Goal: Task Accomplishment & Management: Manage account settings

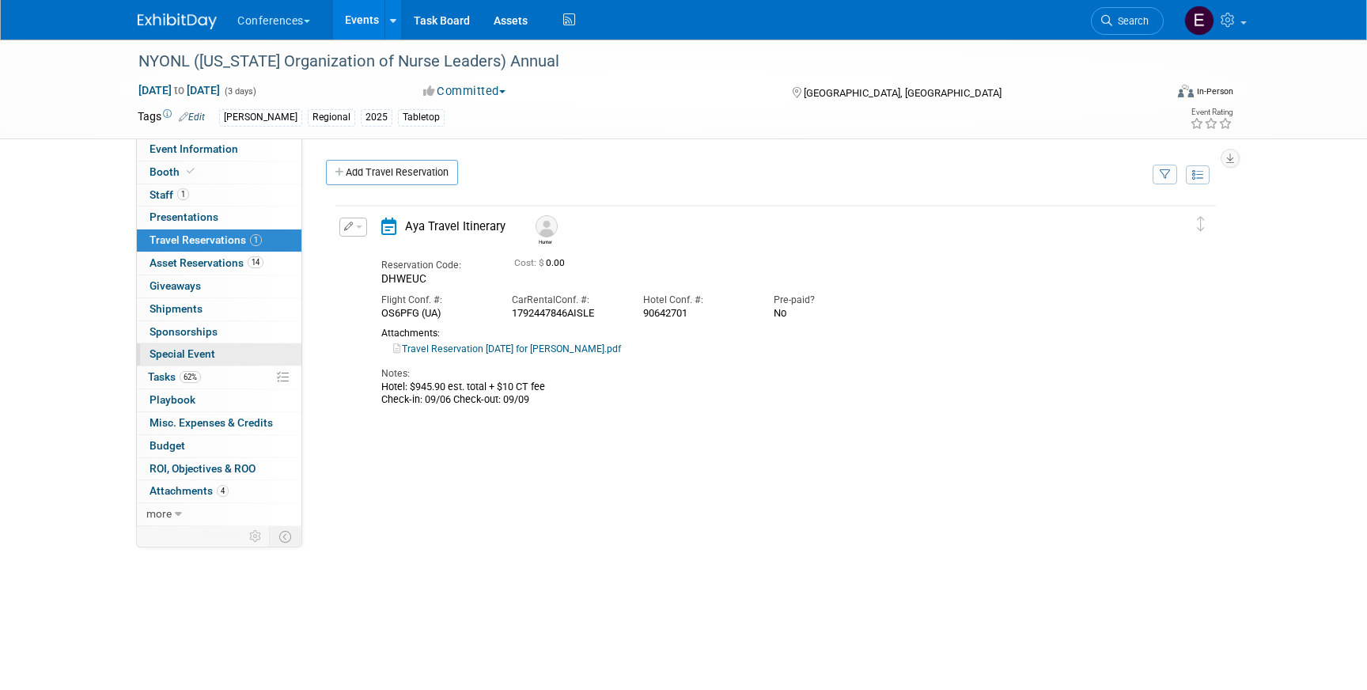
click at [229, 363] on link "Special Event" at bounding box center [219, 354] width 165 height 22
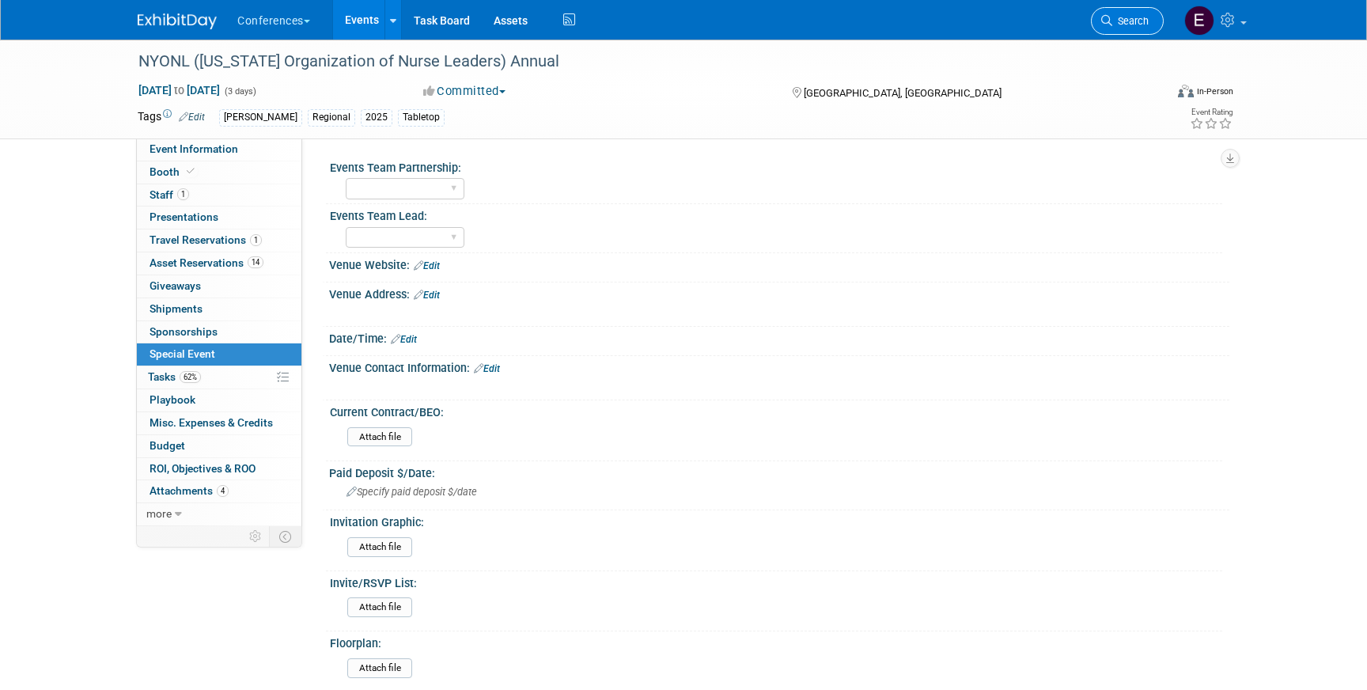
click at [1122, 28] on link "Search" at bounding box center [1127, 21] width 73 height 28
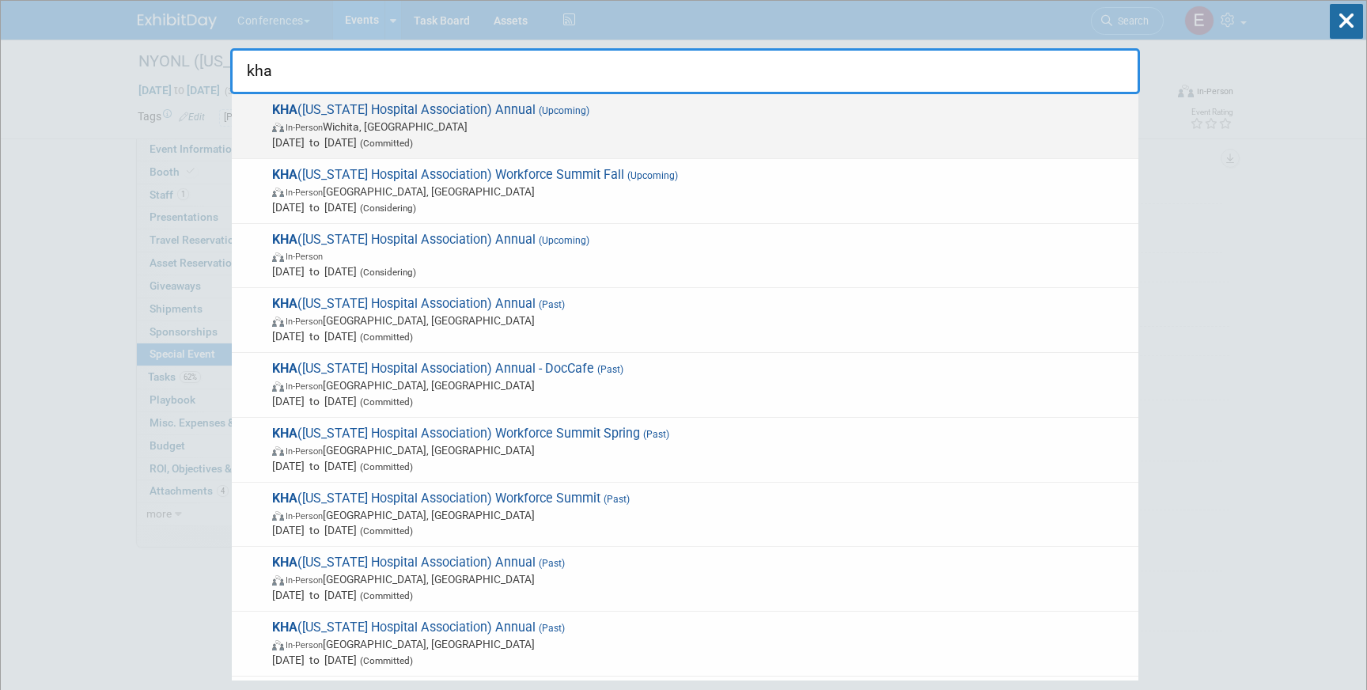
type input "kha"
click at [637, 114] on span "KHA ([US_STATE] Hospital Association) Annual (Upcoming) In-Person [GEOGRAPHIC_D…" at bounding box center [698, 126] width 863 height 48
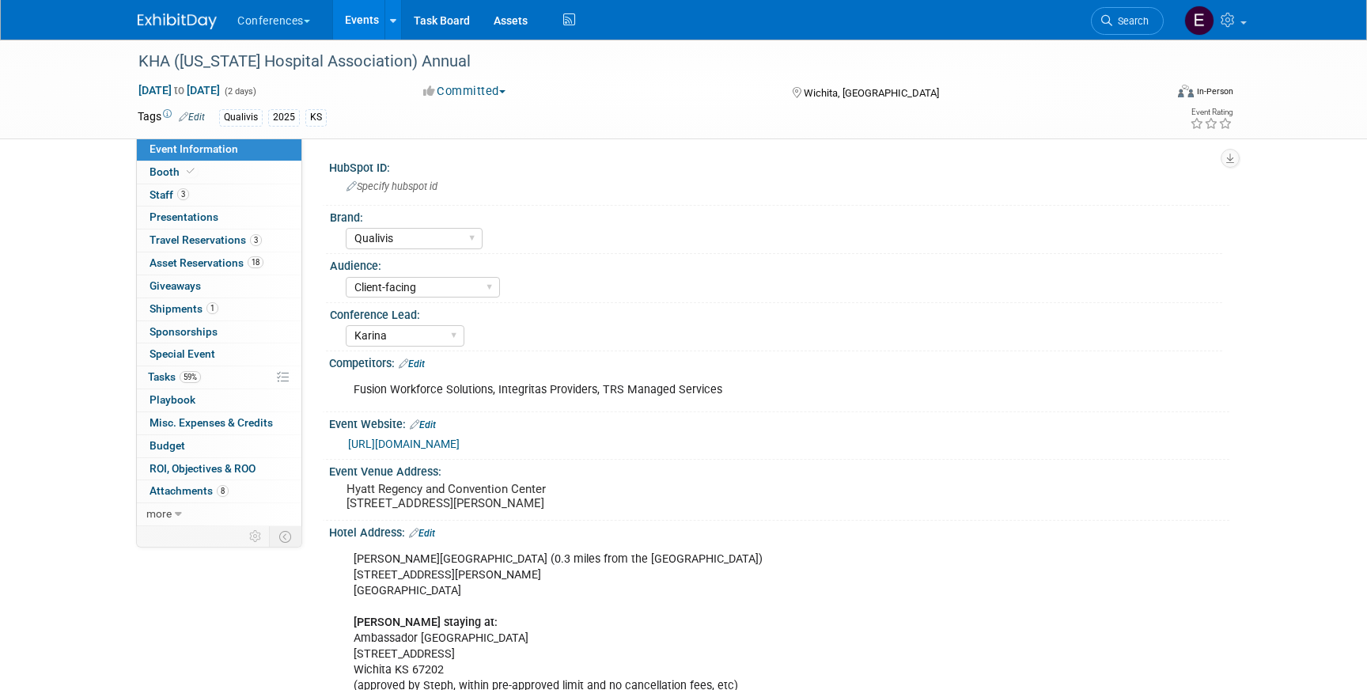
select select "Qualivis"
select select "Client-facing"
select select "Karina"
click at [193, 378] on span "59%" at bounding box center [190, 377] width 21 height 12
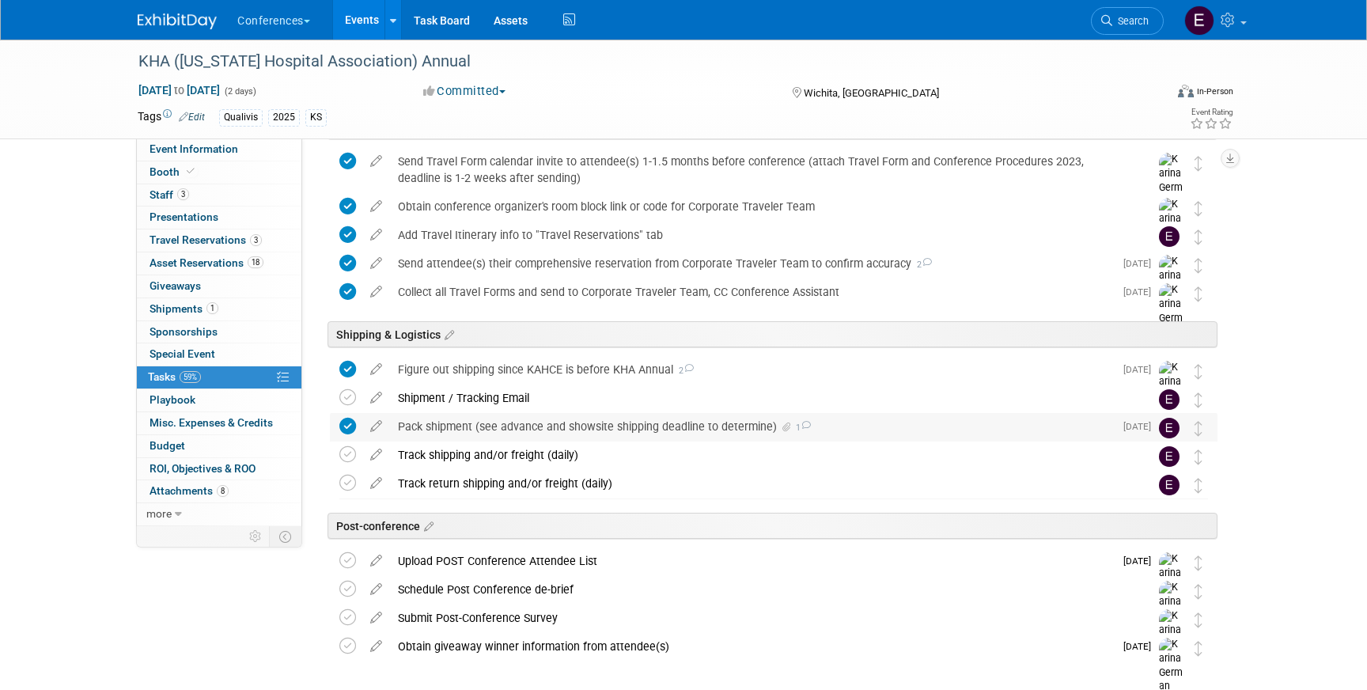
scroll to position [628, 0]
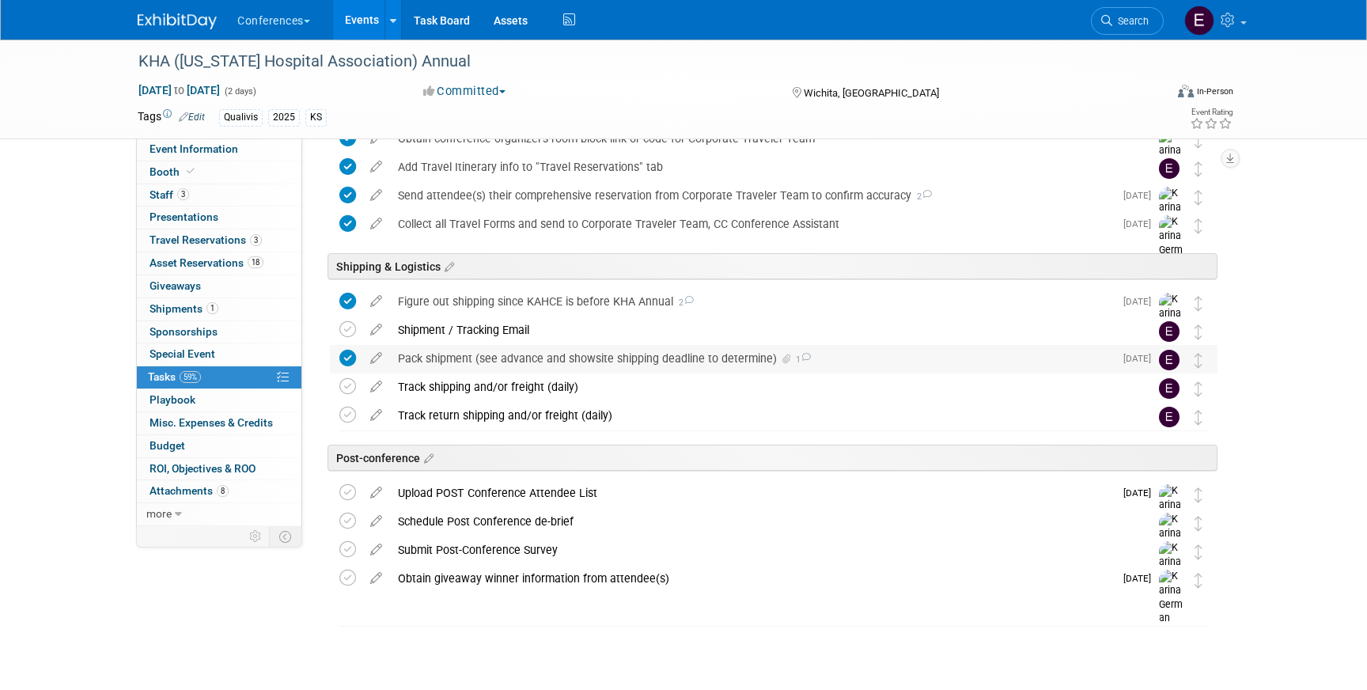
click at [493, 358] on div "Pack shipment (see advance and showsite shipping deadline to determine) 1" at bounding box center [752, 358] width 724 height 27
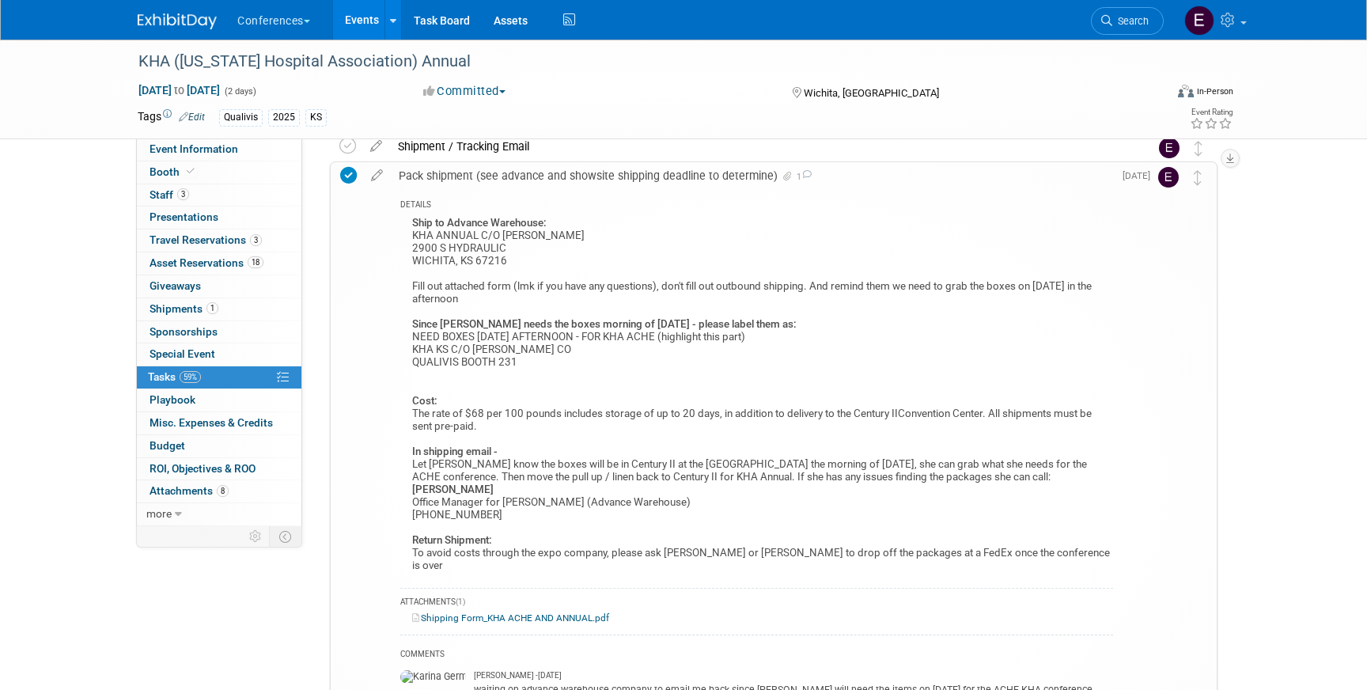
scroll to position [818, 0]
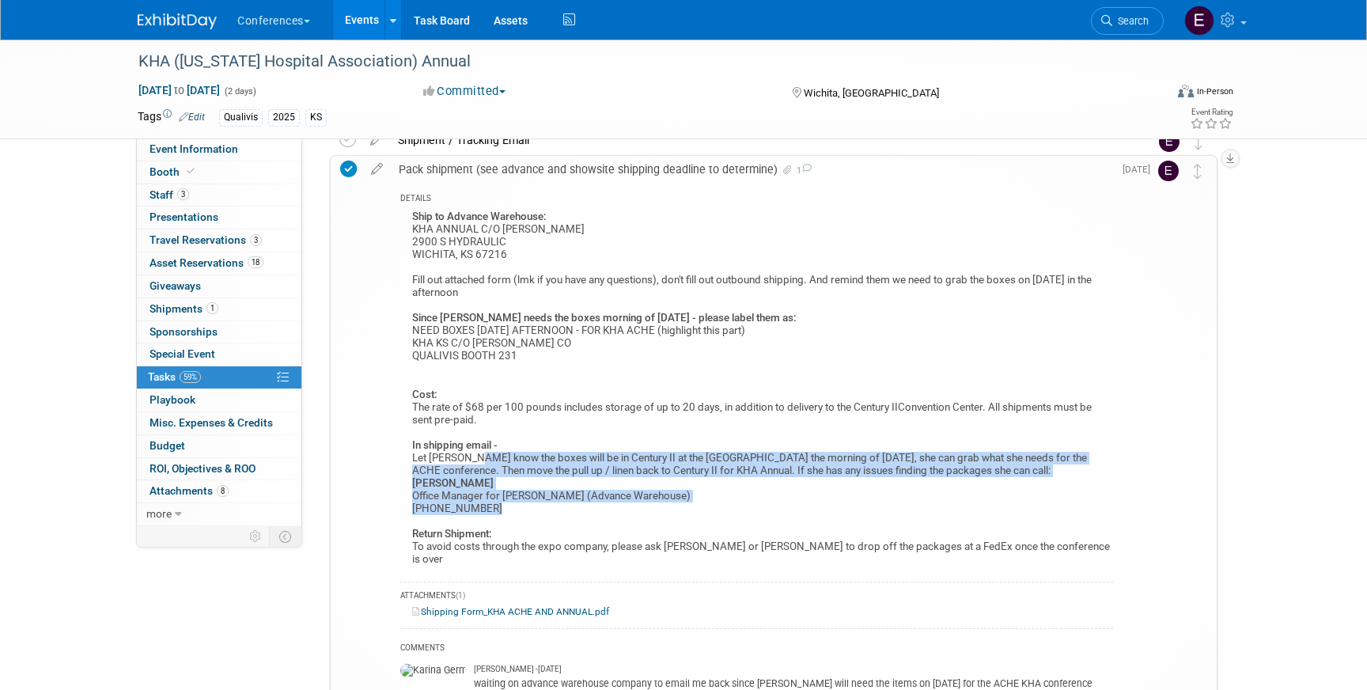
drag, startPoint x: 478, startPoint y: 459, endPoint x: 841, endPoint y: 504, distance: 366.0
click at [841, 504] on div "Ship to Advance Warehouse: KHA ANNUAL C/O HENRY HELGERSON 2900 S HYDRAULIC WICH…" at bounding box center [756, 391] width 713 height 368
copy div "the boxes will be in Century II at the Hyatt the morning of Sept 3, she can gra…"
click at [260, 143] on link "Event Information" at bounding box center [219, 149] width 165 height 22
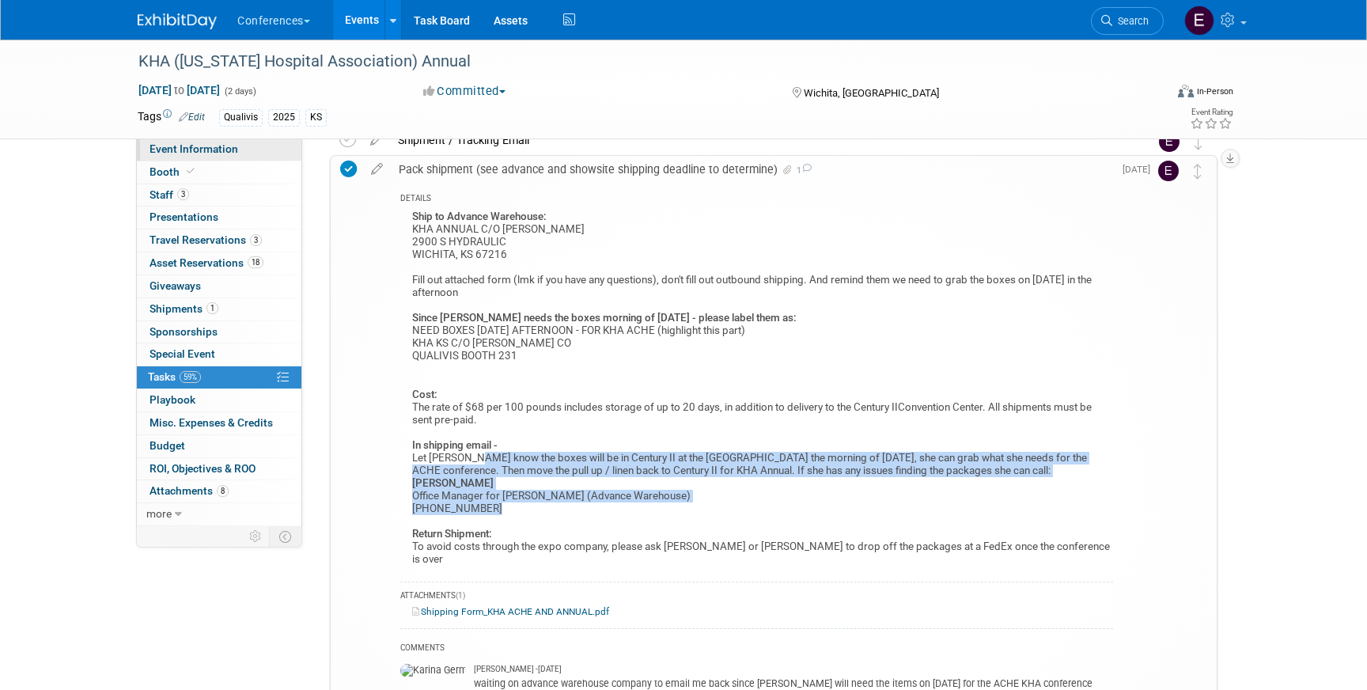
scroll to position [0, 0]
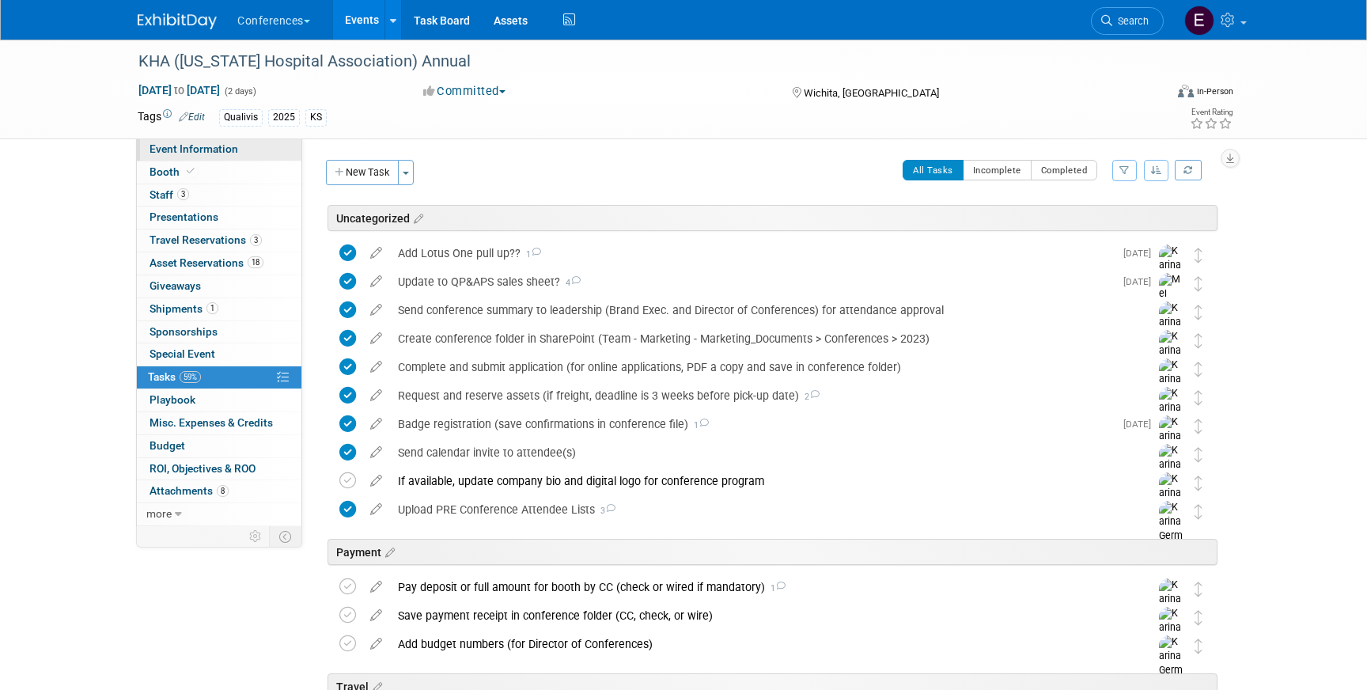
select select "Qualivis"
select select "Client-facing"
select select "Karina"
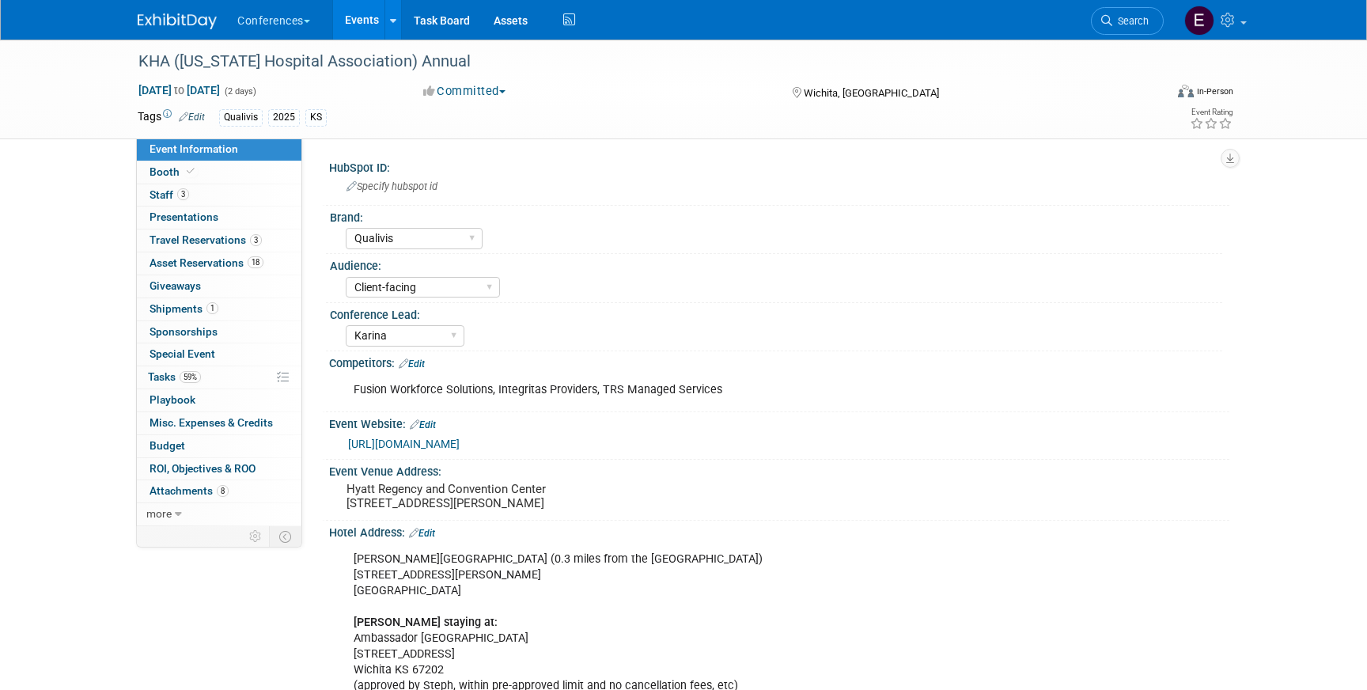
scroll to position [24, 0]
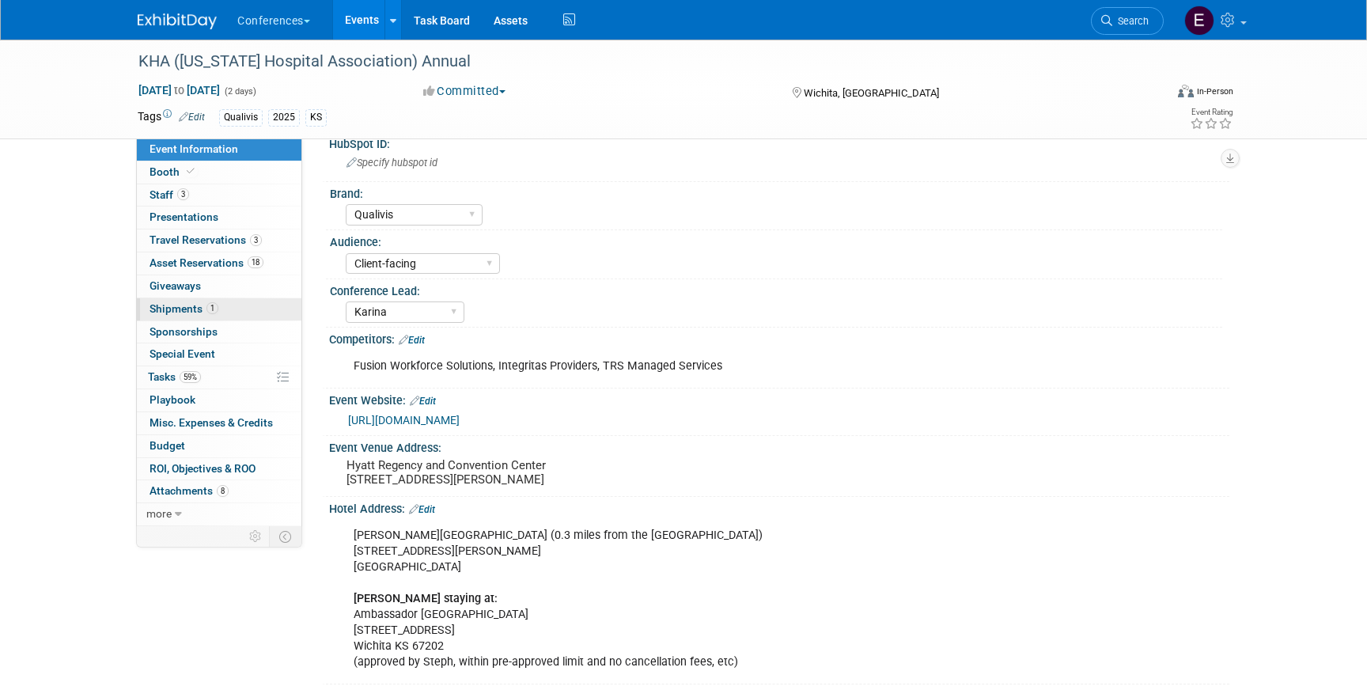
click at [219, 309] on link "1 Shipments 1" at bounding box center [219, 309] width 165 height 22
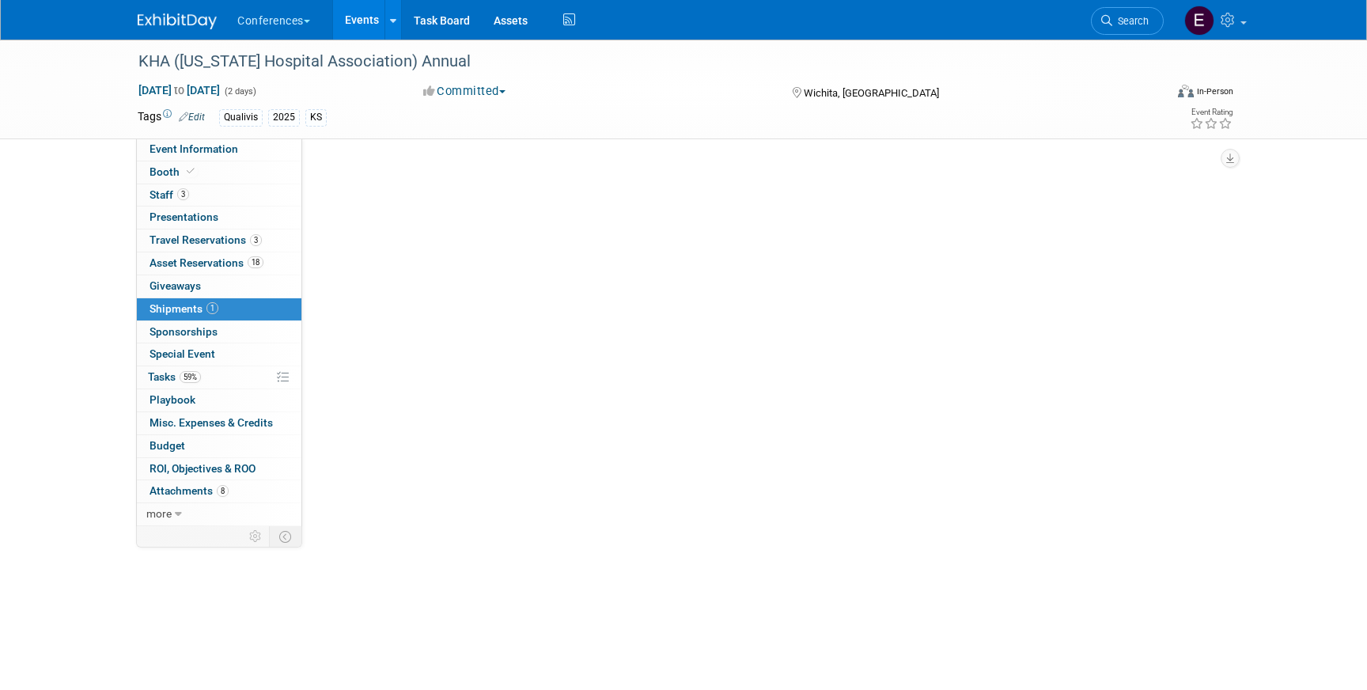
scroll to position [0, 0]
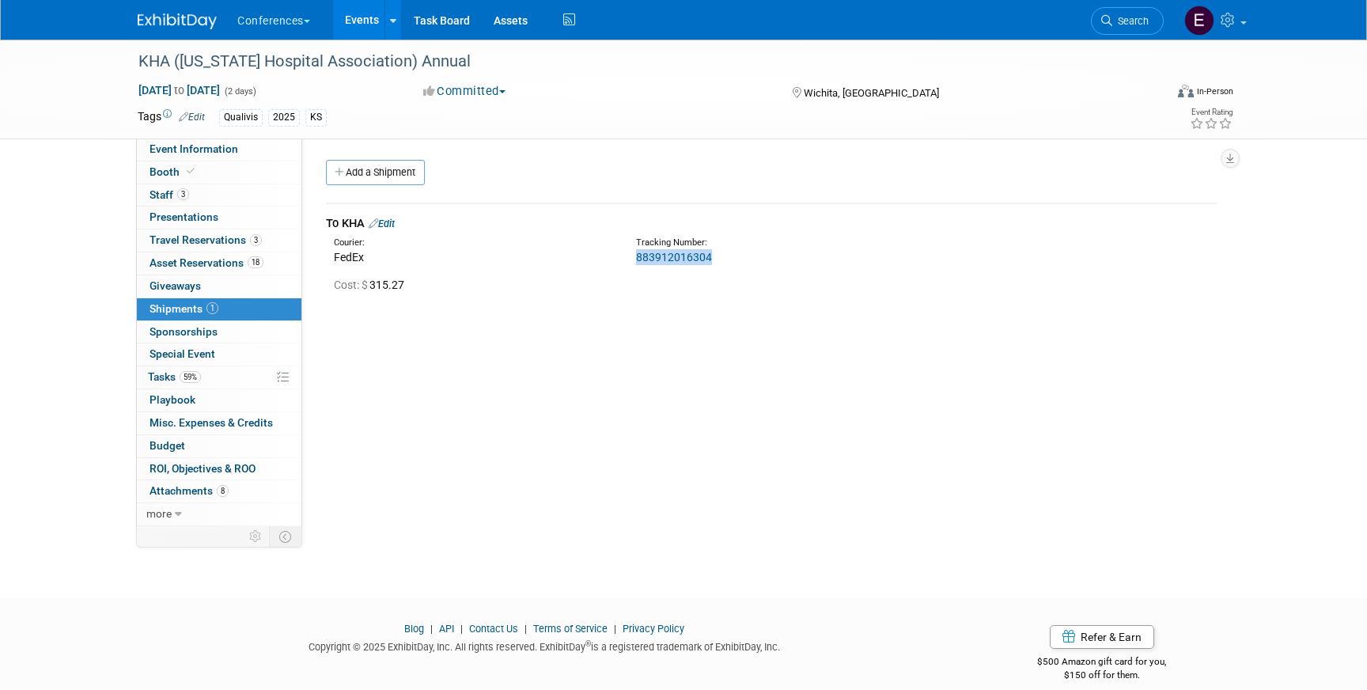
drag, startPoint x: 712, startPoint y: 254, endPoint x: 625, endPoint y: 260, distance: 87.3
click at [625, 261] on div "Tracking Number: 883912016304" at bounding box center [813, 251] width 378 height 28
copy link "883912016304"
click at [684, 259] on link "883912016304" at bounding box center [674, 257] width 76 height 13
click at [240, 267] on span "Asset Reservations 18" at bounding box center [207, 262] width 114 height 13
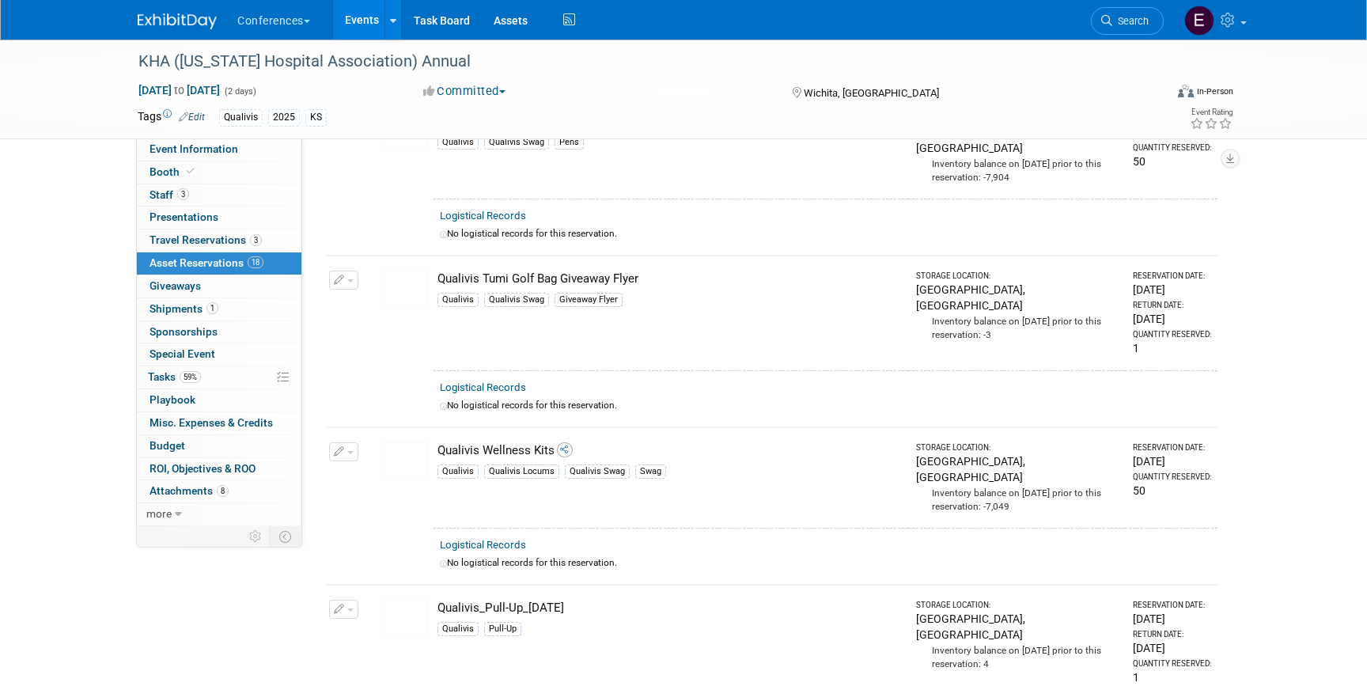
scroll to position [2436, 0]
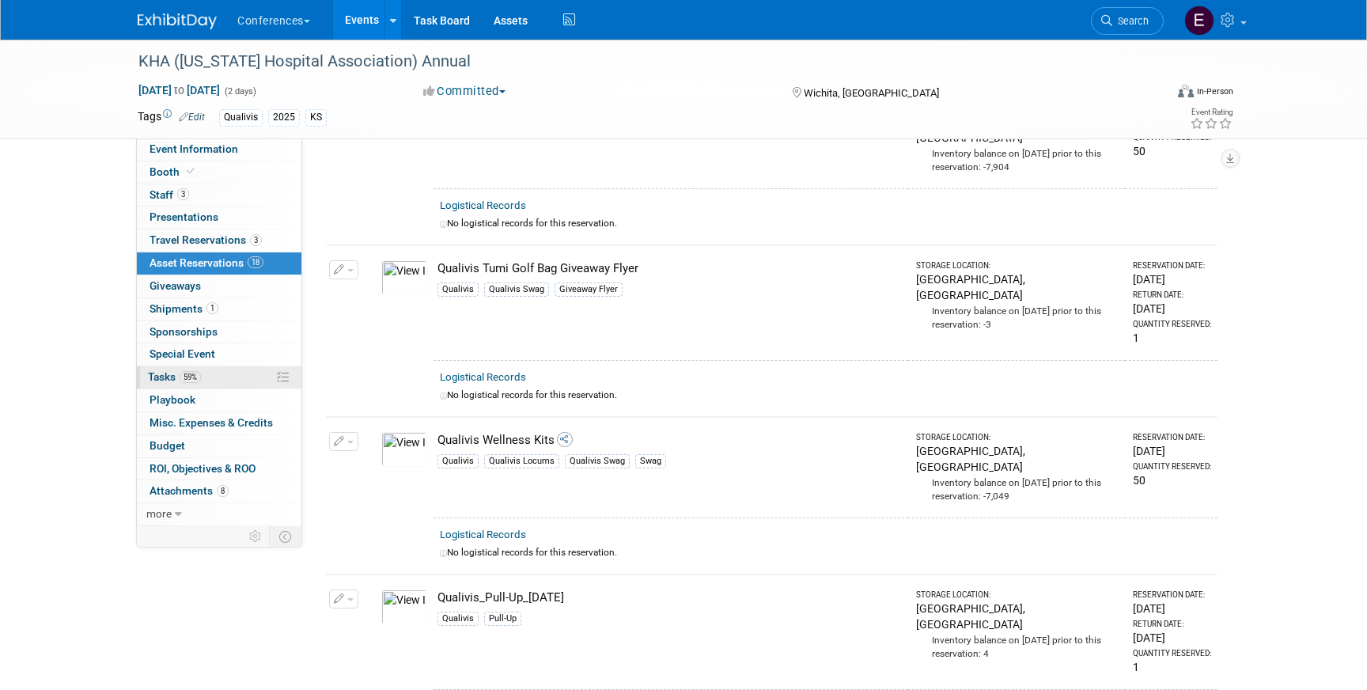
click at [207, 380] on link "59% Tasks 59%" at bounding box center [219, 377] width 165 height 22
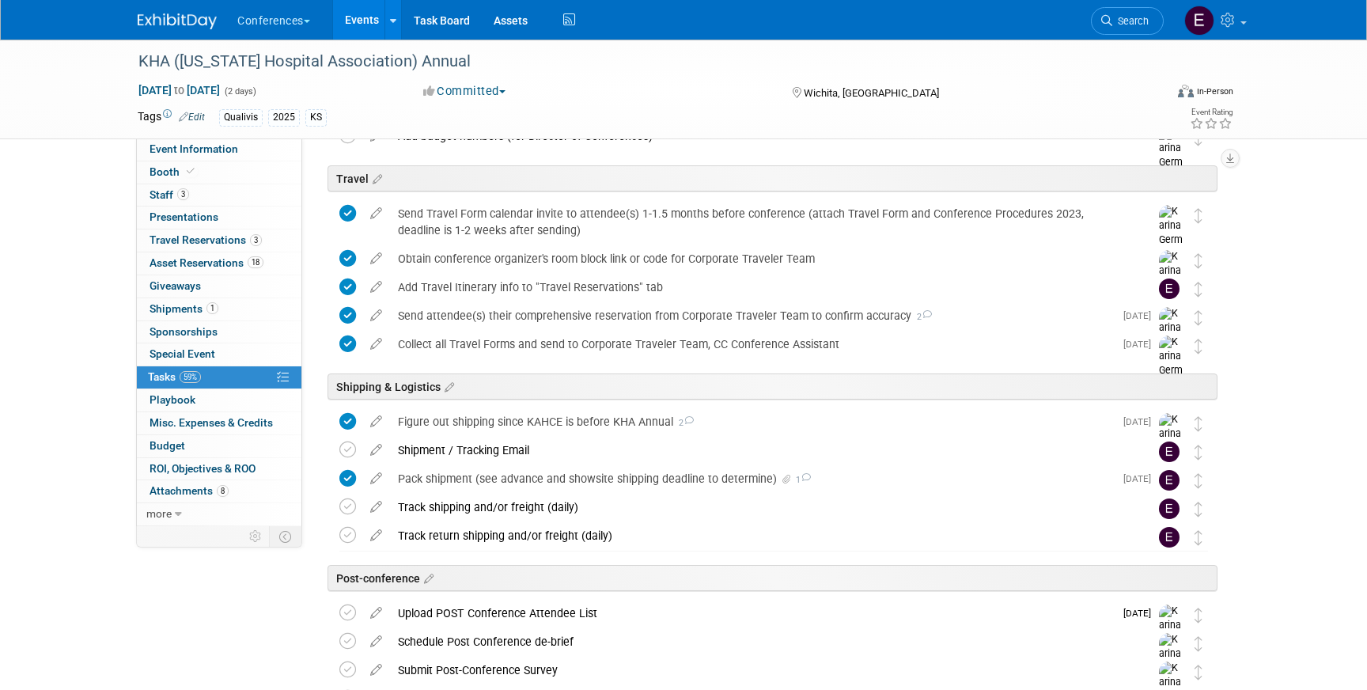
scroll to position [628, 0]
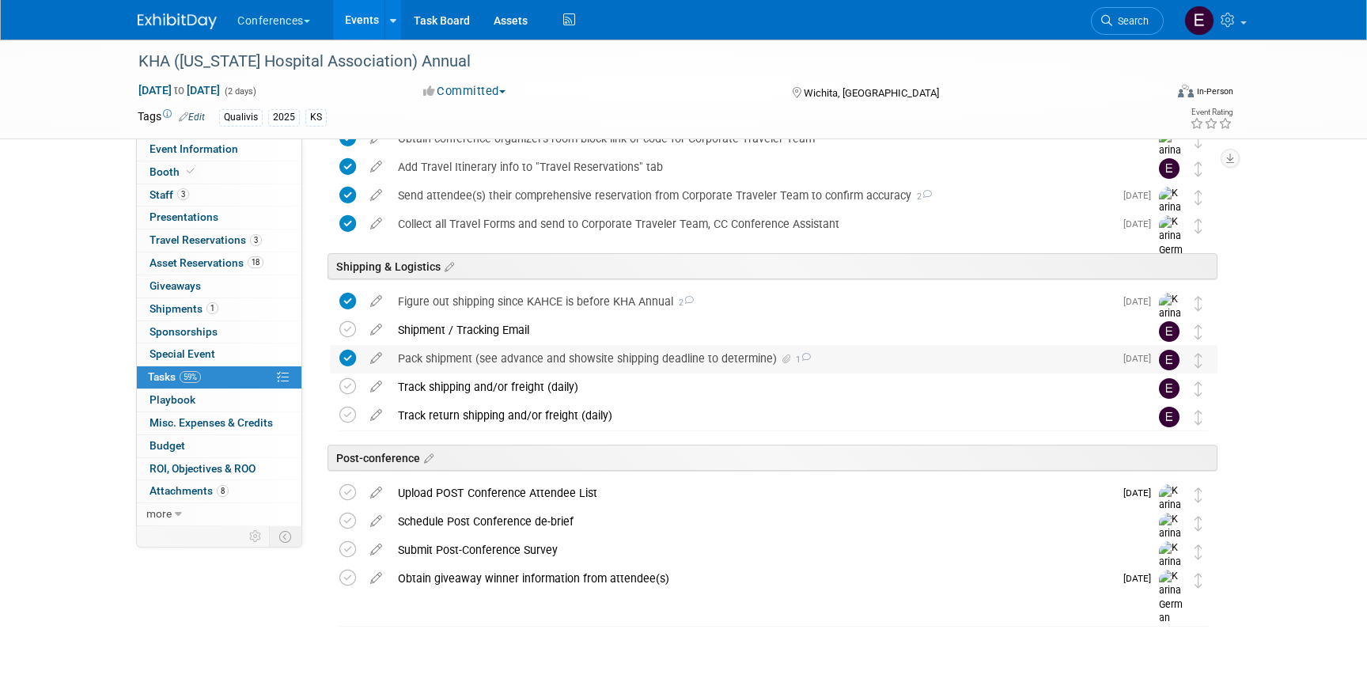
click at [457, 347] on div "Pack shipment (see advance and showsite shipping deadline to determine) 1" at bounding box center [752, 358] width 724 height 27
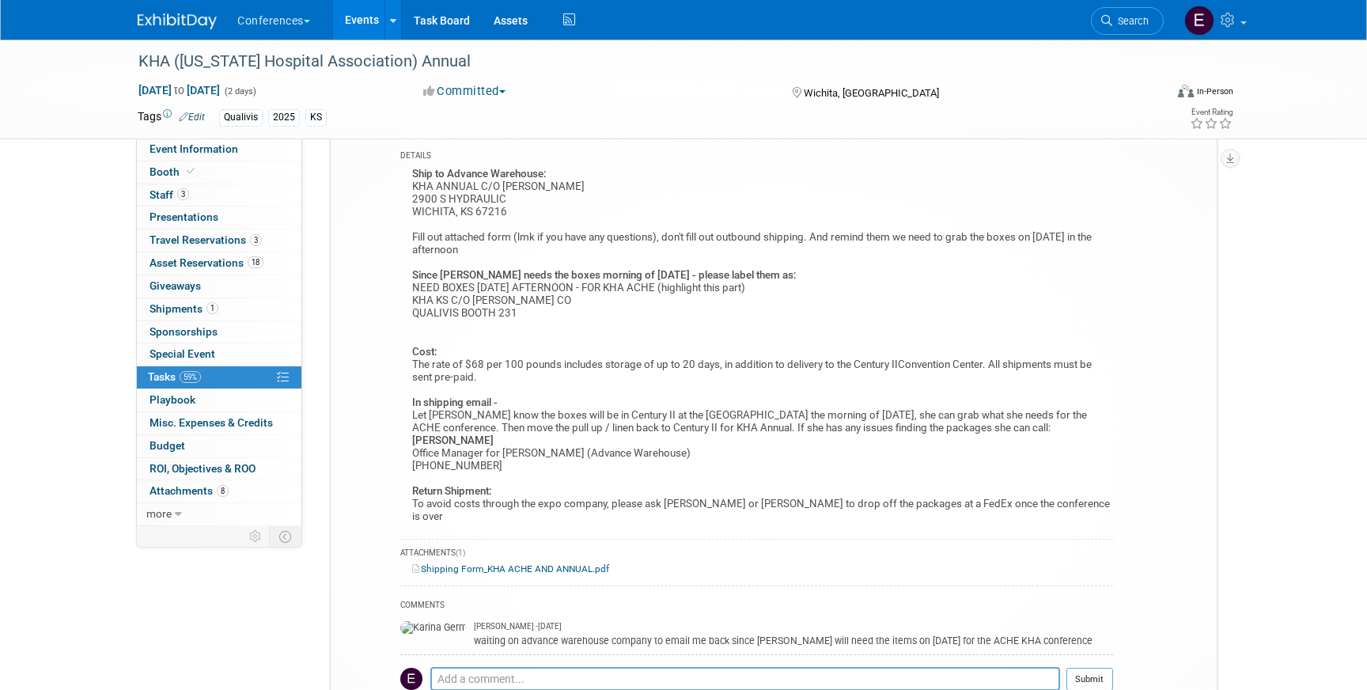
scroll to position [860, 0]
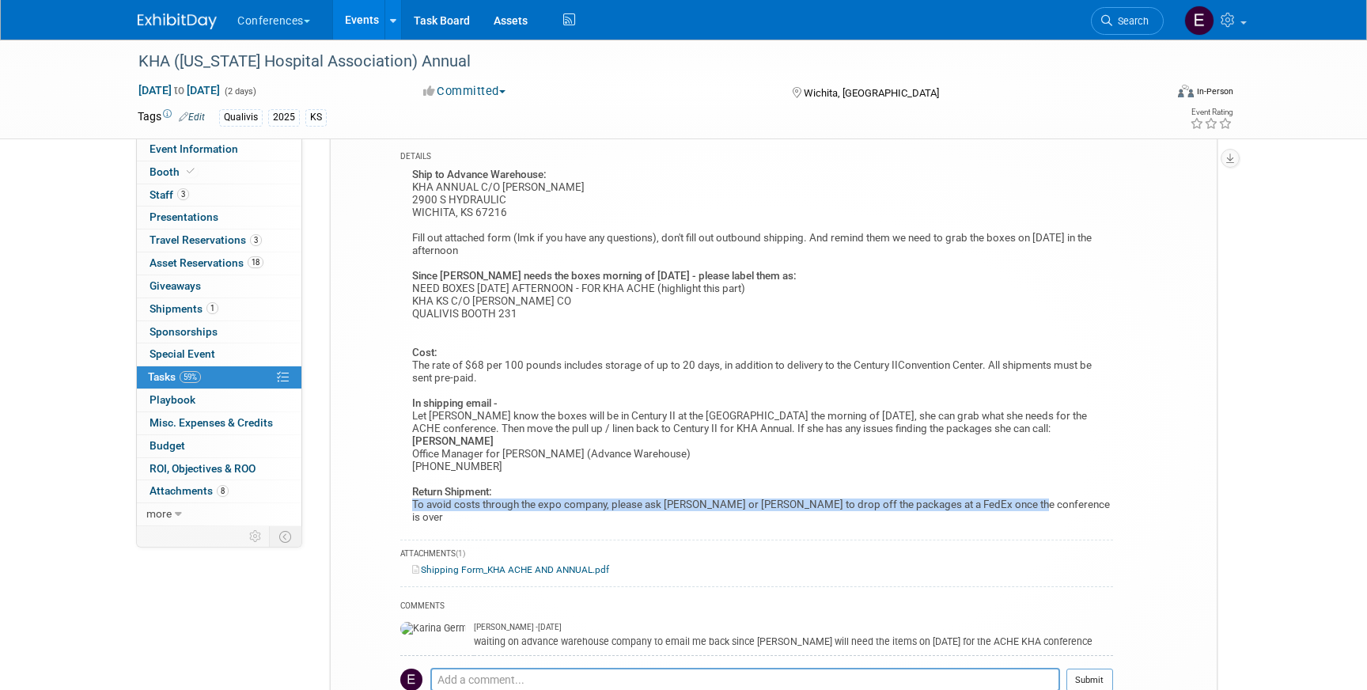
drag, startPoint x: 407, startPoint y: 504, endPoint x: 1019, endPoint y: 510, distance: 611.7
click at [1019, 510] on div "Ship to Advance Warehouse: KHA ANNUAL C/O HENRY HELGERSON 2900 S HYDRAULIC WICH…" at bounding box center [756, 349] width 713 height 368
copy div "To avoid costs through the expo company, please ask Jan or Jen to drop off the …"
click at [203, 199] on link "3 Staff 3" at bounding box center [219, 195] width 165 height 22
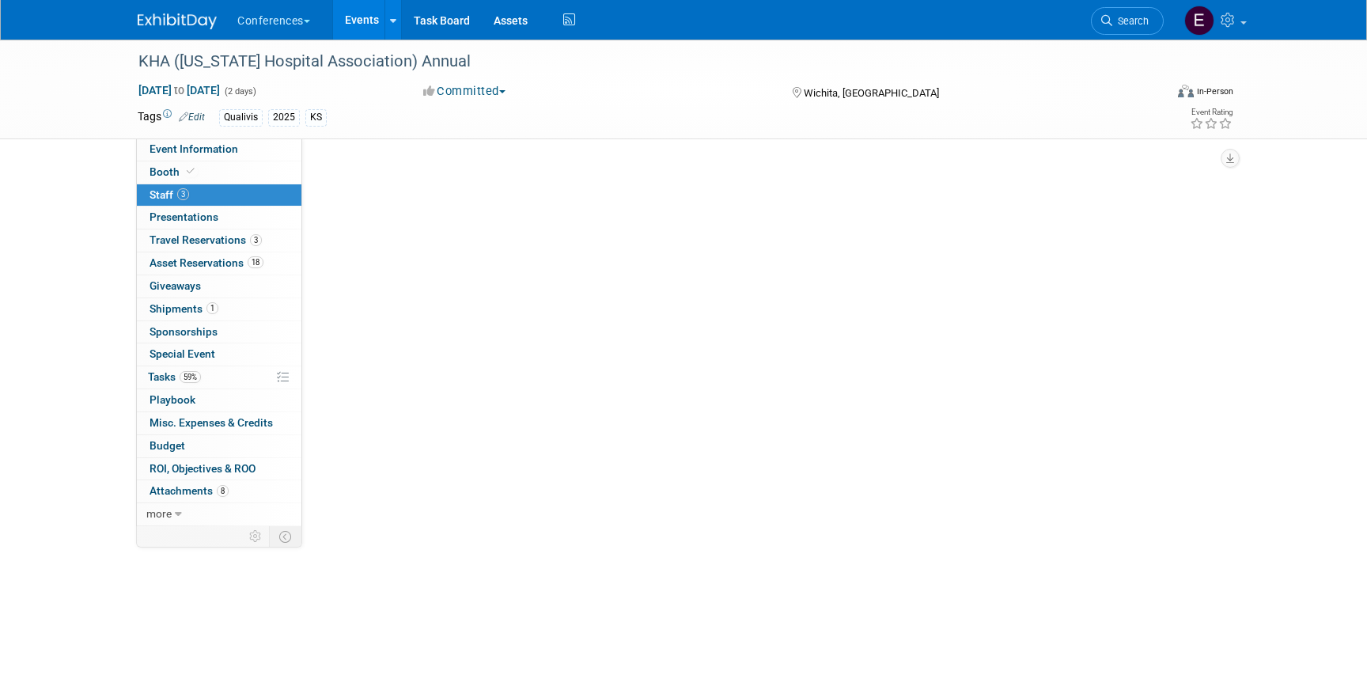
scroll to position [0, 0]
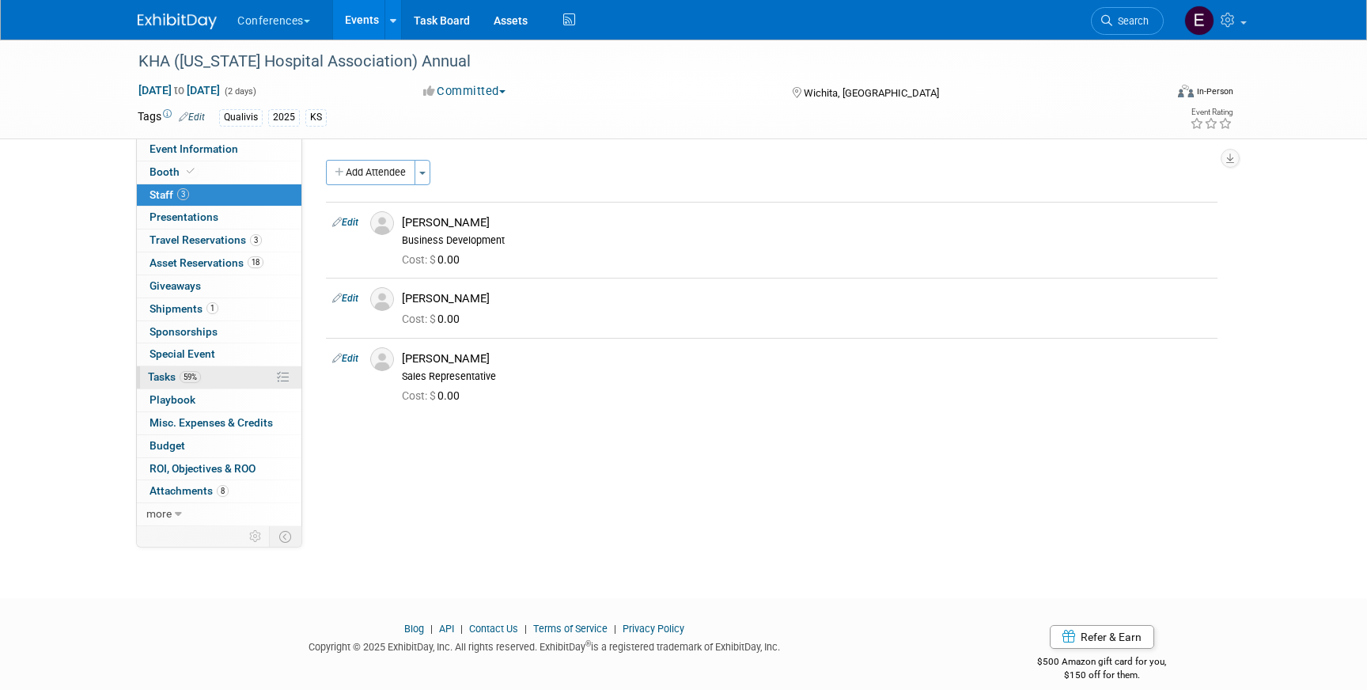
click at [213, 371] on link "59% Tasks 59%" at bounding box center [219, 377] width 165 height 22
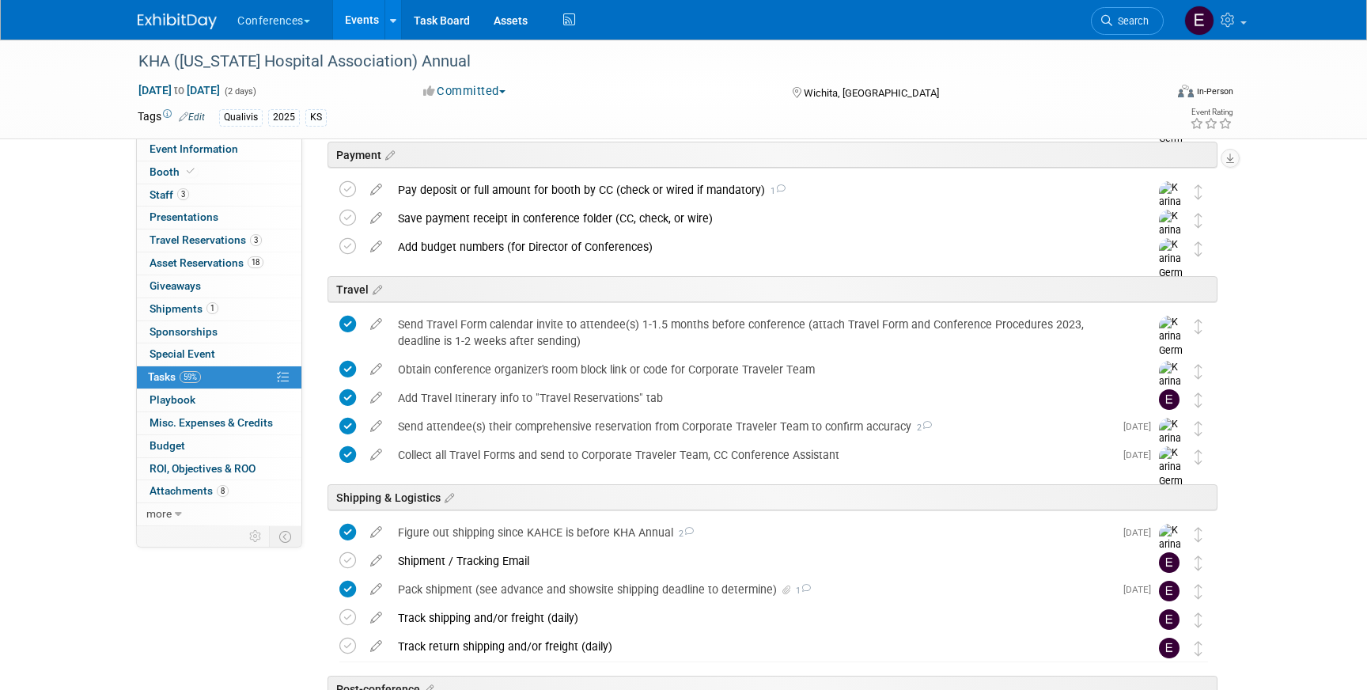
scroll to position [407, 0]
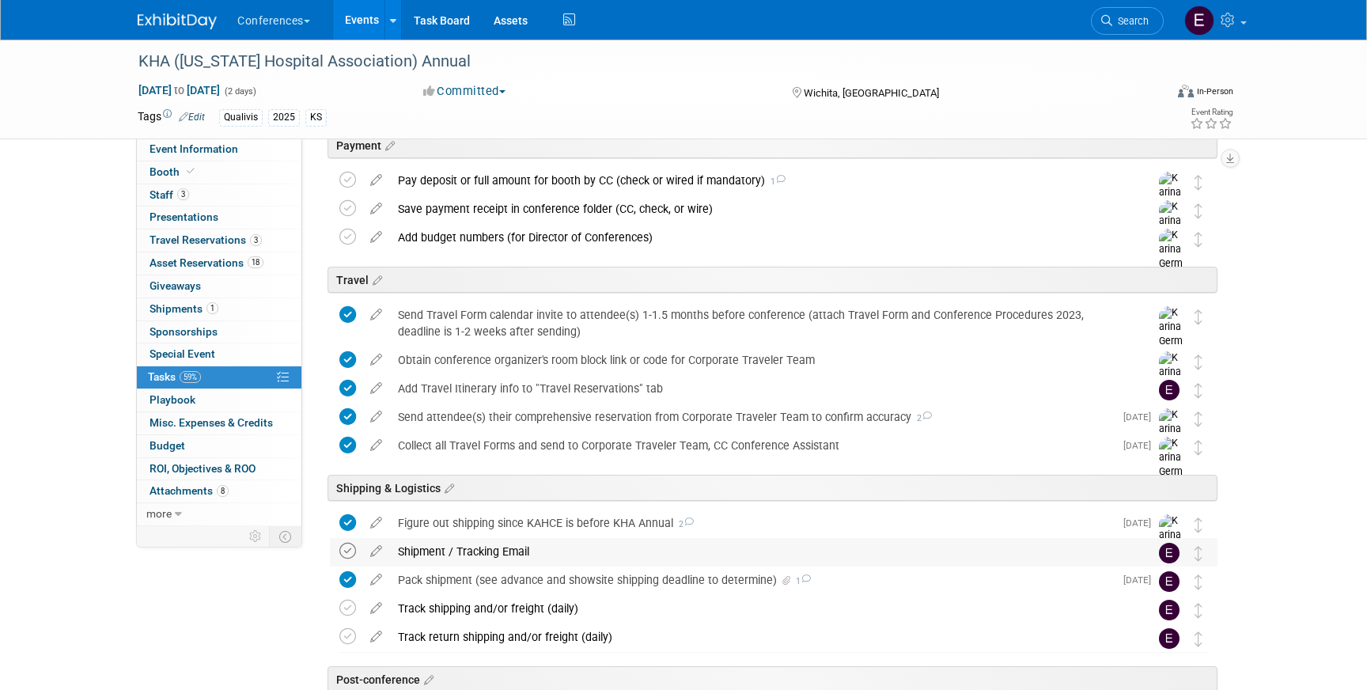
click at [351, 553] on icon at bounding box center [347, 551] width 17 height 17
click at [351, 605] on icon at bounding box center [347, 608] width 17 height 17
click at [1130, 24] on span "Search" at bounding box center [1130, 21] width 36 height 12
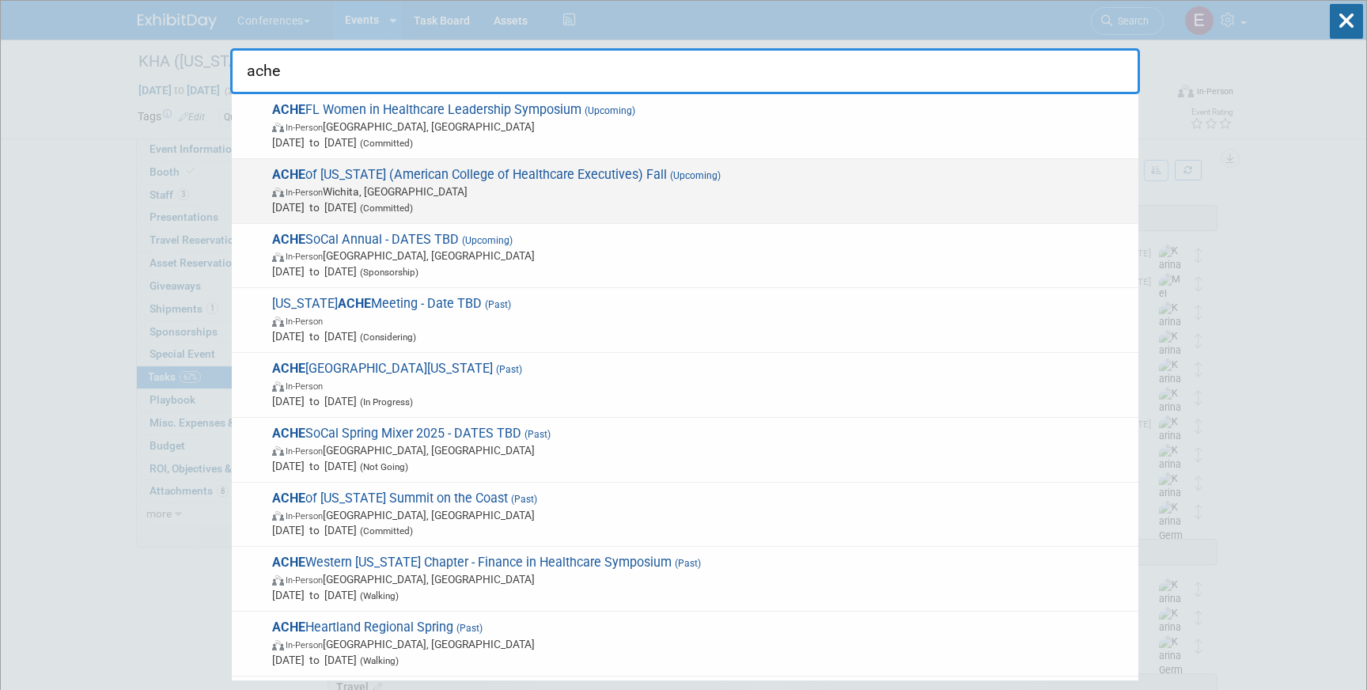
type input "ache"
click at [466, 177] on span "ACHE of Kansas (American College of Healthcare Executives) Fall (Upcoming) In-P…" at bounding box center [698, 191] width 863 height 48
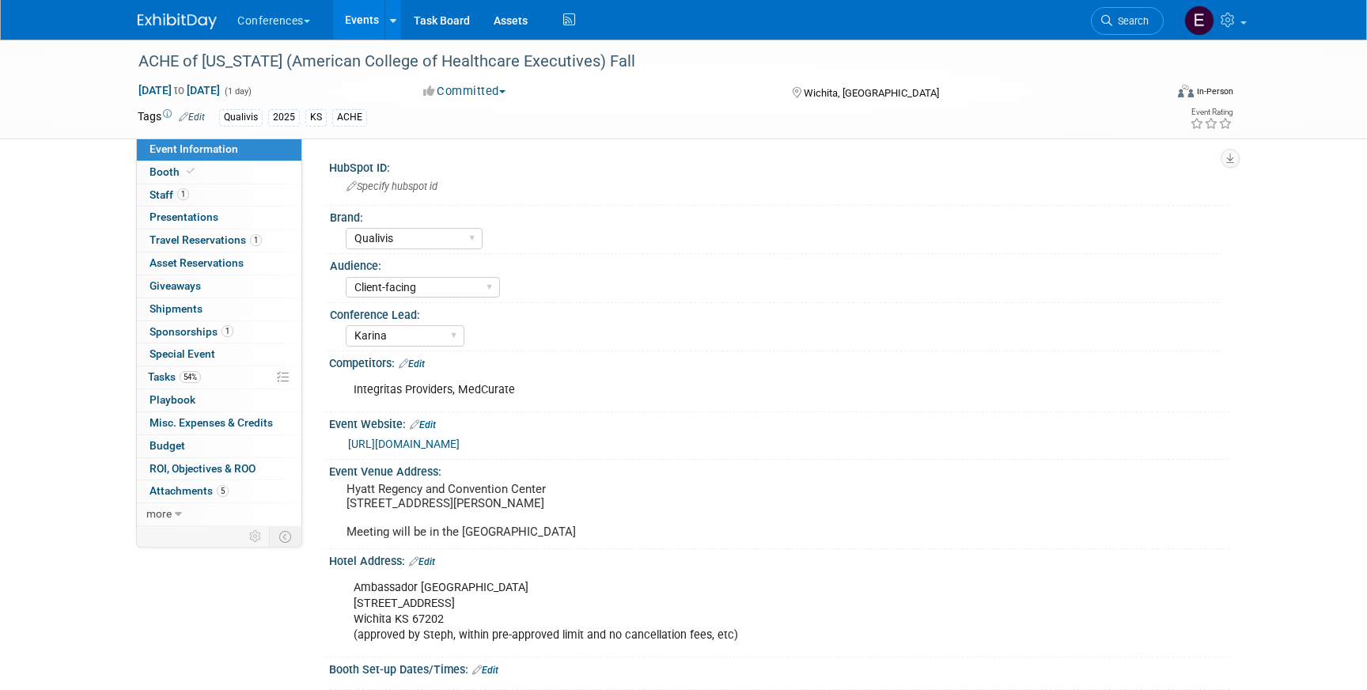
select select "Qualivis"
select select "Client-facing"
select select "Karina"
click at [214, 377] on link "54% Tasks 54%" at bounding box center [219, 377] width 165 height 22
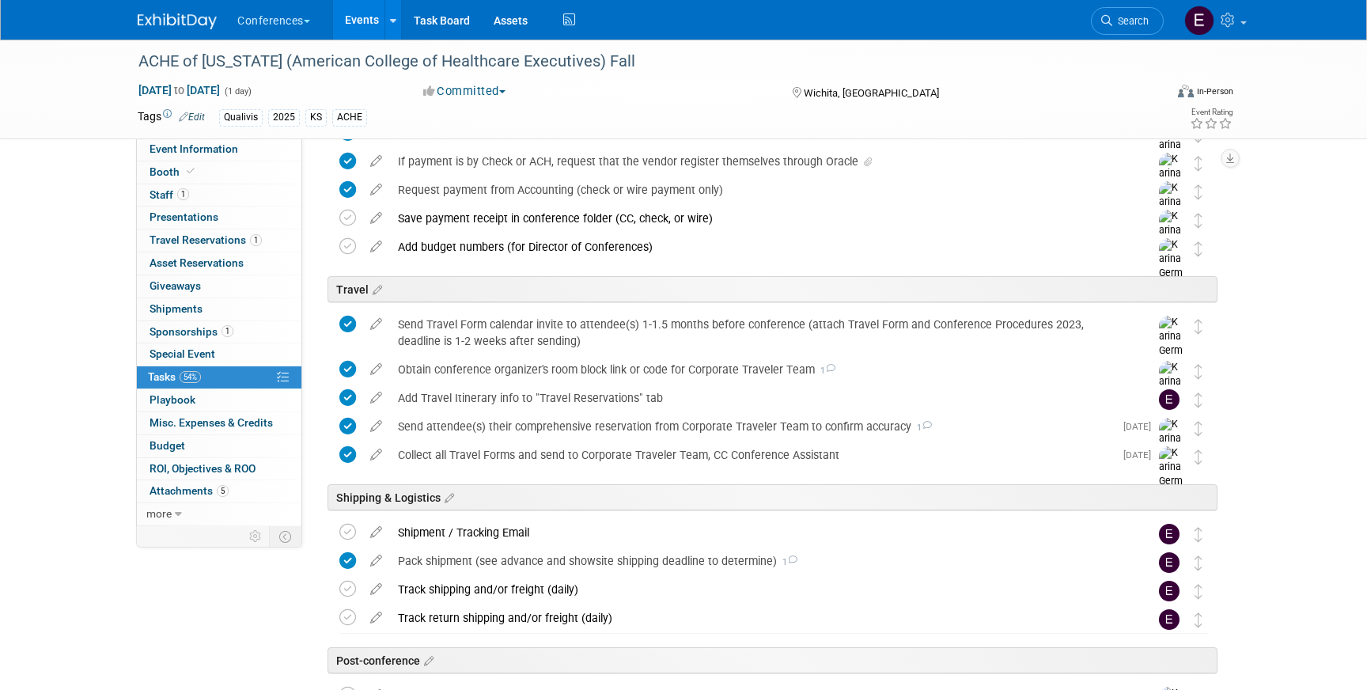
scroll to position [531, 0]
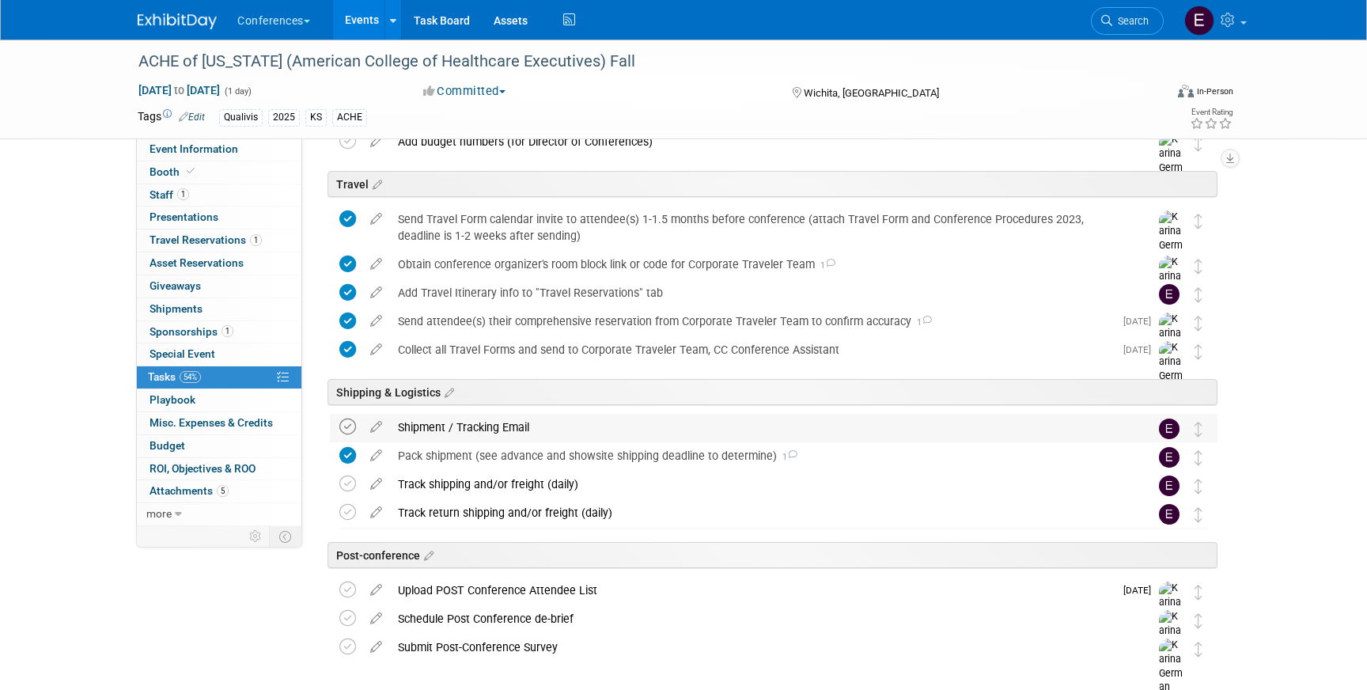
click at [348, 425] on icon at bounding box center [347, 427] width 17 height 17
click at [345, 482] on icon at bounding box center [347, 484] width 17 height 17
click at [1116, 19] on span "Search" at bounding box center [1130, 21] width 36 height 12
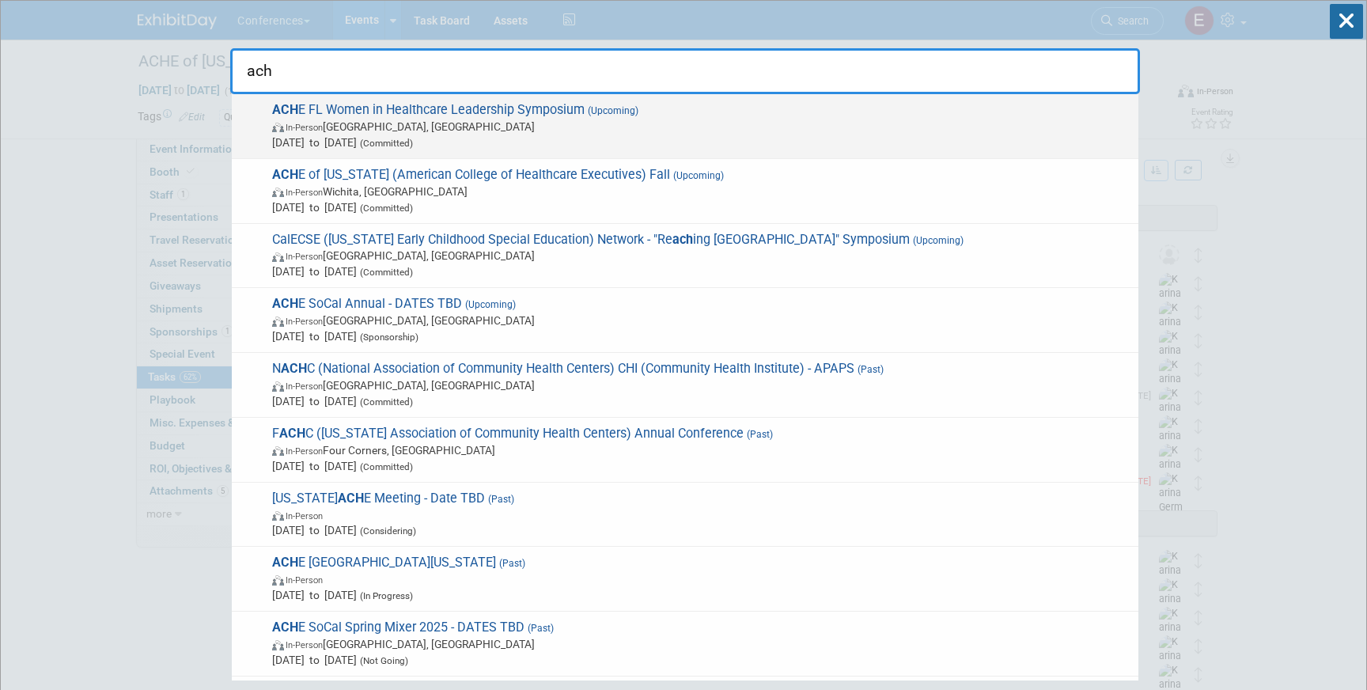
type input "ach"
click at [476, 112] on span "ACH E FL Women in Healthcare Leadership Symposium (Upcoming) In-Person Orlando,…" at bounding box center [698, 126] width 863 height 48
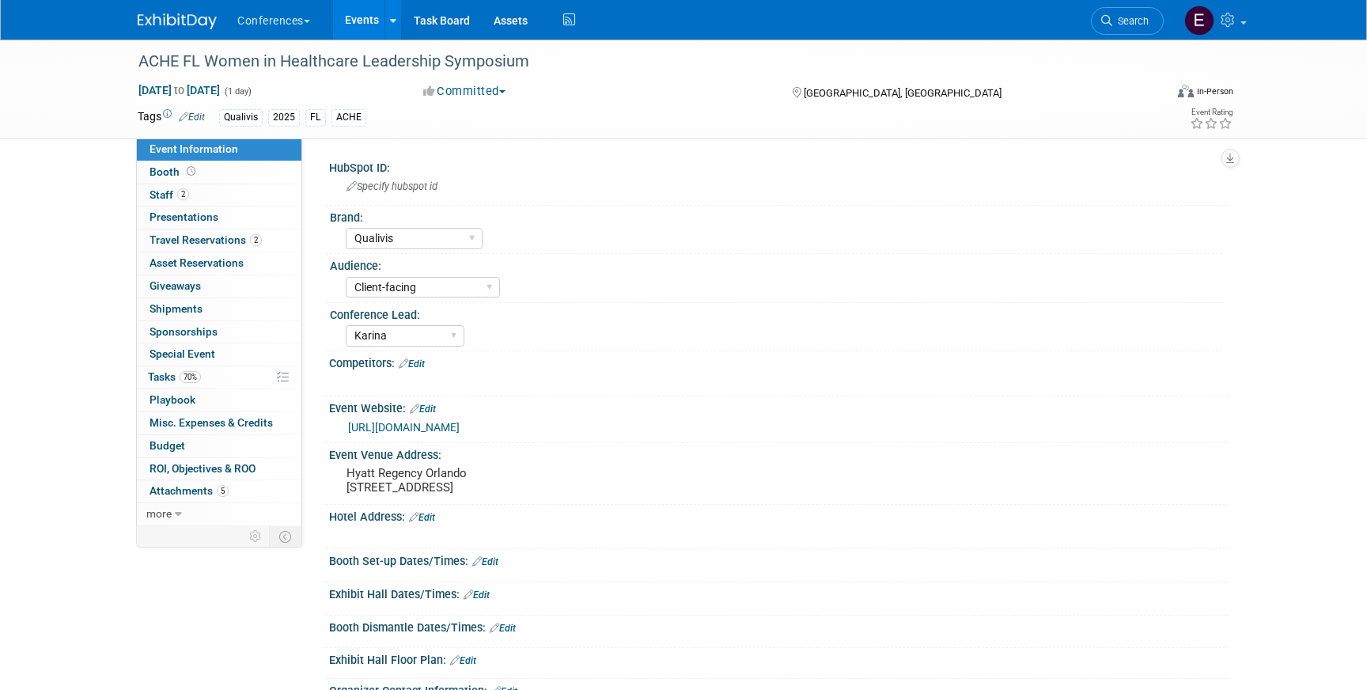
select select "Qualivis"
select select "Client-facing"
select select "Karina"
click at [195, 373] on span "70%" at bounding box center [190, 377] width 21 height 12
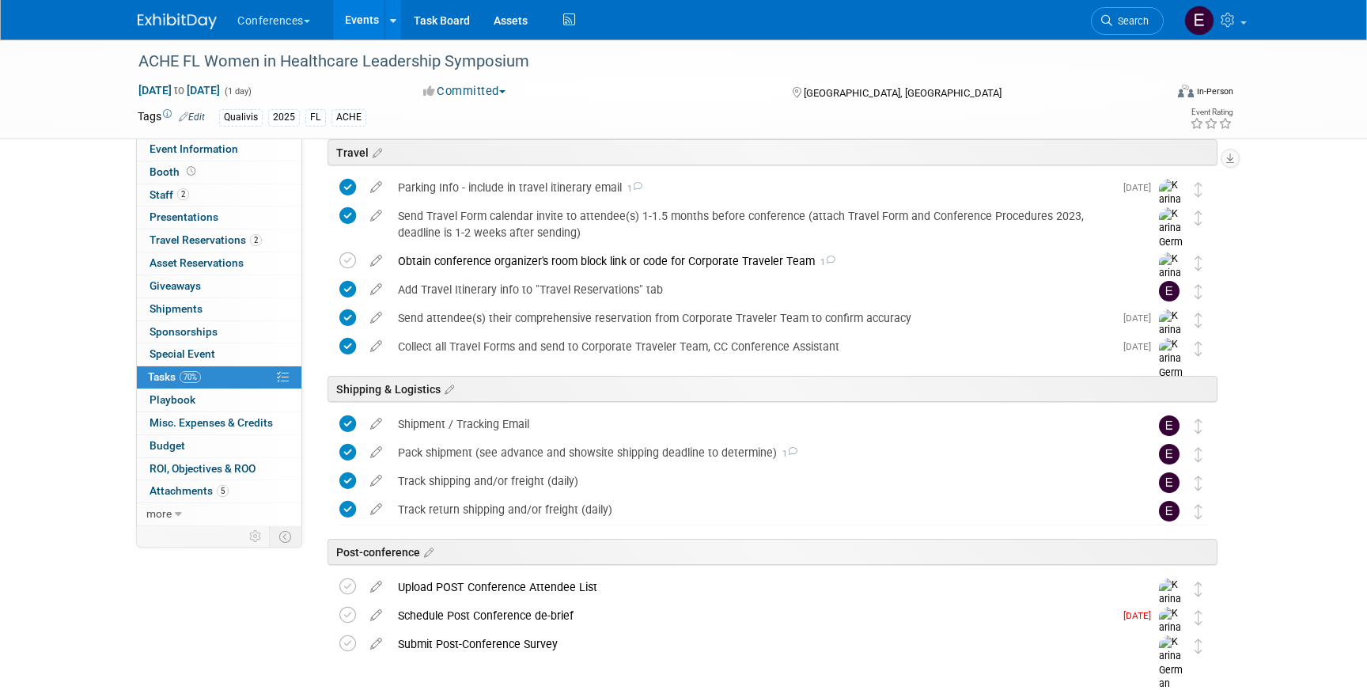
scroll to position [514, 0]
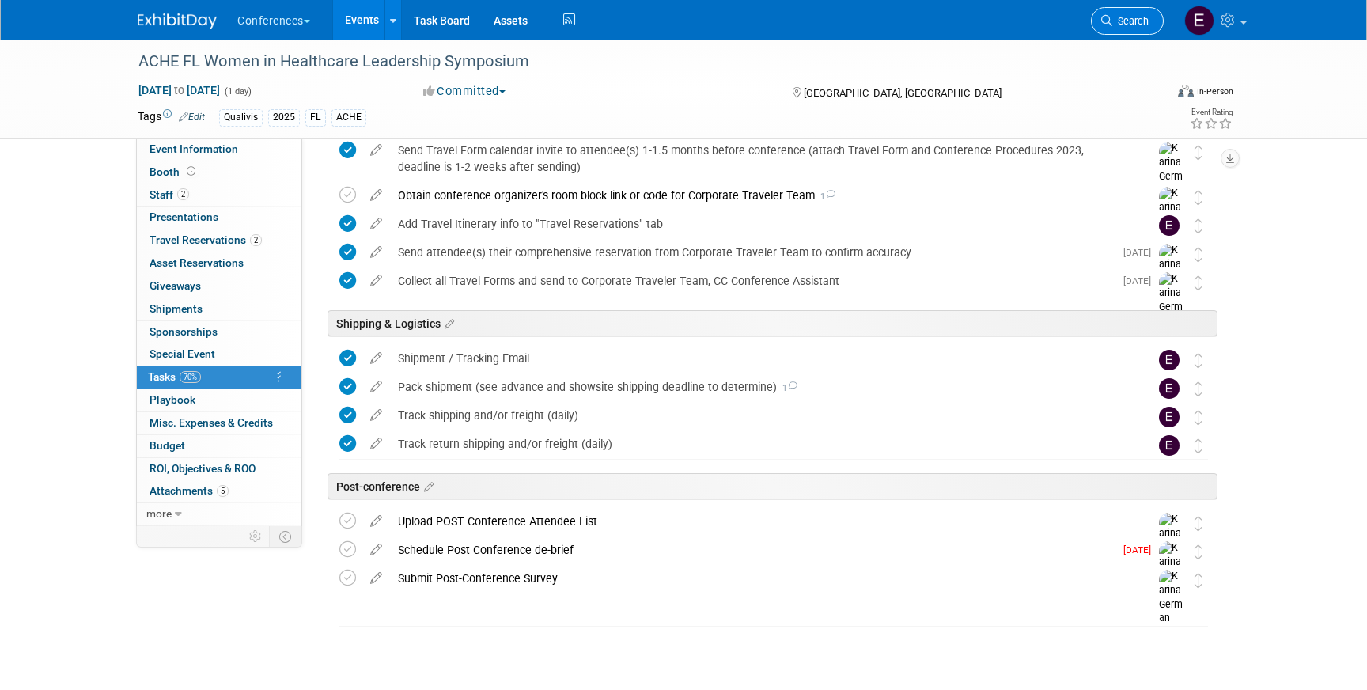
click at [1124, 17] on span "Search" at bounding box center [1130, 21] width 36 height 12
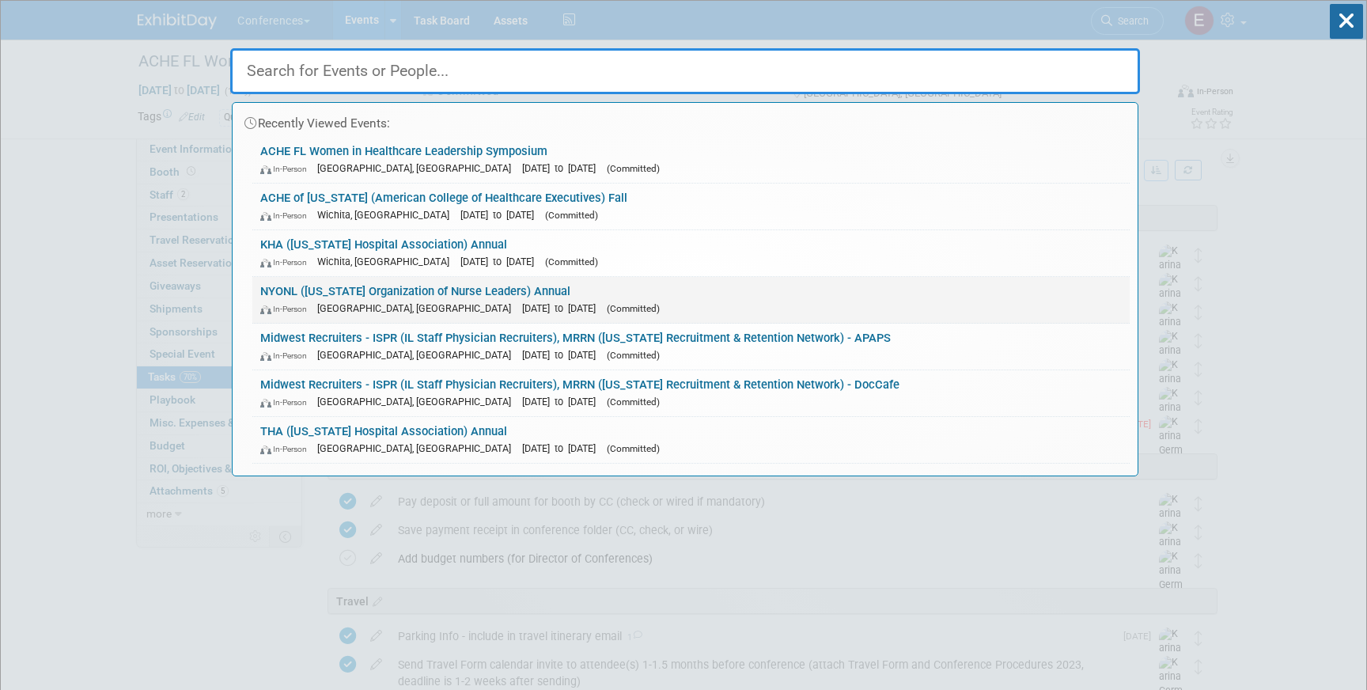
click at [309, 286] on link "NYONL (New York Organization of Nurse Leaders) Annual In-Person Tarrytown, NY S…" at bounding box center [690, 300] width 877 height 46
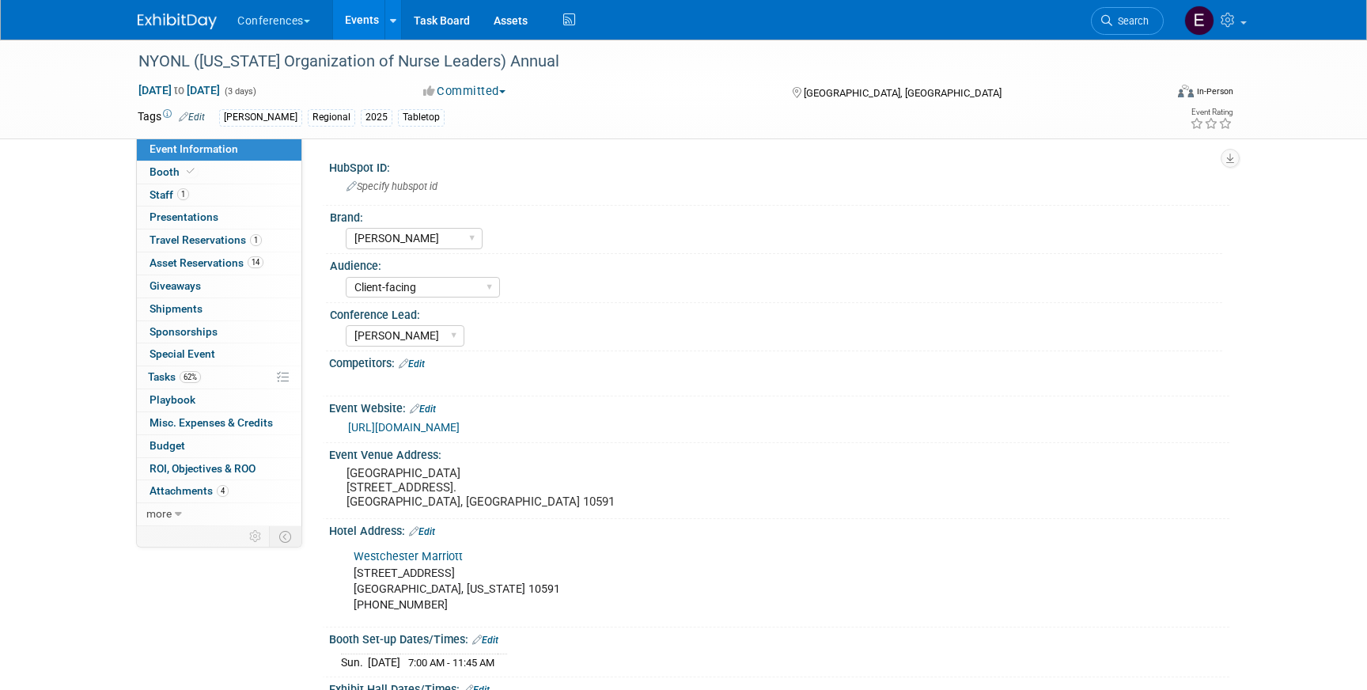
select select "[PERSON_NAME]"
select select "Client-facing"
select select "[PERSON_NAME]"
click at [197, 383] on span "Tasks 62%" at bounding box center [174, 376] width 53 height 13
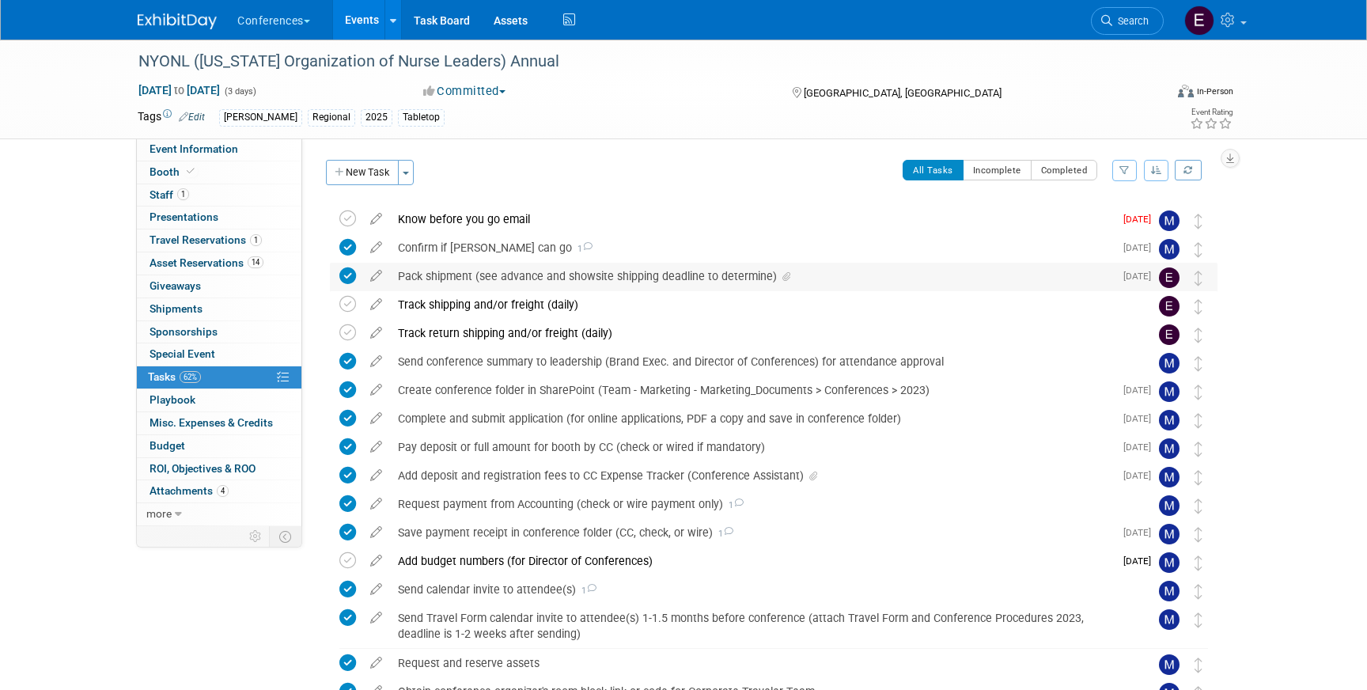
click at [605, 275] on div "Pack shipment (see advance and showsite shipping deadline to determine)" at bounding box center [752, 276] width 724 height 27
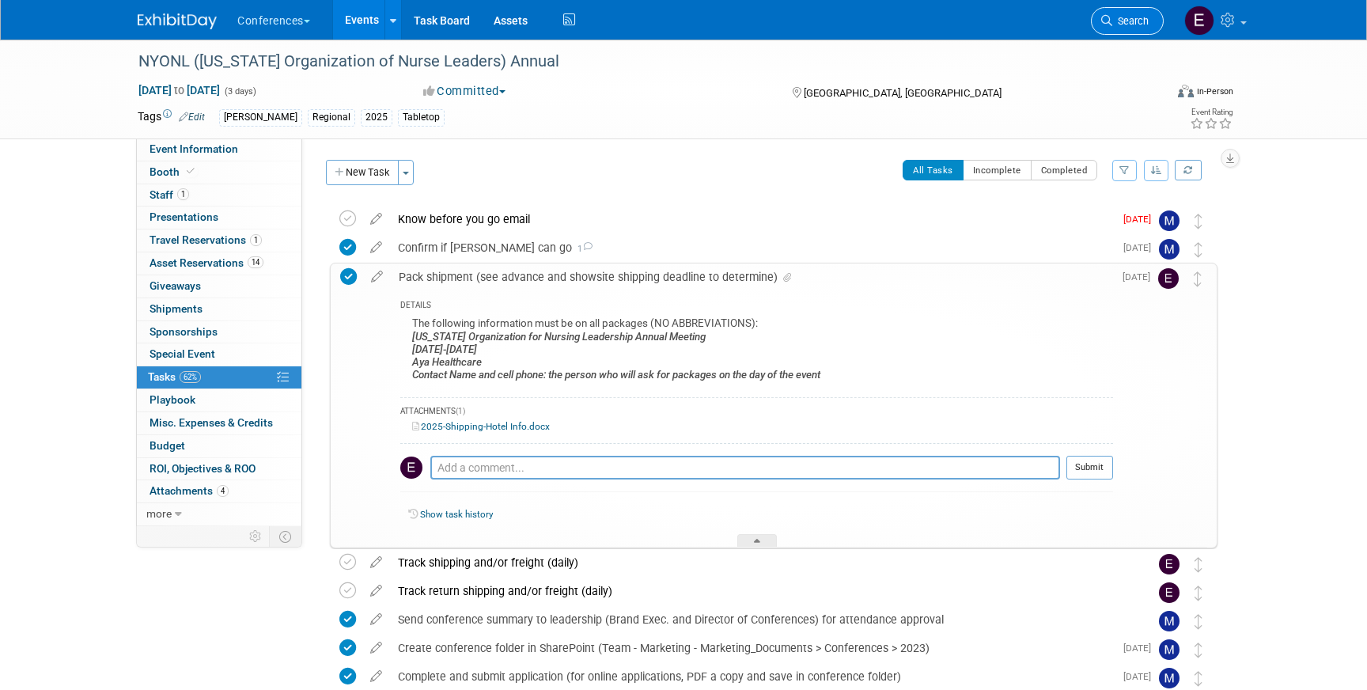
click at [1136, 26] on span "Search" at bounding box center [1130, 21] width 36 height 12
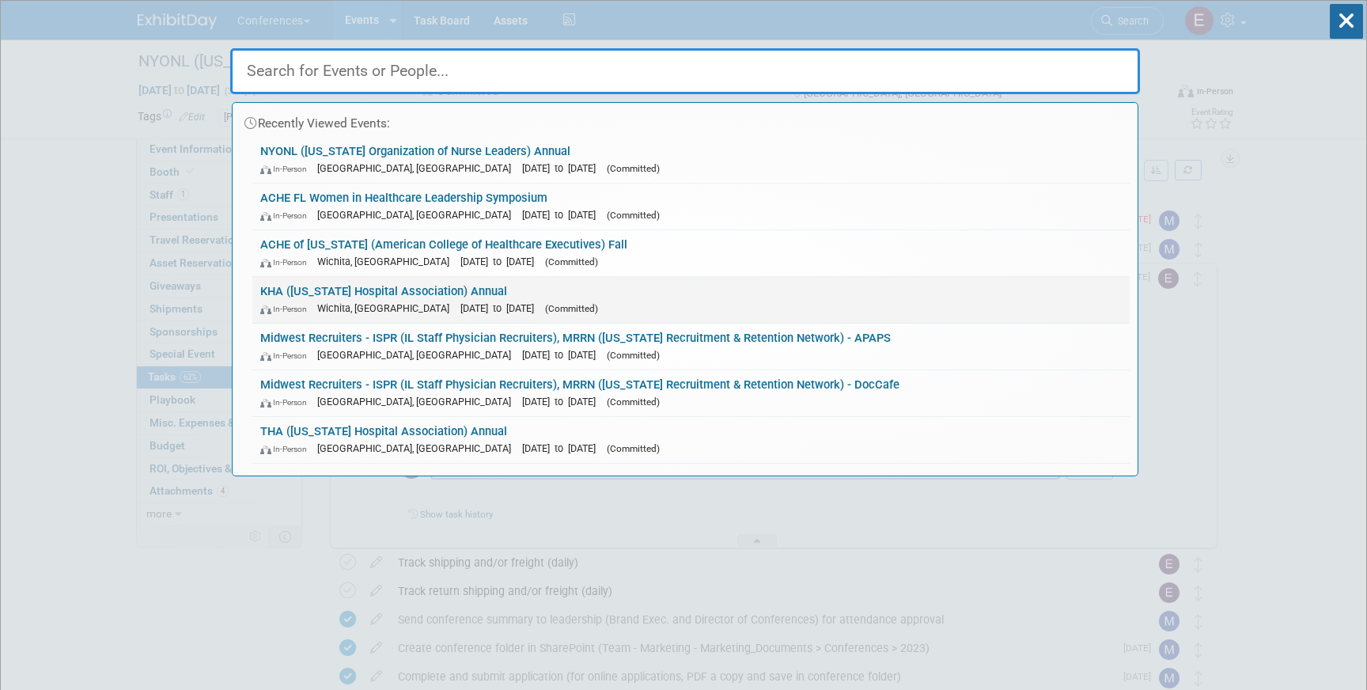
click at [444, 300] on div "In-Person Wichita, KS Sep 4, 2025 to Sep 5, 2025 (Committed)" at bounding box center [691, 308] width 862 height 17
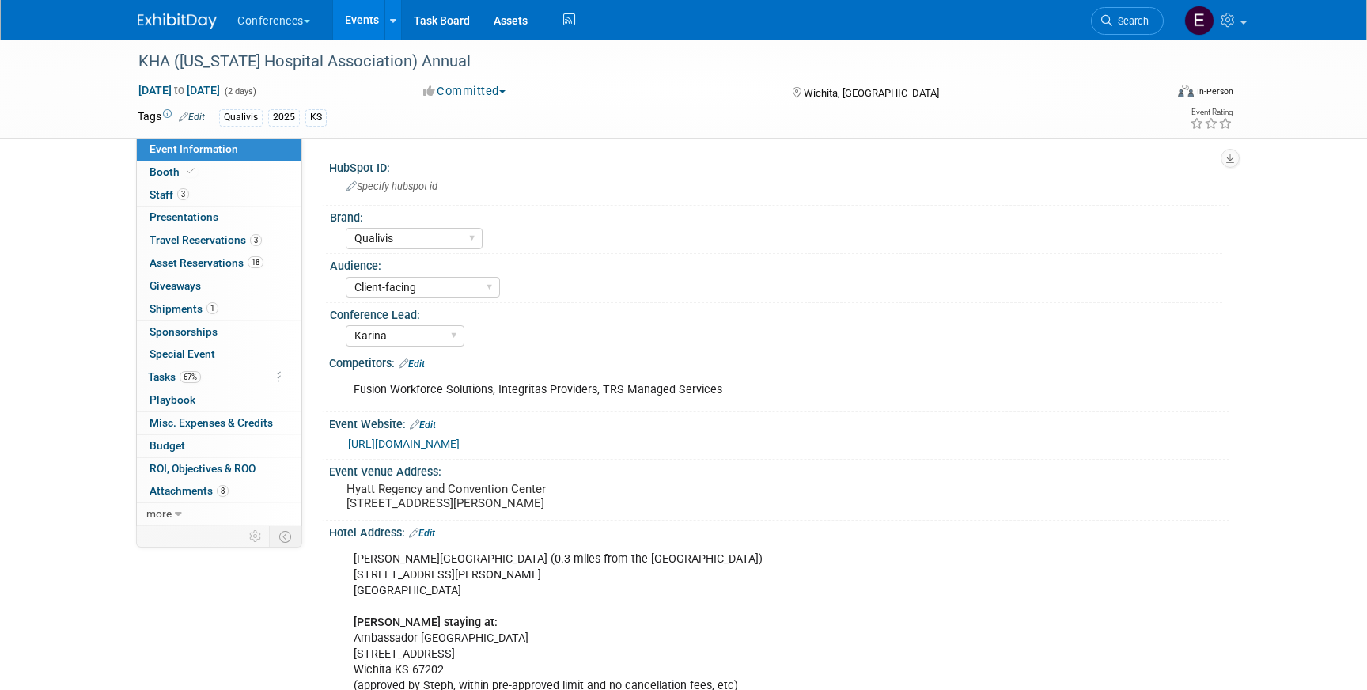
select select "Qualivis"
select select "Client-facing"
select select "Karina"
click at [218, 387] on link "67% Tasks 67%" at bounding box center [219, 377] width 165 height 22
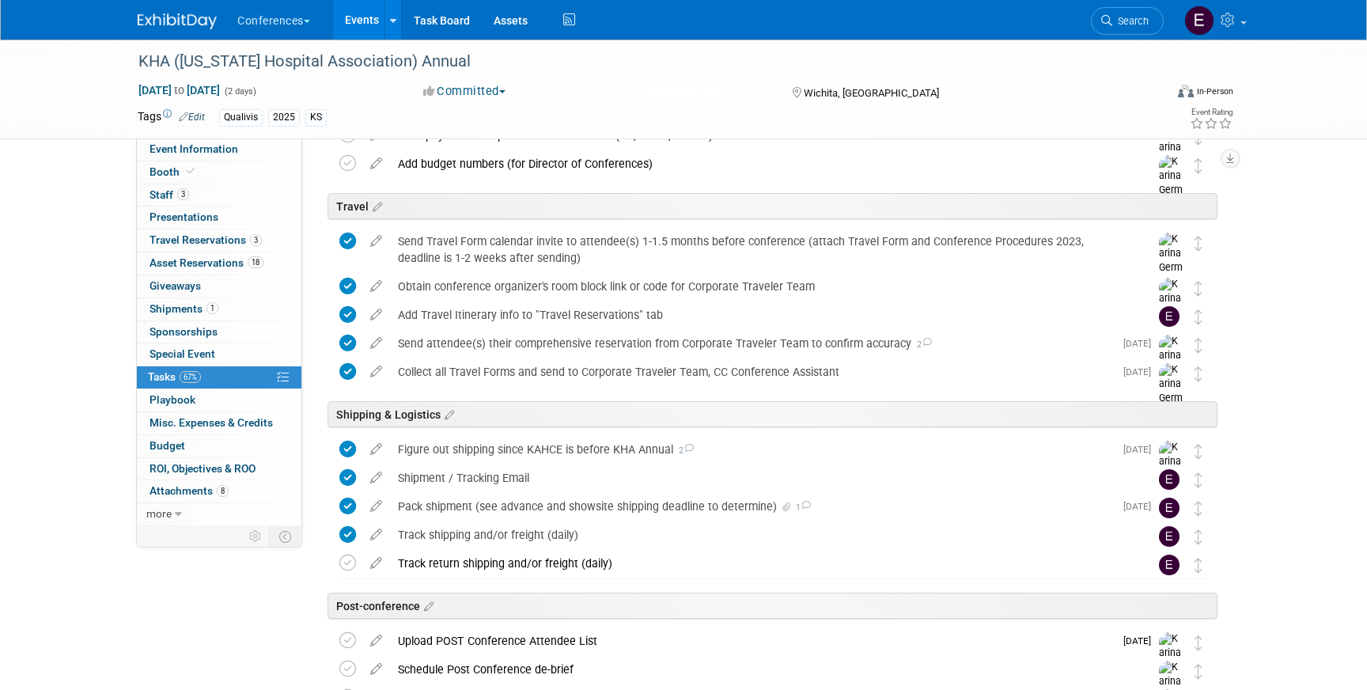
scroll to position [480, 0]
click at [446, 508] on div "Pack shipment (see advance and showsite shipping deadline to determine) 1" at bounding box center [752, 506] width 724 height 27
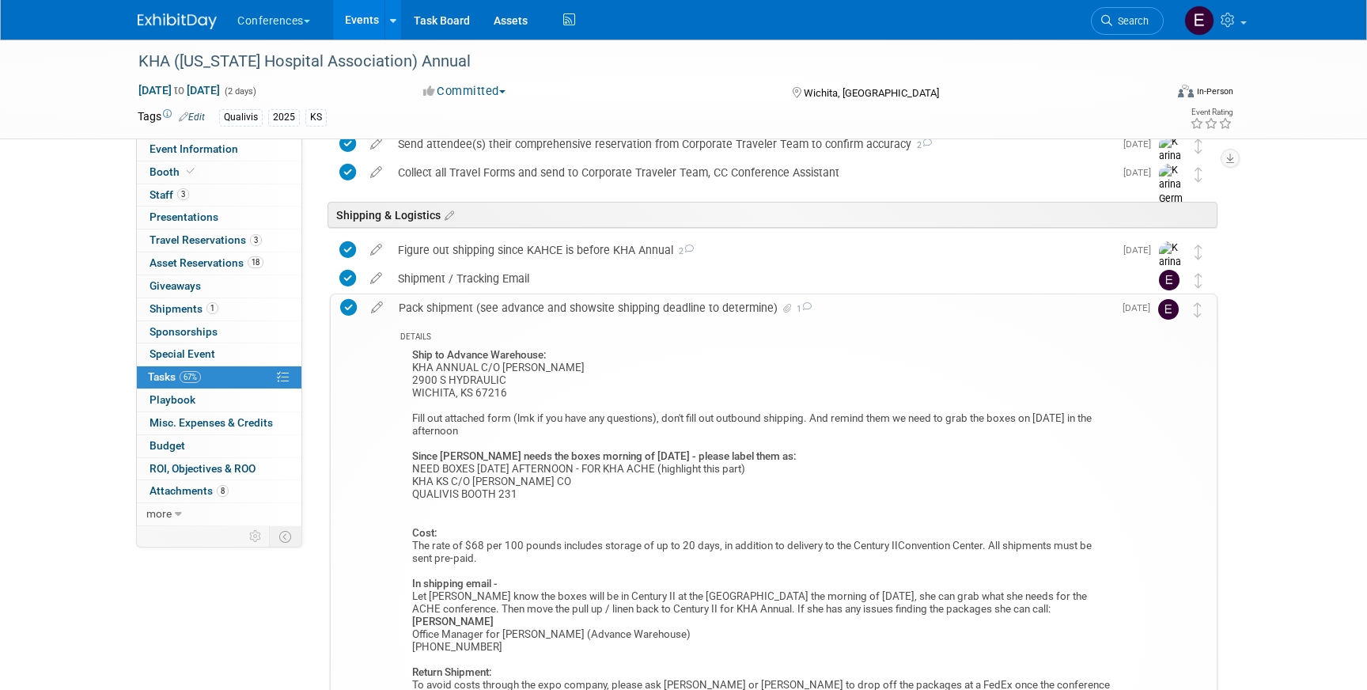
scroll to position [692, 0]
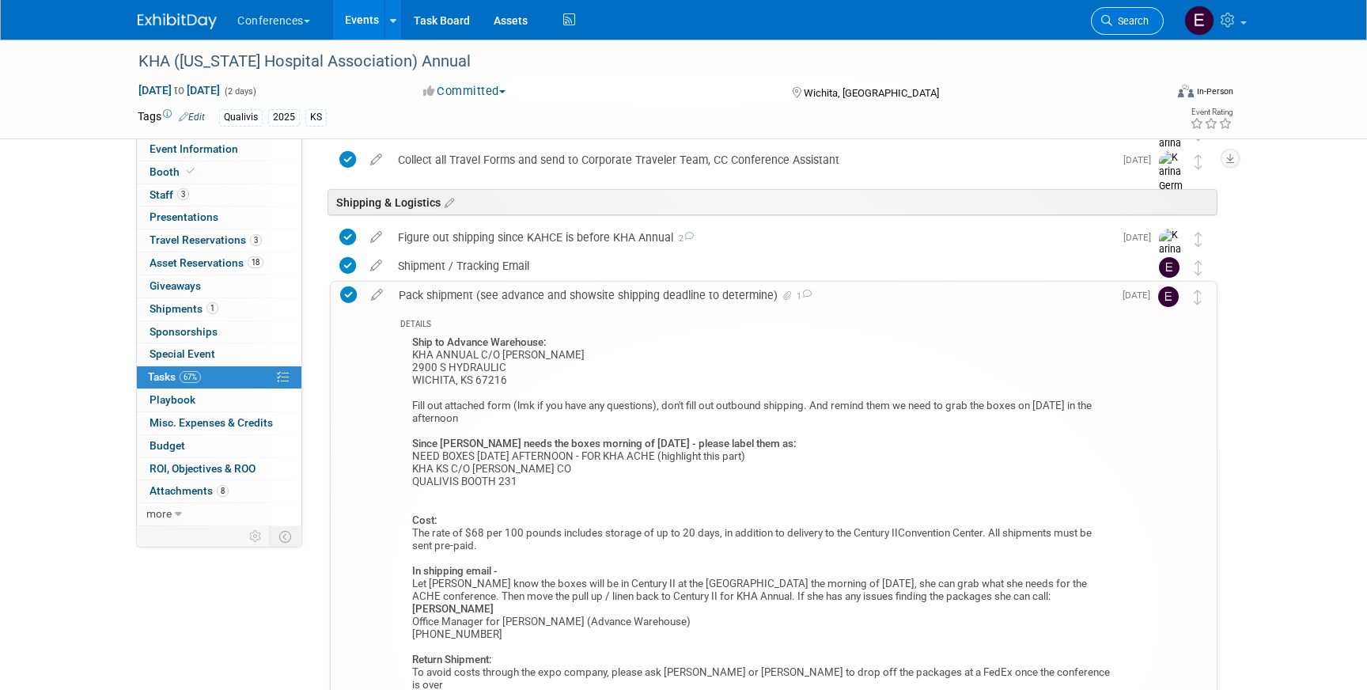
click at [1120, 18] on span "Search" at bounding box center [1130, 21] width 36 height 12
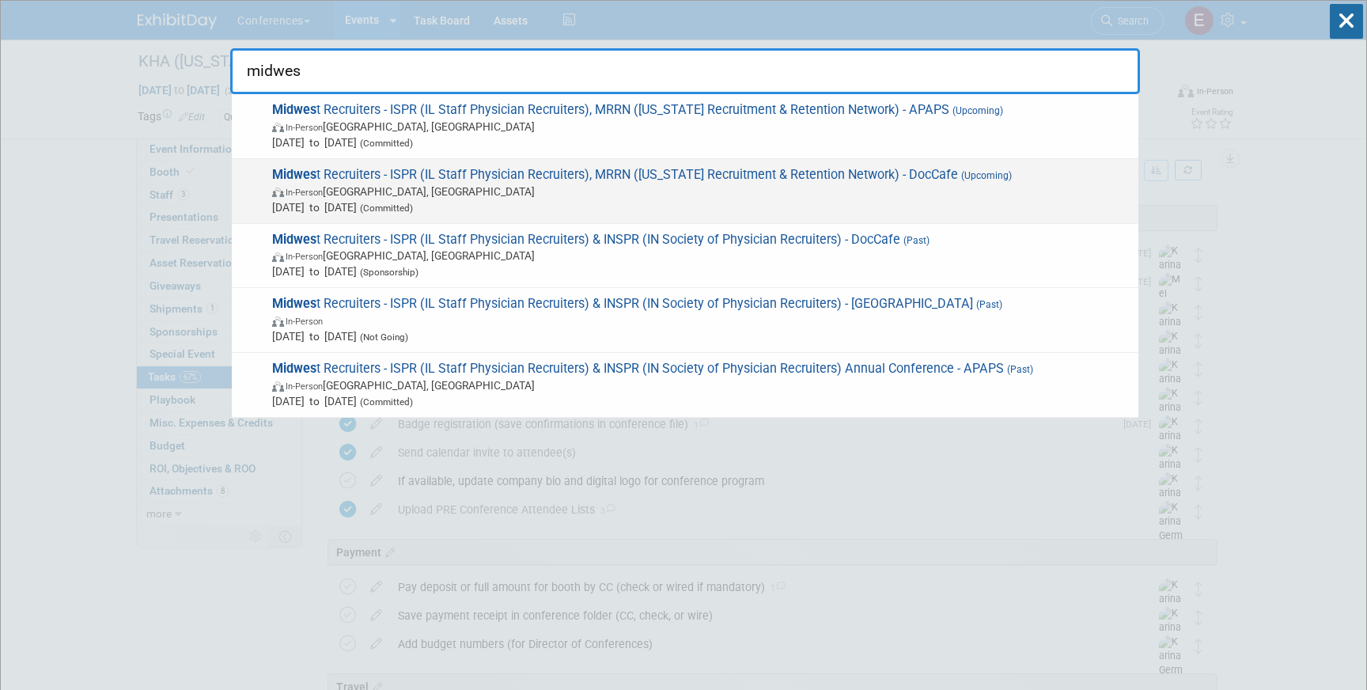
type input "midwes"
click at [685, 195] on span "In-Person [GEOGRAPHIC_DATA], [GEOGRAPHIC_DATA]" at bounding box center [701, 192] width 859 height 16
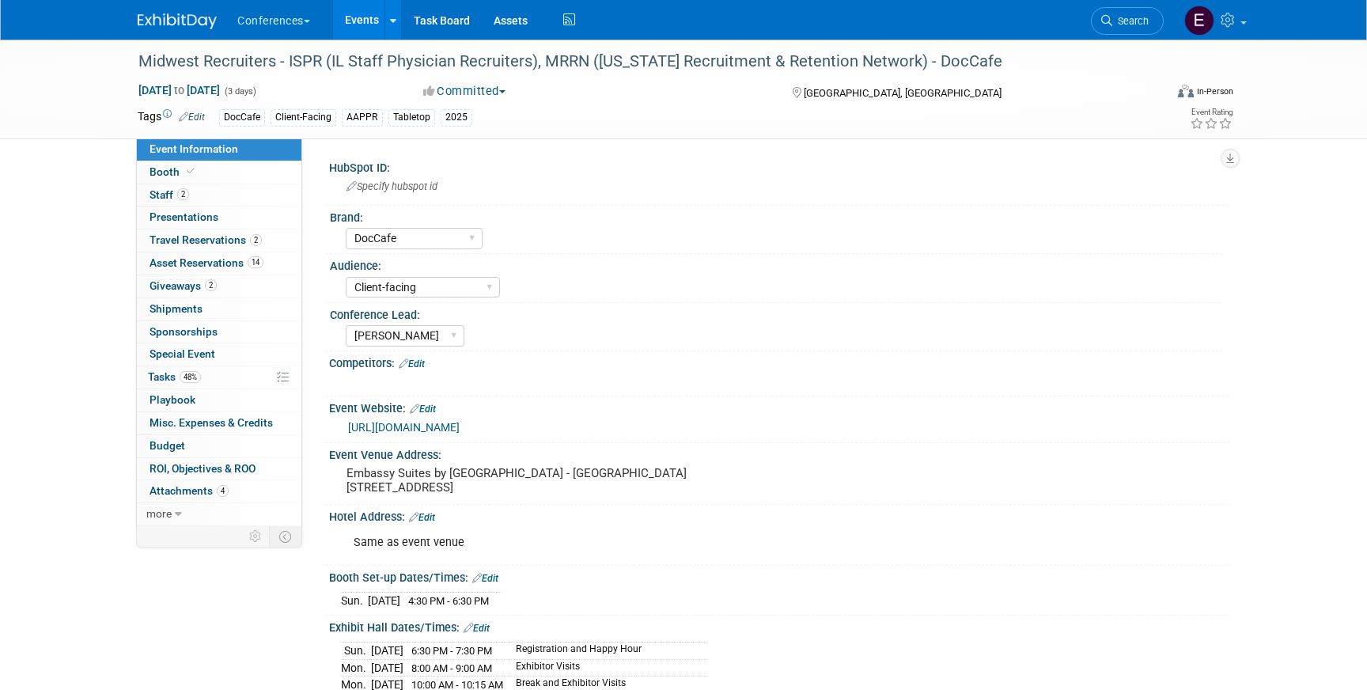
select select "DocCafe"
select select "Client-facing"
select select "[PERSON_NAME]"
click at [221, 239] on span "Travel Reservations 2" at bounding box center [206, 239] width 112 height 13
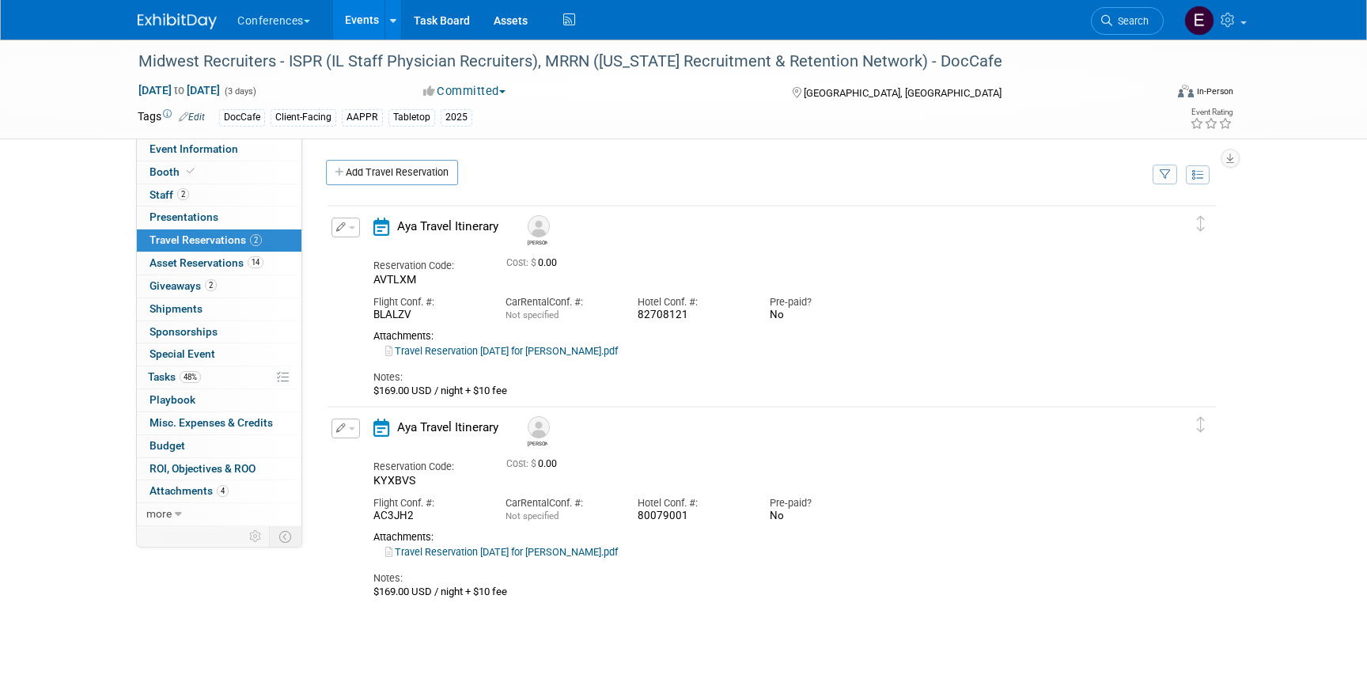
click at [516, 347] on link "Travel Reservation [DATE] for [PERSON_NAME].pdf" at bounding box center [501, 351] width 233 height 12
drag, startPoint x: 637, startPoint y: 315, endPoint x: 714, endPoint y: 316, distance: 76.8
click at [714, 316] on div "82708121" at bounding box center [692, 315] width 108 height 13
click at [496, 352] on link "Travel Reservation September 07 for MICHAEL ALLEN GRAHAM.pdf" at bounding box center [501, 351] width 233 height 12
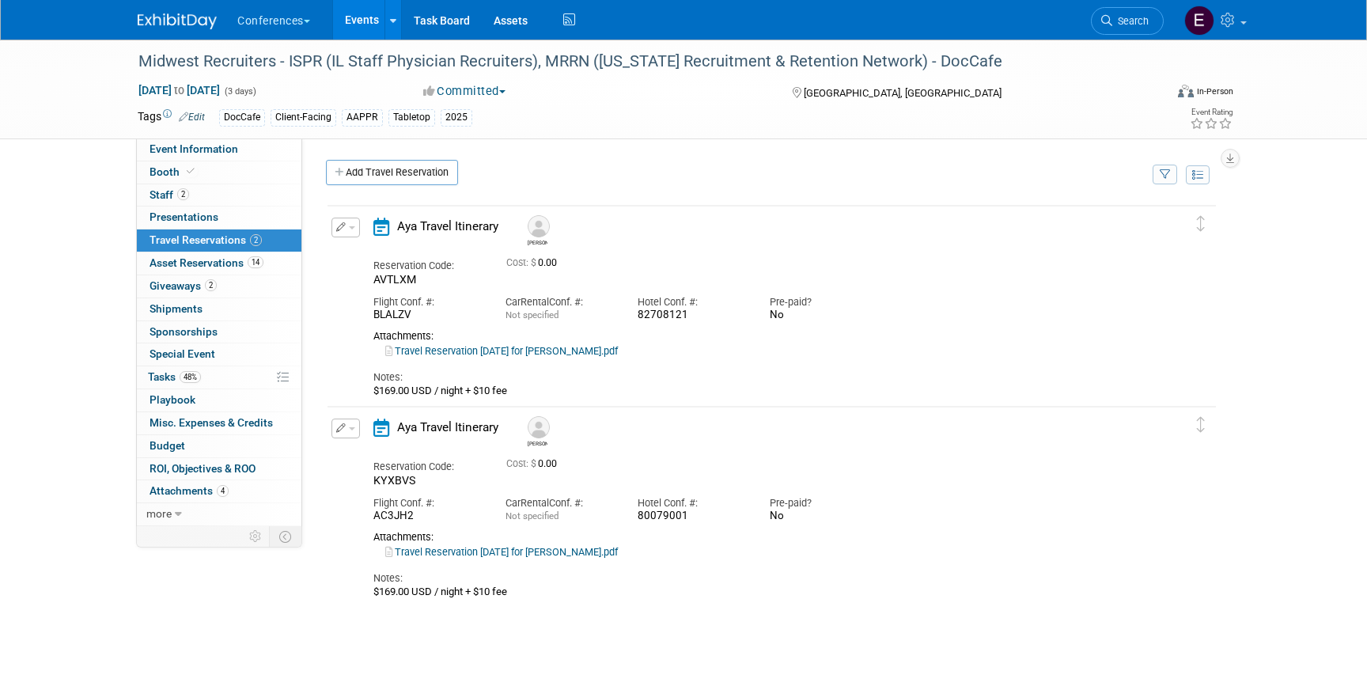
click at [559, 555] on link "Travel Reservation September 07 for JAMES JOSEPH MANNING.pdf" at bounding box center [501, 552] width 233 height 12
click at [343, 228] on icon "button" at bounding box center [341, 226] width 10 height 9
click at [383, 250] on button "Edit Reservation" at bounding box center [399, 255] width 134 height 23
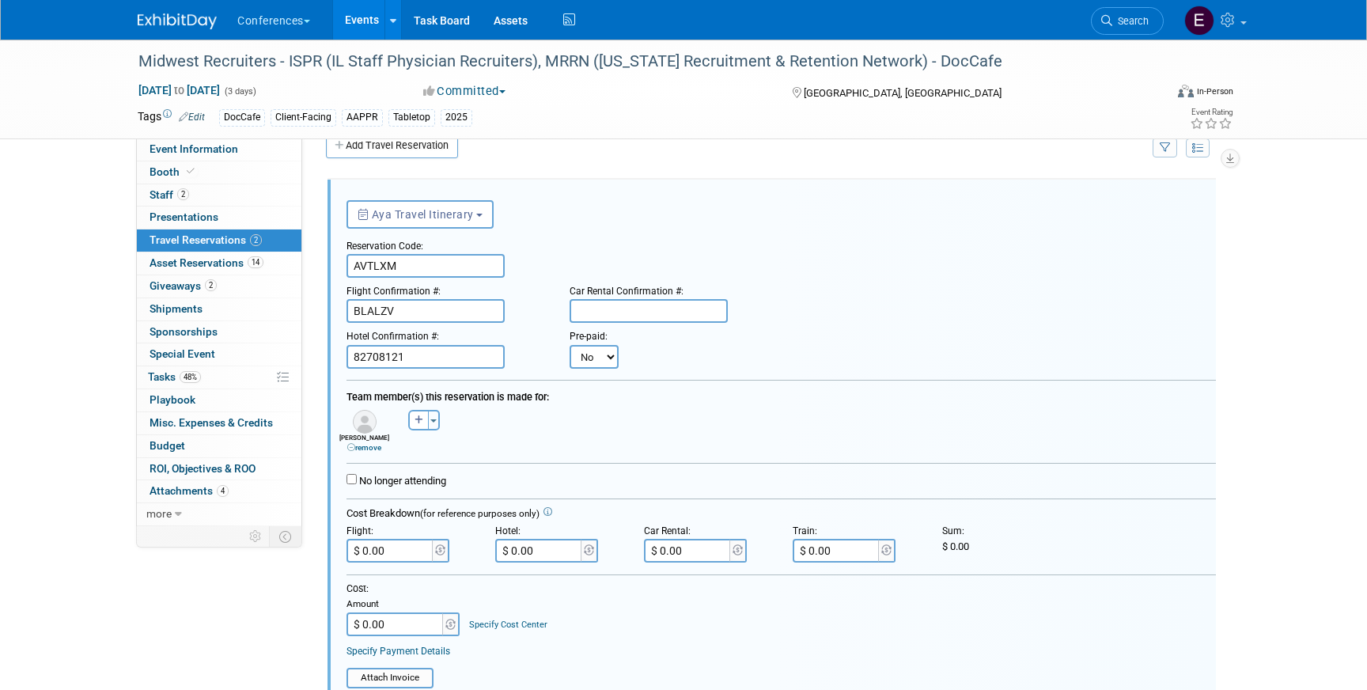
click at [591, 356] on select "No Yes" at bounding box center [594, 357] width 49 height 24
select select "1"
click at [570, 345] on select "No Yes" at bounding box center [594, 357] width 49 height 24
click at [682, 352] on input "text" at bounding box center [691, 357] width 95 height 24
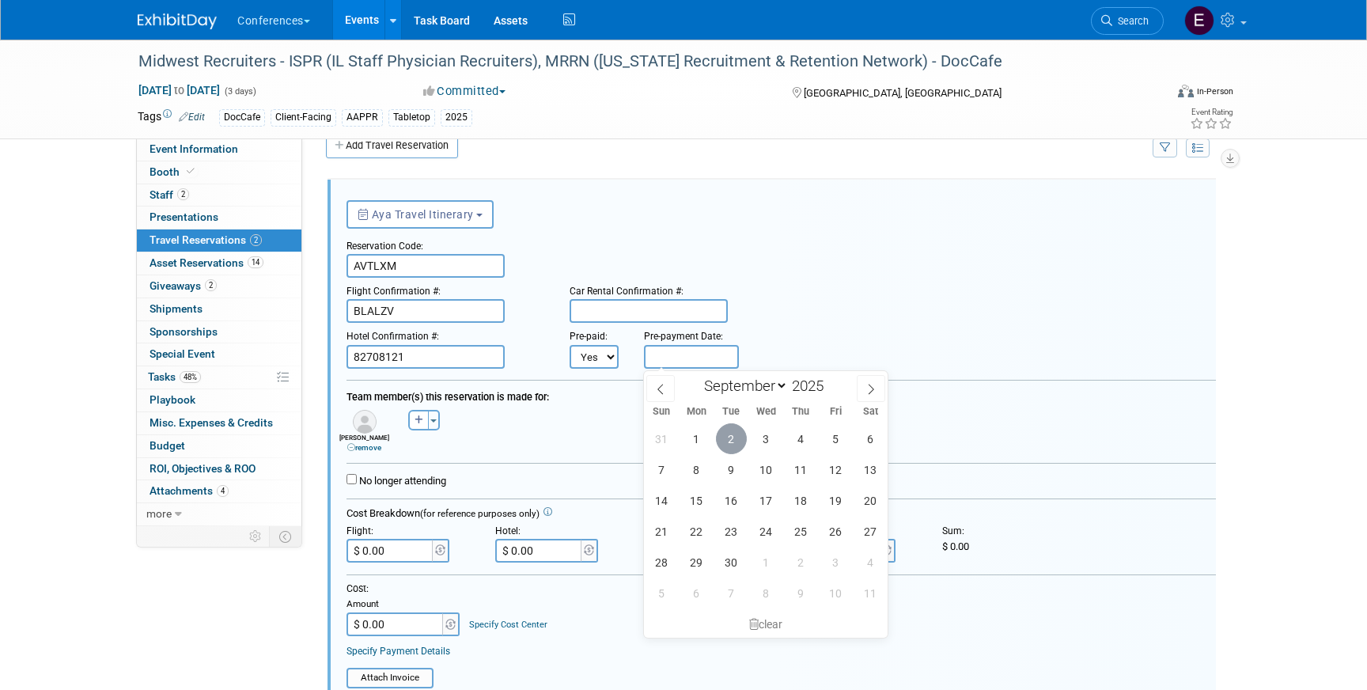
click at [733, 428] on span "2" at bounding box center [731, 438] width 31 height 31
type input "Sep 2, 2025"
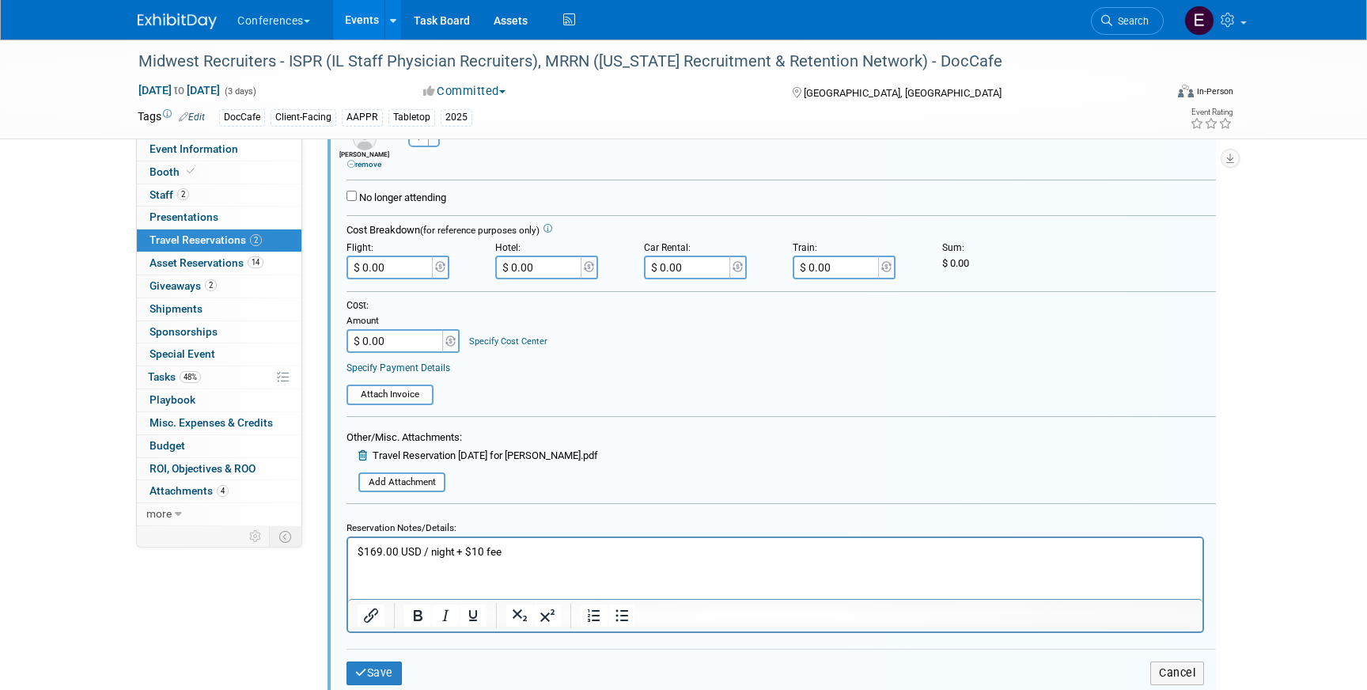
scroll to position [424, 0]
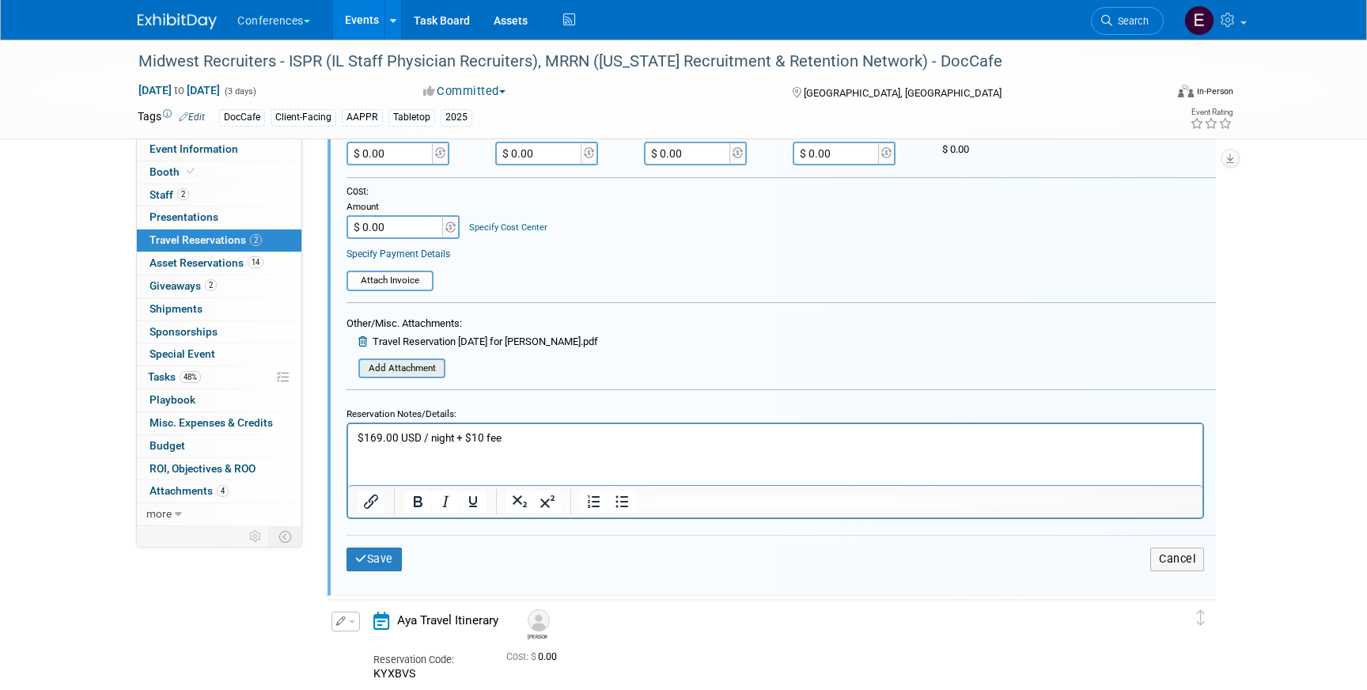
click at [408, 364] on input "file" at bounding box center [350, 368] width 188 height 17
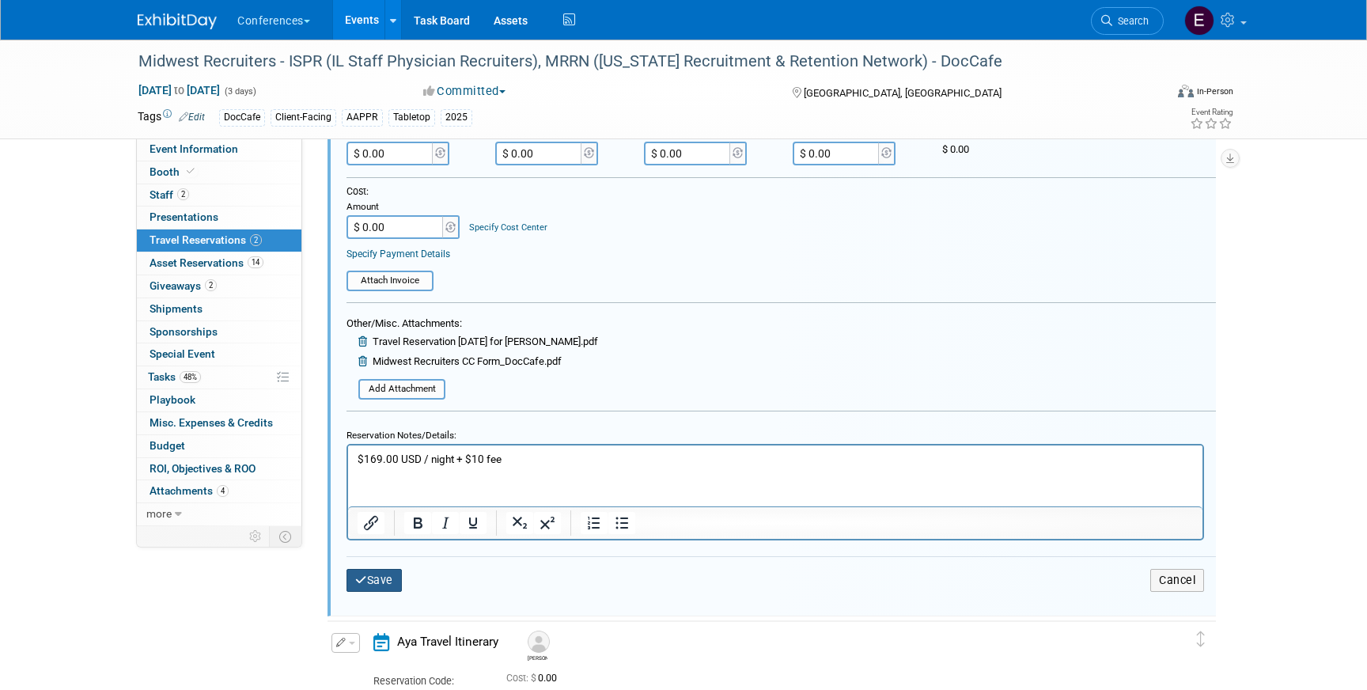
click at [390, 578] on button "Save" at bounding box center [374, 580] width 55 height 23
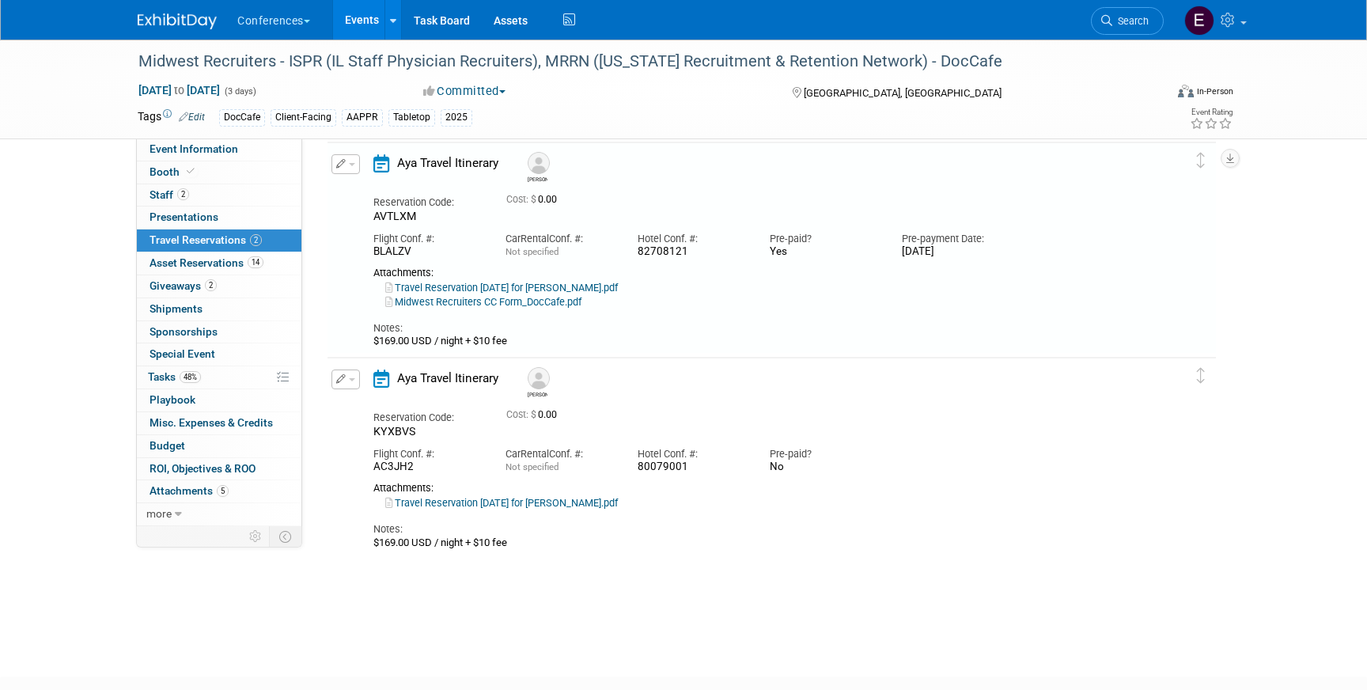
scroll to position [27, 0]
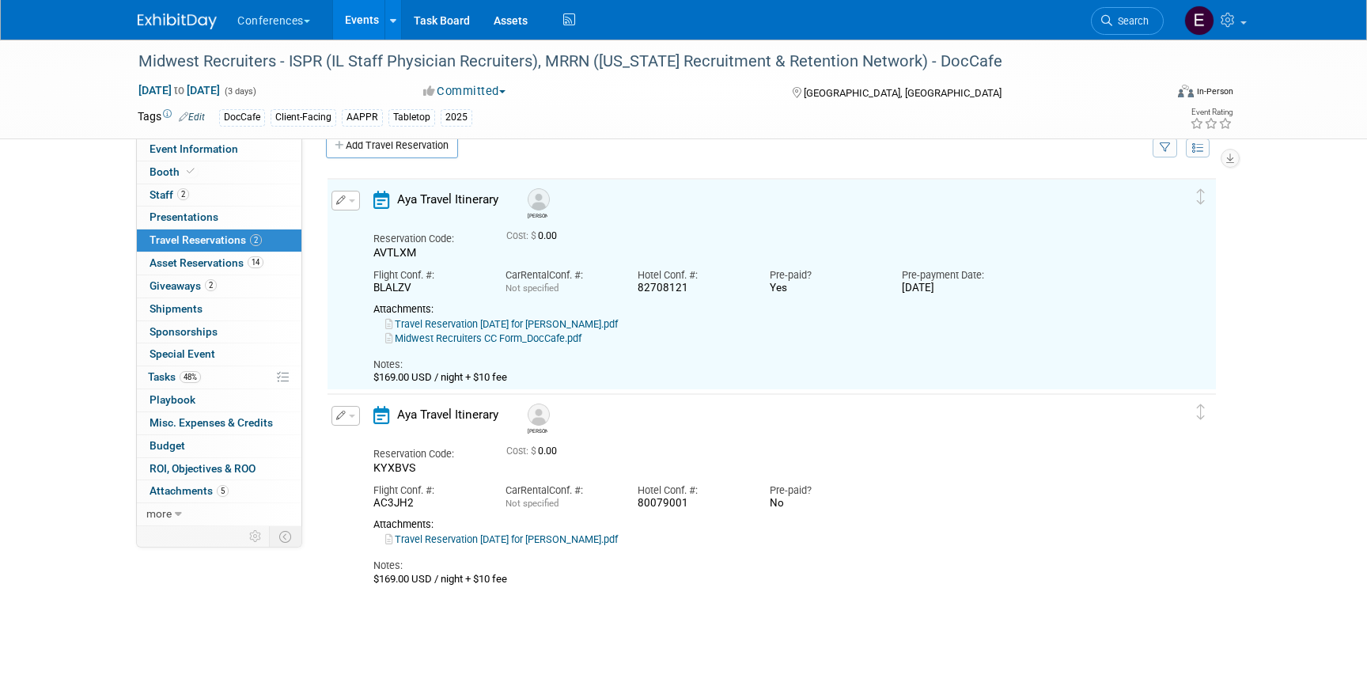
click at [346, 422] on button "button" at bounding box center [346, 416] width 28 height 20
click at [366, 445] on button "Edit Reservation" at bounding box center [399, 443] width 134 height 23
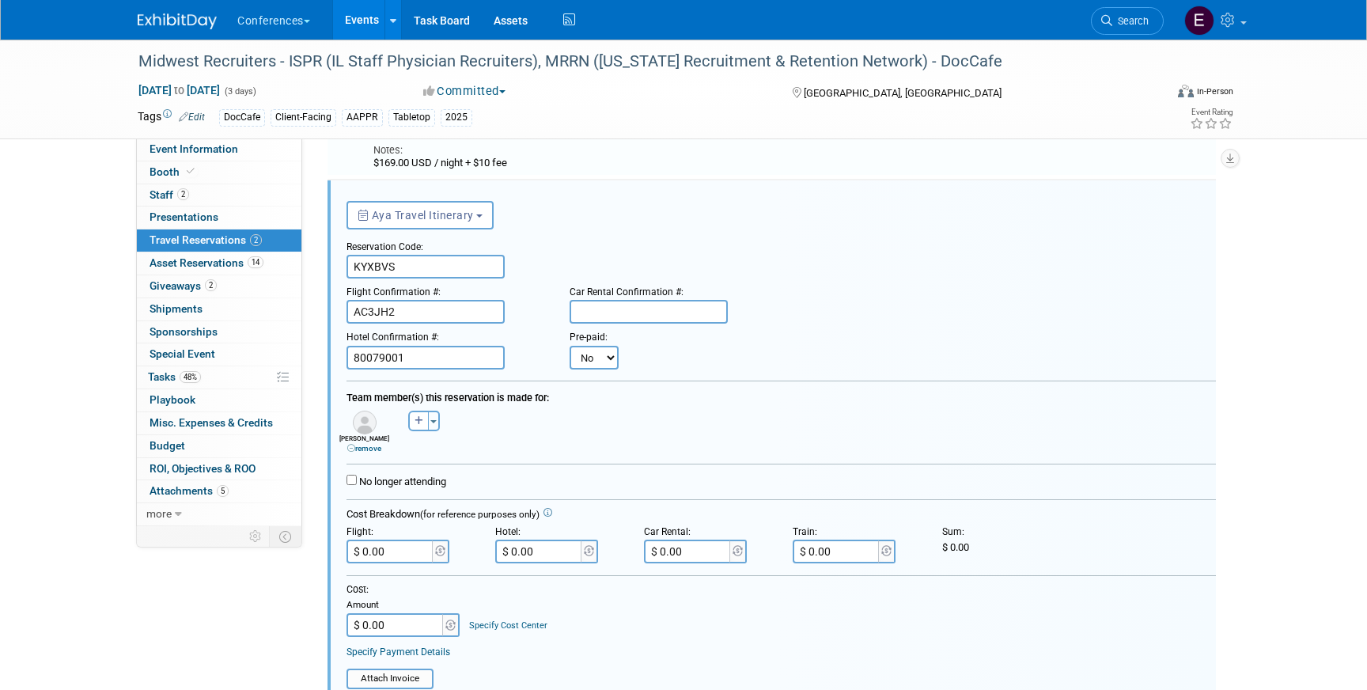
scroll to position [242, 0]
click at [600, 362] on select "No Yes" at bounding box center [594, 357] width 49 height 24
select select "1"
click at [570, 345] on select "No Yes" at bounding box center [594, 357] width 49 height 24
click at [676, 362] on input "text" at bounding box center [691, 357] width 95 height 24
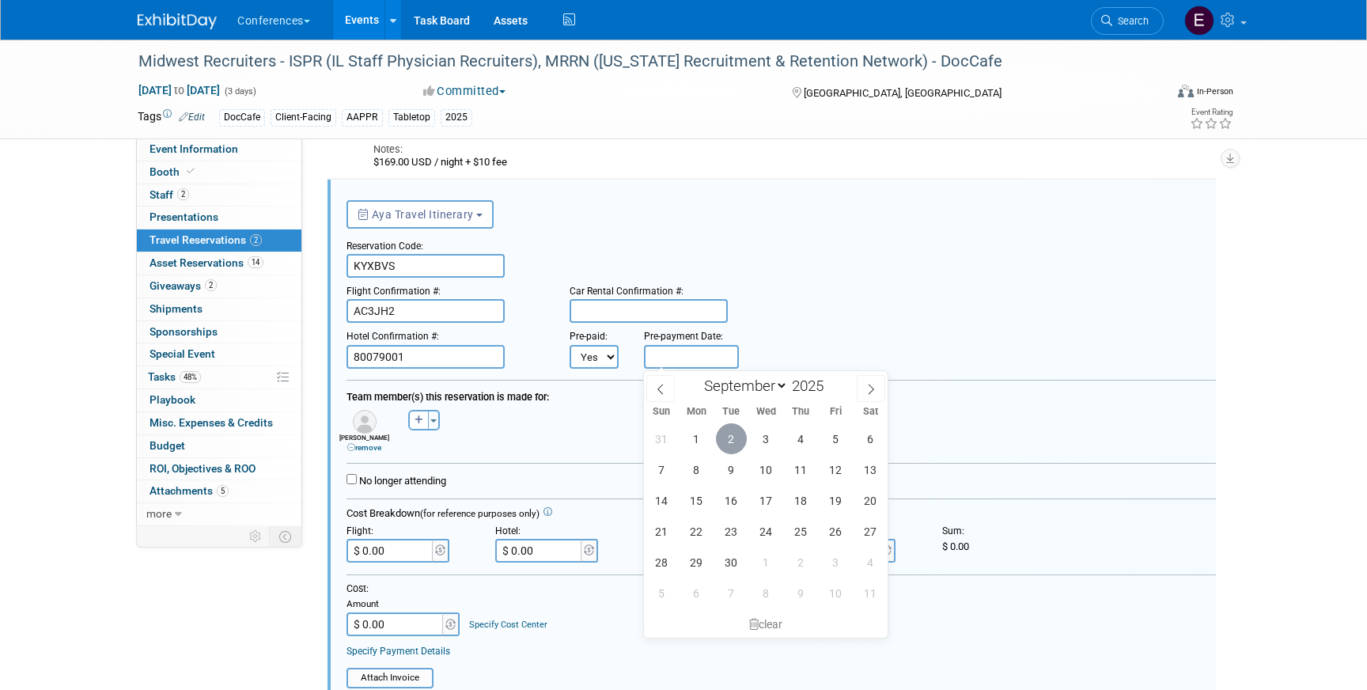
click at [735, 452] on span "2" at bounding box center [731, 438] width 31 height 31
type input "[DATE]"
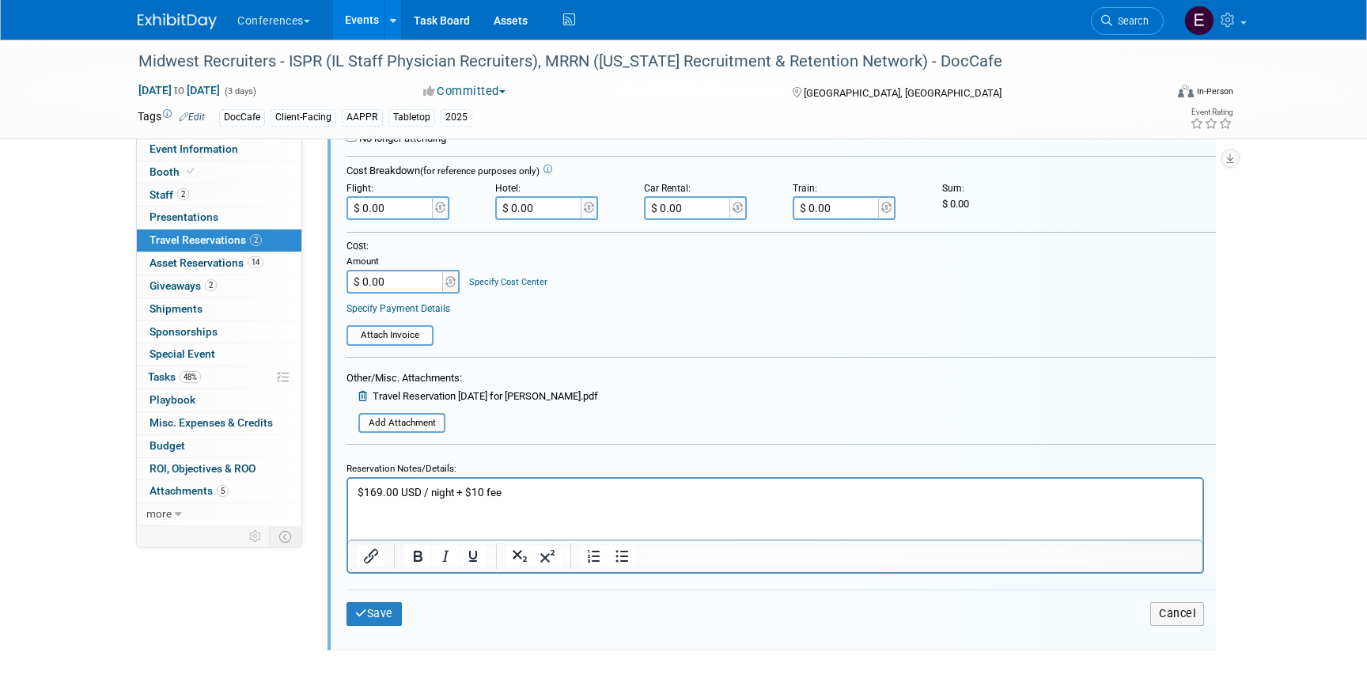
scroll to position [597, 0]
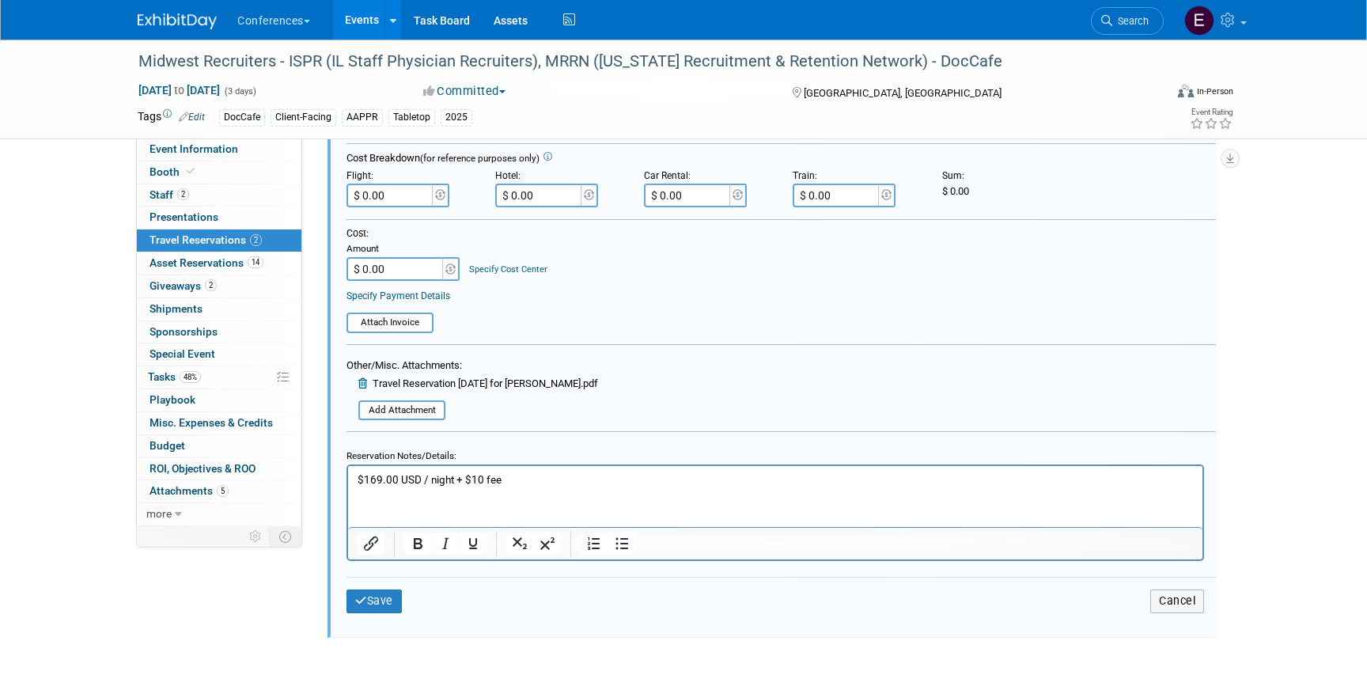
click at [405, 400] on div "Other/Misc. Attachments: Travel Reservation September 07 for JAMES JOSEPH MANNI…" at bounding box center [473, 388] width 252 height 65
click at [407, 410] on input "file" at bounding box center [350, 410] width 188 height 17
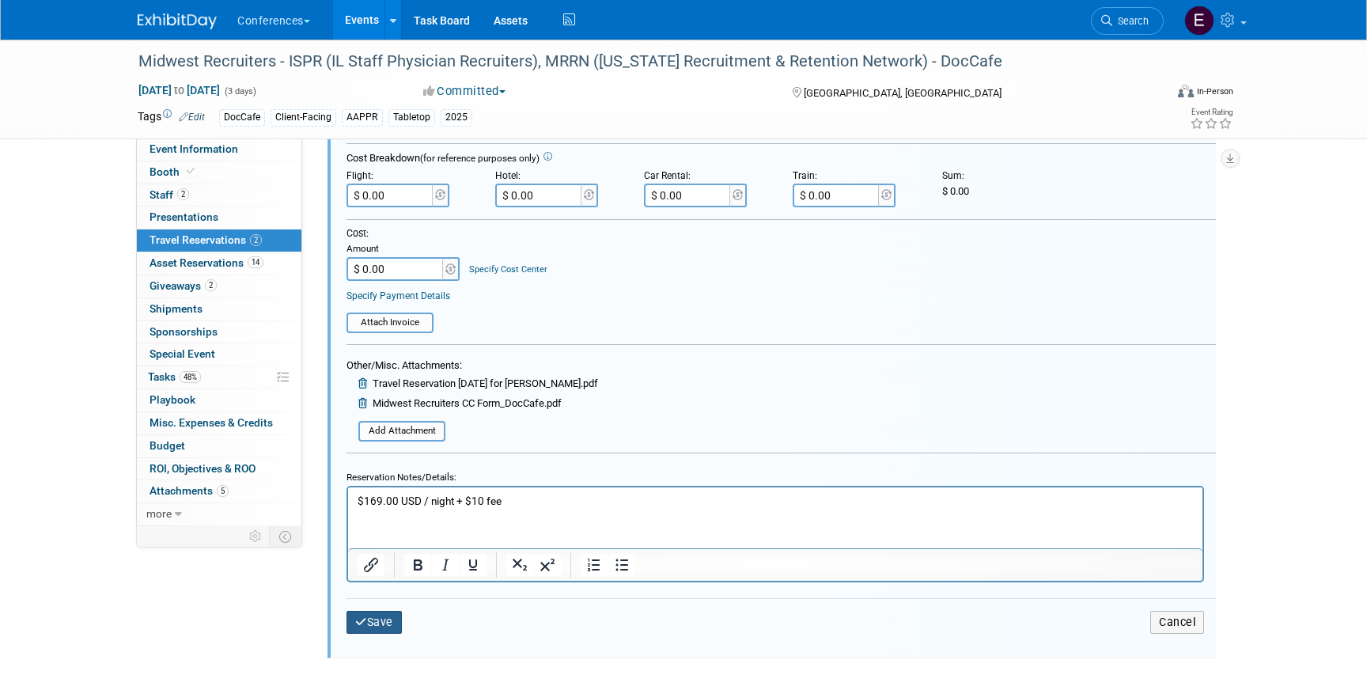
click at [386, 620] on button "Save" at bounding box center [374, 622] width 55 height 23
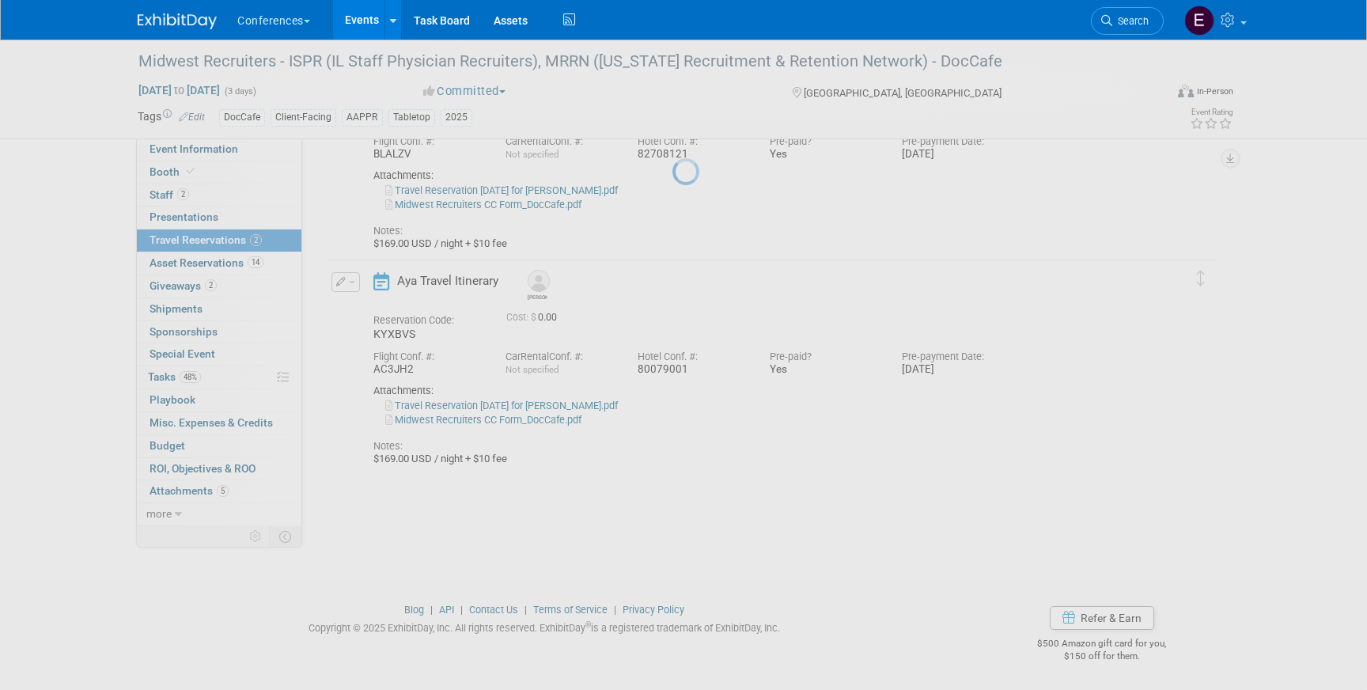
scroll to position [161, 0]
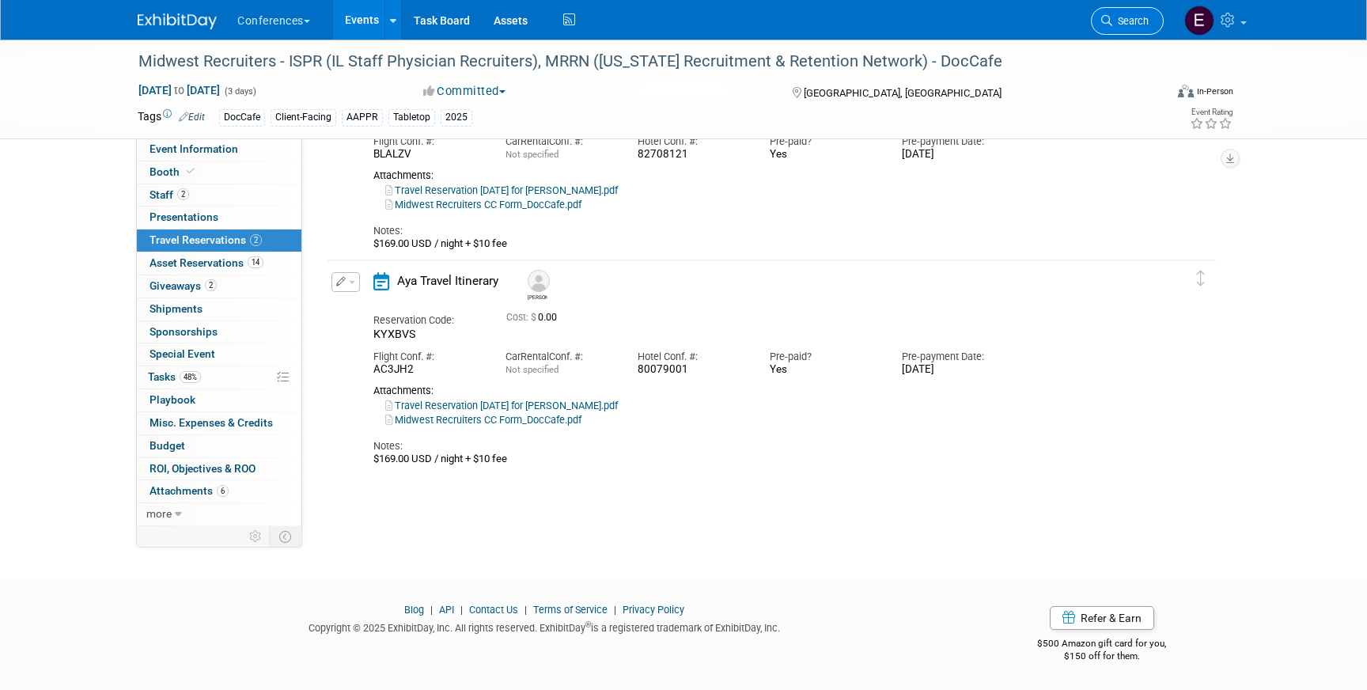
click at [1122, 13] on link "Search" at bounding box center [1127, 21] width 73 height 28
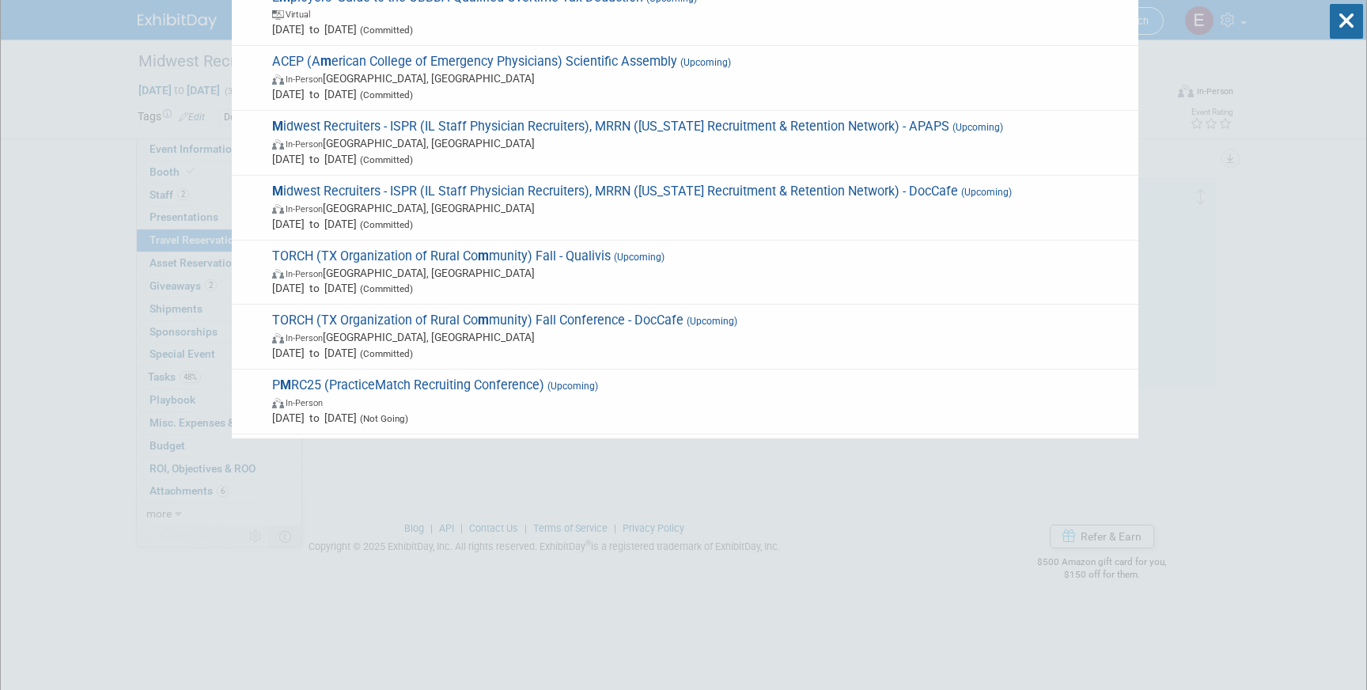
scroll to position [62, 0]
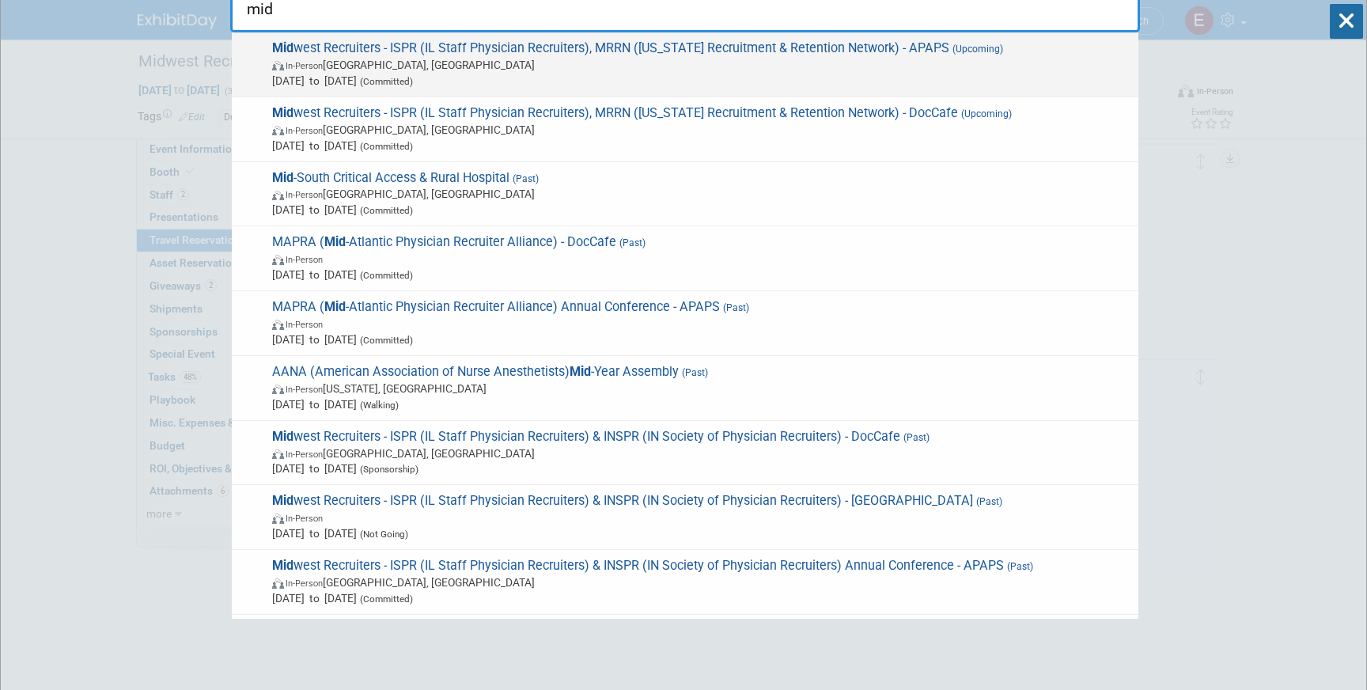
type input "mid"
click at [680, 66] on span "In-Person Grand Rapids, MI" at bounding box center [701, 65] width 859 height 16
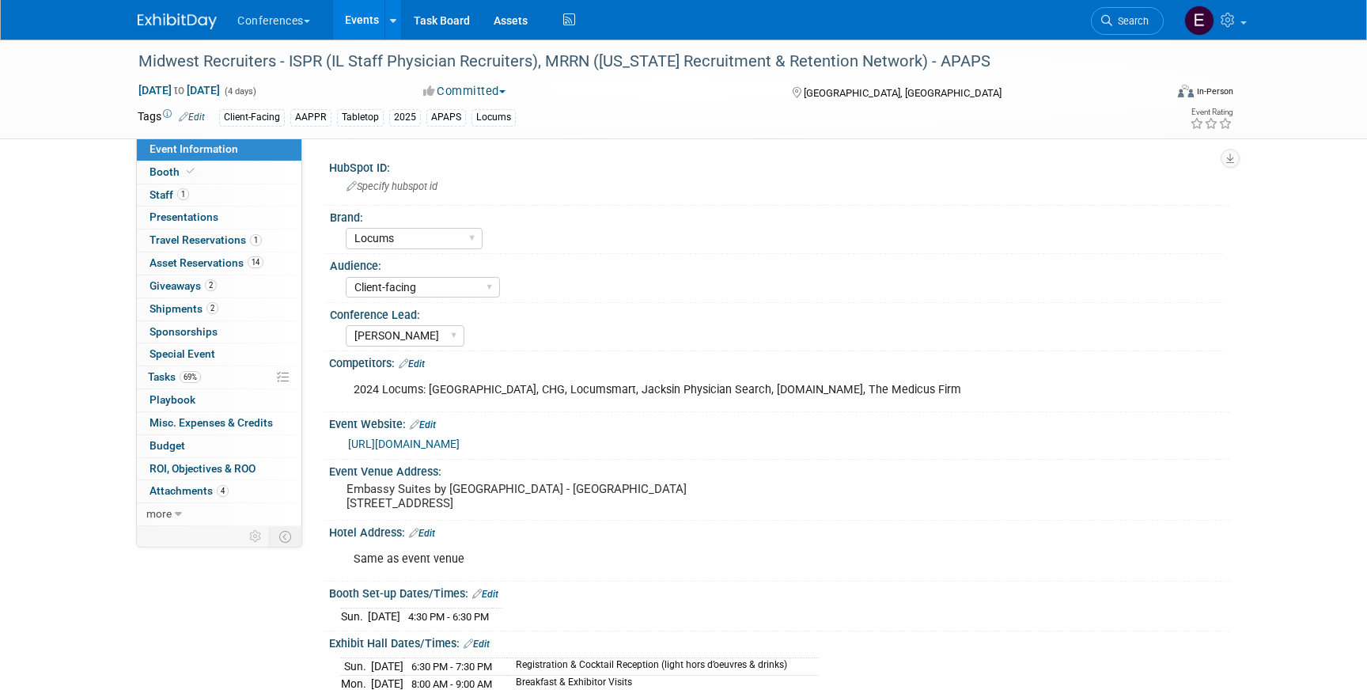
select select "Locums"
select select "Client-facing"
select select "[PERSON_NAME]"
click at [250, 195] on link "1 Staff 1" at bounding box center [219, 195] width 165 height 22
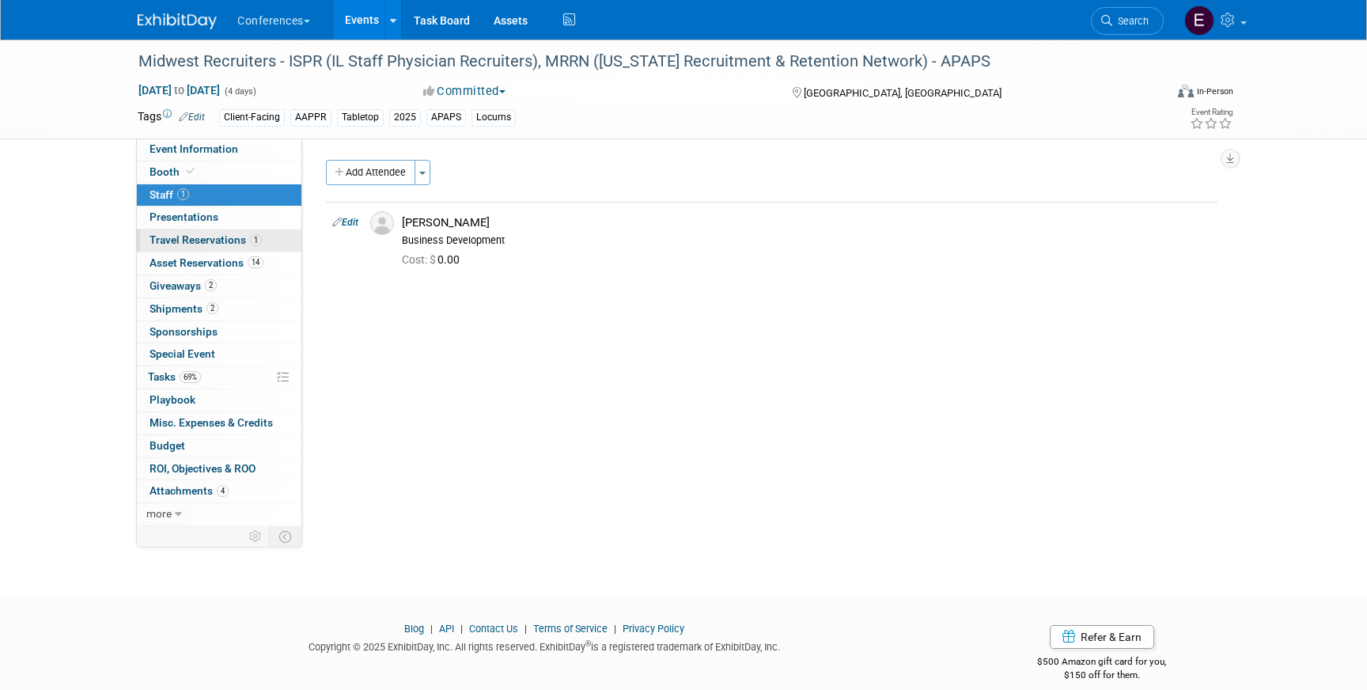
click at [239, 239] on span "Travel Reservations 1" at bounding box center [206, 239] width 112 height 13
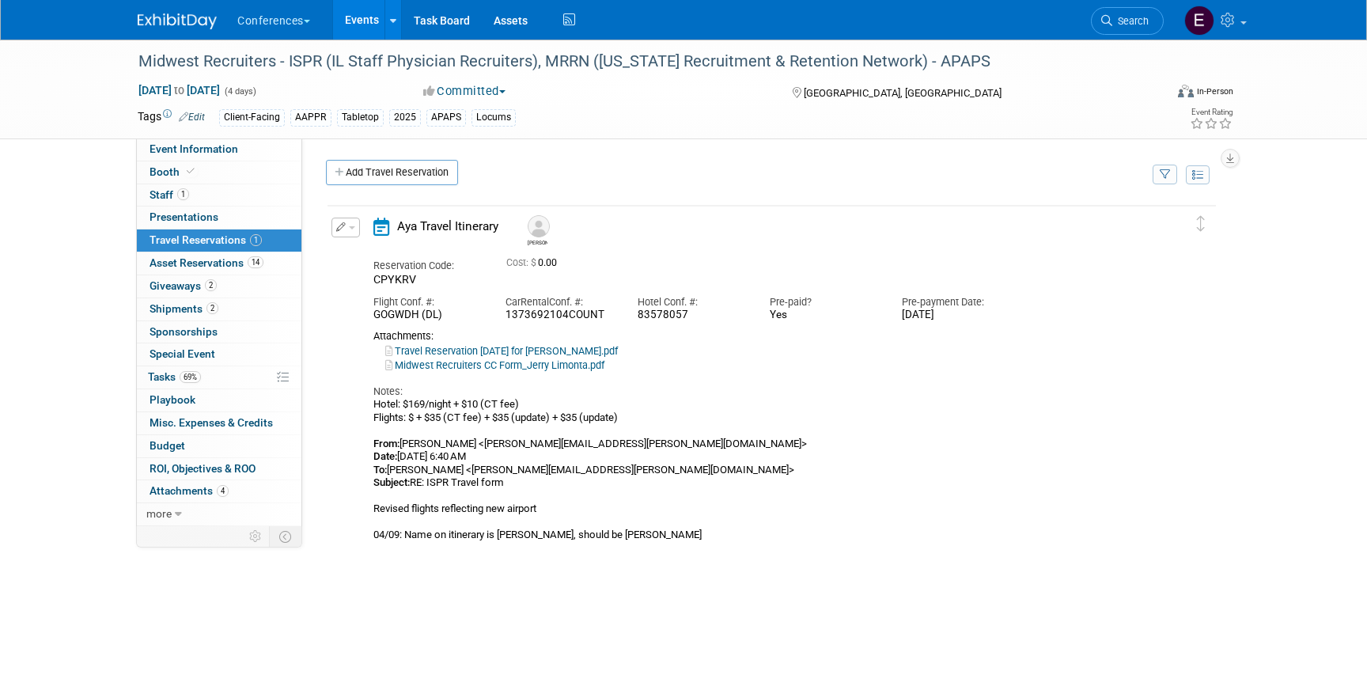
click at [498, 367] on link "Midwest Recruiters CC Form_Jerry Limonta.pdf" at bounding box center [494, 365] width 219 height 12
click at [169, 376] on span "Tasks 69%" at bounding box center [174, 376] width 53 height 13
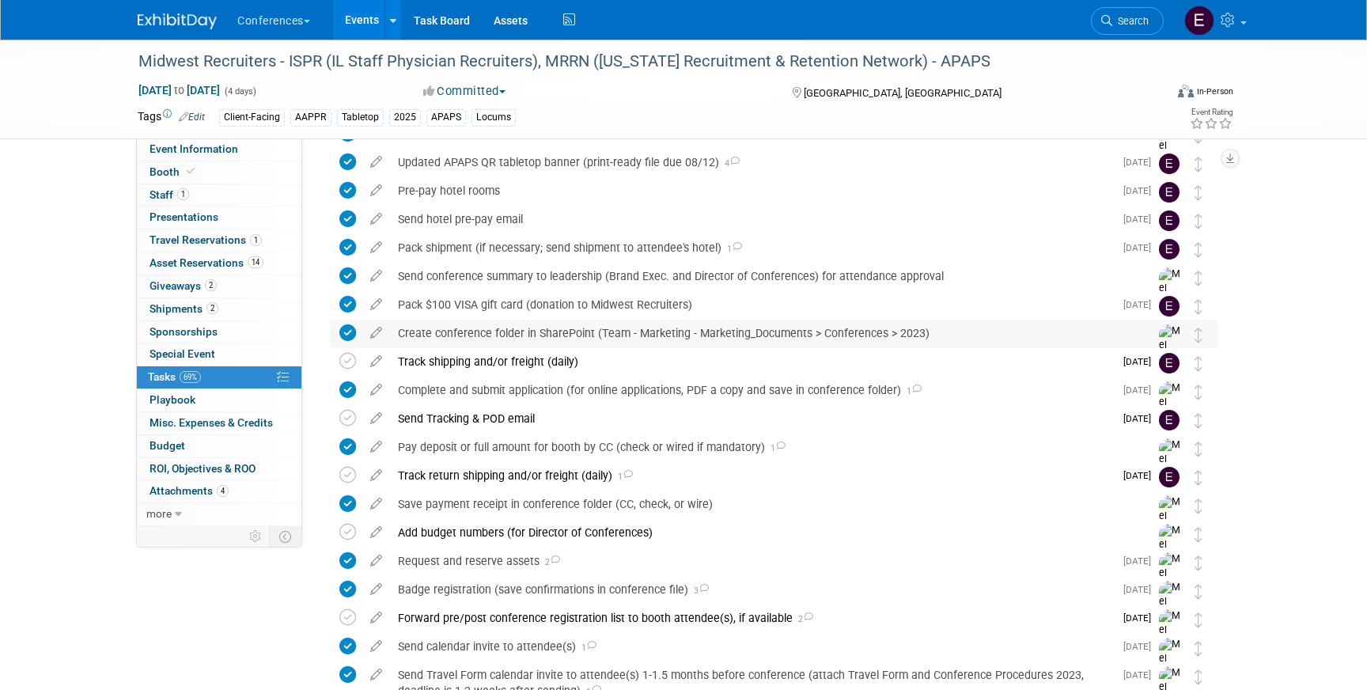
scroll to position [91, 0]
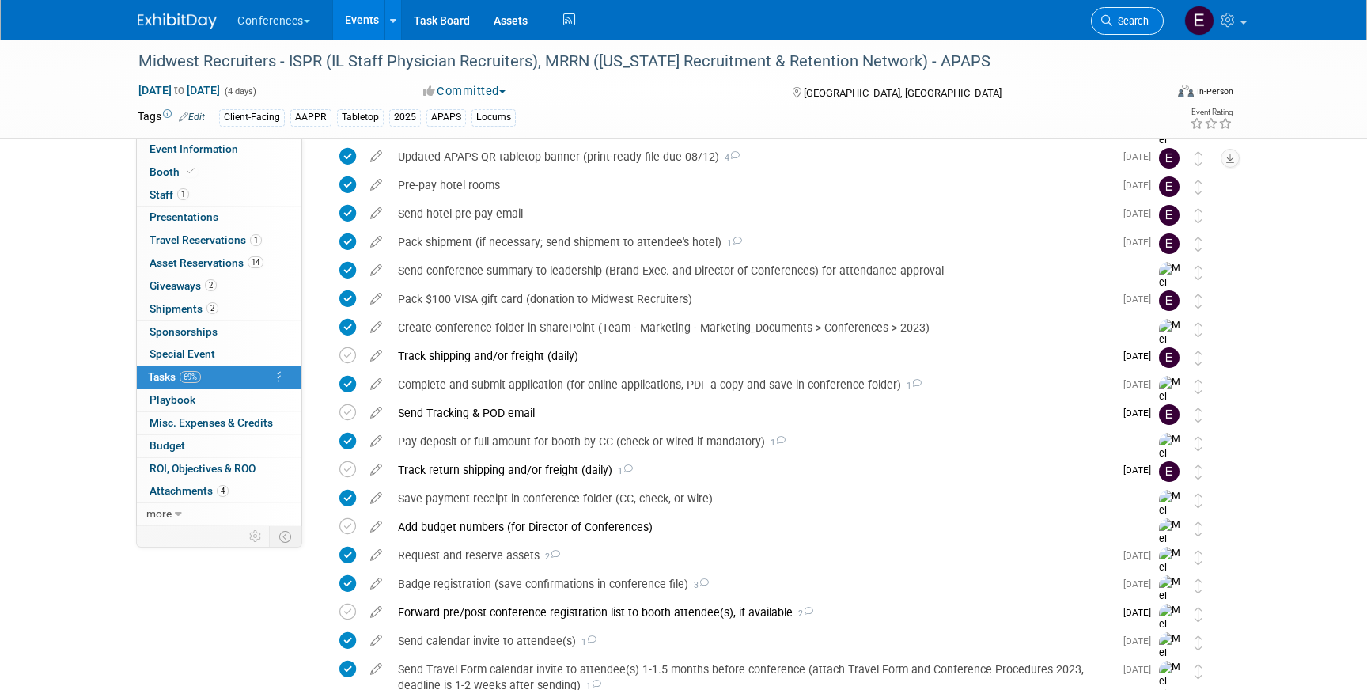
click at [1141, 28] on link "Search" at bounding box center [1127, 21] width 73 height 28
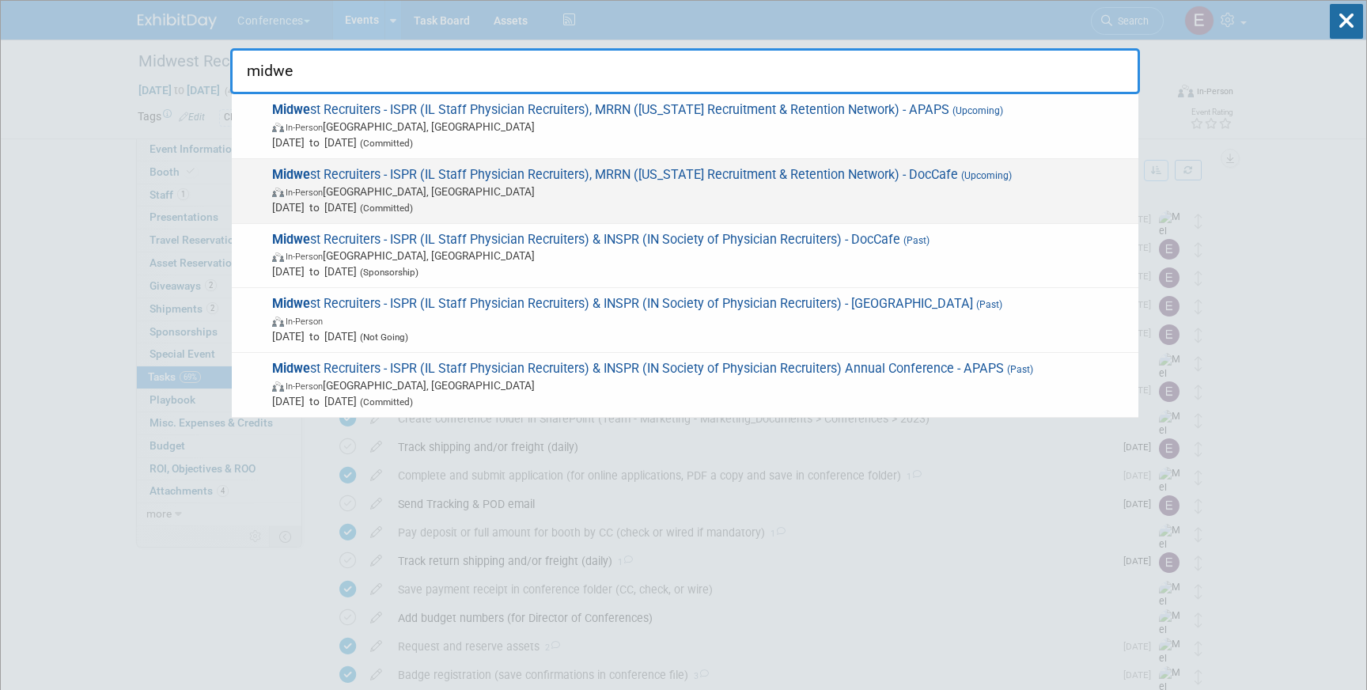
type input "midwe"
click at [824, 172] on span "Midwe st Recruiters - ISPR (IL Staff Physician Recruiters), MRRN (Michigan Recr…" at bounding box center [698, 191] width 863 height 48
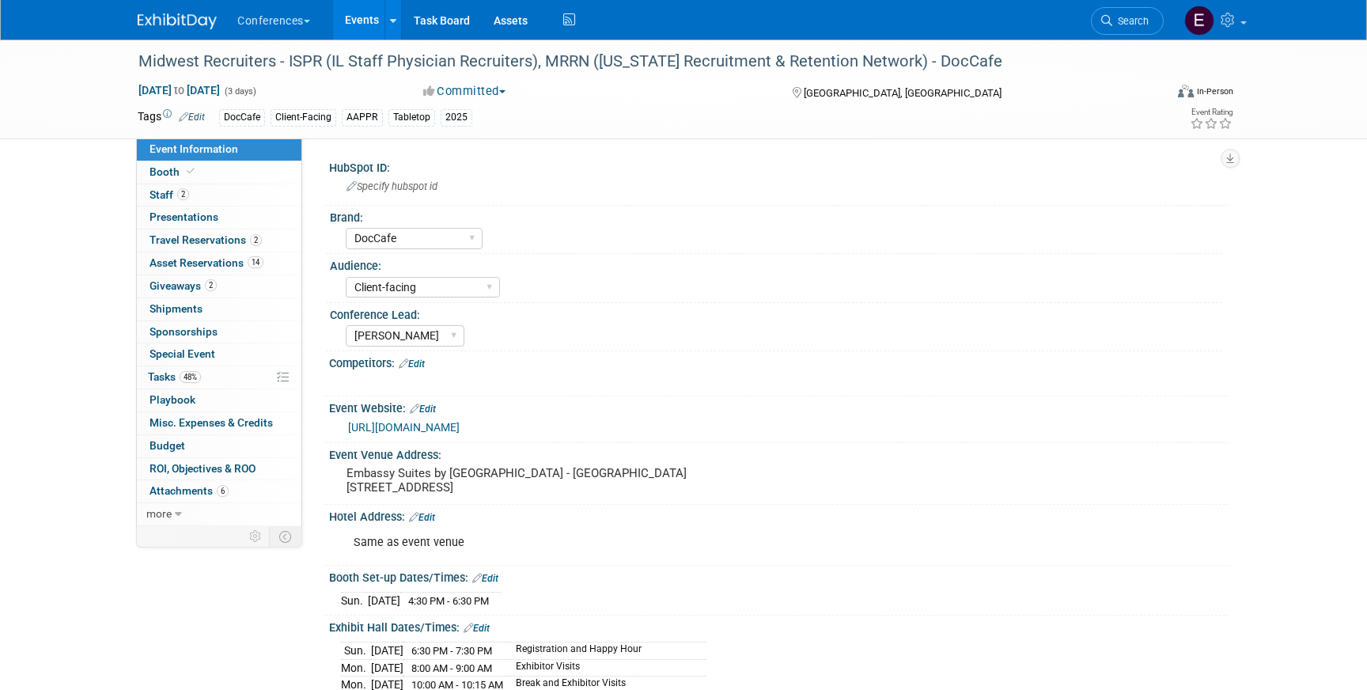
select select "DocCafe"
select select "Client-facing"
select select "[PERSON_NAME]"
click at [211, 389] on link "0 Playbook 0" at bounding box center [219, 400] width 165 height 22
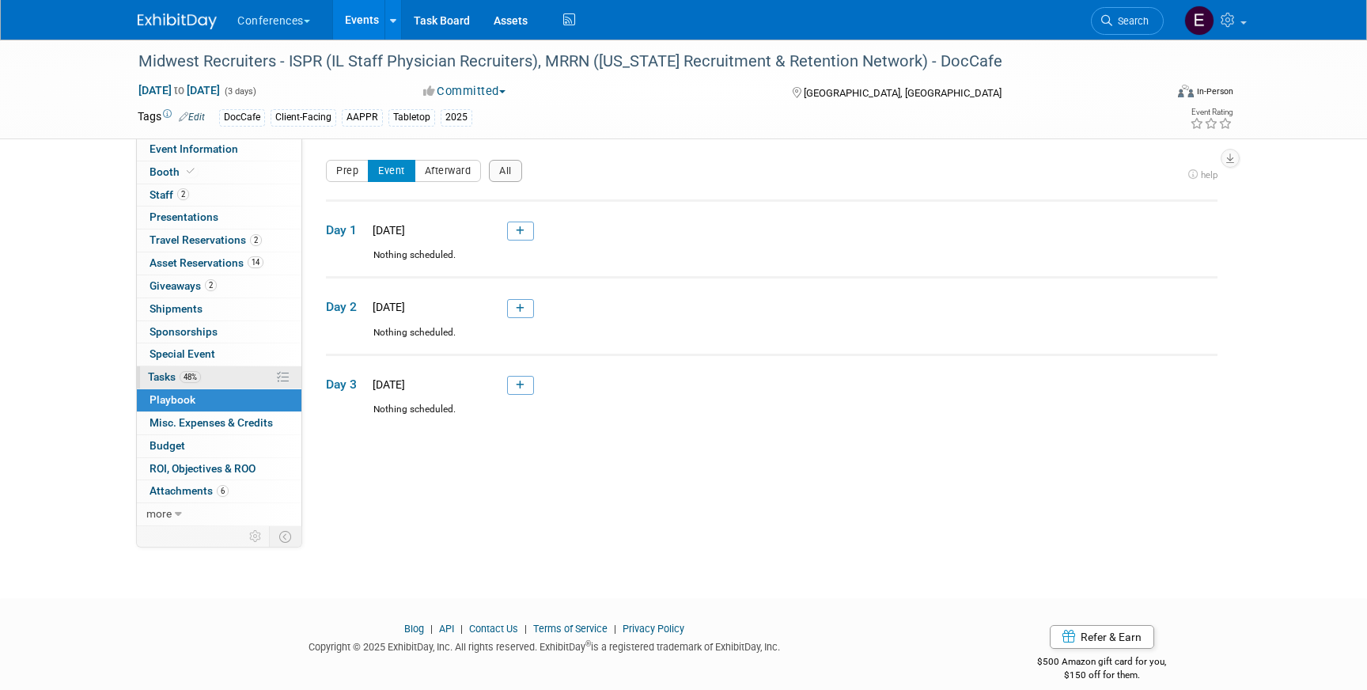
click at [213, 384] on link "48% Tasks 48%" at bounding box center [219, 377] width 165 height 22
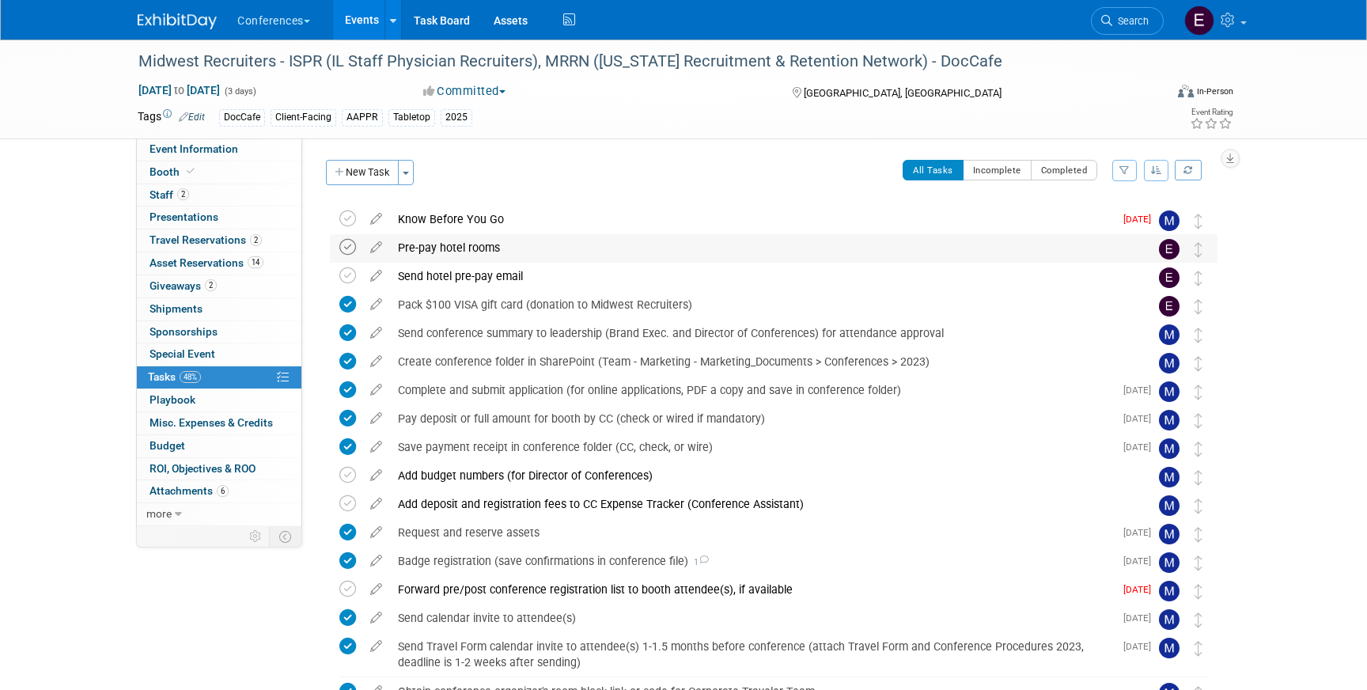
click at [350, 250] on icon at bounding box center [347, 247] width 17 height 17
click at [435, 273] on div "Send hotel pre-pay email" at bounding box center [758, 276] width 737 height 27
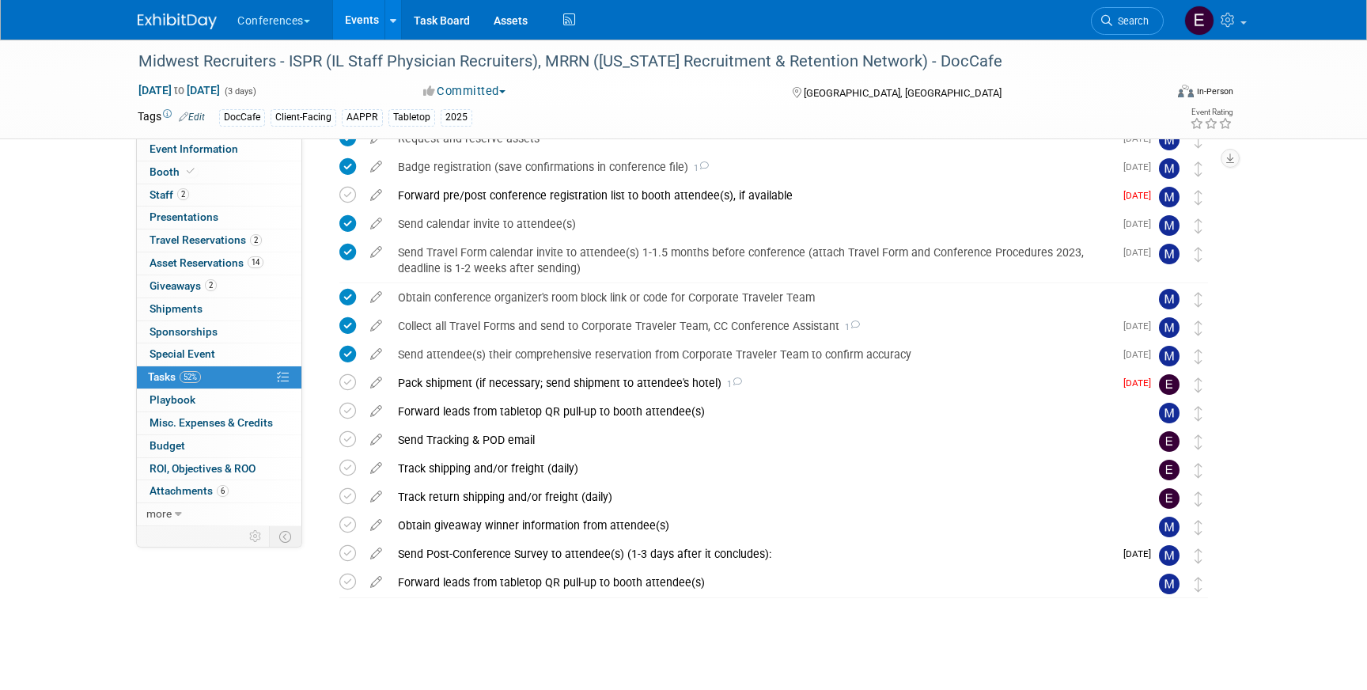
scroll to position [507, 0]
click at [531, 378] on div "Pack shipment (if necessary; send shipment to attendee's hotel) 1" at bounding box center [752, 384] width 724 height 27
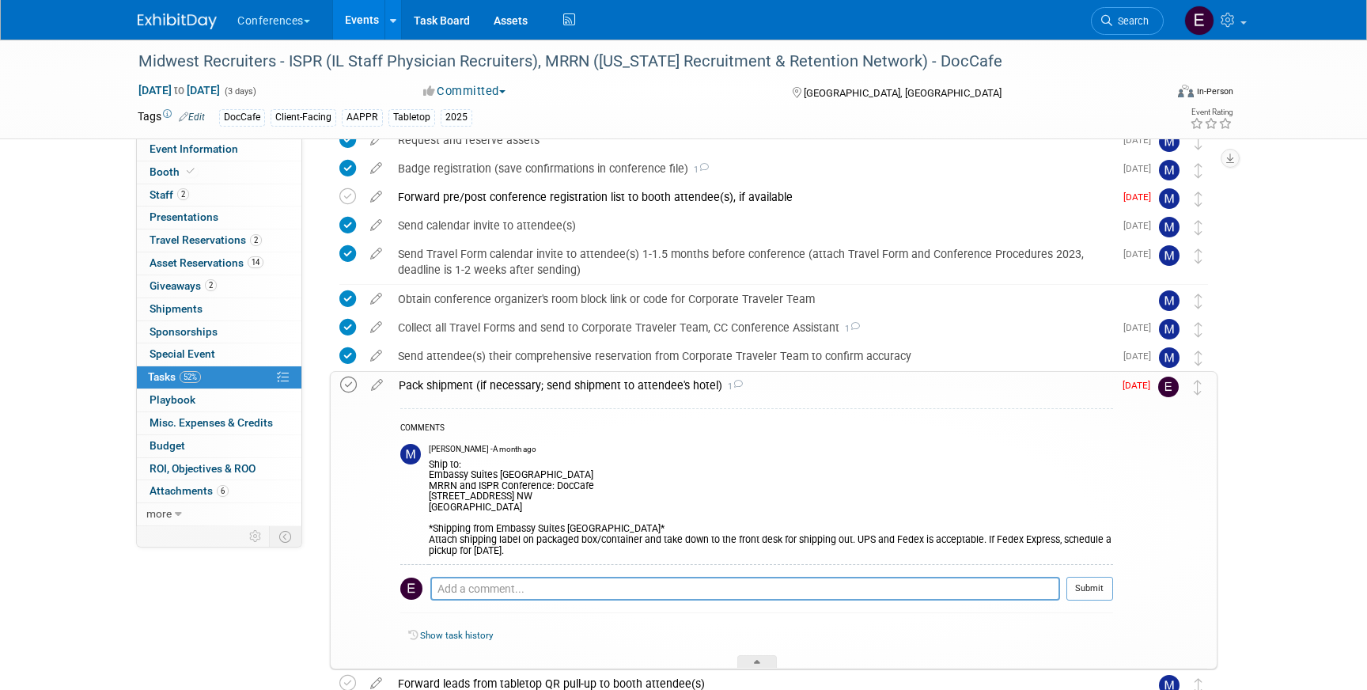
click at [353, 387] on icon at bounding box center [348, 385] width 17 height 17
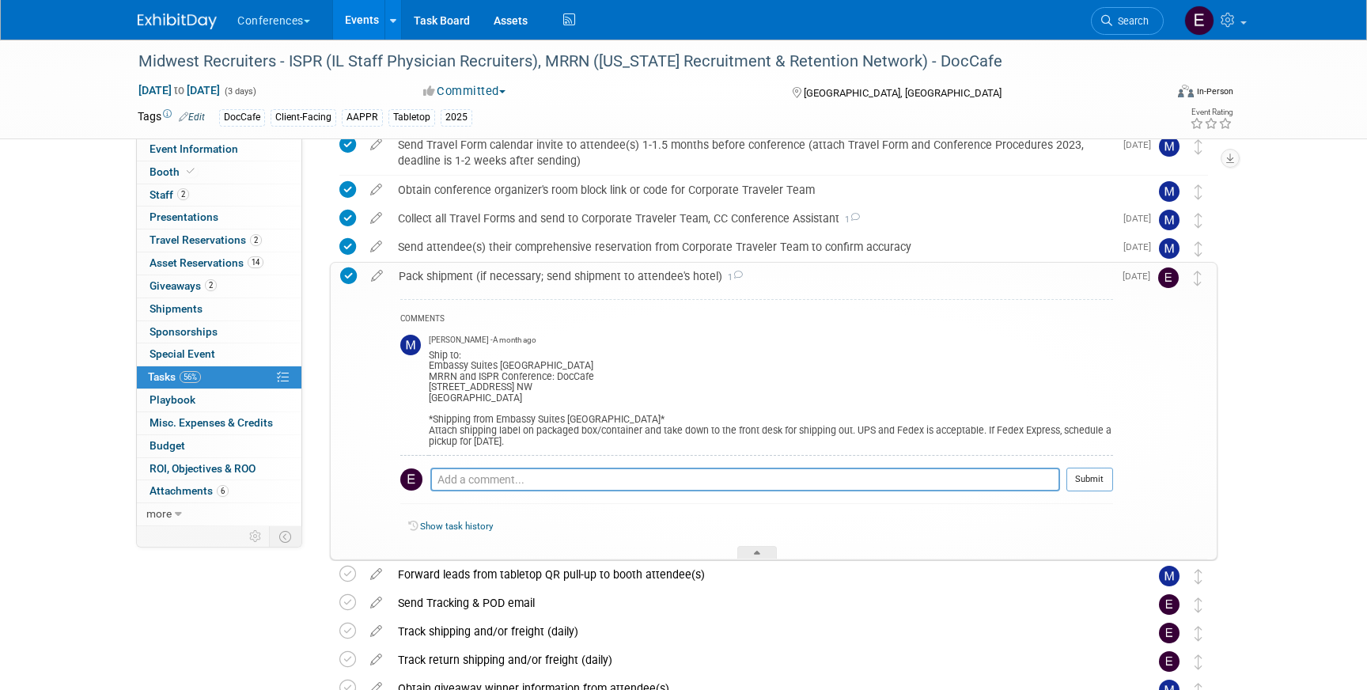
scroll to position [599, 0]
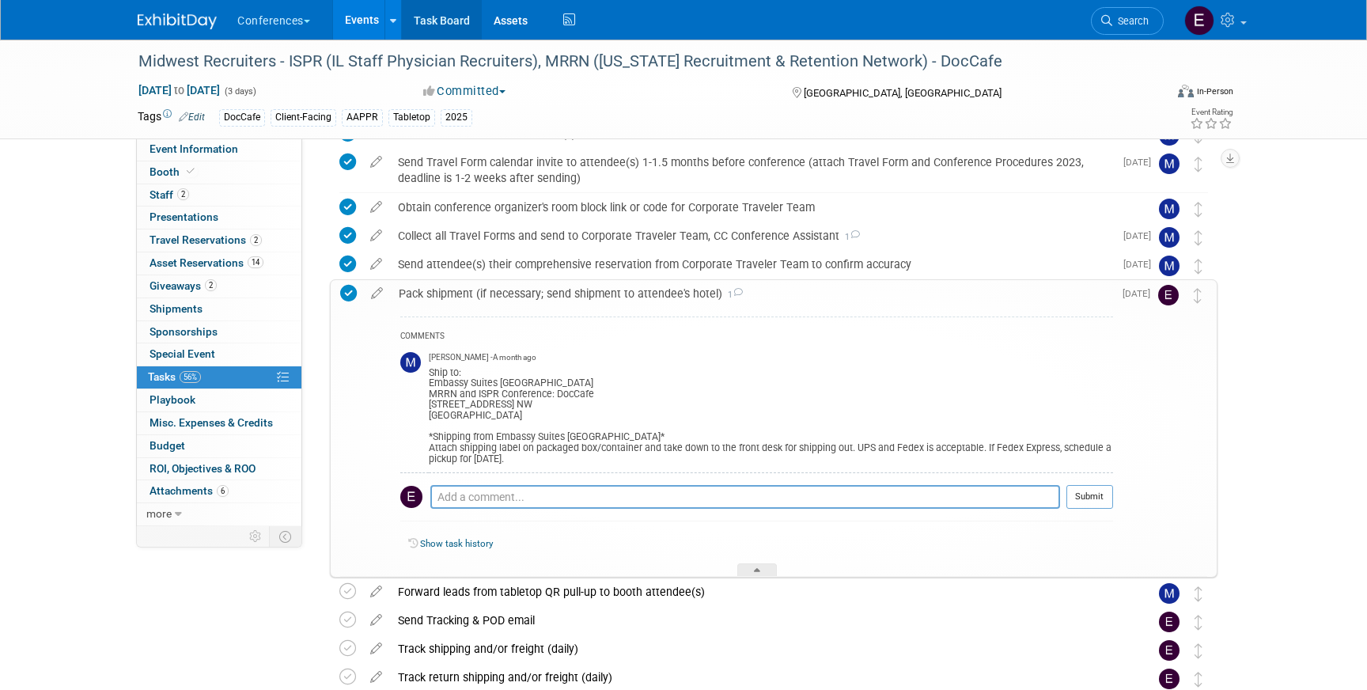
click at [435, 30] on link "Task Board" at bounding box center [442, 20] width 80 height 40
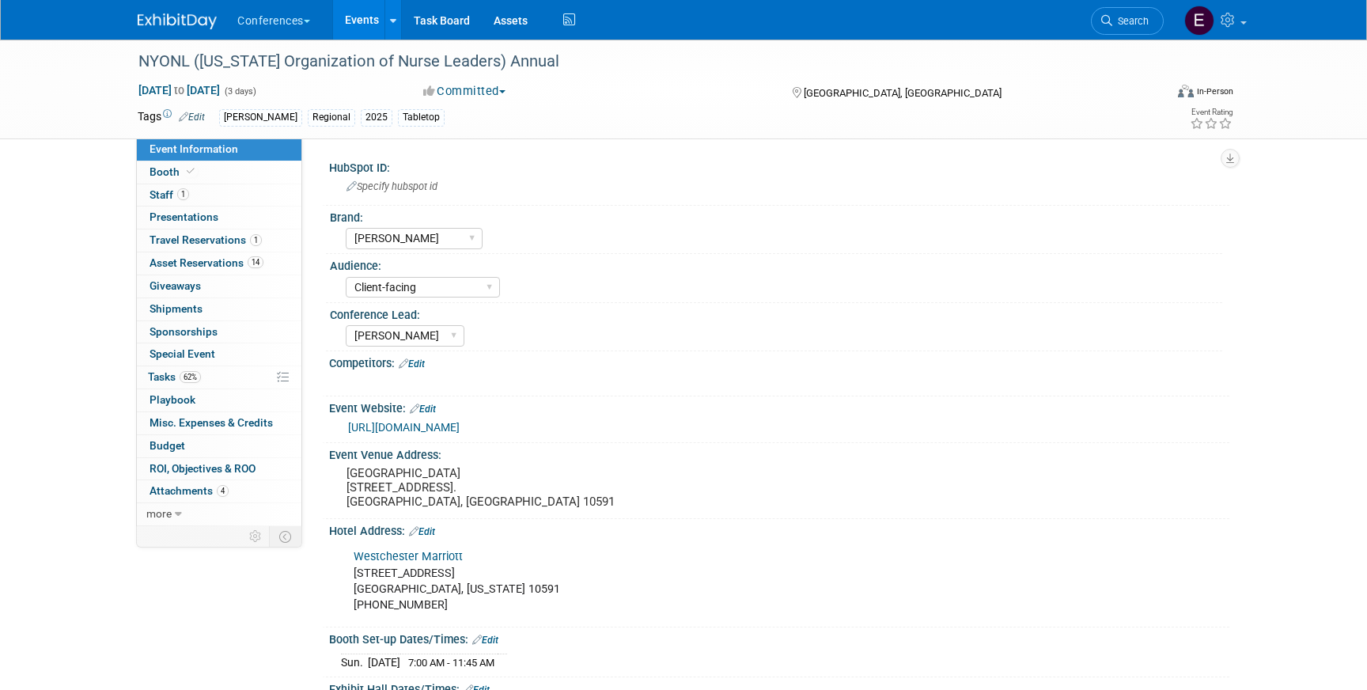
select select "[PERSON_NAME]"
select select "Client-facing"
select select "[PERSON_NAME]"
click at [184, 247] on link "1 Travel Reservations 1" at bounding box center [219, 240] width 165 height 22
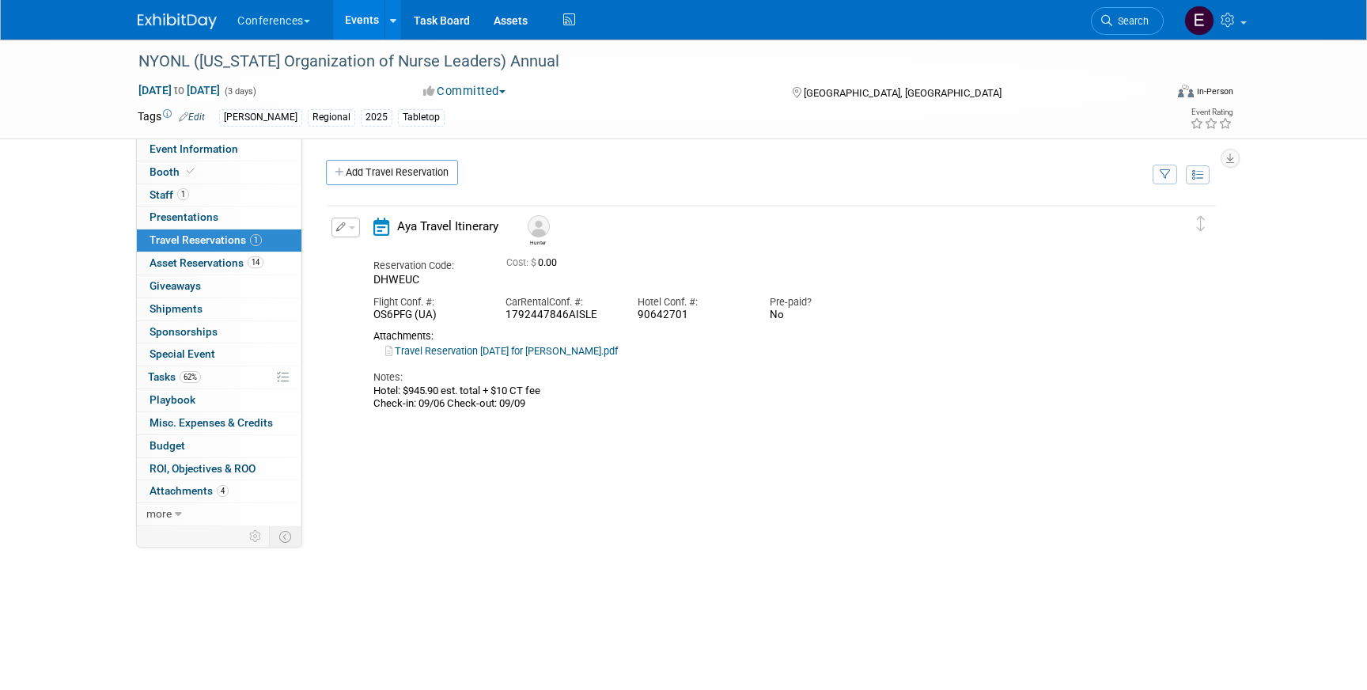
click at [493, 356] on link "Travel Reservation September 06 for PHILLIP HUNTER HAWLEY.pdf" at bounding box center [501, 351] width 233 height 12
click at [213, 373] on link "62% Tasks 62%" at bounding box center [219, 377] width 165 height 22
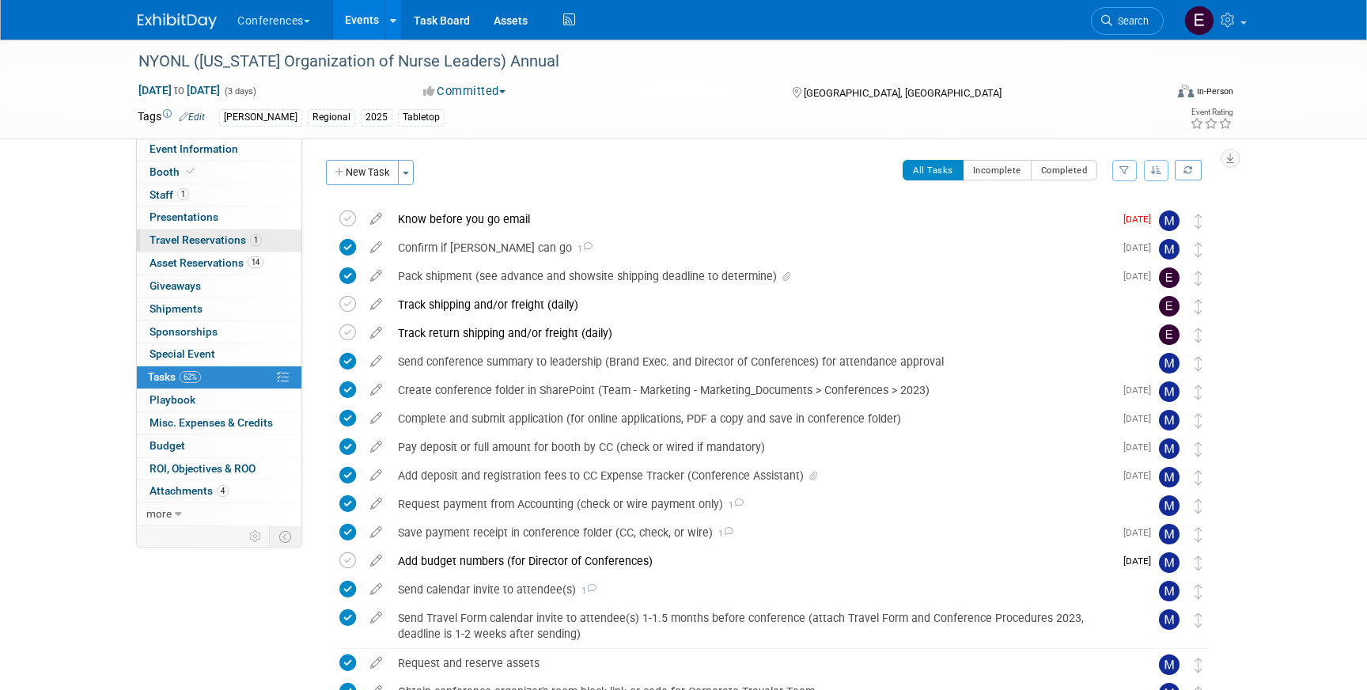
click at [222, 236] on span "Travel Reservations 1" at bounding box center [206, 239] width 112 height 13
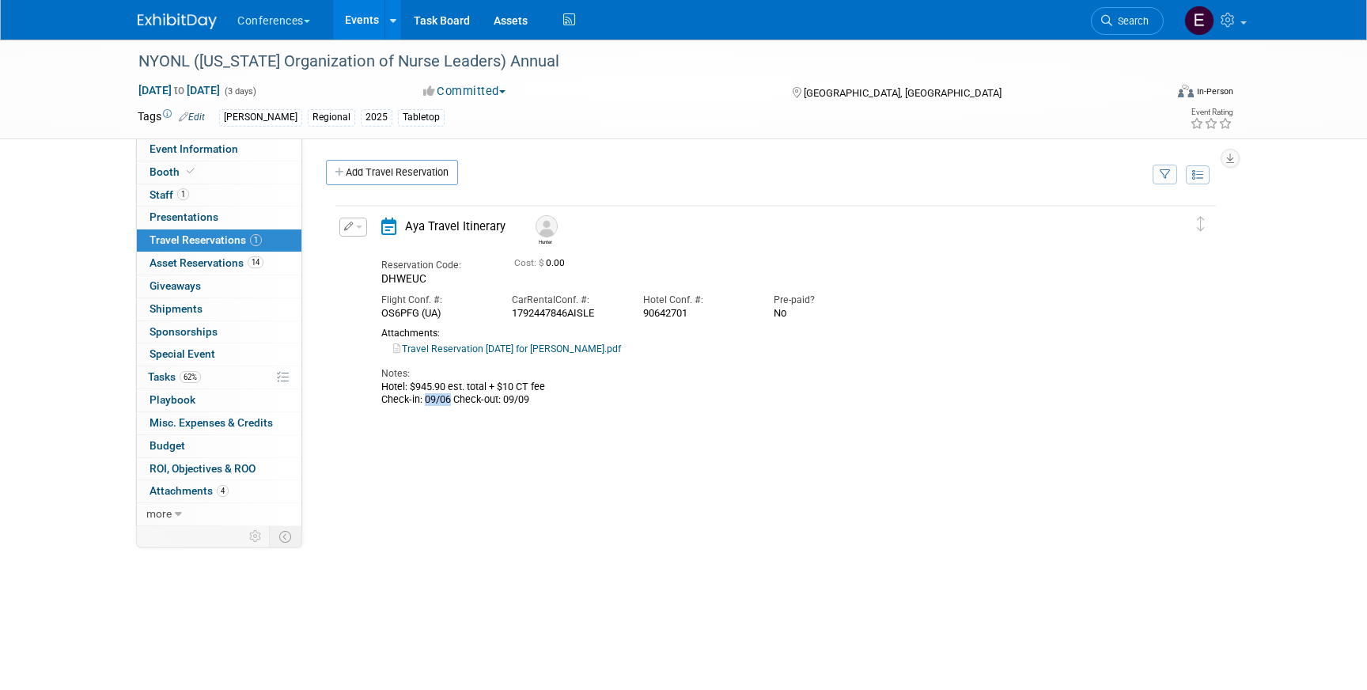
drag, startPoint x: 451, startPoint y: 400, endPoint x: 424, endPoint y: 395, distance: 27.3
click at [423, 395] on div "Hotel: $945.90 est. total + $10 CT fee Check-in: 09/06 Check-out: 09/09" at bounding box center [762, 393] width 762 height 25
drag, startPoint x: 536, startPoint y: 402, endPoint x: 501, endPoint y: 403, distance: 34.8
click at [501, 402] on div "Hotel: $945.90 est. total + $10 CT fee Check-in: 09/06 Check-out: 09/09" at bounding box center [762, 393] width 762 height 25
click at [547, 428] on div "Delete Reservation Hunter Reservation Code: DHWEUC No" at bounding box center [772, 440] width 892 height 475
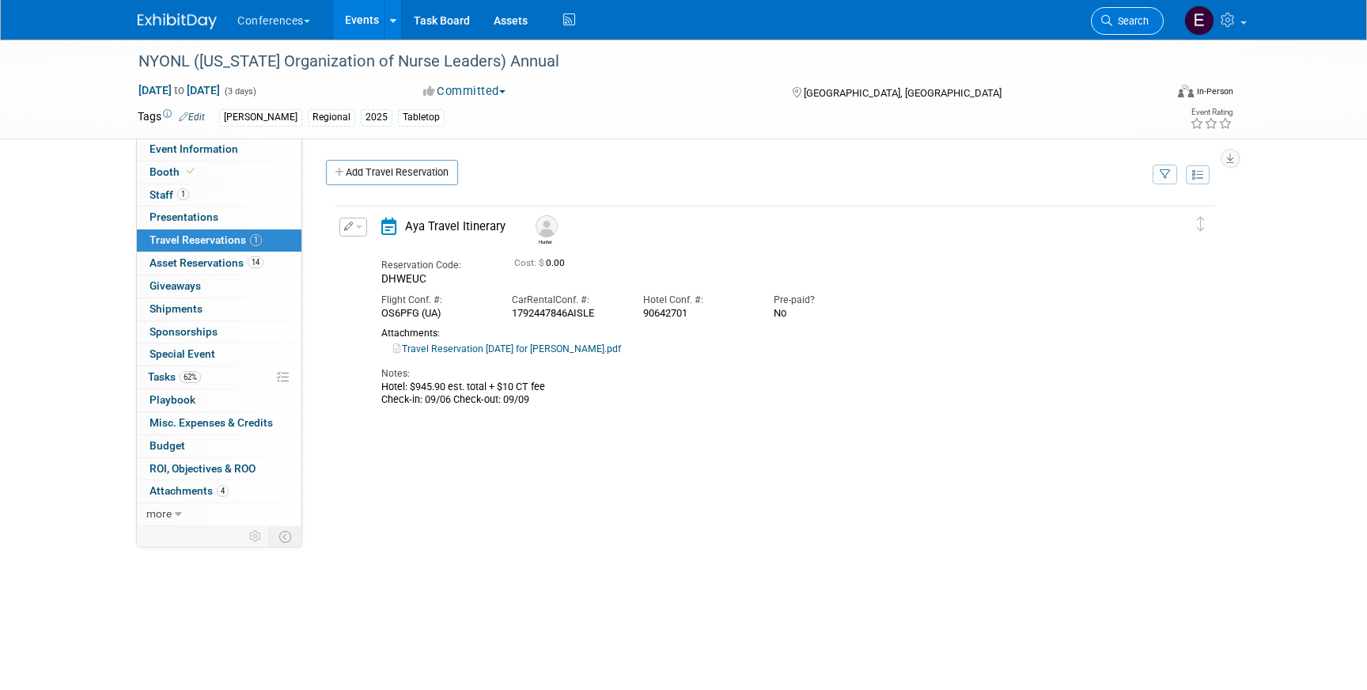
click at [1143, 25] on span "Search" at bounding box center [1130, 21] width 36 height 12
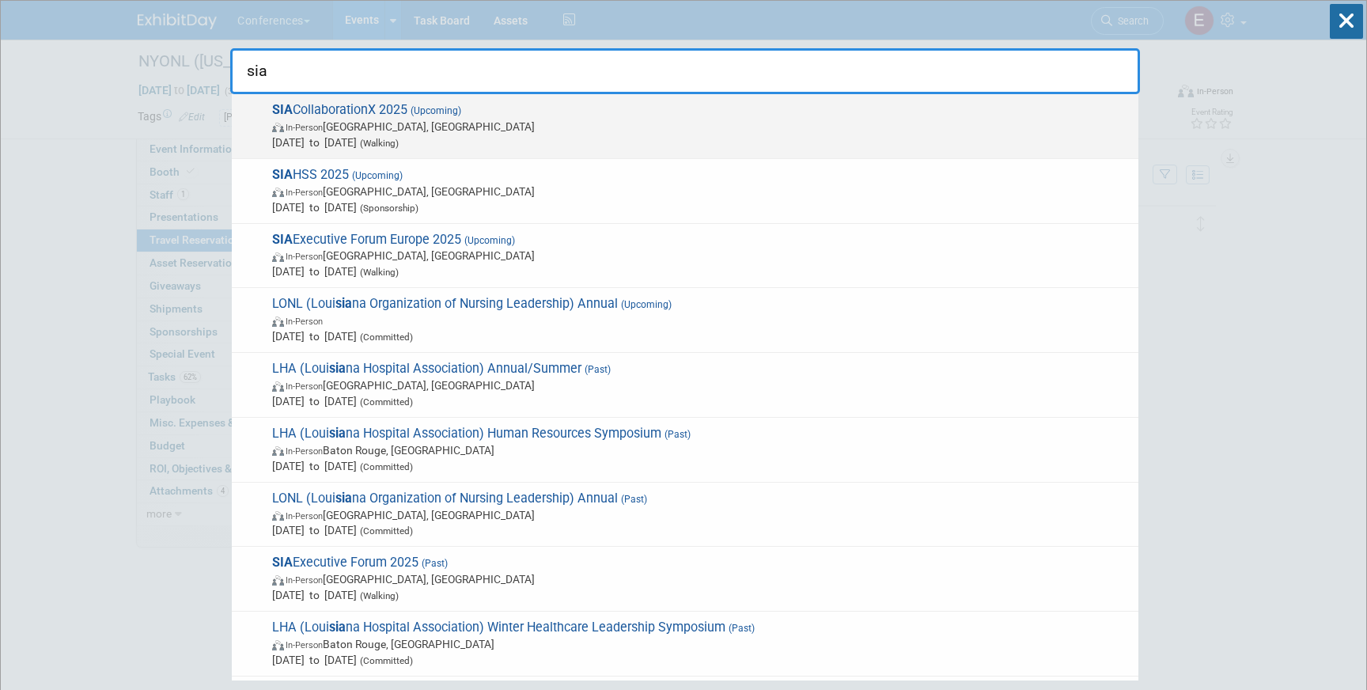
type input "sia"
click at [641, 123] on span "In-Person Dallas, TX" at bounding box center [701, 127] width 859 height 16
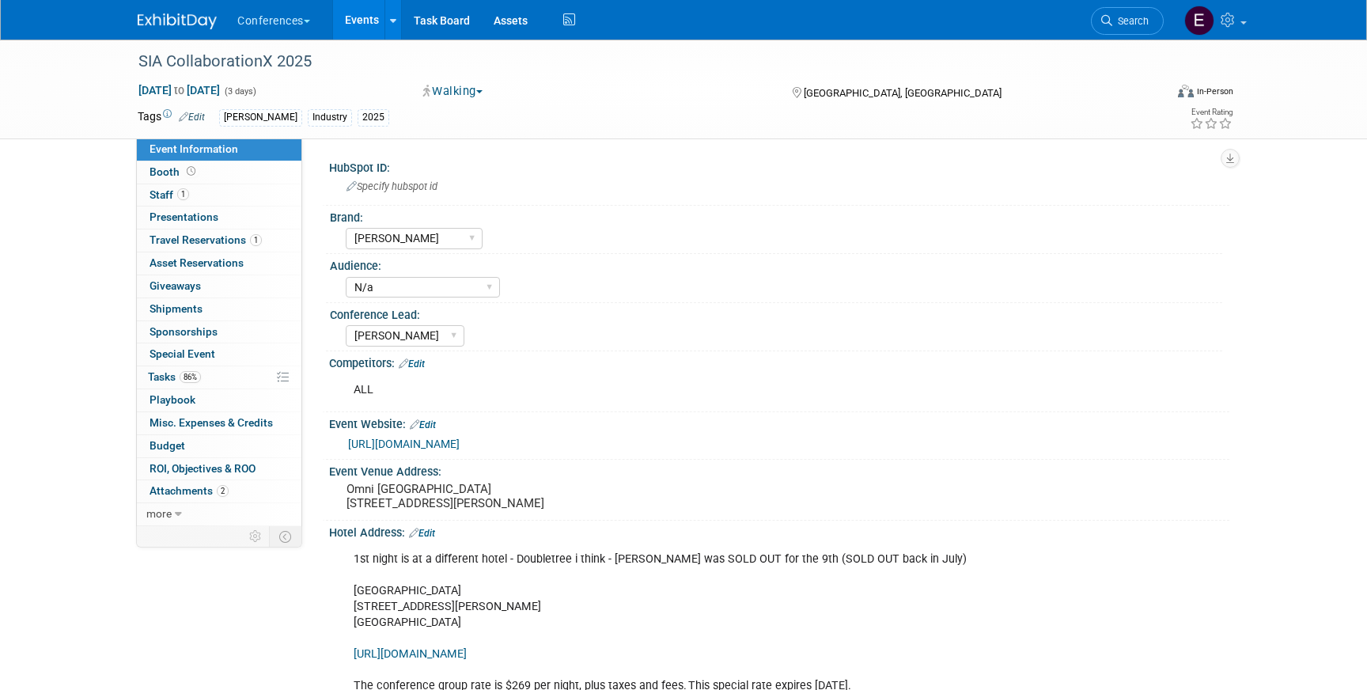
select select "[PERSON_NAME]"
select select "N/a"
select select "[PERSON_NAME]"
click at [207, 237] on span "Travel Reservations 1" at bounding box center [206, 239] width 112 height 13
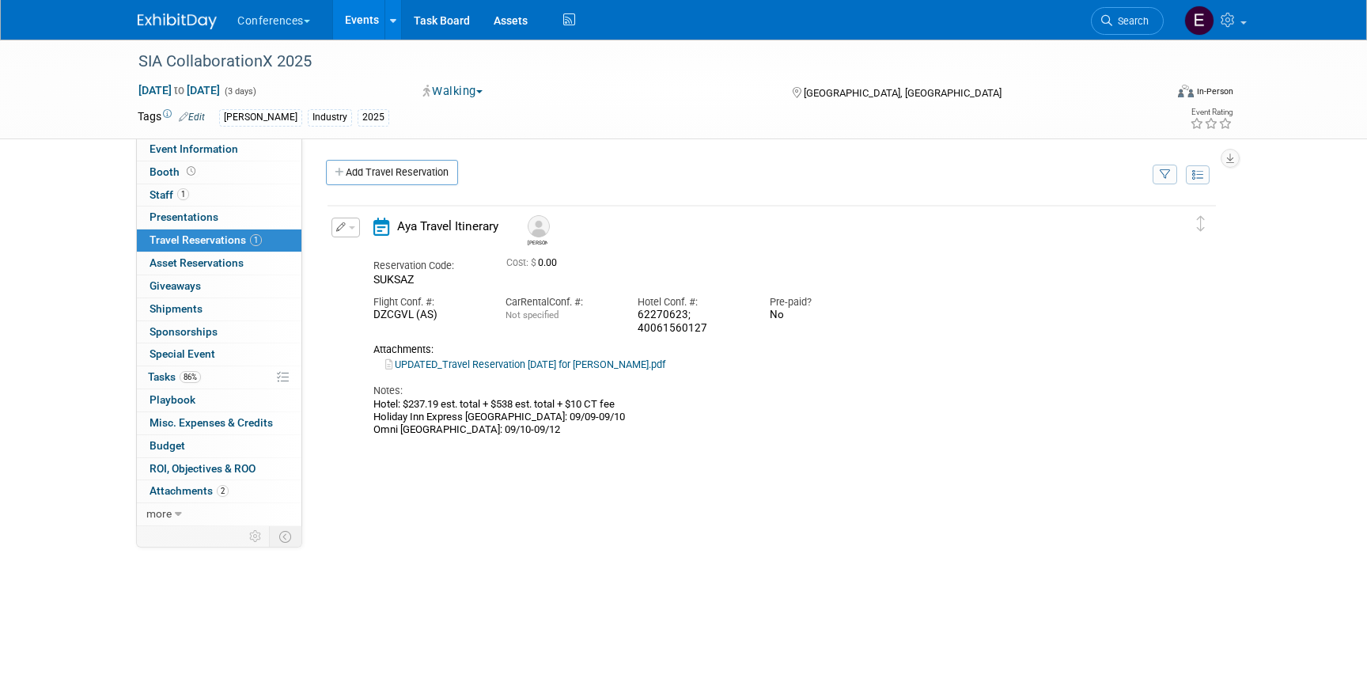
click at [524, 364] on link "UPDATED_Travel Reservation [DATE] for [PERSON_NAME].pdf" at bounding box center [525, 364] width 280 height 12
click at [1117, 19] on span "Search" at bounding box center [1130, 21] width 36 height 12
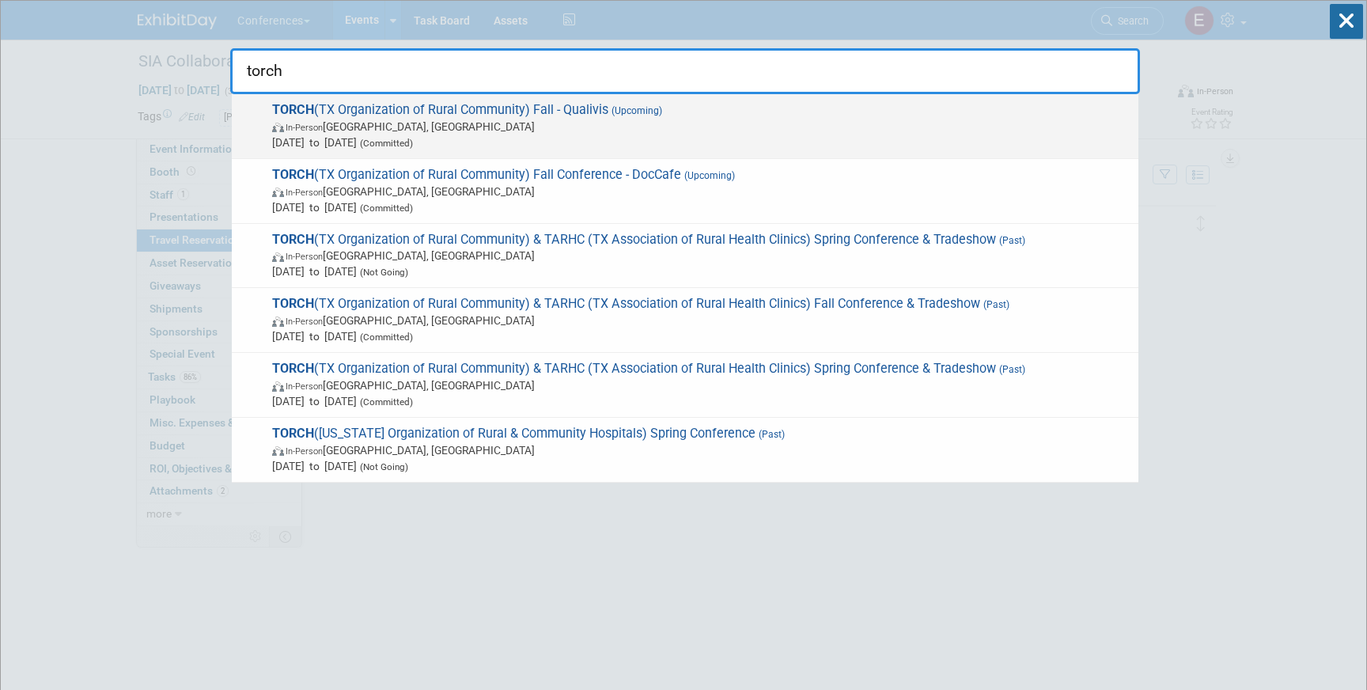
type input "torch"
click at [631, 143] on span "[DATE] to [DATE] (Committed)" at bounding box center [701, 143] width 859 height 16
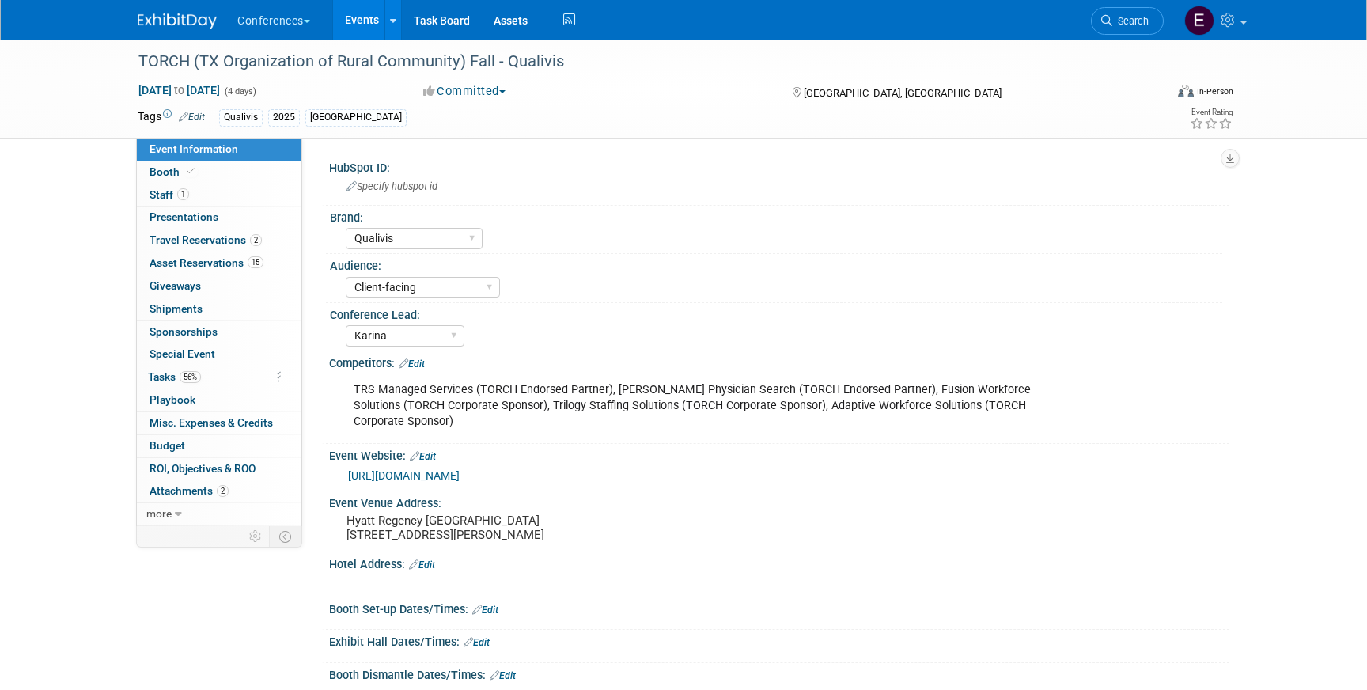
select select "Qualivis"
select select "Client-facing"
select select "Karina"
click at [212, 245] on span "Travel Reservations 2" at bounding box center [206, 239] width 112 height 13
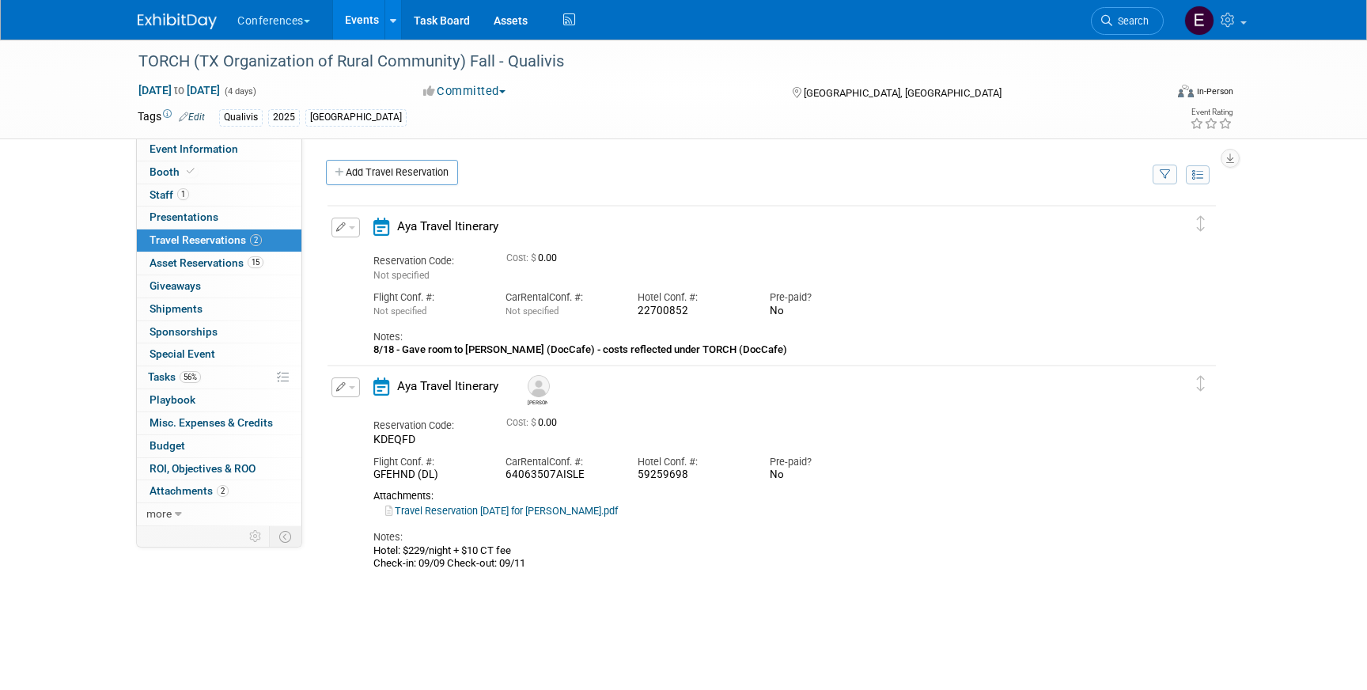
click at [618, 514] on link "Travel Reservation [DATE] for [PERSON_NAME].pdf" at bounding box center [501, 511] width 233 height 12
drag, startPoint x: 690, startPoint y: 476, endPoint x: 633, endPoint y: 476, distance: 57.0
click at [633, 476] on div "Hotel Conf. #: 59259698" at bounding box center [692, 465] width 132 height 36
copy div "59259698"
click at [342, 386] on icon "button" at bounding box center [341, 386] width 10 height 9
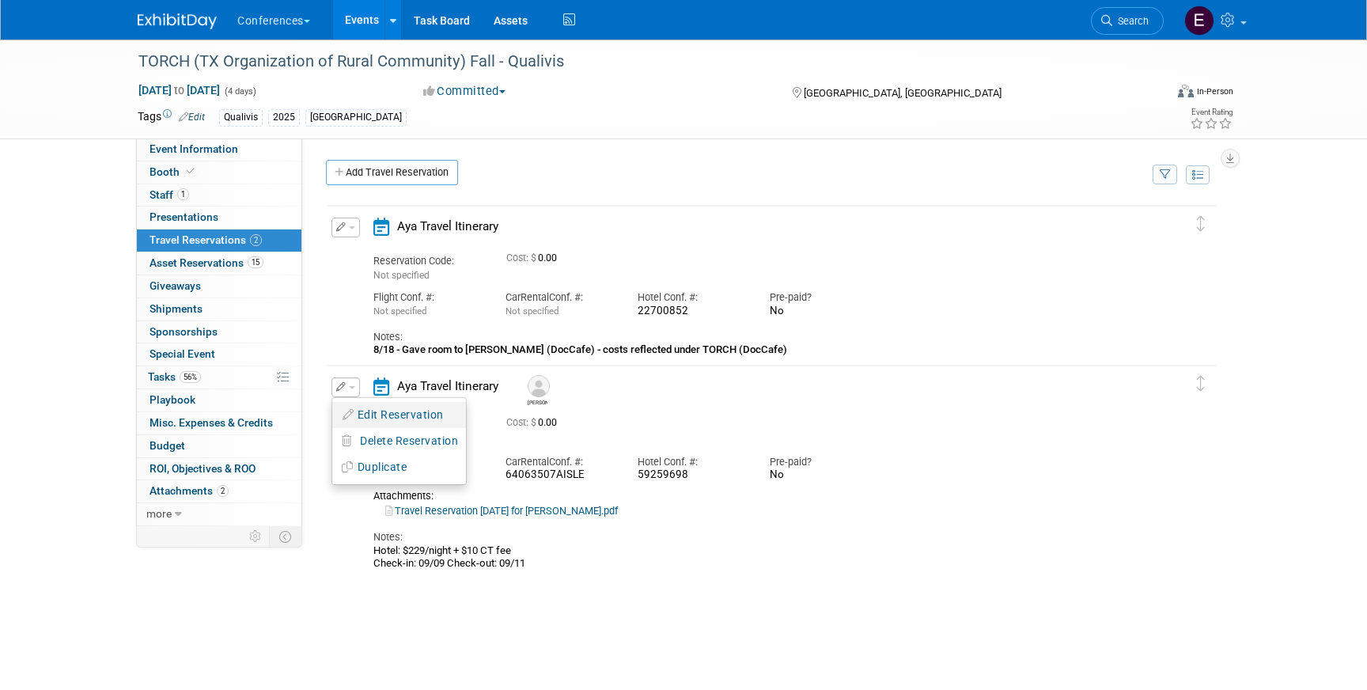
click at [359, 407] on button "Edit Reservation" at bounding box center [399, 415] width 134 height 23
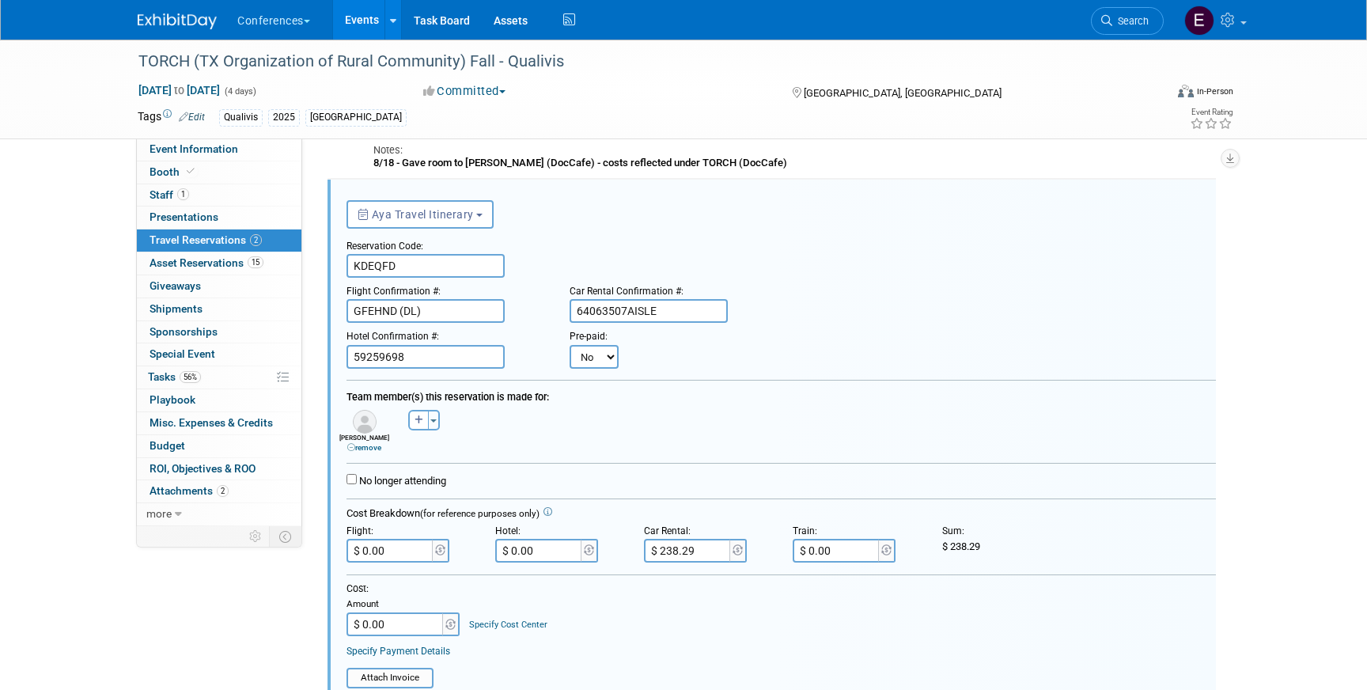
click at [578, 354] on select "No Yes" at bounding box center [594, 357] width 49 height 24
select select "1"
click at [570, 345] on select "No Yes" at bounding box center [594, 357] width 49 height 24
click at [658, 356] on input "text" at bounding box center [691, 357] width 95 height 24
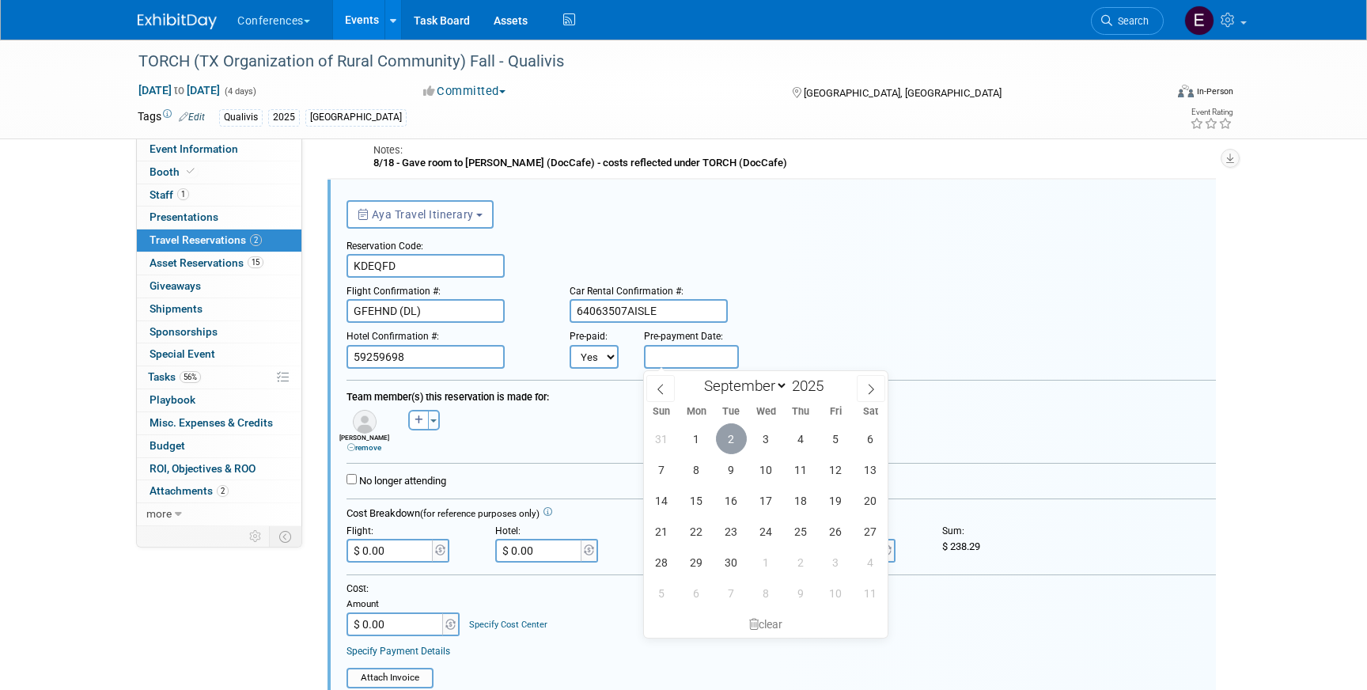
click at [730, 435] on span "2" at bounding box center [731, 438] width 31 height 31
type input "[DATE]"
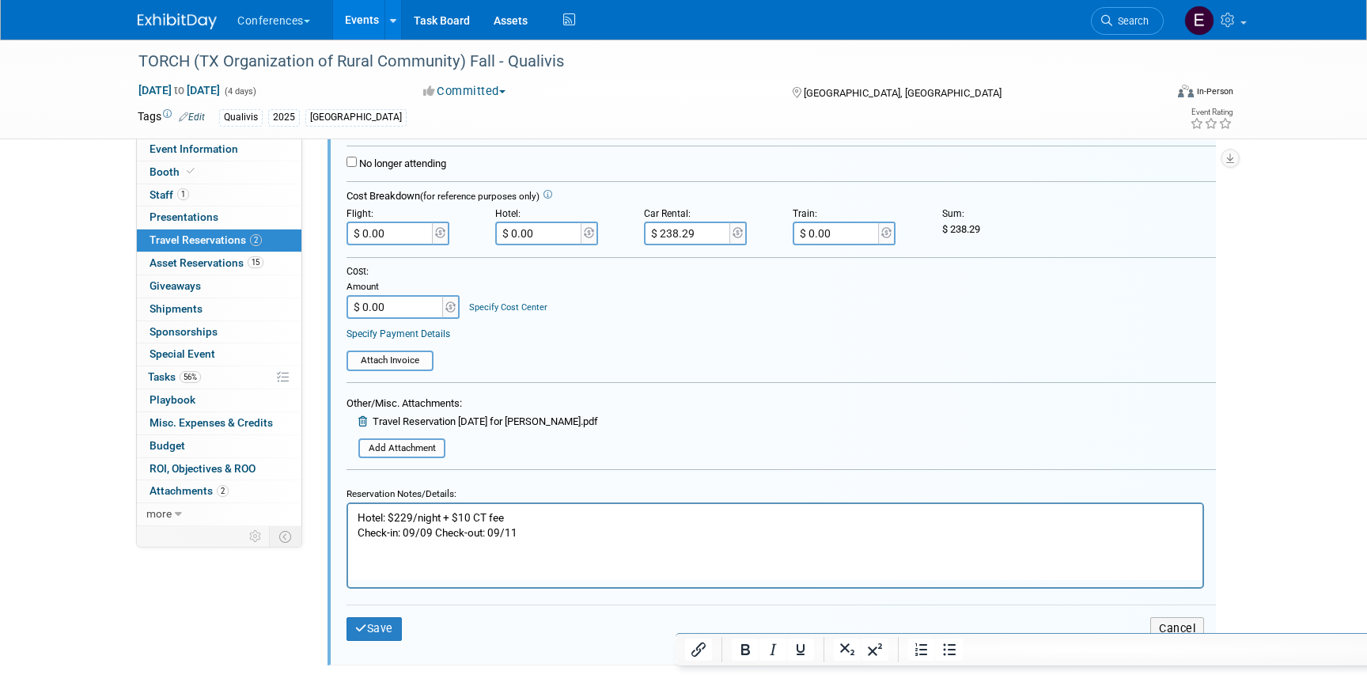
scroll to position [509, 0]
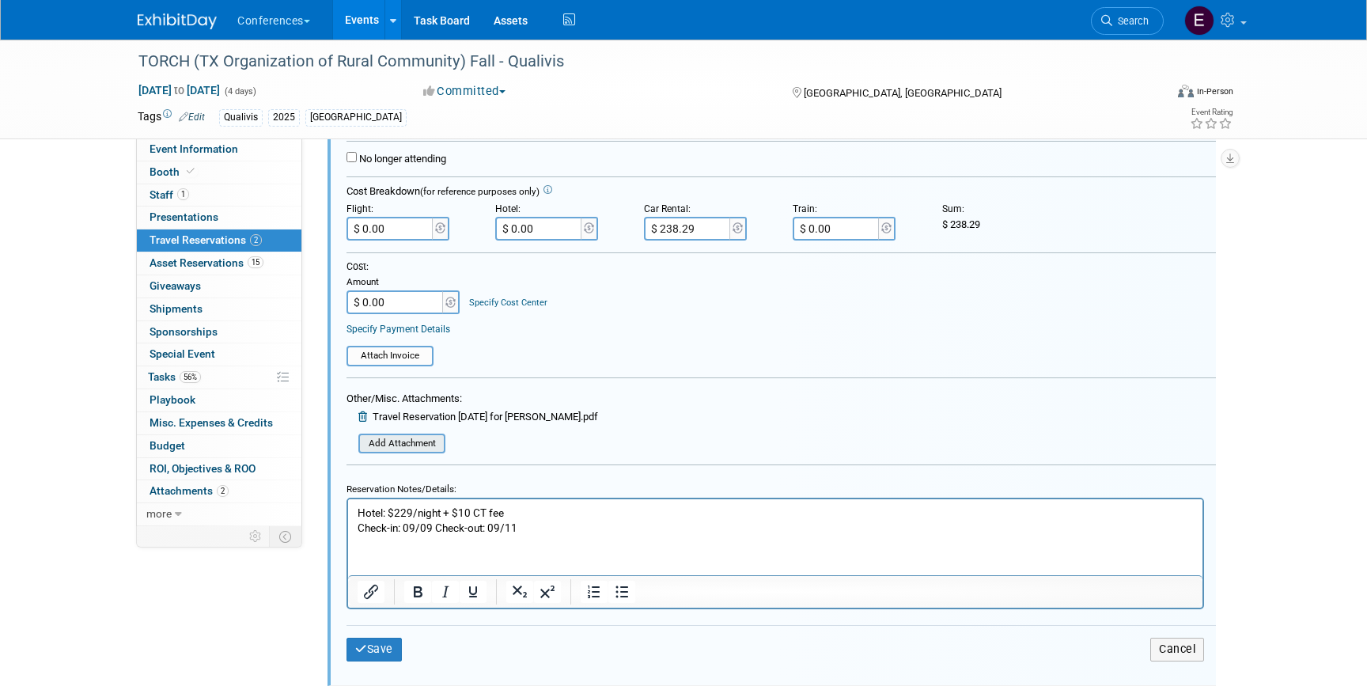
click at [403, 436] on input "file" at bounding box center [350, 443] width 188 height 17
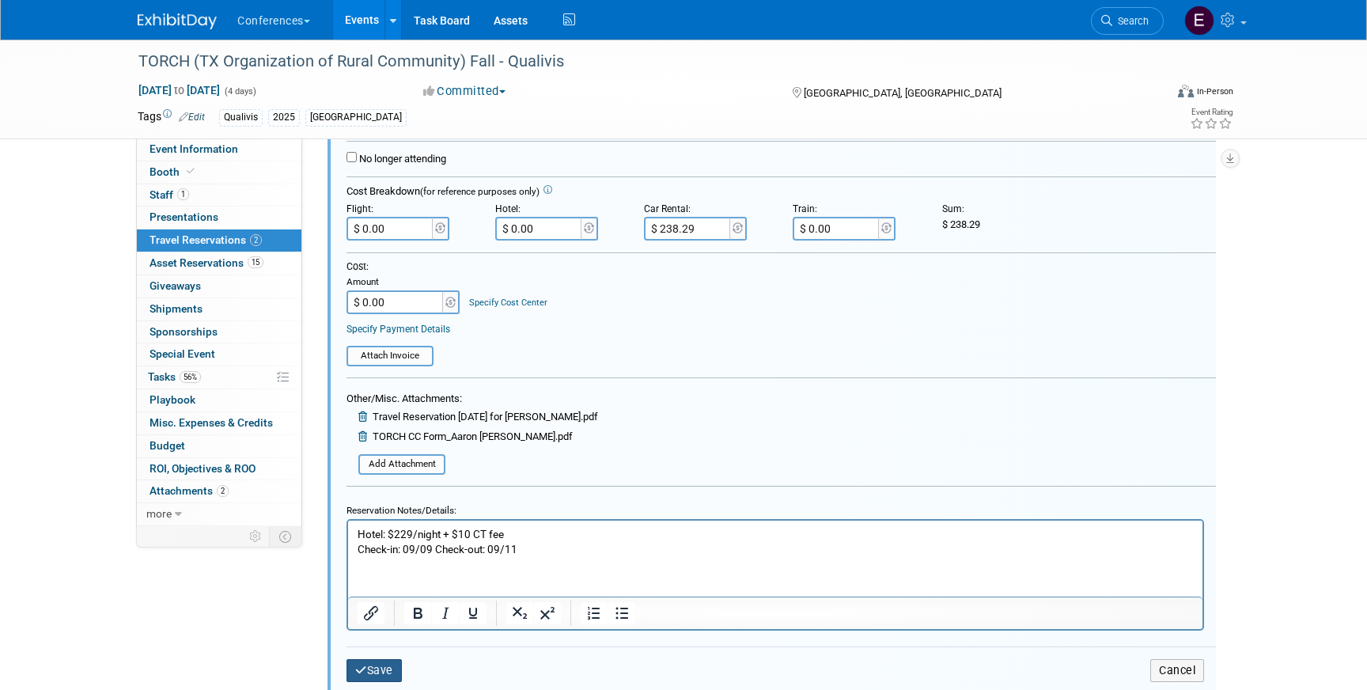
click at [370, 674] on button "Save" at bounding box center [374, 670] width 55 height 23
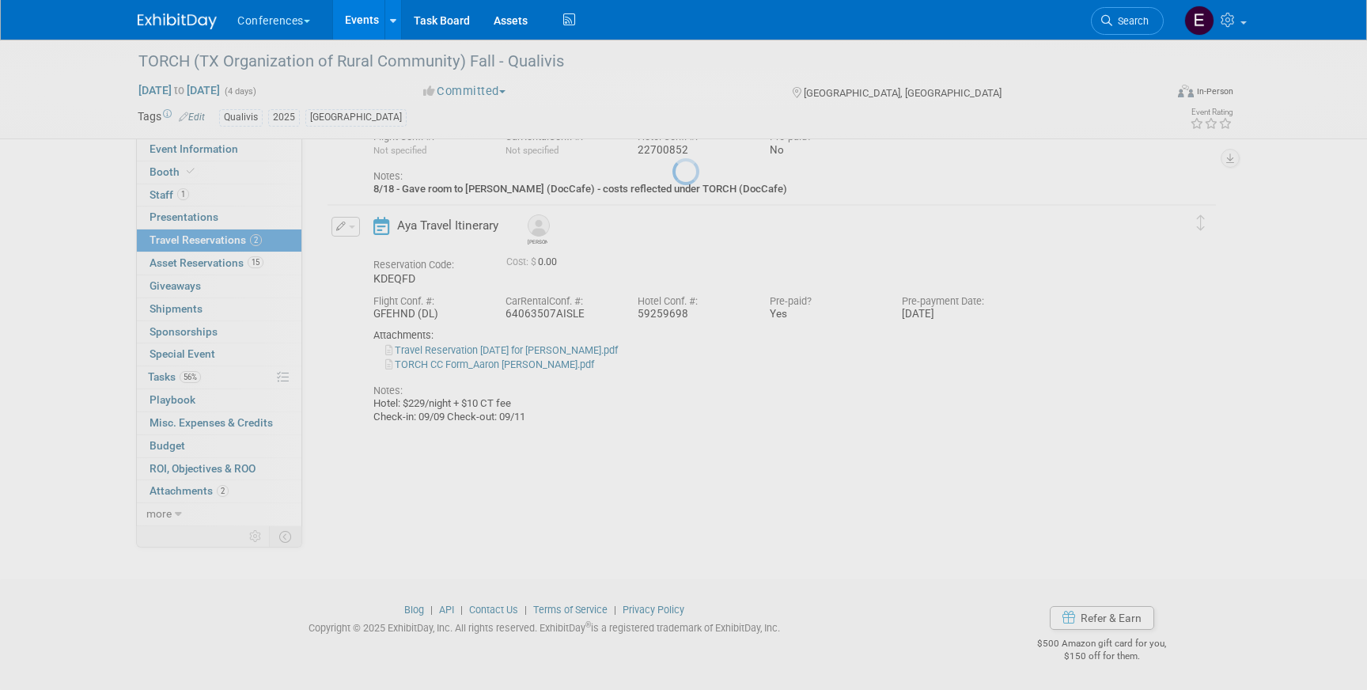
scroll to position [161, 0]
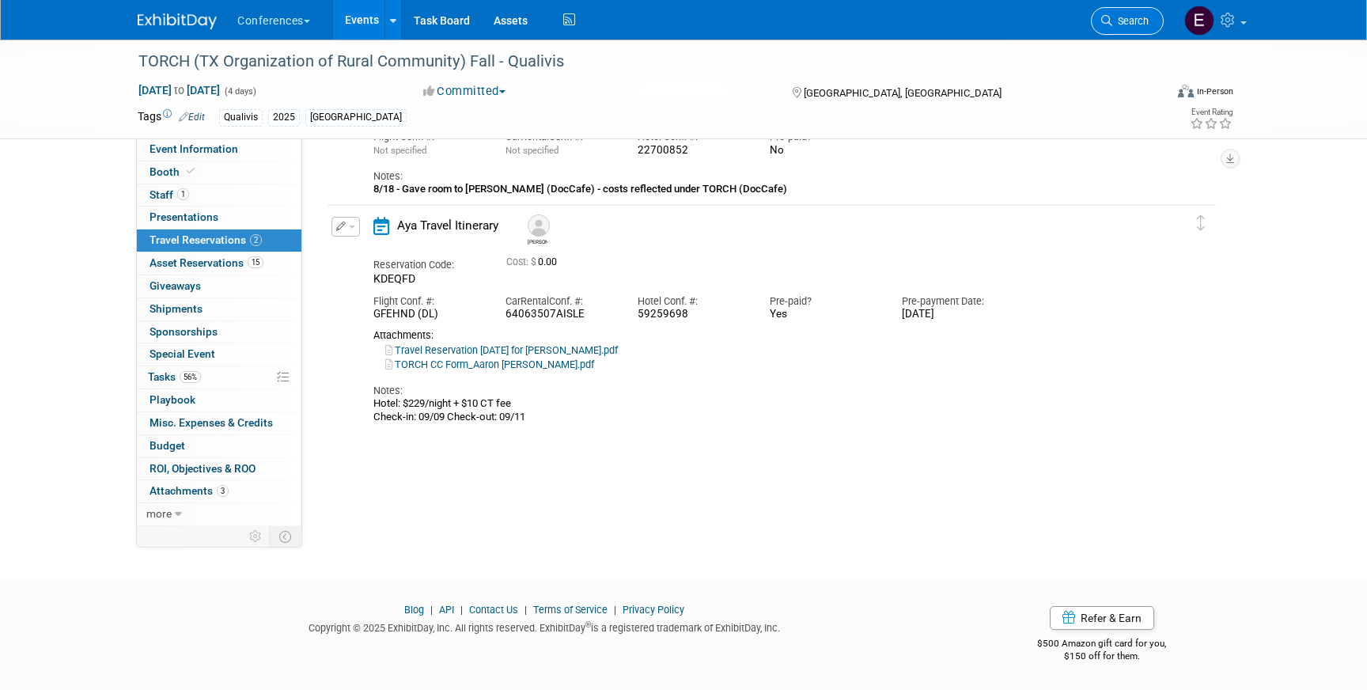
click at [1139, 15] on span "Search" at bounding box center [1130, 21] width 36 height 12
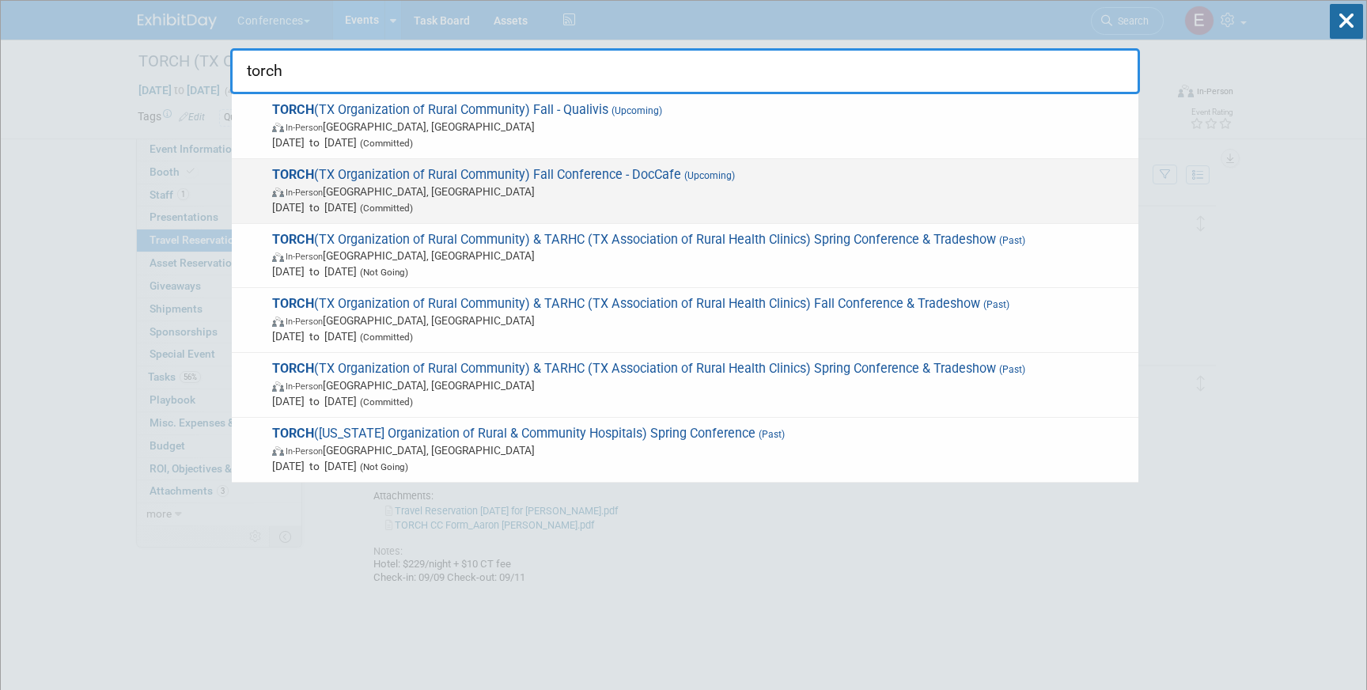
type input "torch"
click at [703, 188] on span "In-Person [GEOGRAPHIC_DATA], [GEOGRAPHIC_DATA]" at bounding box center [701, 192] width 859 height 16
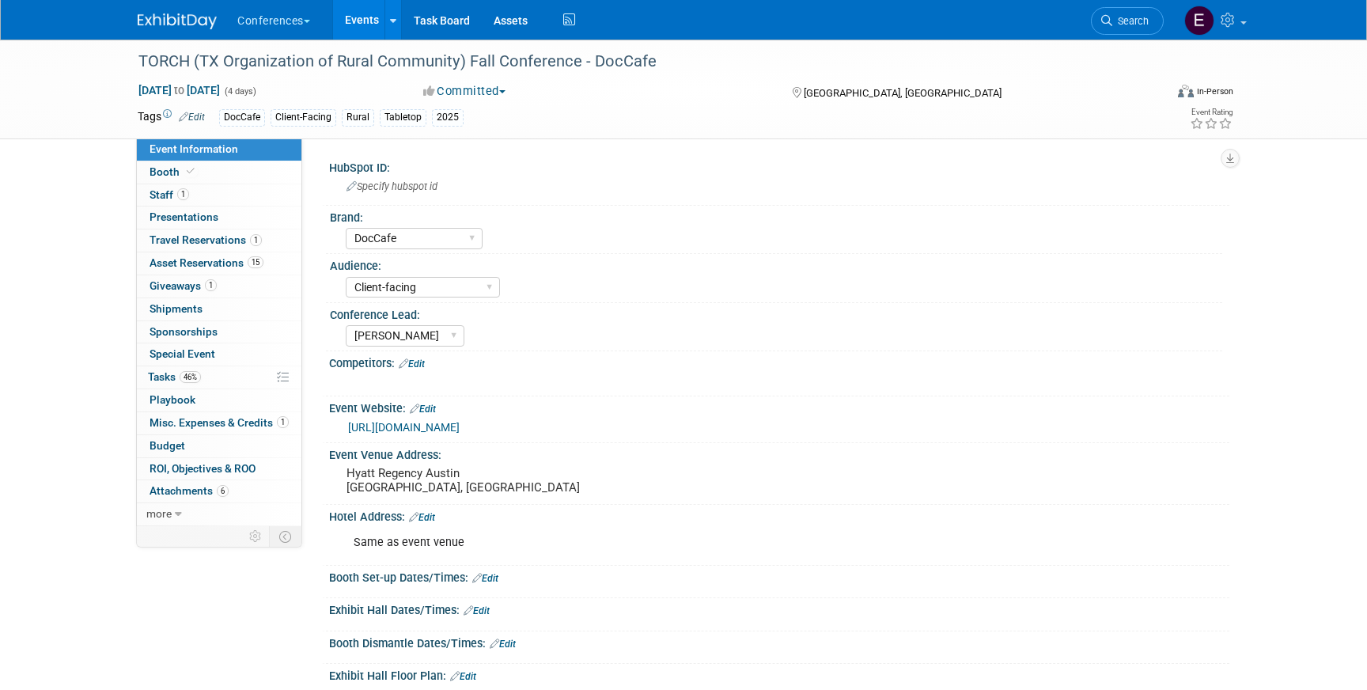
select select "DocCafe"
select select "Client-facing"
select select "[PERSON_NAME]"
click at [268, 238] on link "1 Travel Reservations 1" at bounding box center [219, 240] width 165 height 22
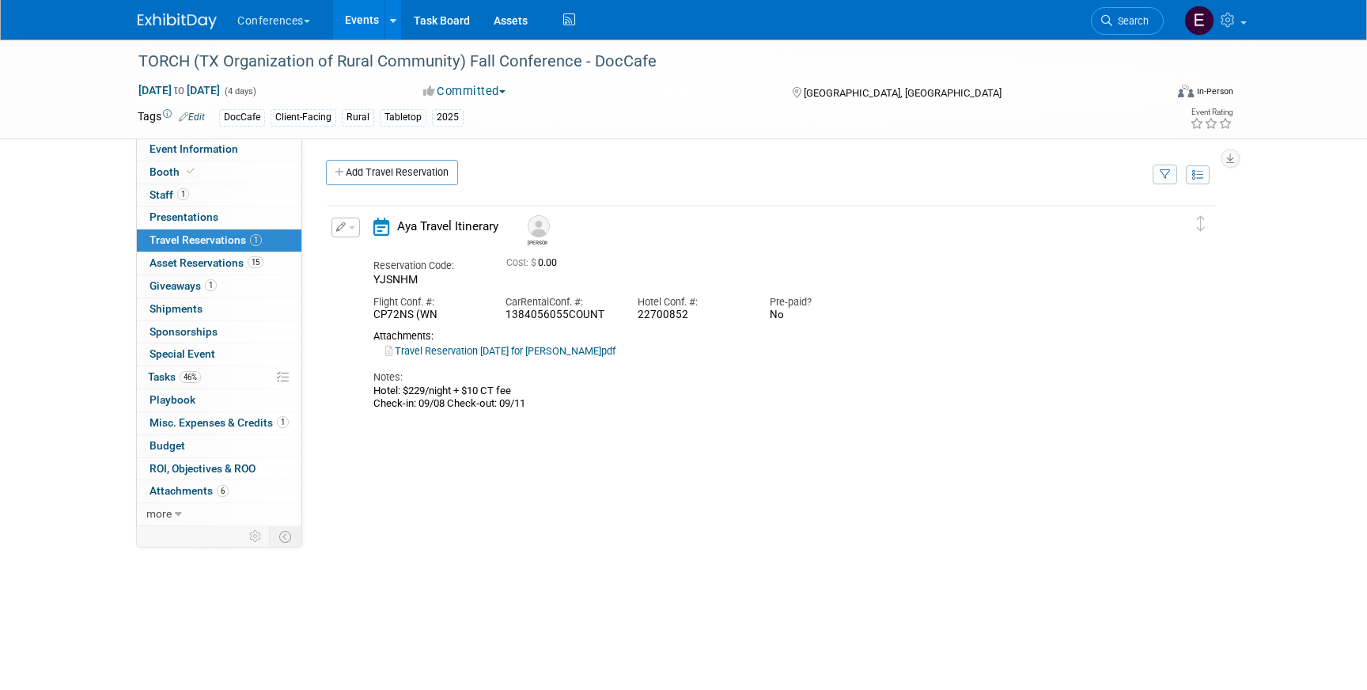
click at [542, 346] on link "Travel Reservation September 08 for JOHN LOUIS SANDER II.pdf" at bounding box center [500, 351] width 230 height 12
click at [342, 229] on icon "button" at bounding box center [341, 226] width 10 height 9
click at [361, 250] on button "Edit Reservation" at bounding box center [399, 255] width 134 height 23
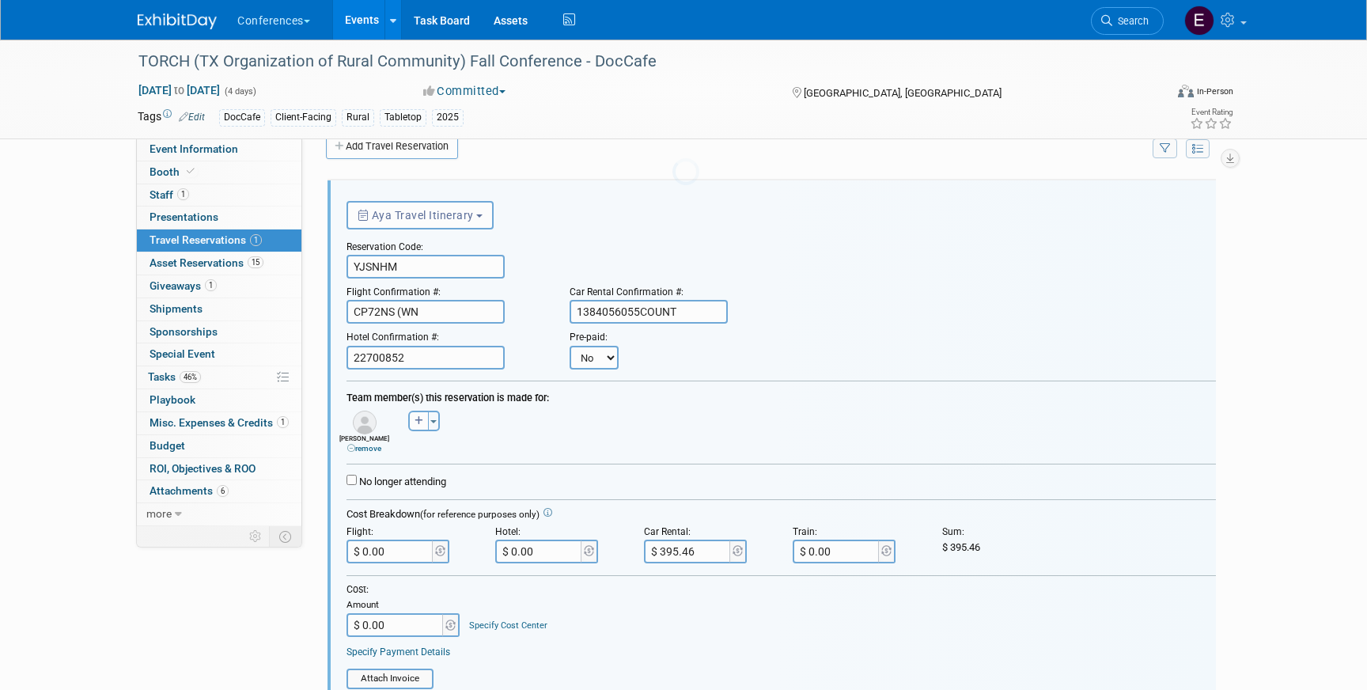
scroll to position [27, 0]
click at [597, 348] on select "No Yes" at bounding box center [594, 357] width 49 height 24
select select "1"
click at [570, 345] on select "No Yes" at bounding box center [594, 357] width 49 height 24
click at [660, 349] on input "text" at bounding box center [691, 357] width 95 height 24
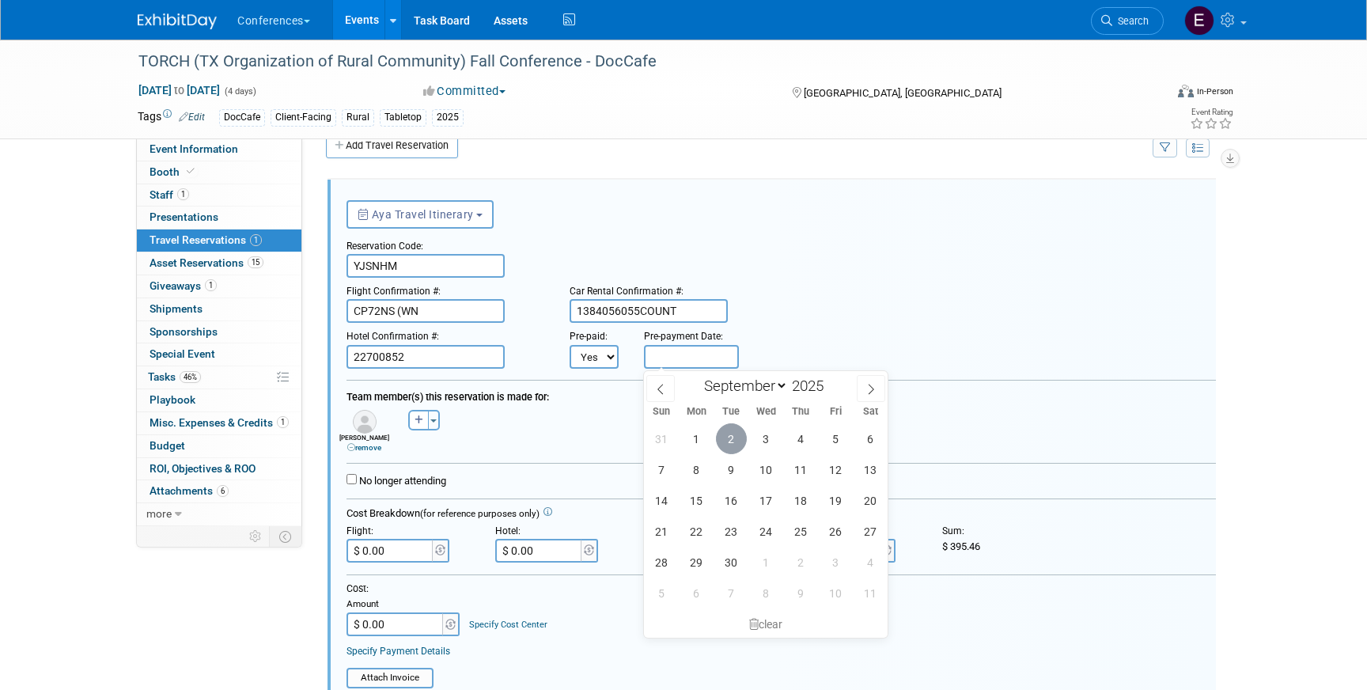
click at [740, 430] on span "2" at bounding box center [731, 438] width 31 height 31
type input "[DATE]"
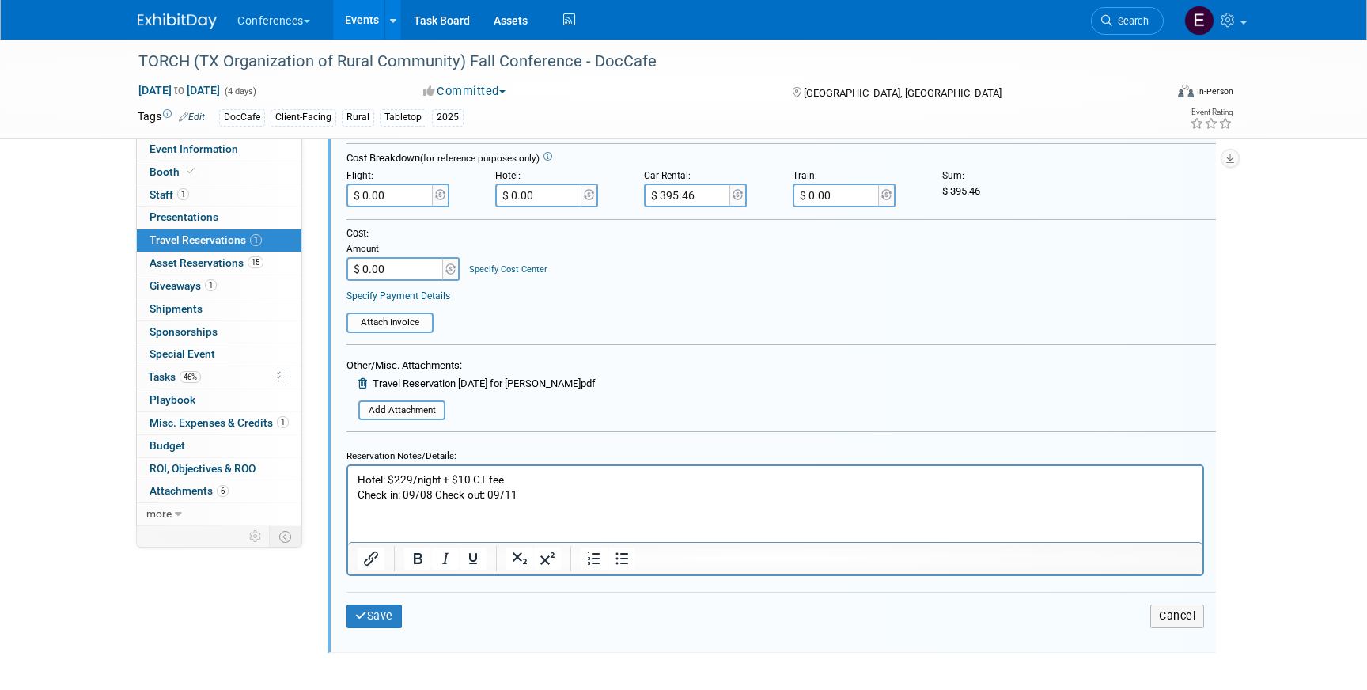
scroll to position [464, 0]
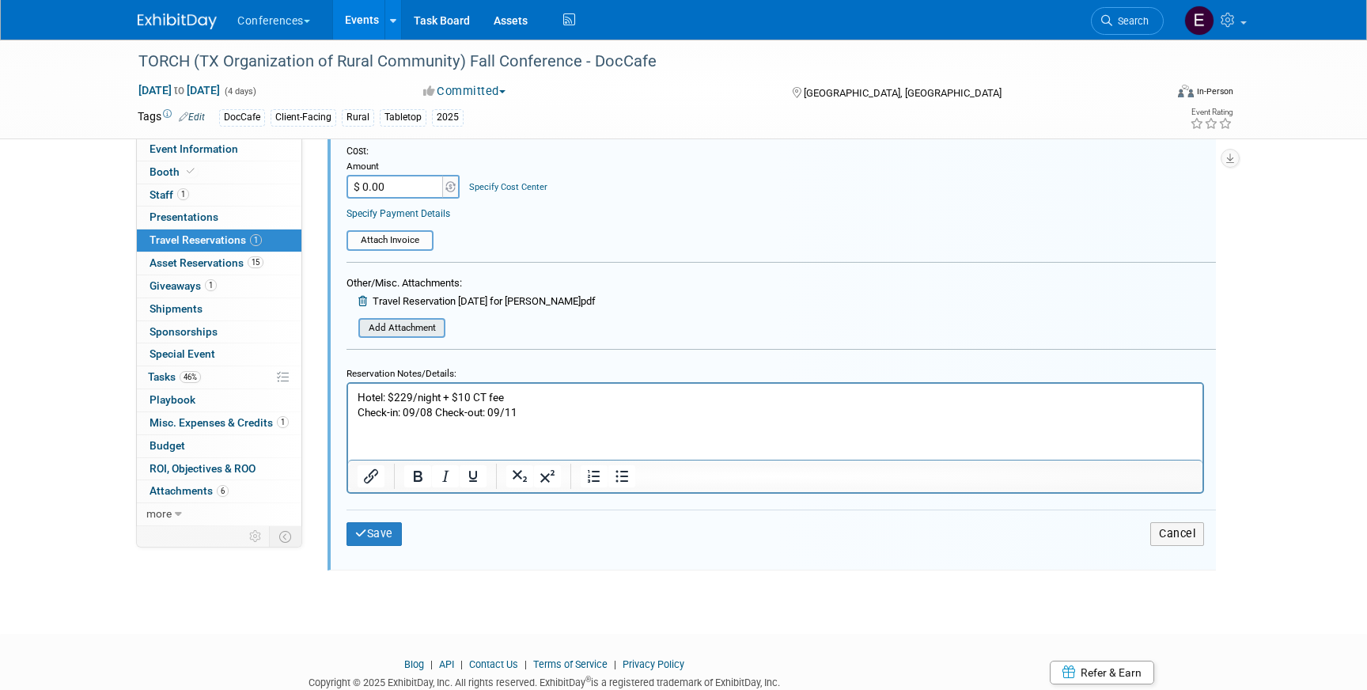
click at [398, 330] on input "file" at bounding box center [350, 328] width 188 height 17
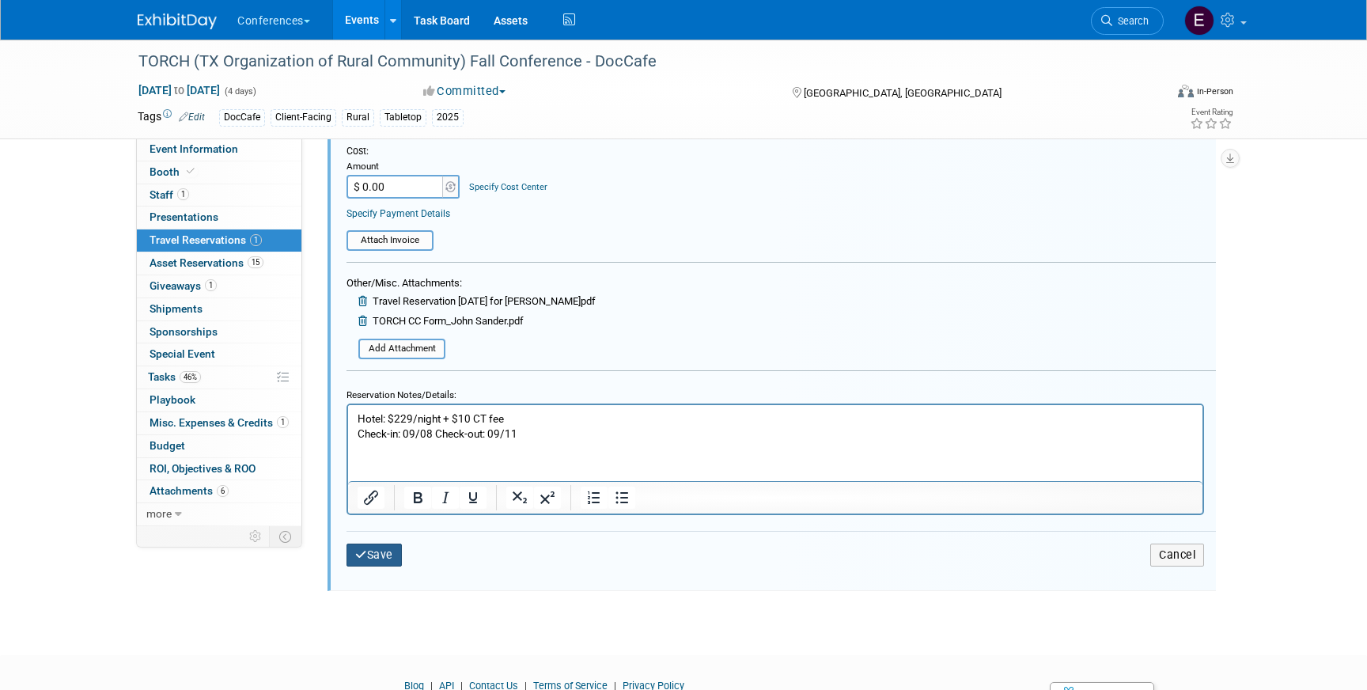
click at [374, 559] on button "Save" at bounding box center [374, 555] width 55 height 23
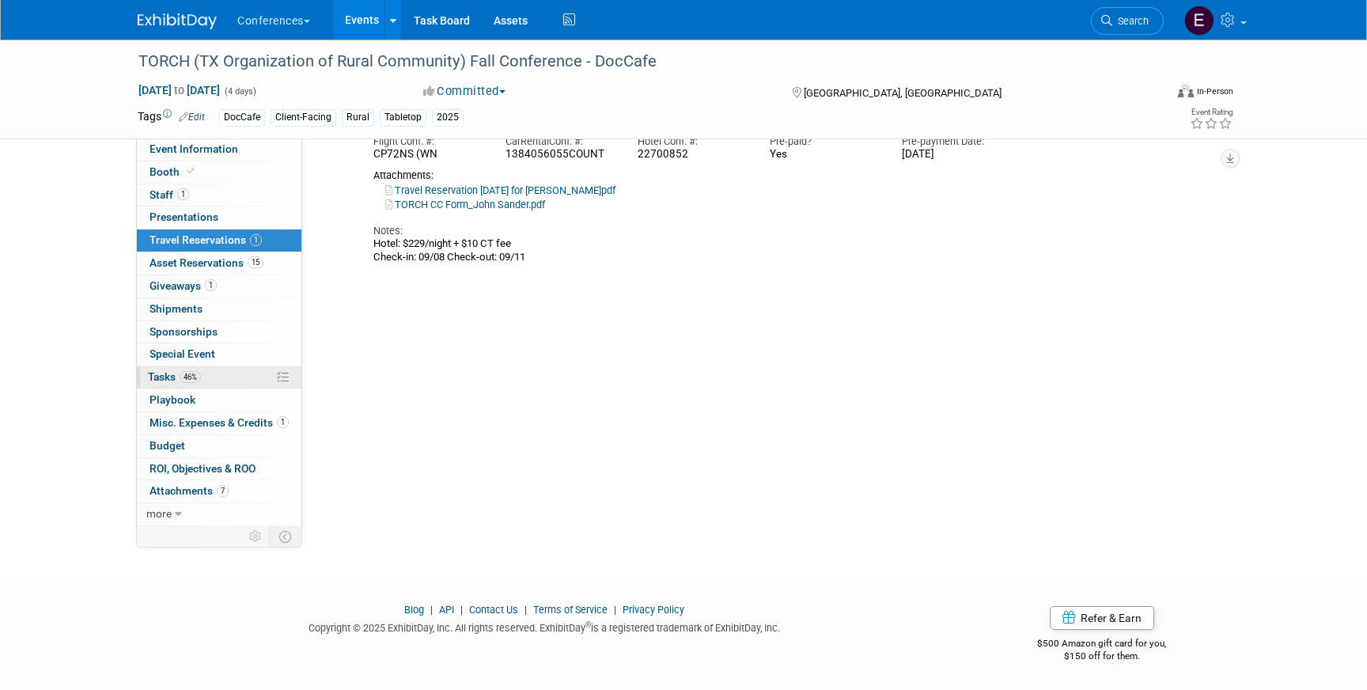
click at [223, 377] on link "46% Tasks 46%" at bounding box center [219, 377] width 165 height 22
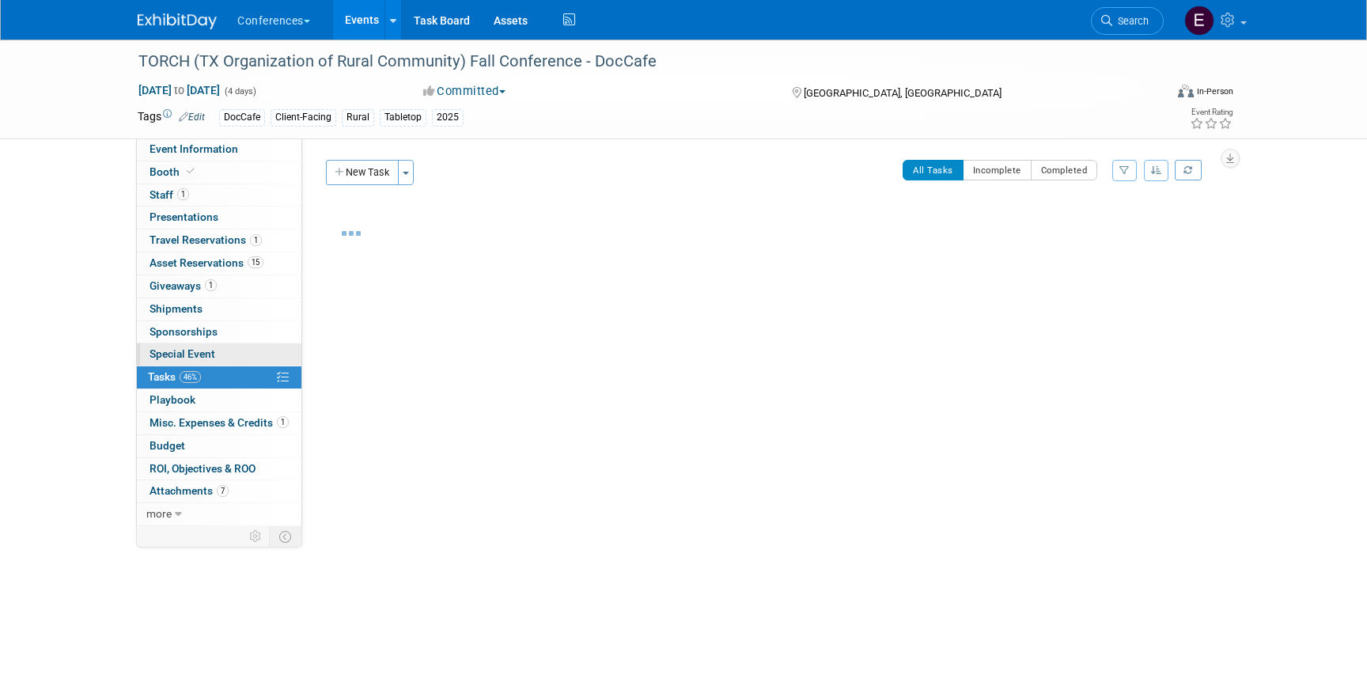
scroll to position [0, 0]
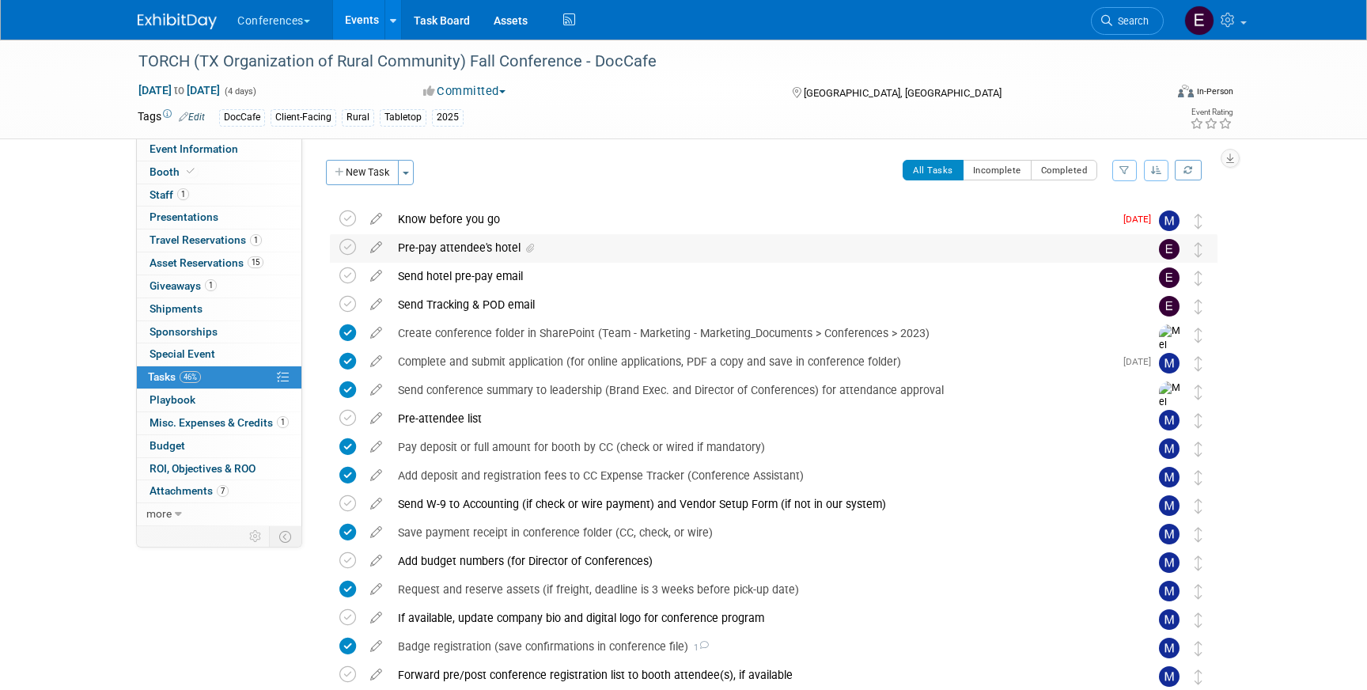
click at [434, 244] on div "Pre-pay attendee's hotel" at bounding box center [758, 247] width 737 height 27
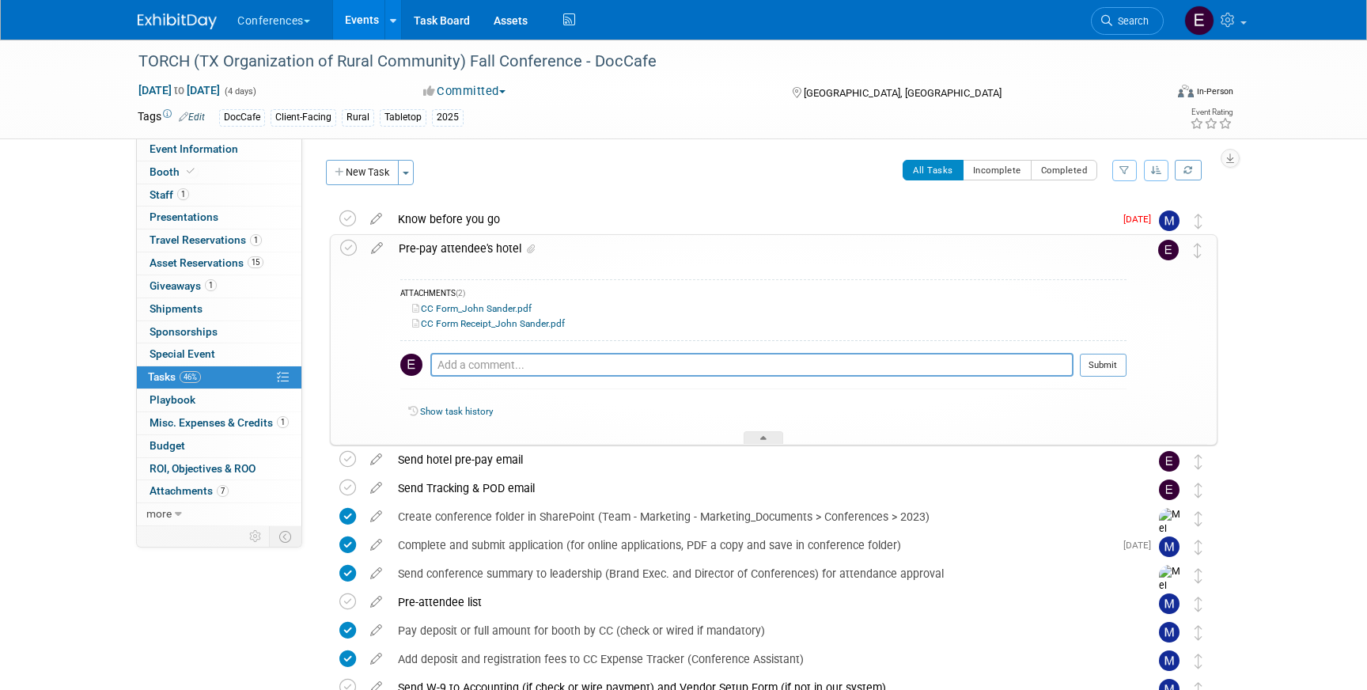
click at [472, 324] on link "CC Form Receipt_John Sander.pdf" at bounding box center [488, 323] width 153 height 11
click at [373, 246] on icon at bounding box center [377, 245] width 28 height 20
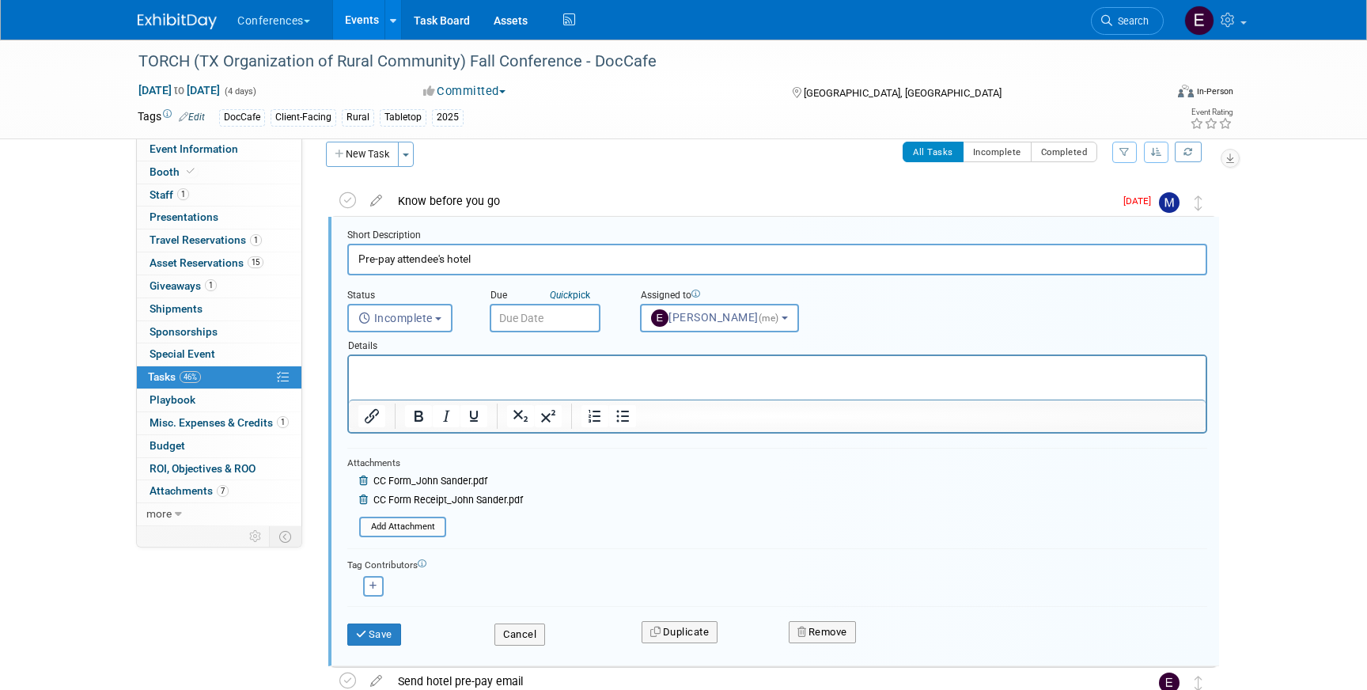
scroll to position [26, 0]
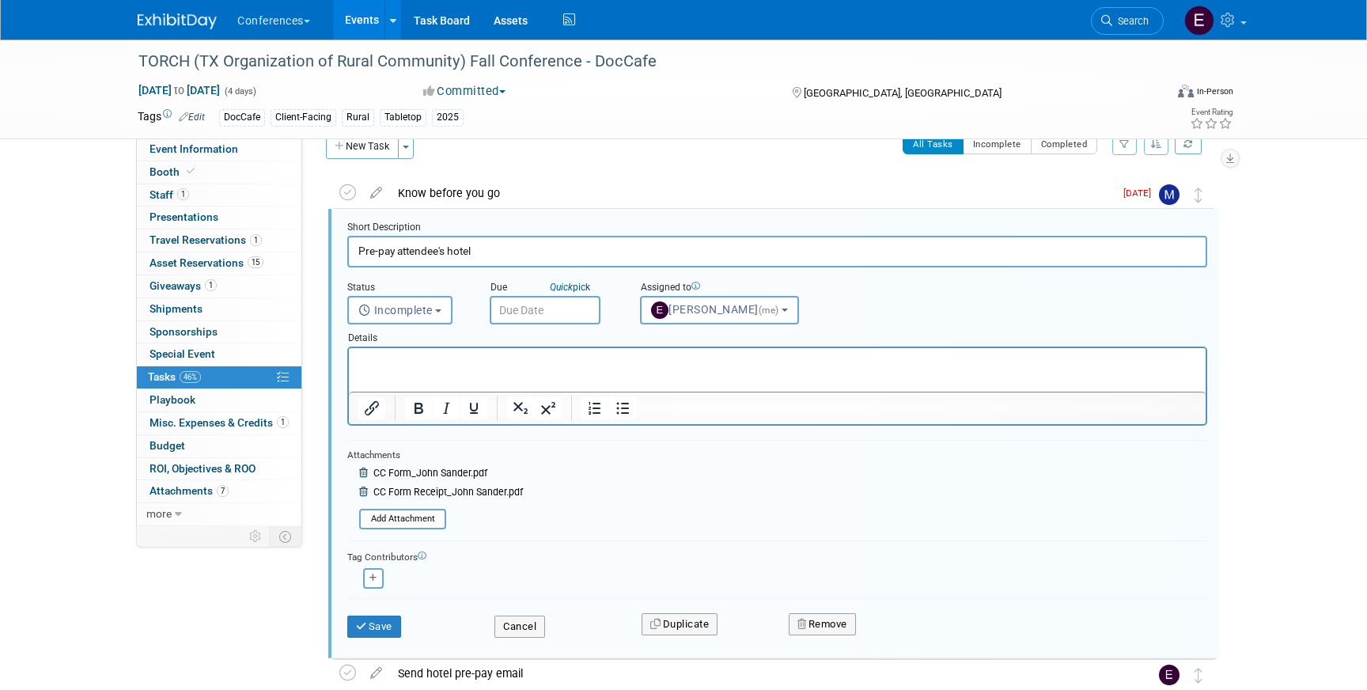
click at [358, 491] on div "CC Form_John Sander.pdf Add Attachment" at bounding box center [435, 484] width 176 height 44
click at [359, 491] on icon at bounding box center [365, 491] width 12 height 9
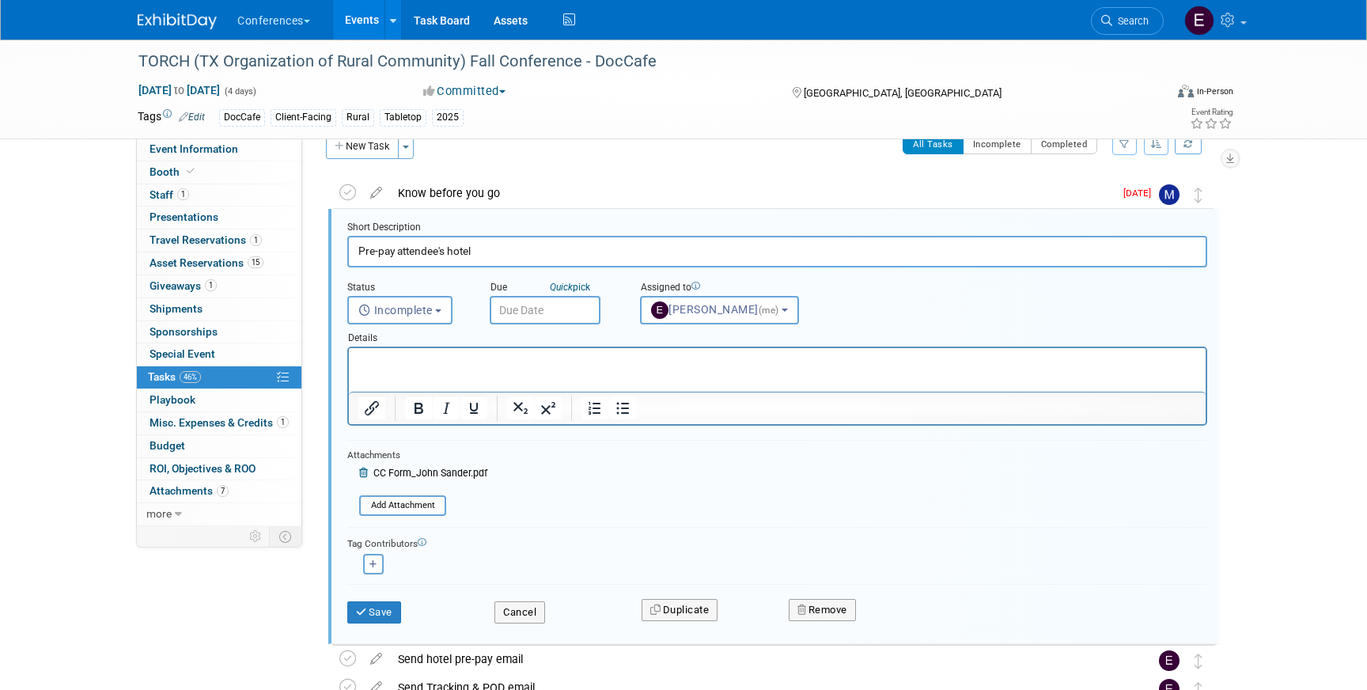
click at [362, 472] on icon at bounding box center [365, 472] width 12 height 9
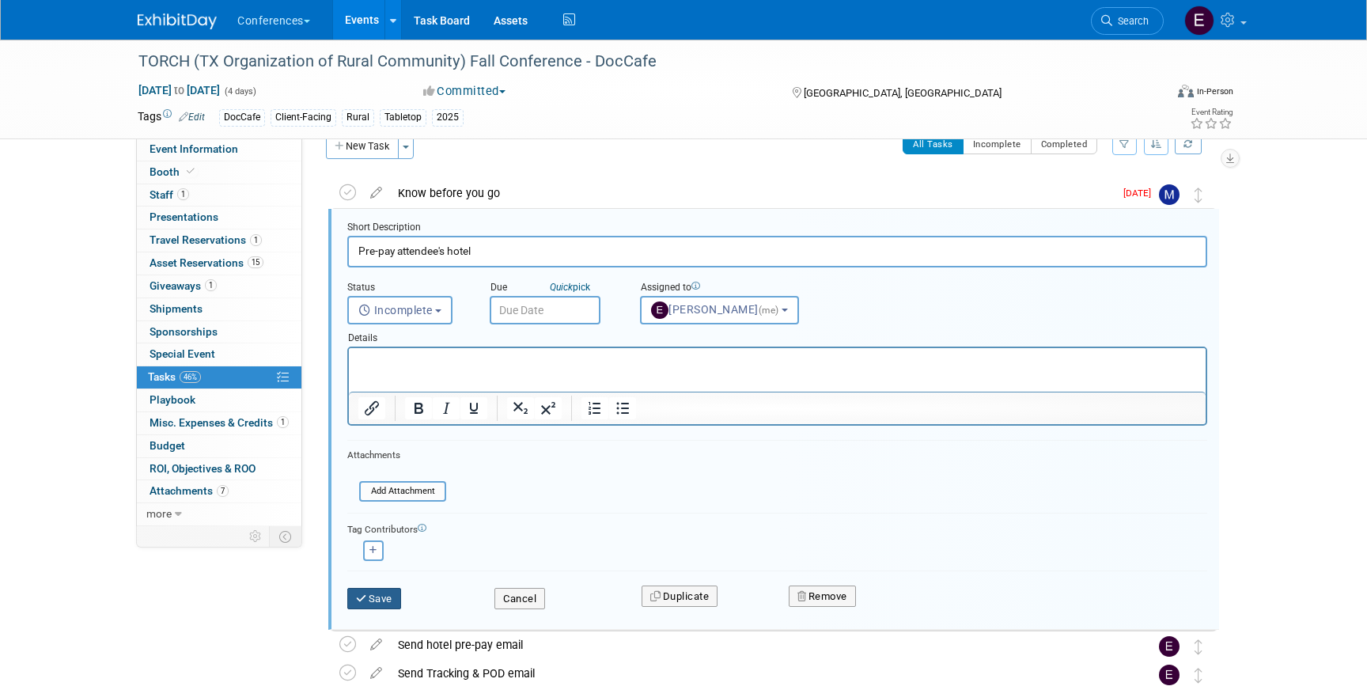
click at [384, 598] on button "Save" at bounding box center [374, 599] width 54 height 22
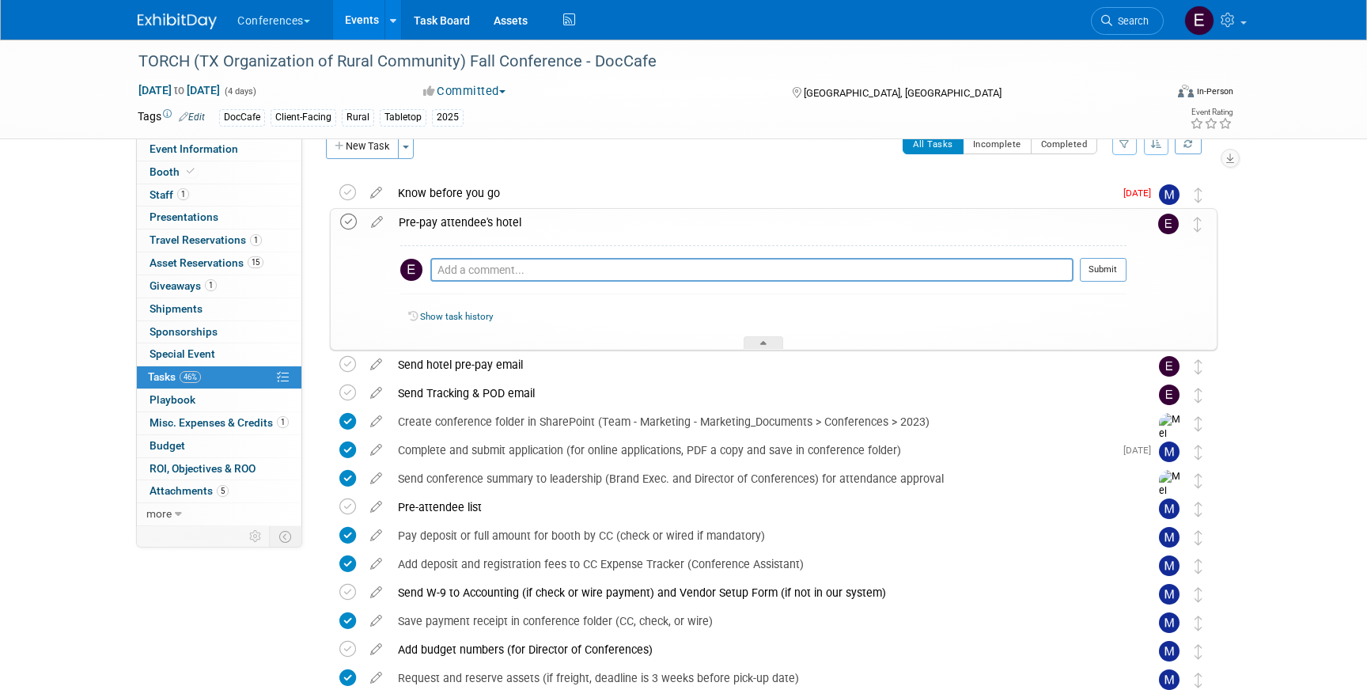
click at [351, 221] on icon at bounding box center [348, 222] width 17 height 17
click at [459, 359] on div "Send hotel pre-pay email" at bounding box center [758, 364] width 737 height 27
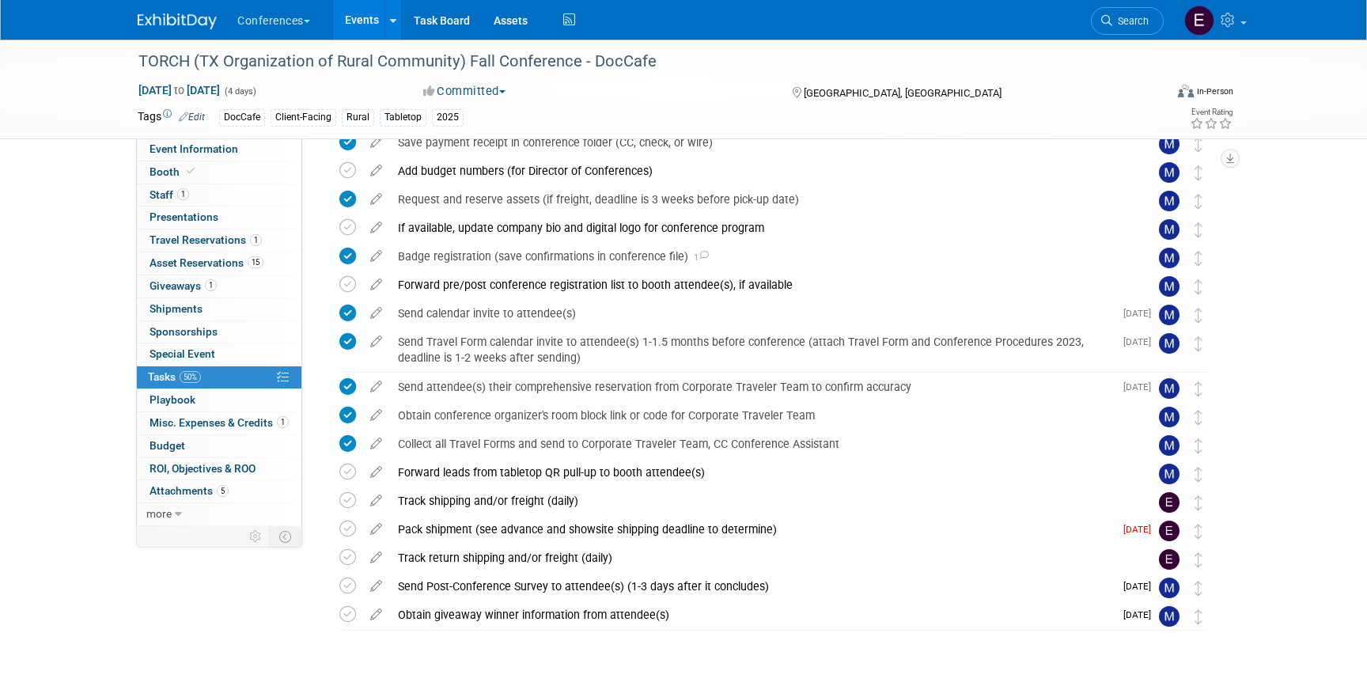
scroll to position [635, 0]
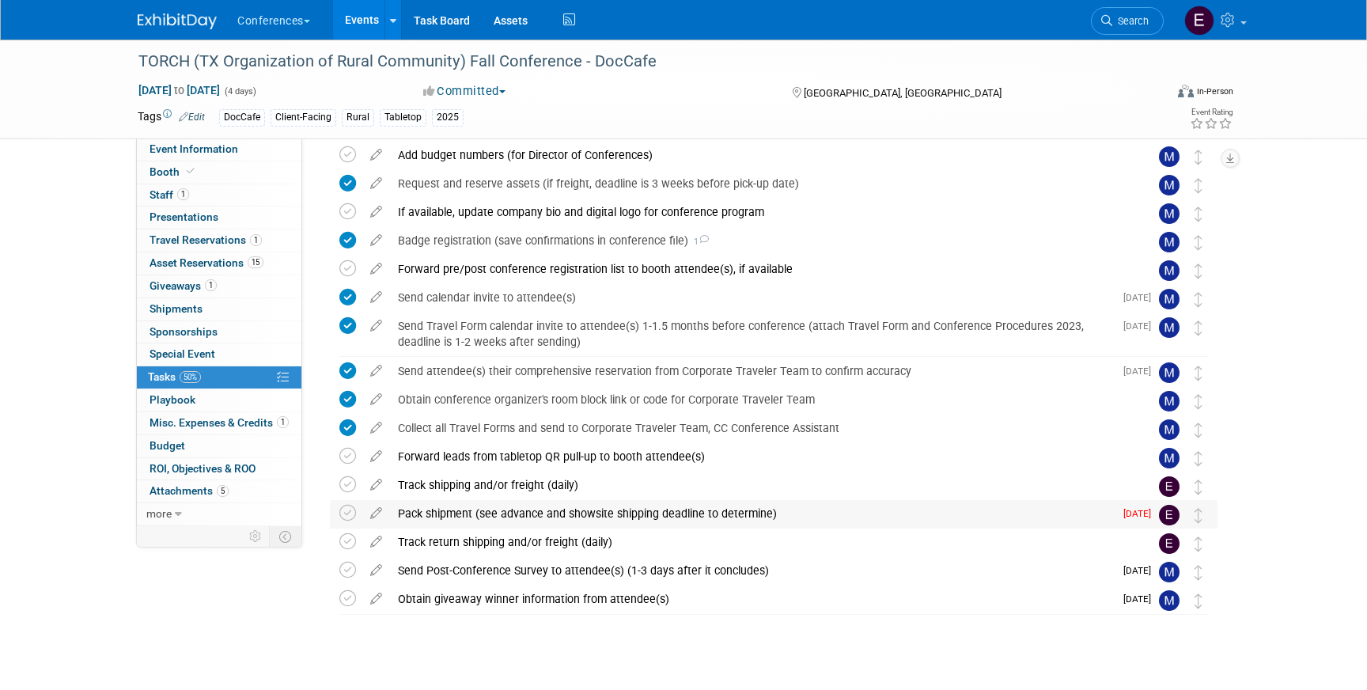
click at [511, 513] on div "Pack shipment (see advance and showsite shipping deadline to determine)" at bounding box center [752, 513] width 724 height 27
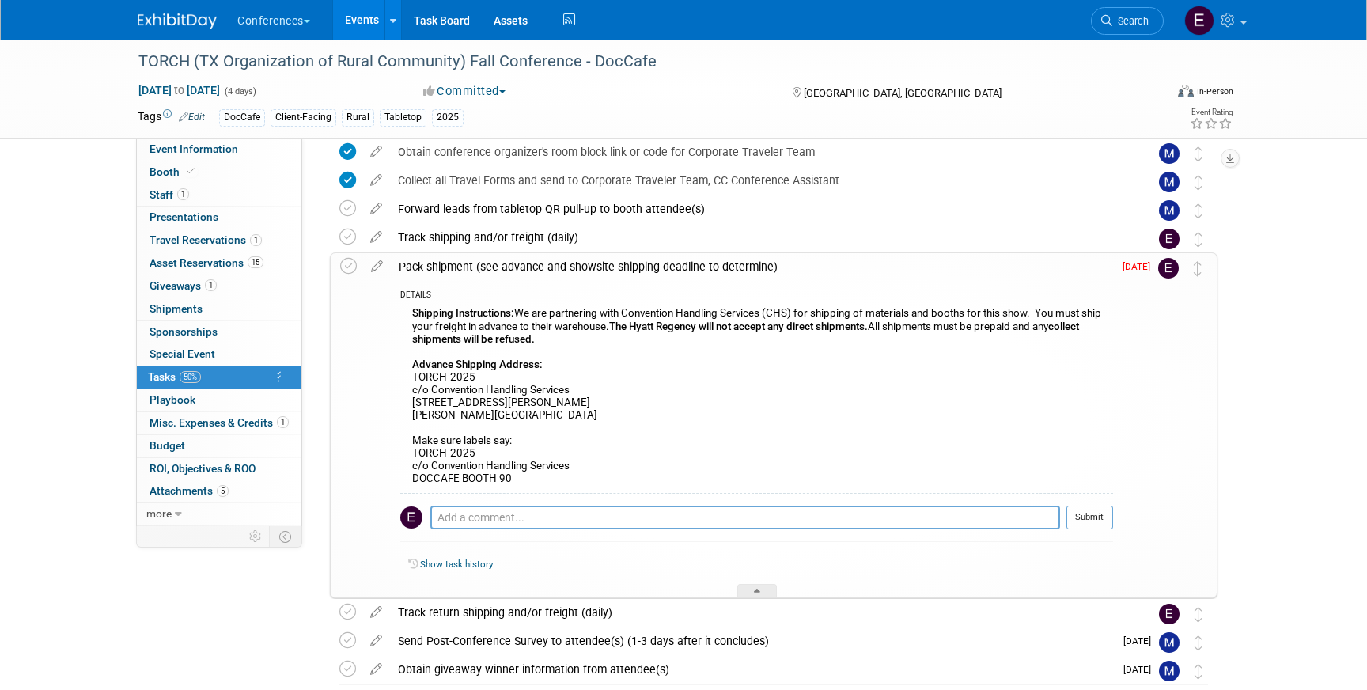
scroll to position [881, 0]
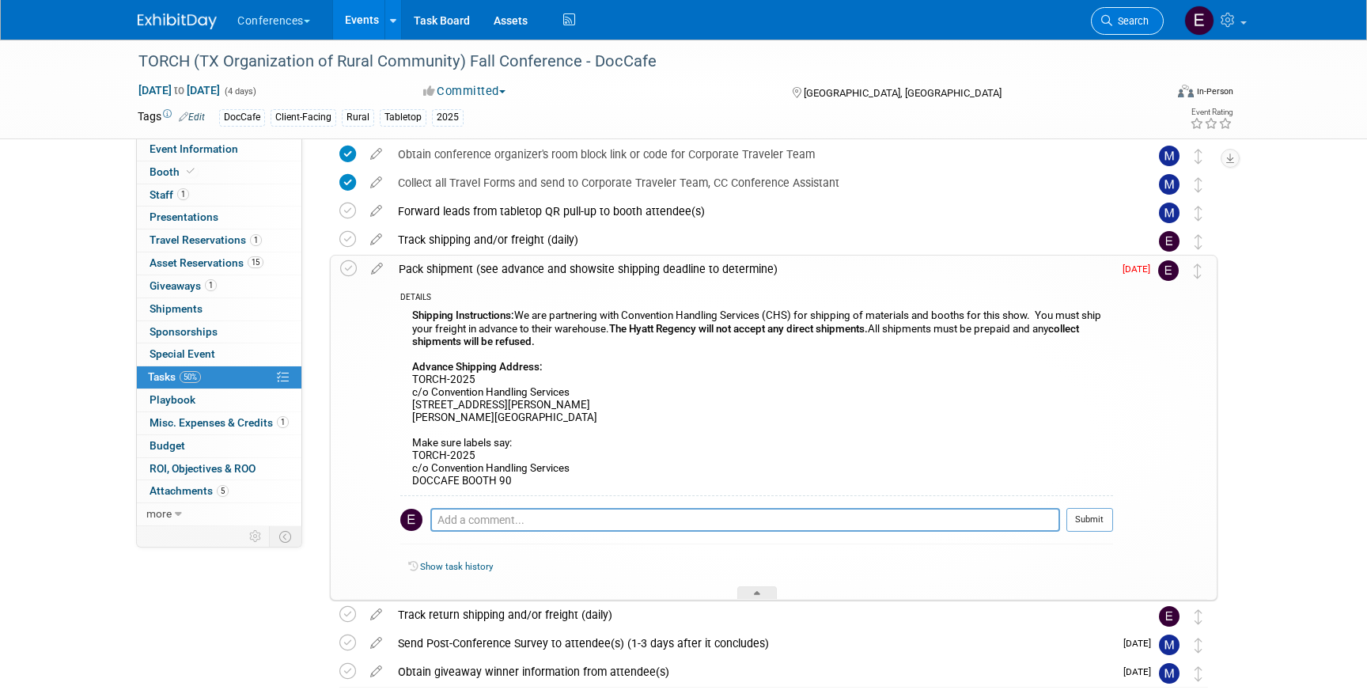
click at [1140, 25] on span "Search" at bounding box center [1130, 21] width 36 height 12
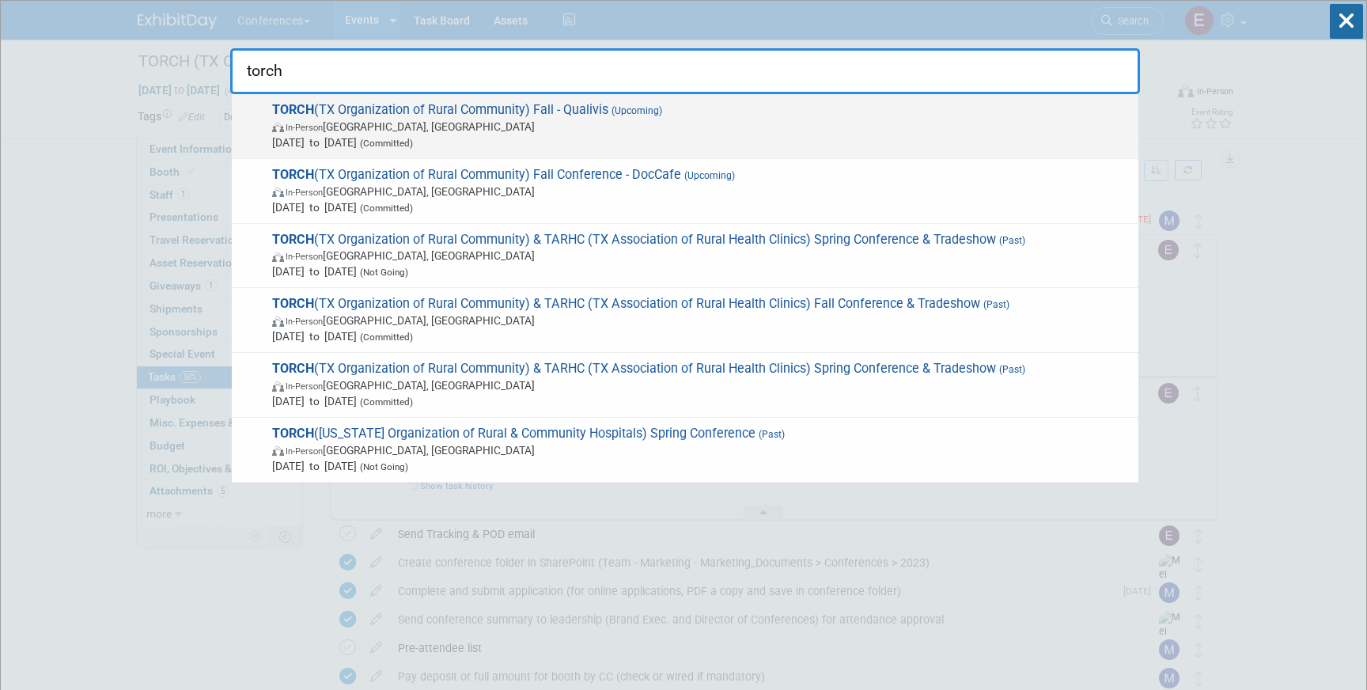
type input "torch"
click at [605, 126] on span "In-Person Austin, TX" at bounding box center [701, 127] width 859 height 16
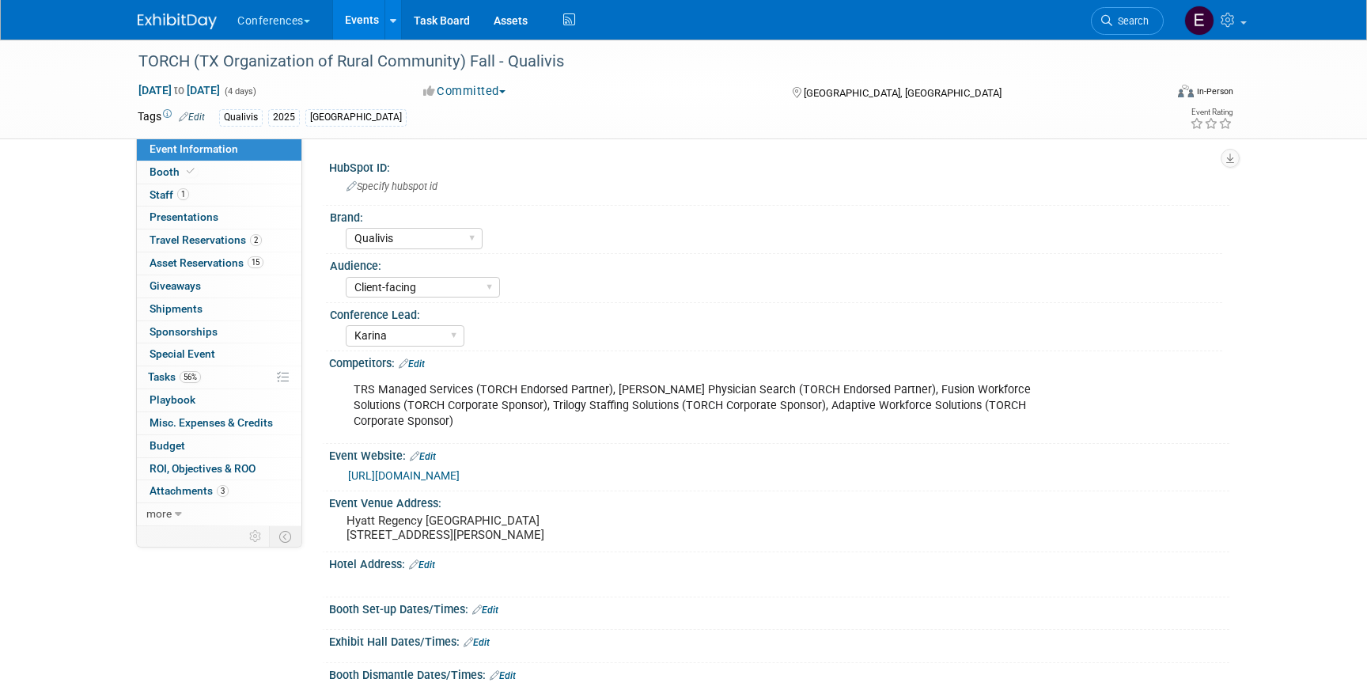
select select "Qualivis"
select select "Client-facing"
select select "Karina"
click at [197, 239] on span "Travel Reservations 2" at bounding box center [206, 239] width 112 height 13
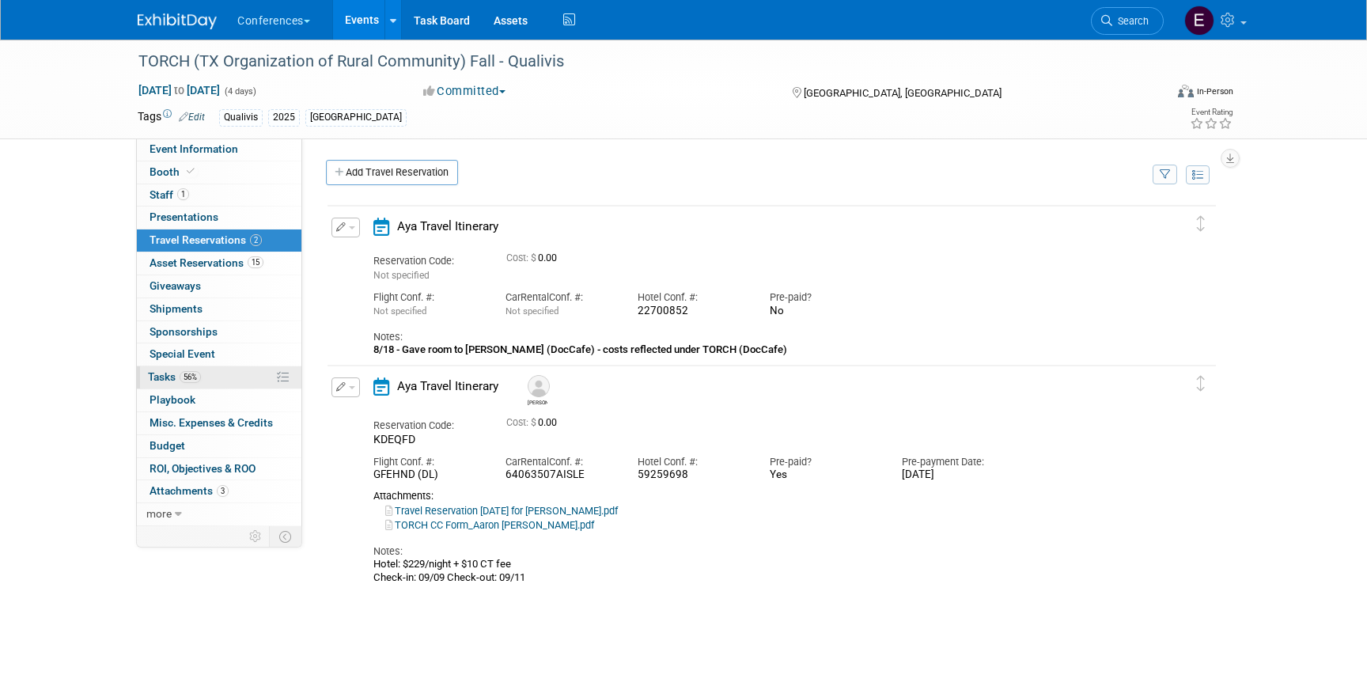
click at [241, 377] on link "56% Tasks 56%" at bounding box center [219, 377] width 165 height 22
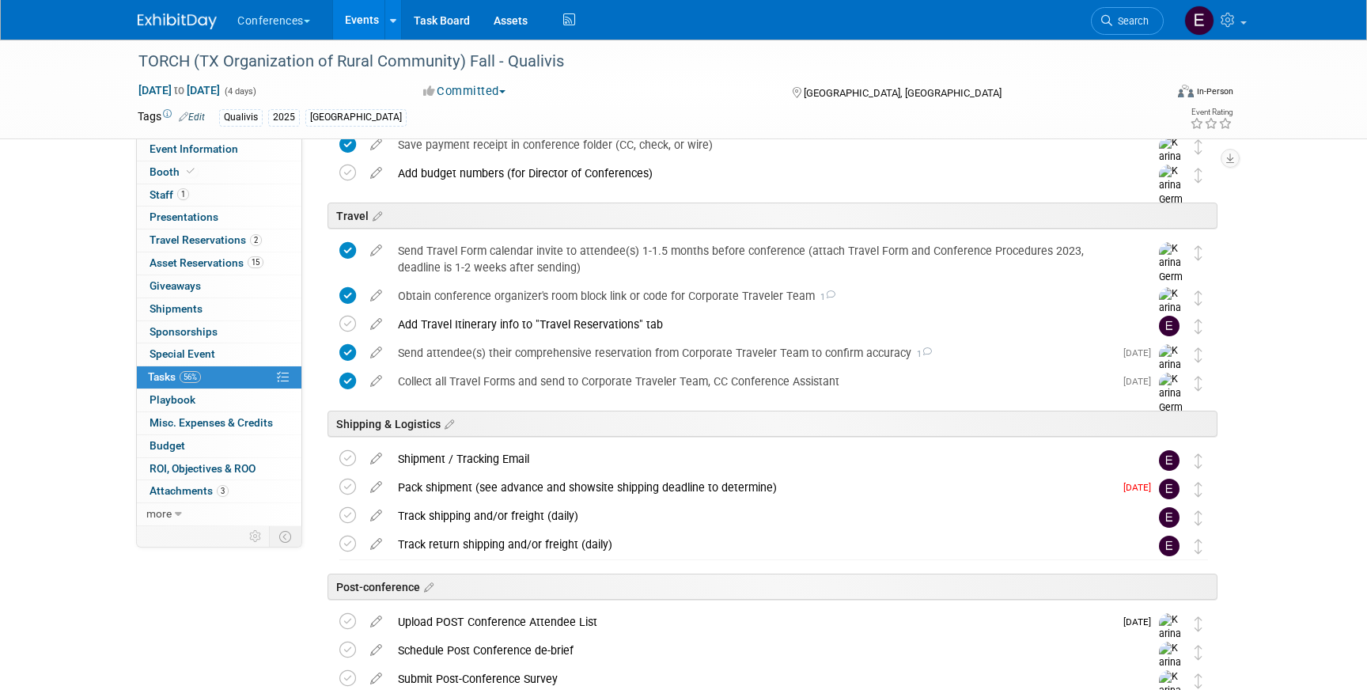
scroll to position [521, 0]
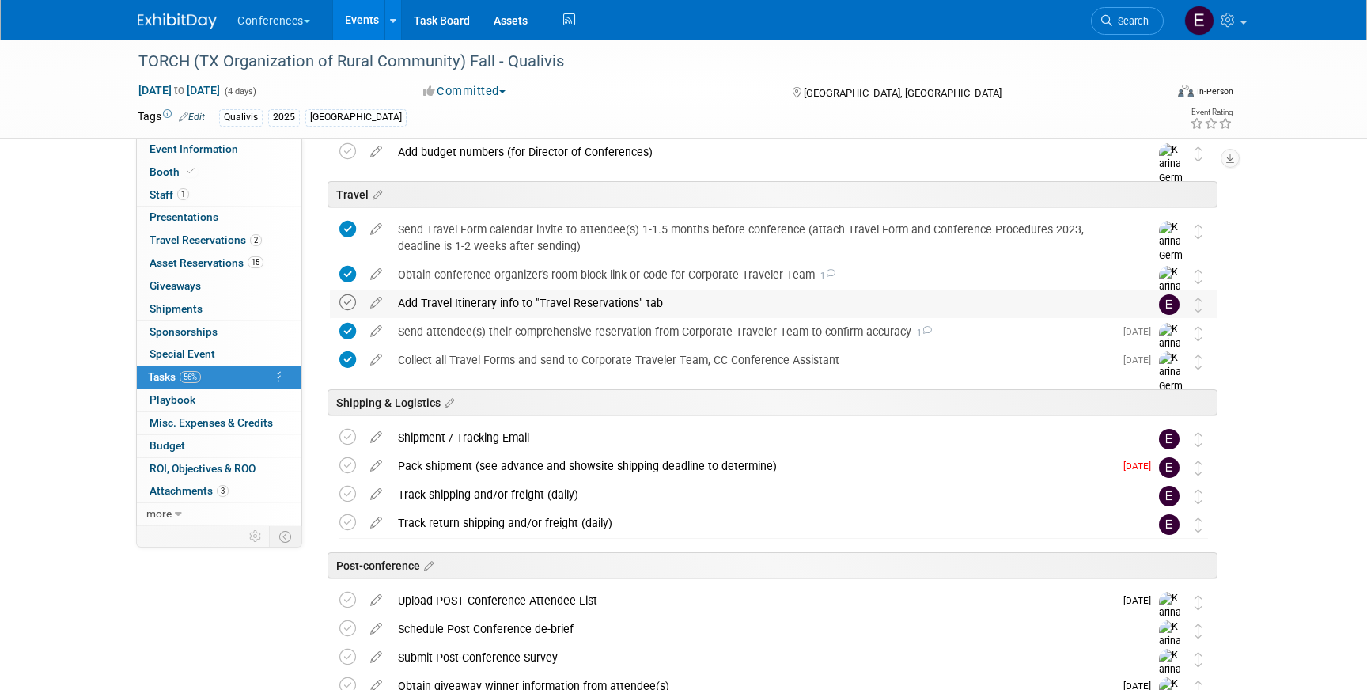
click at [345, 300] on icon at bounding box center [347, 302] width 17 height 17
click at [464, 462] on div "Pack shipment (see advance and showsite shipping deadline to determine)" at bounding box center [752, 466] width 724 height 27
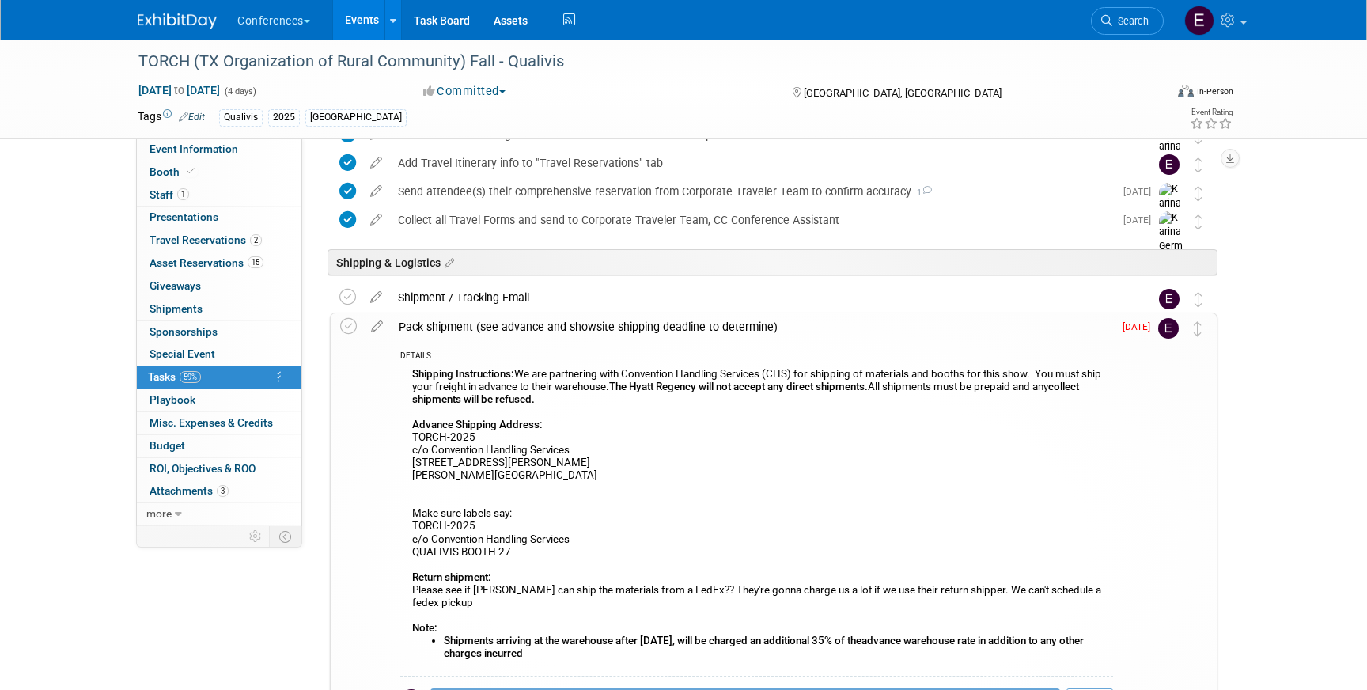
scroll to position [659, 0]
click at [238, 155] on link "Event Information" at bounding box center [219, 149] width 165 height 22
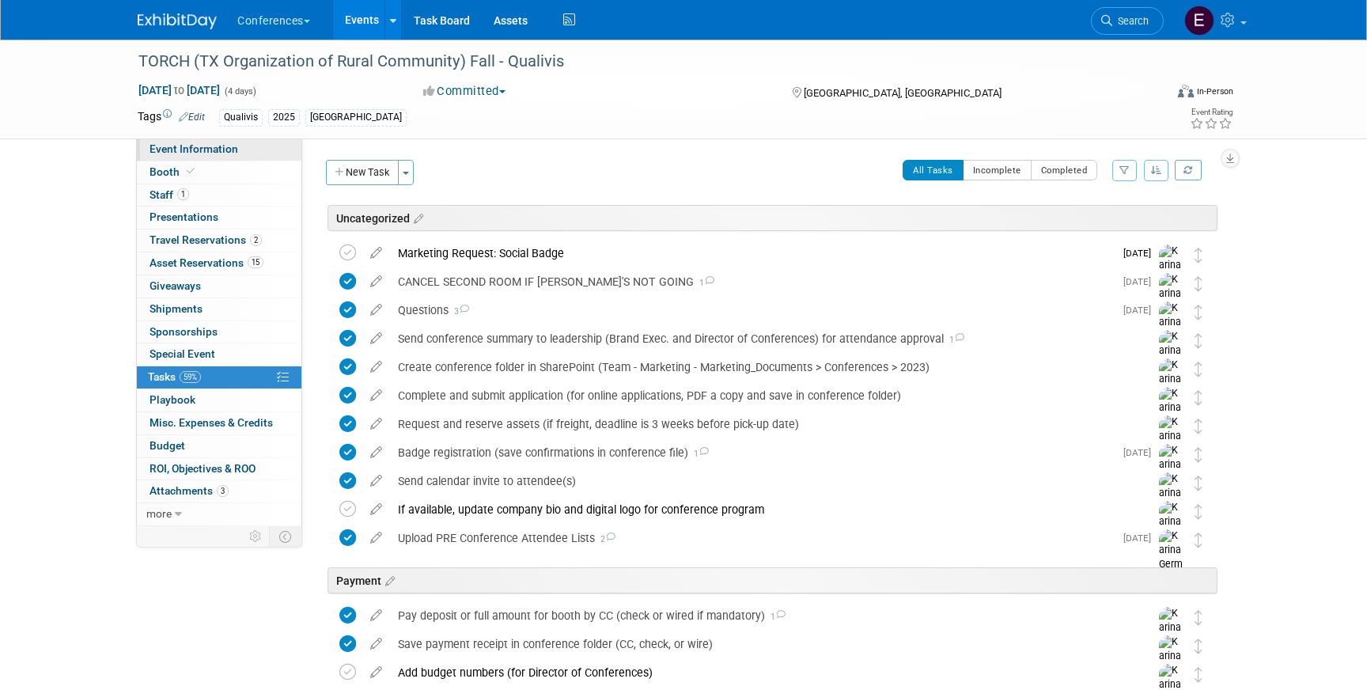
select select "Qualivis"
select select "Client-facing"
select select "Karina"
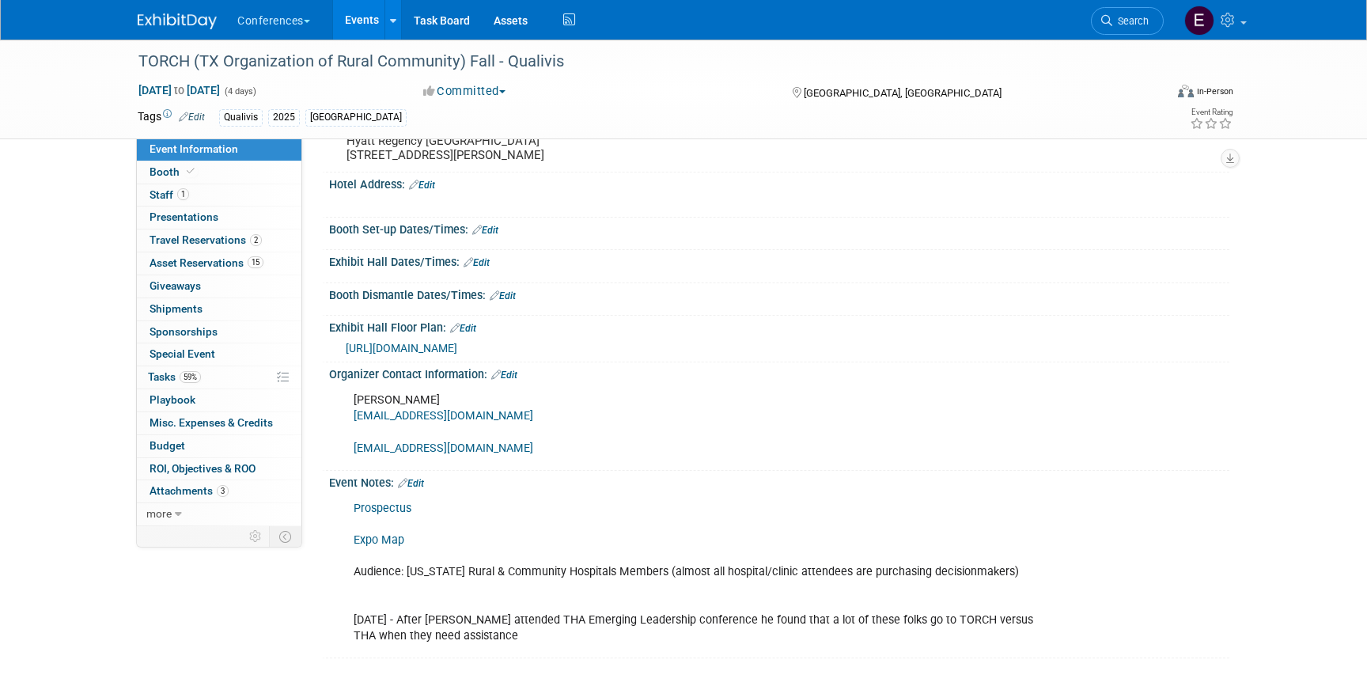
scroll to position [393, 0]
click at [212, 371] on link "59% Tasks 59%" at bounding box center [219, 377] width 165 height 22
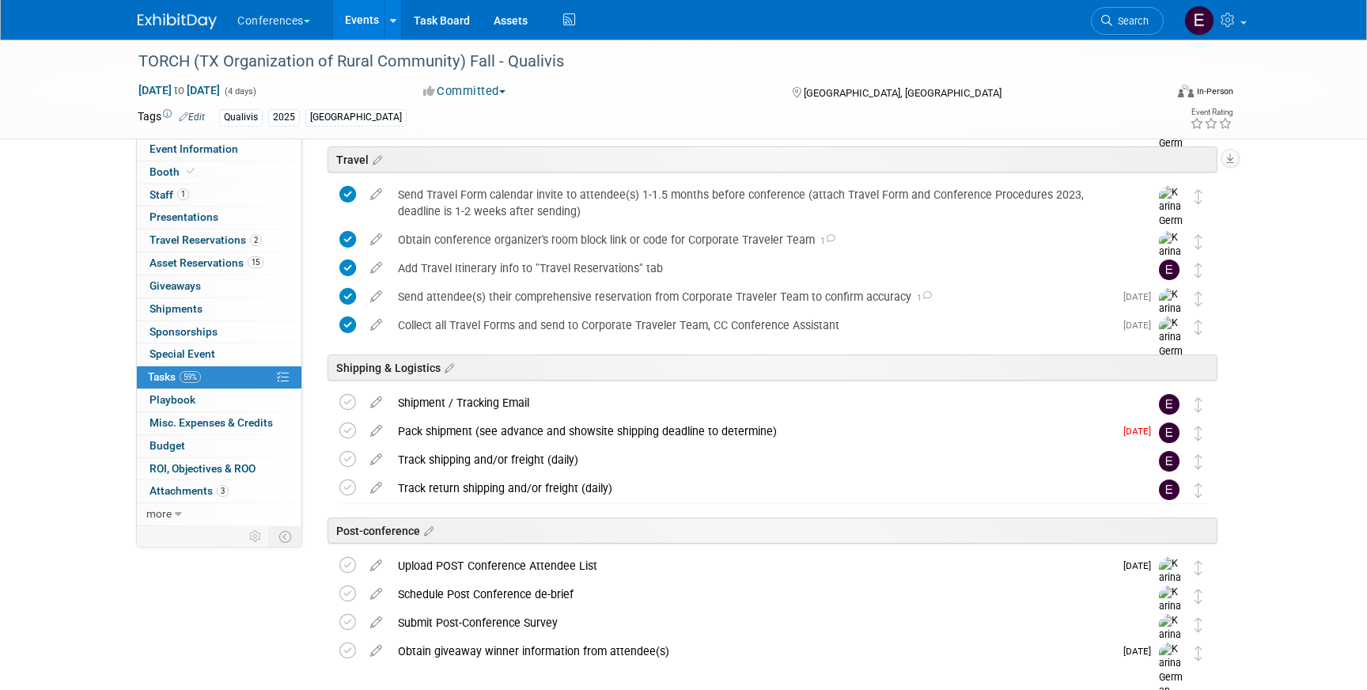
scroll to position [582, 0]
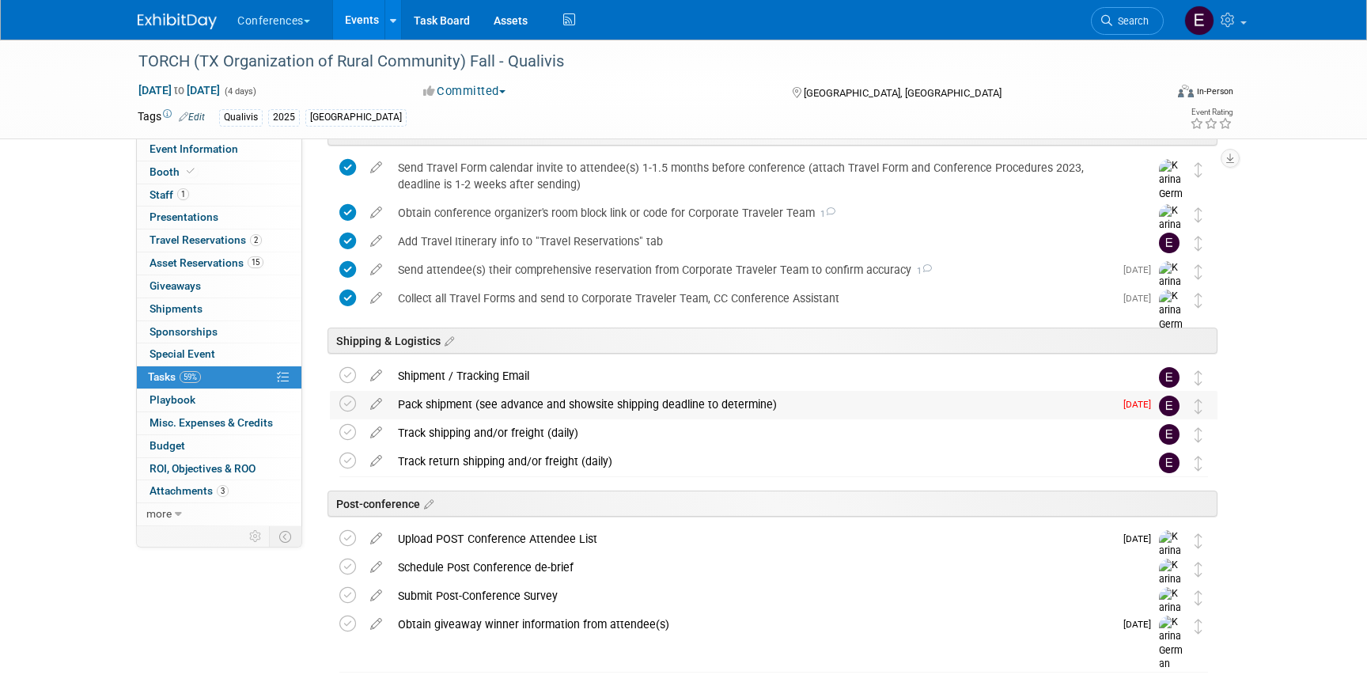
click at [518, 411] on div "Pack shipment (see advance and showsite shipping deadline to determine)" at bounding box center [752, 404] width 724 height 27
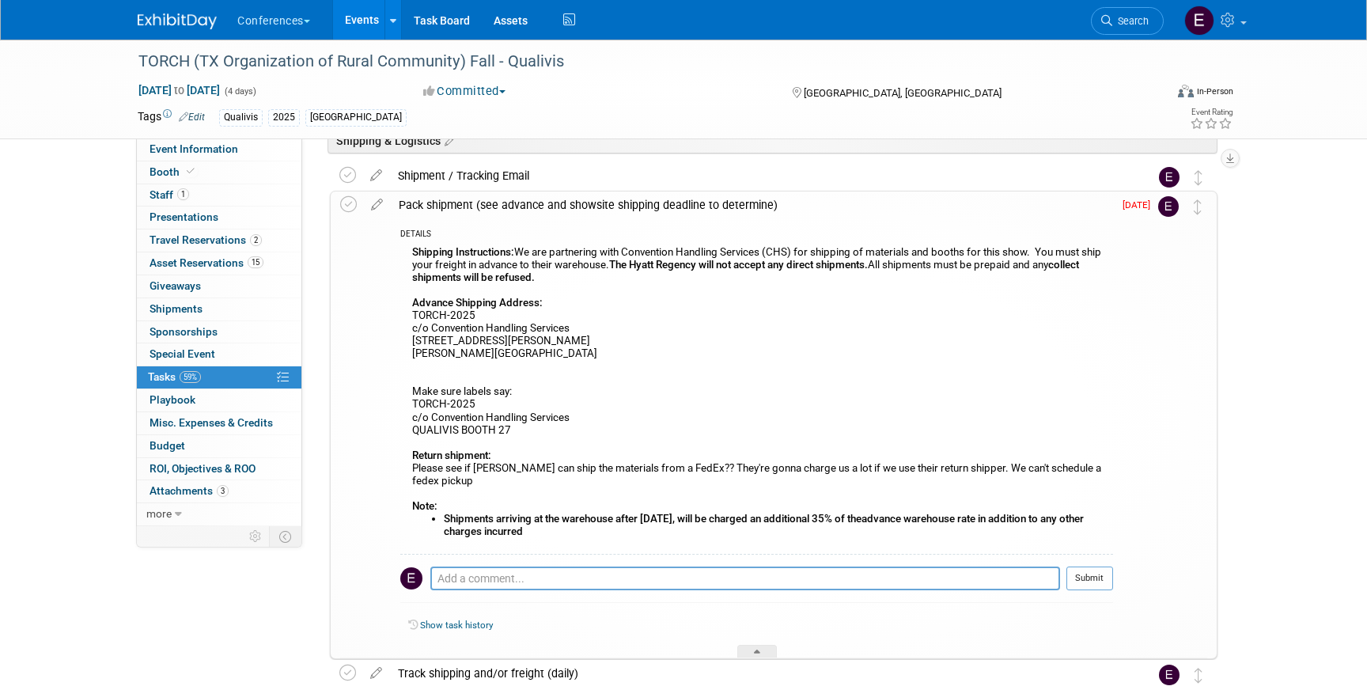
scroll to position [780, 0]
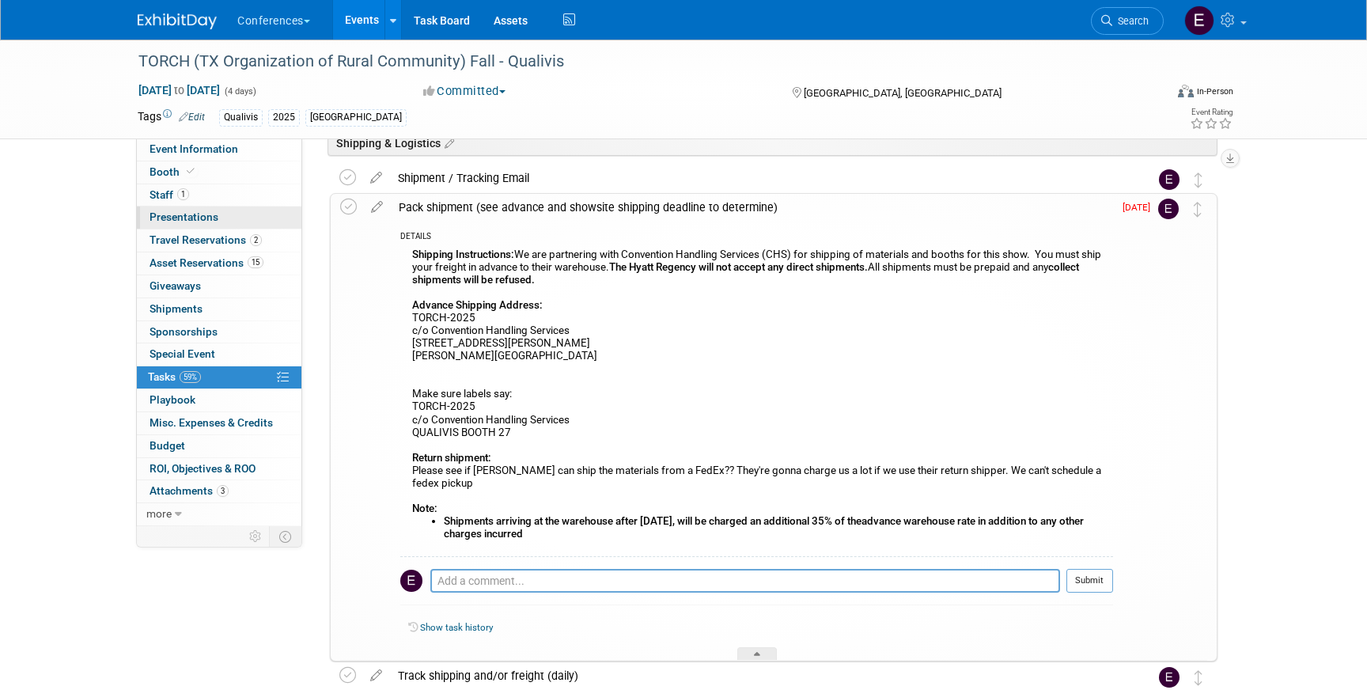
click at [239, 226] on link "0 Presentations 0" at bounding box center [219, 218] width 165 height 22
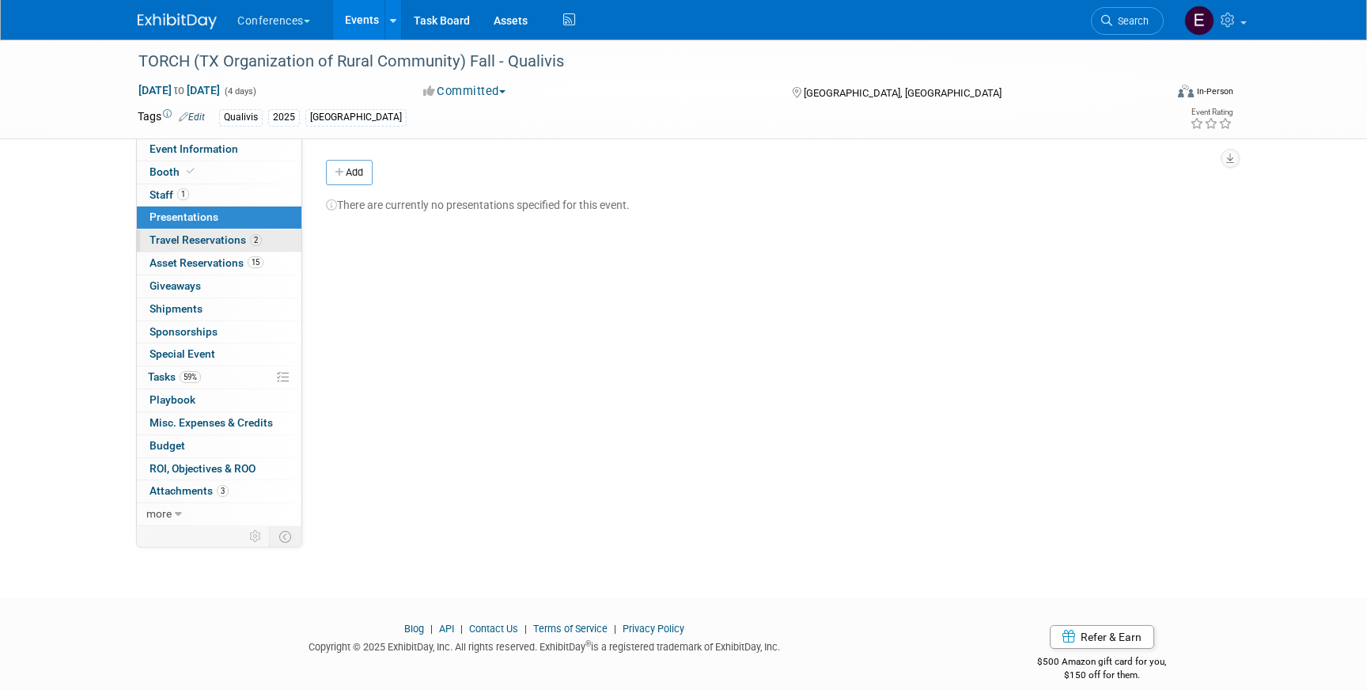
click at [233, 237] on span "Travel Reservations 2" at bounding box center [206, 239] width 112 height 13
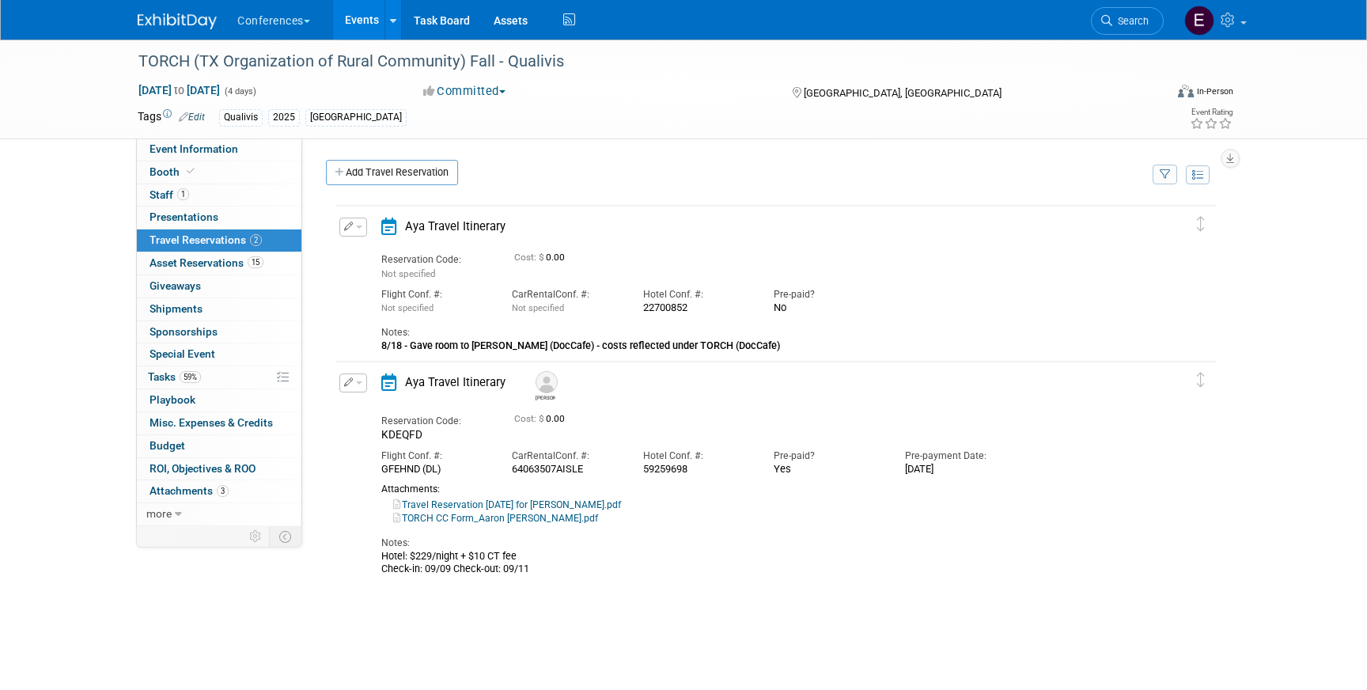
click at [498, 518] on link "TORCH CC Form_Aaron [PERSON_NAME].pdf" at bounding box center [495, 518] width 205 height 11
click at [214, 376] on link "59% Tasks 59%" at bounding box center [219, 377] width 165 height 22
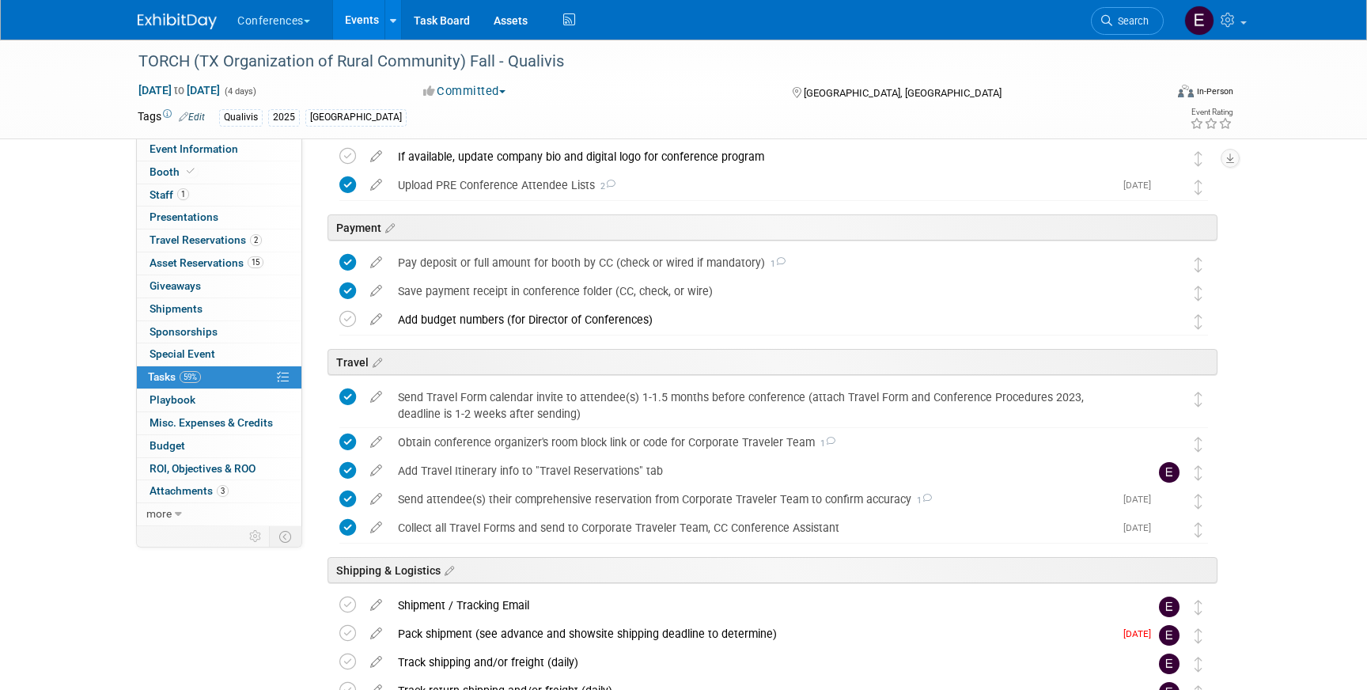
scroll to position [628, 0]
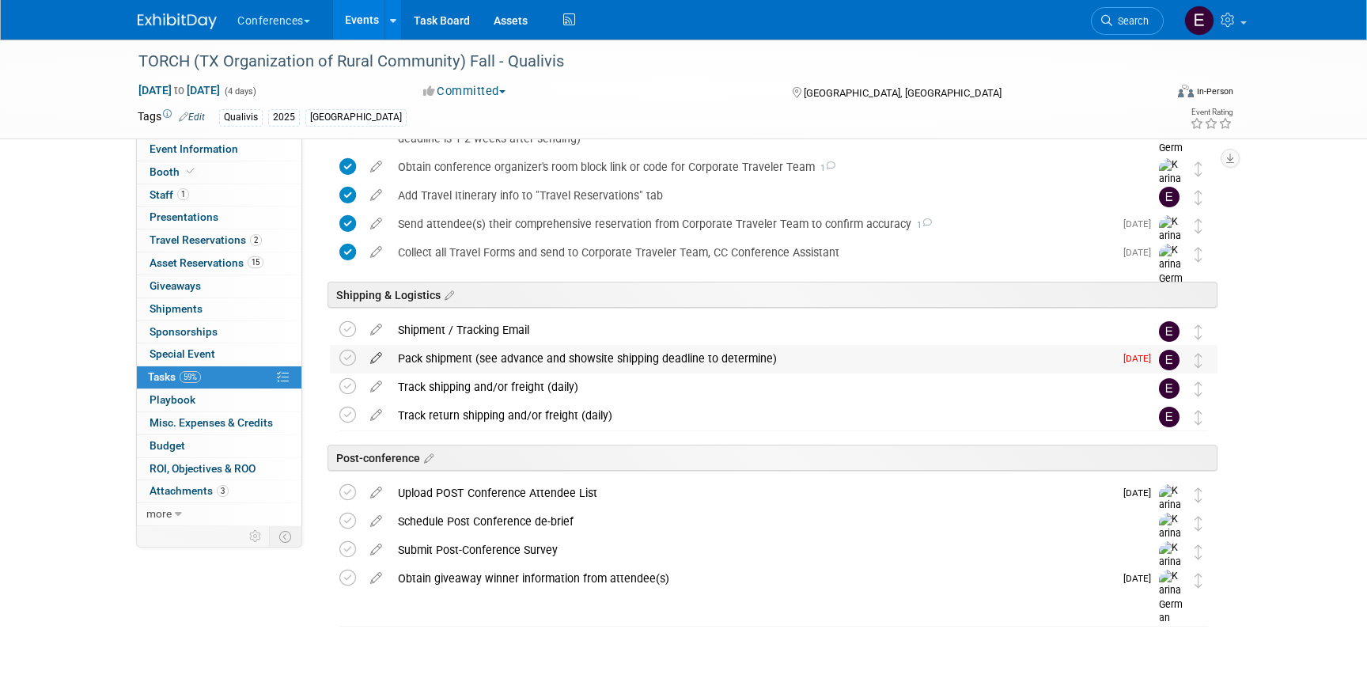
click at [377, 357] on icon at bounding box center [376, 355] width 28 height 20
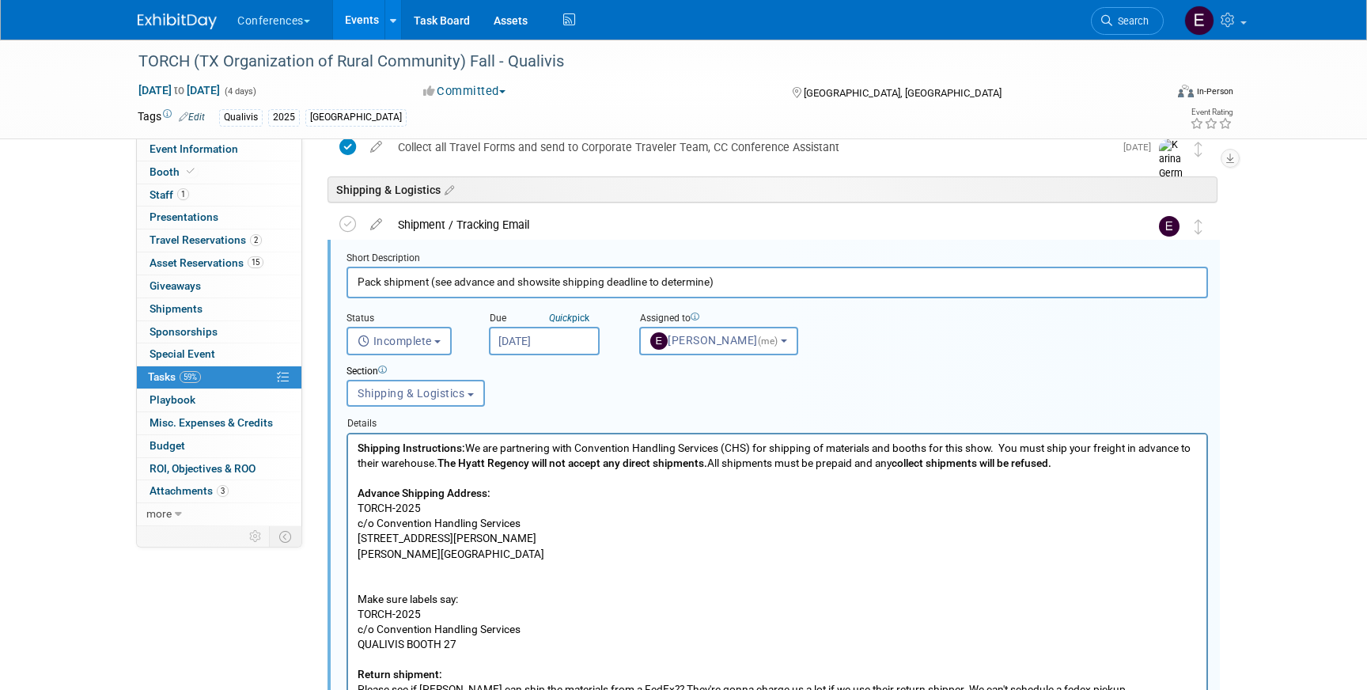
scroll to position [741, 0]
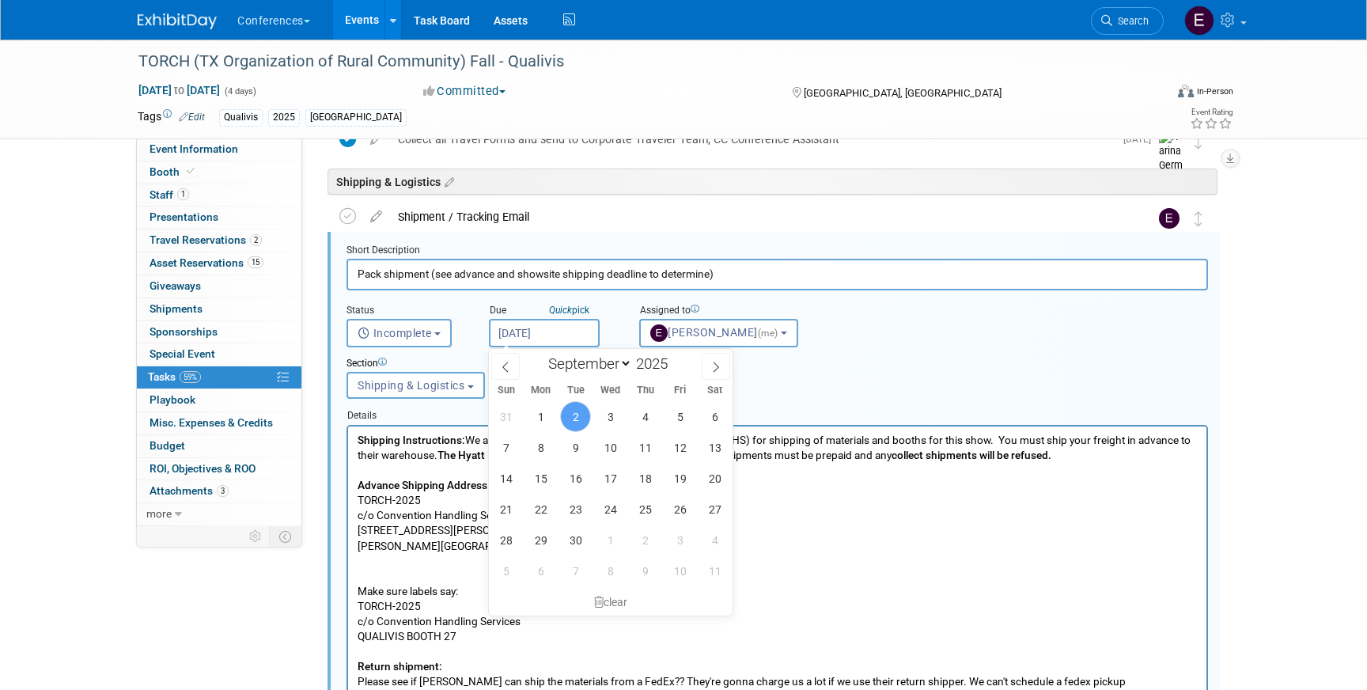
click at [529, 332] on input "[DATE]" at bounding box center [544, 333] width 111 height 28
click at [608, 410] on span "3" at bounding box center [610, 416] width 31 height 31
type input "Sep 3, 2025"
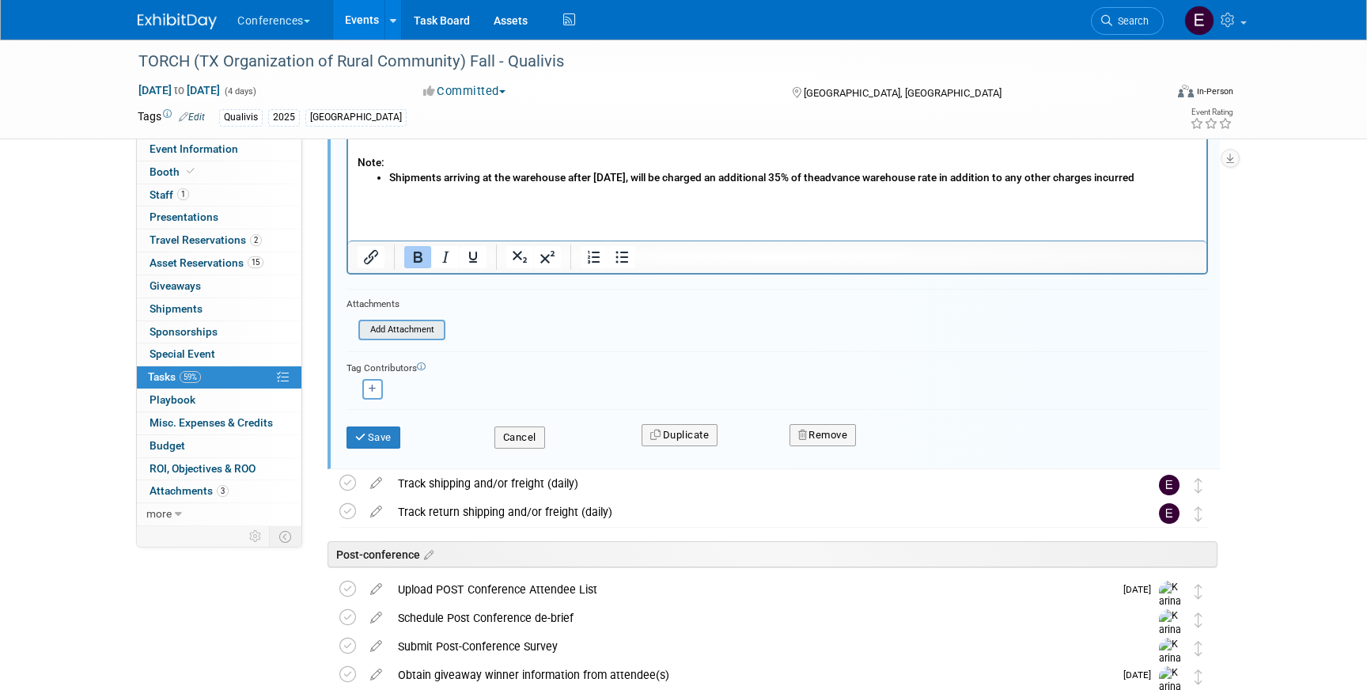
scroll to position [1294, 0]
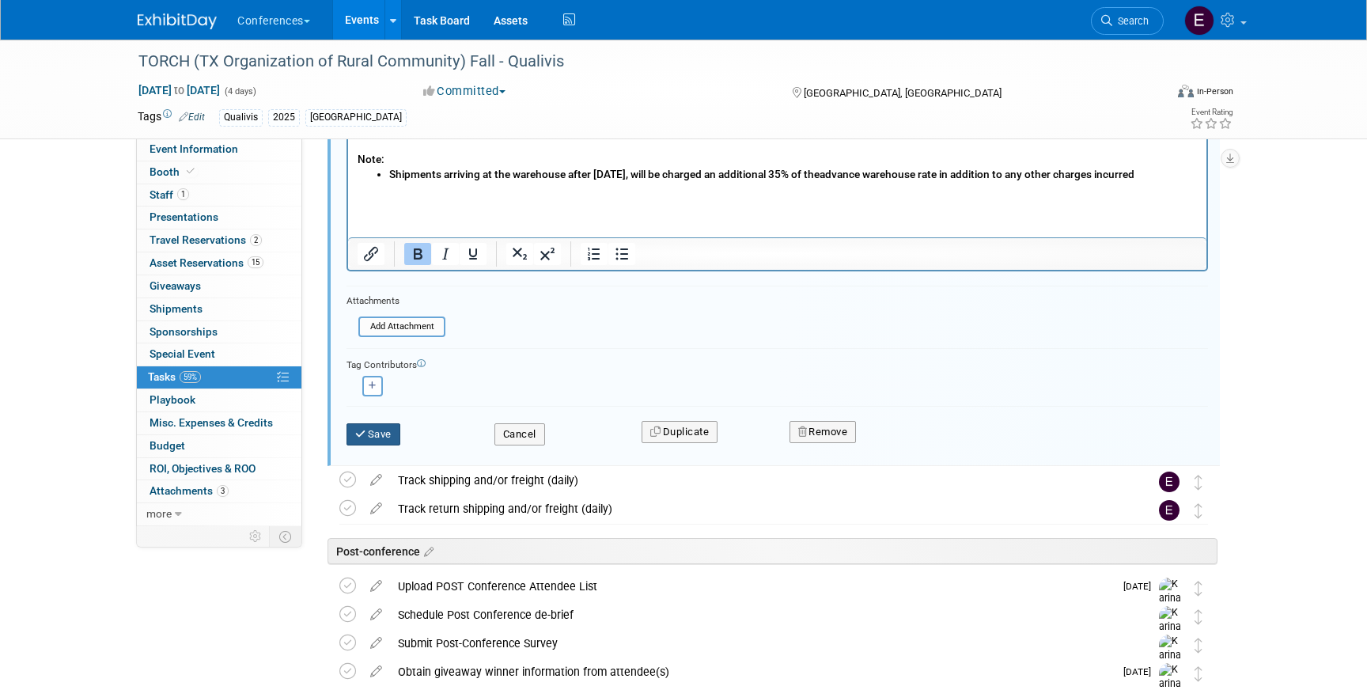
click at [375, 433] on button "Save" at bounding box center [374, 434] width 54 height 22
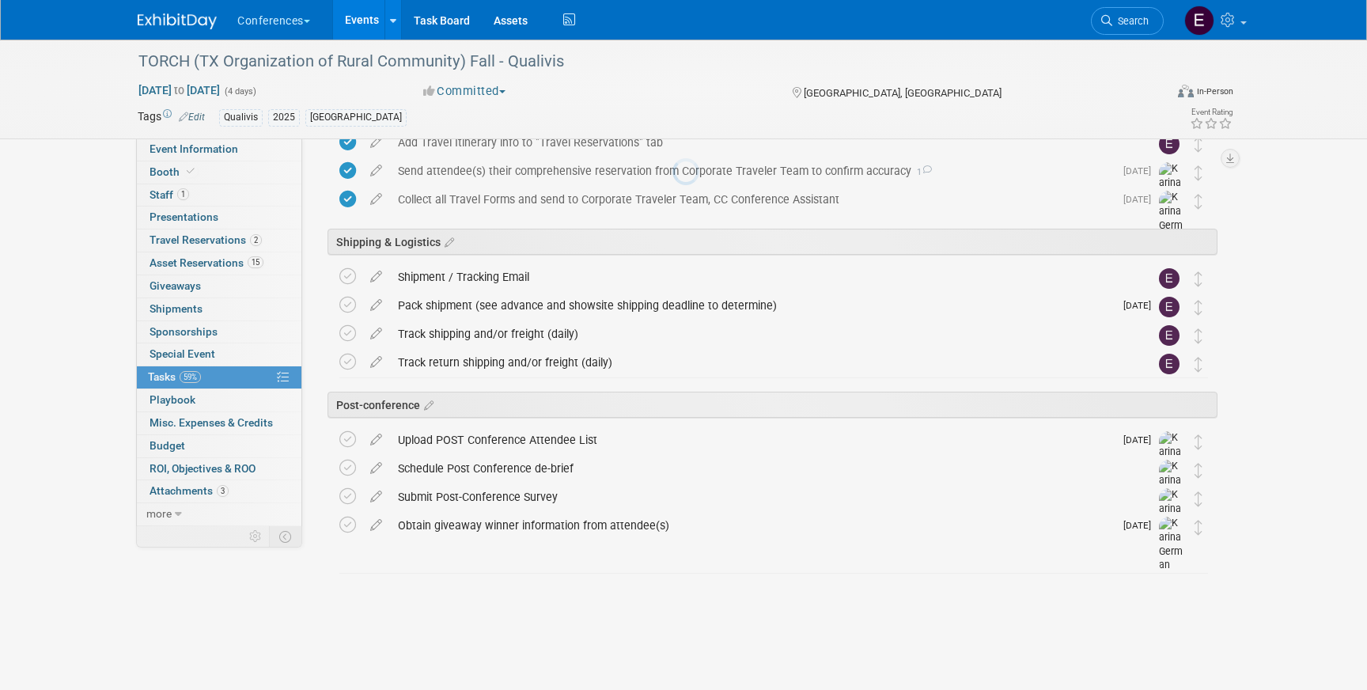
scroll to position [628, 0]
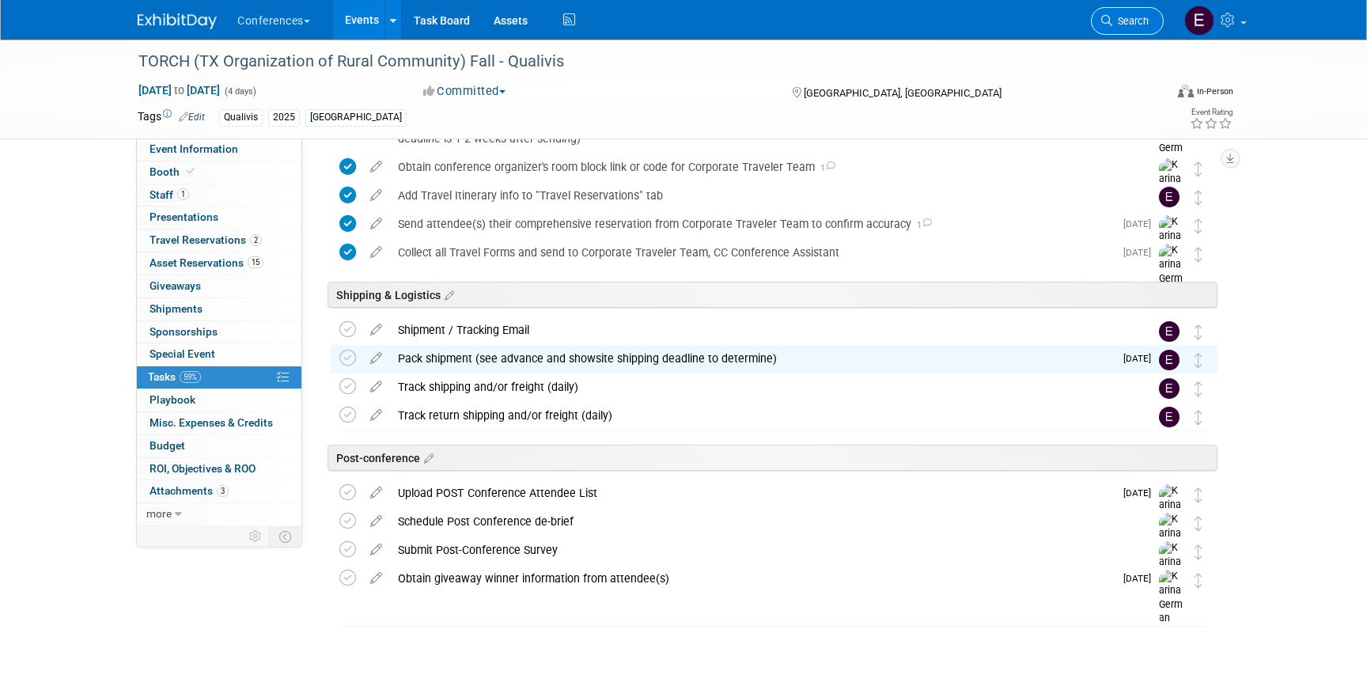
click at [1142, 29] on link "Search" at bounding box center [1127, 21] width 73 height 28
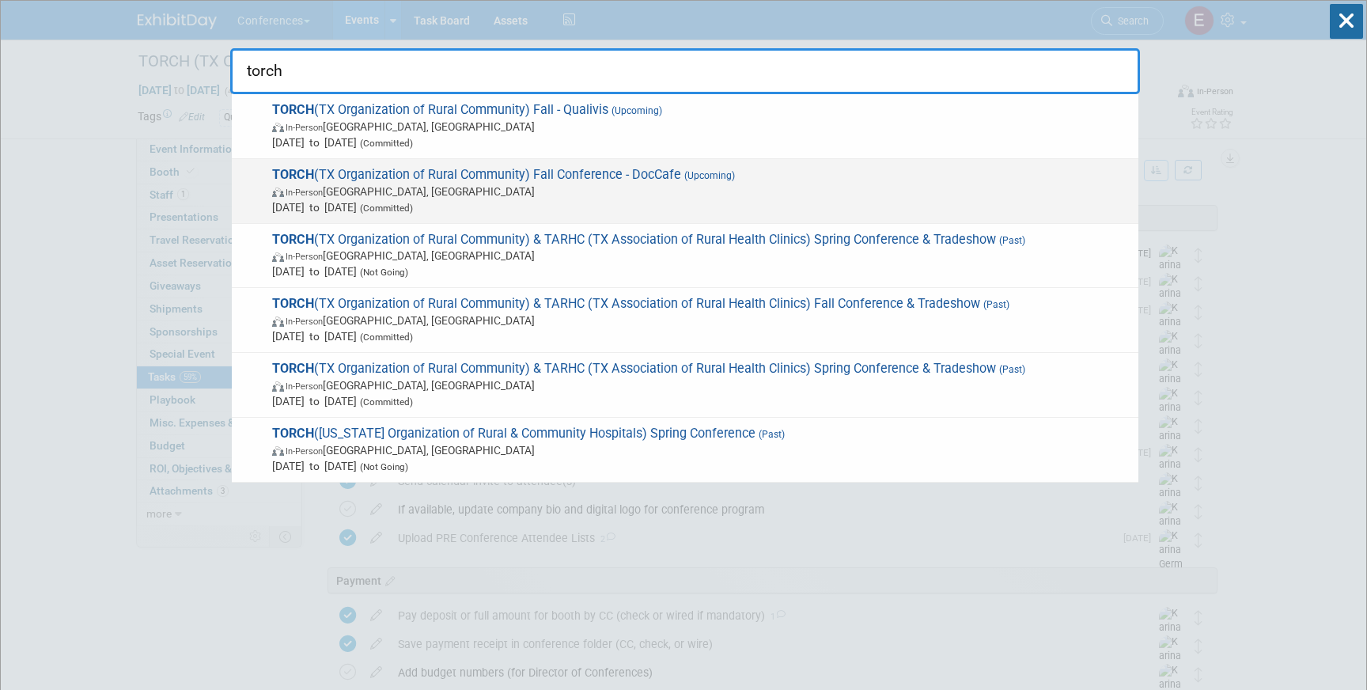
type input "torch"
click at [693, 189] on span "In-Person Austin, TX" at bounding box center [701, 192] width 859 height 16
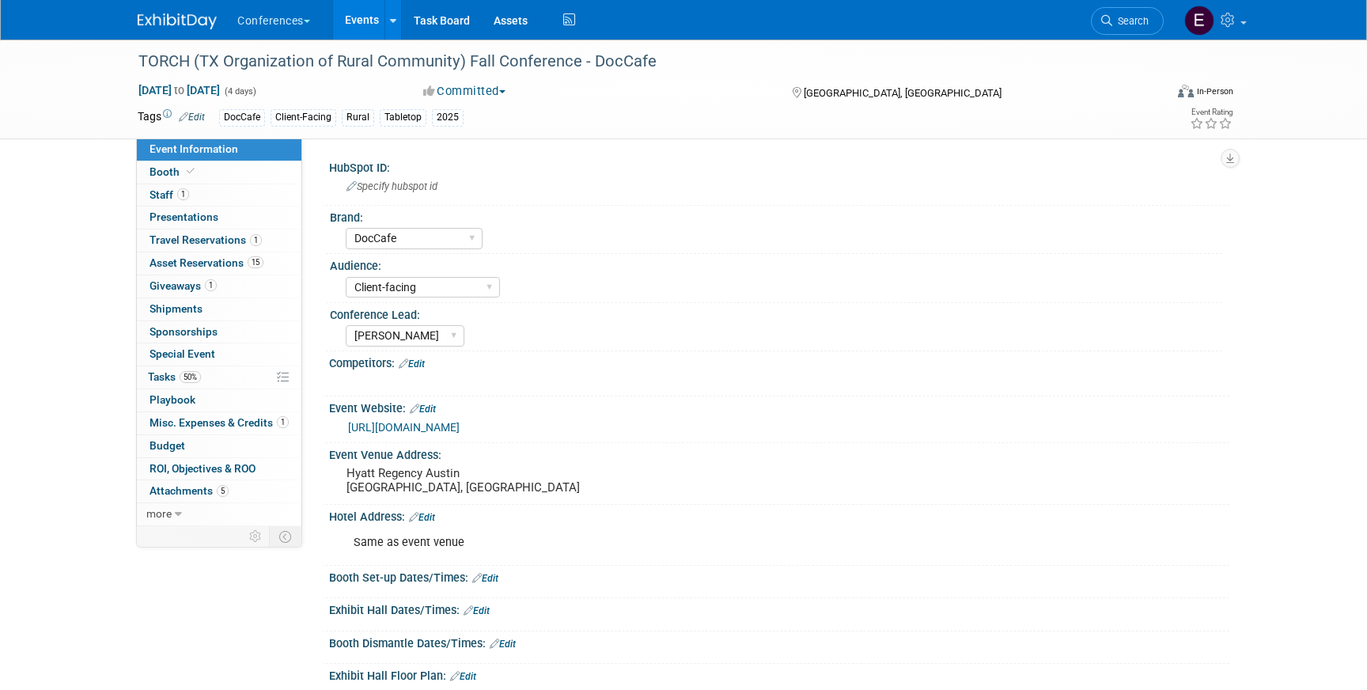
select select "DocCafe"
select select "Client-facing"
select select "[PERSON_NAME]"
click at [187, 377] on span "50%" at bounding box center [190, 377] width 21 height 12
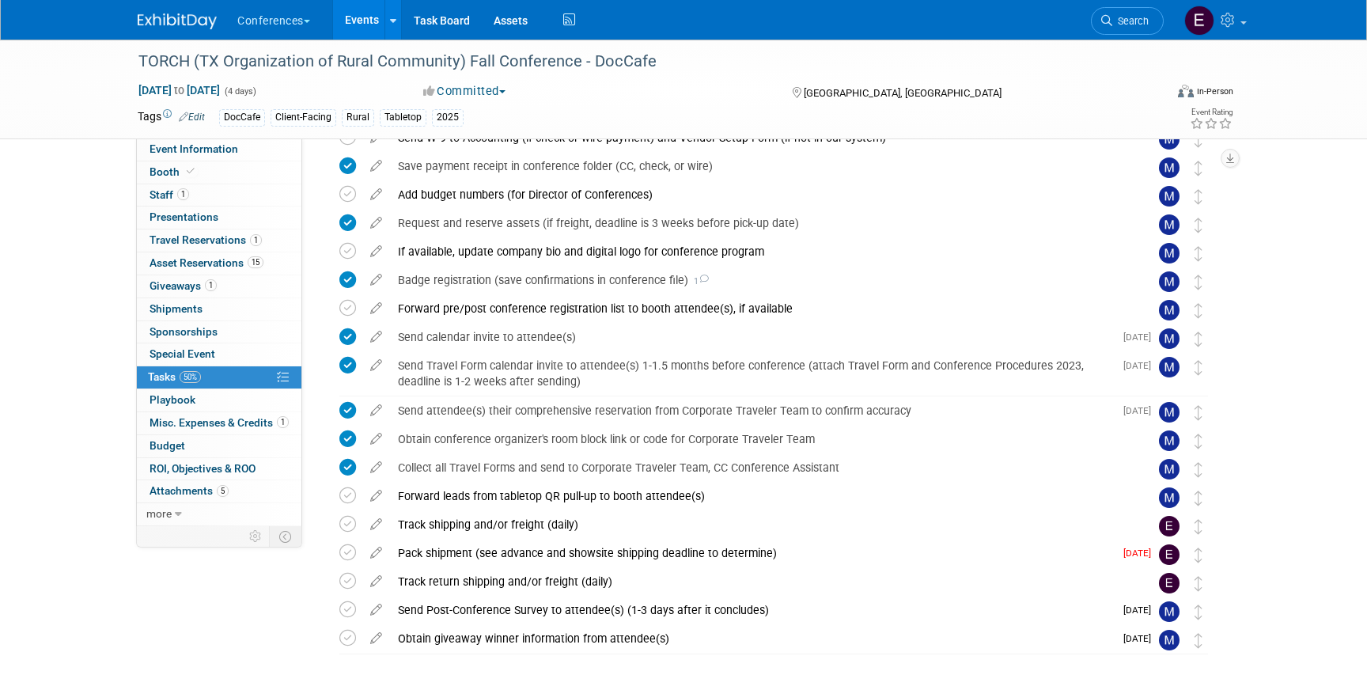
scroll to position [426, 0]
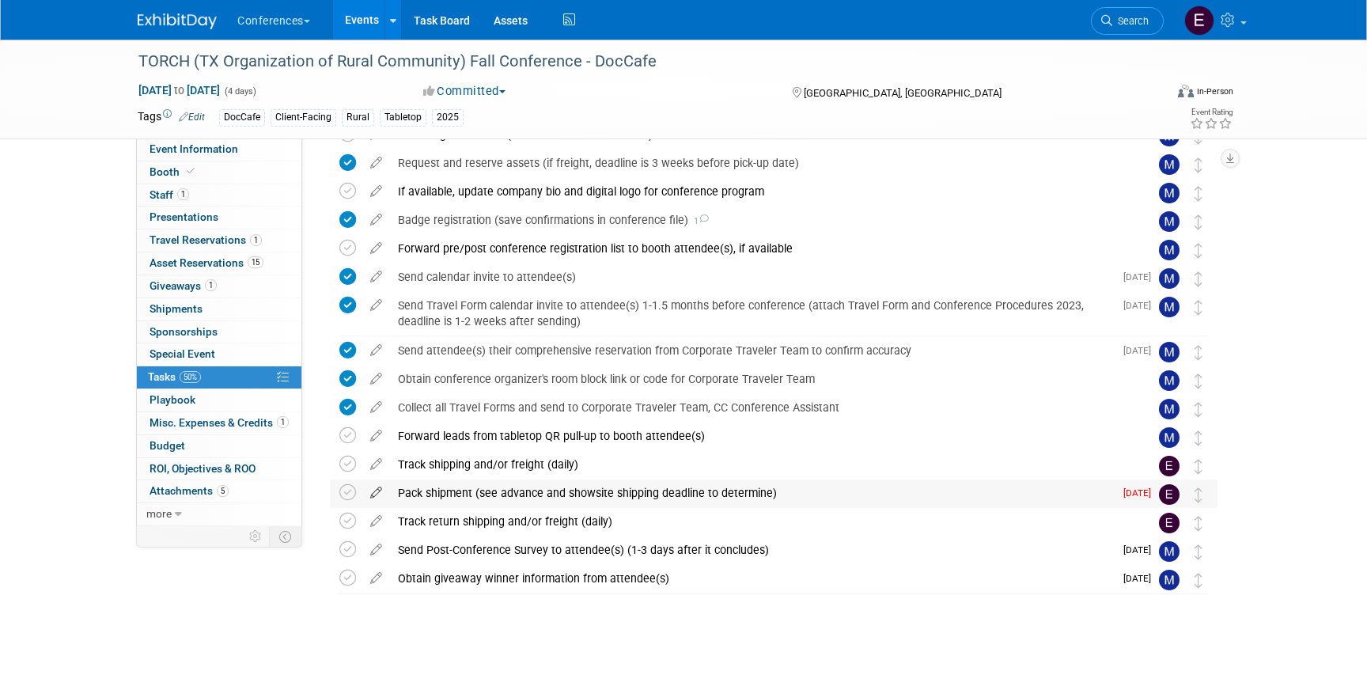
click at [375, 499] on link at bounding box center [376, 493] width 28 height 14
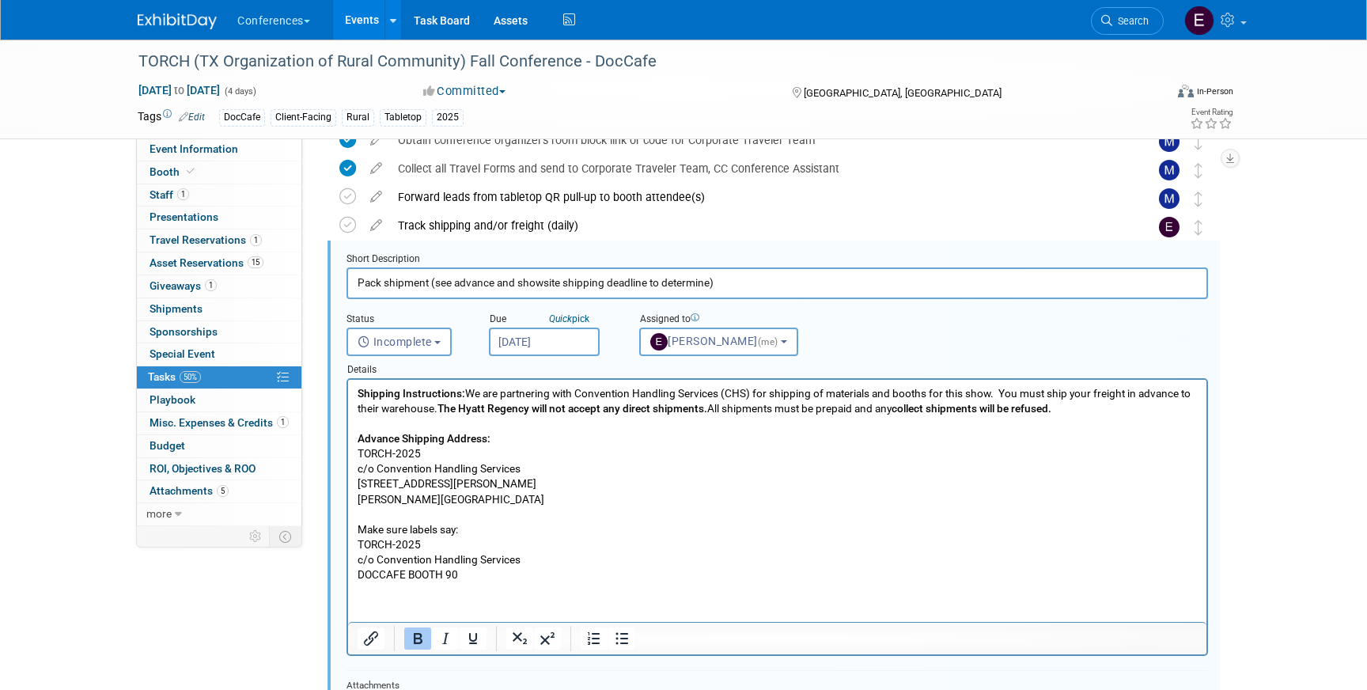
scroll to position [674, 0]
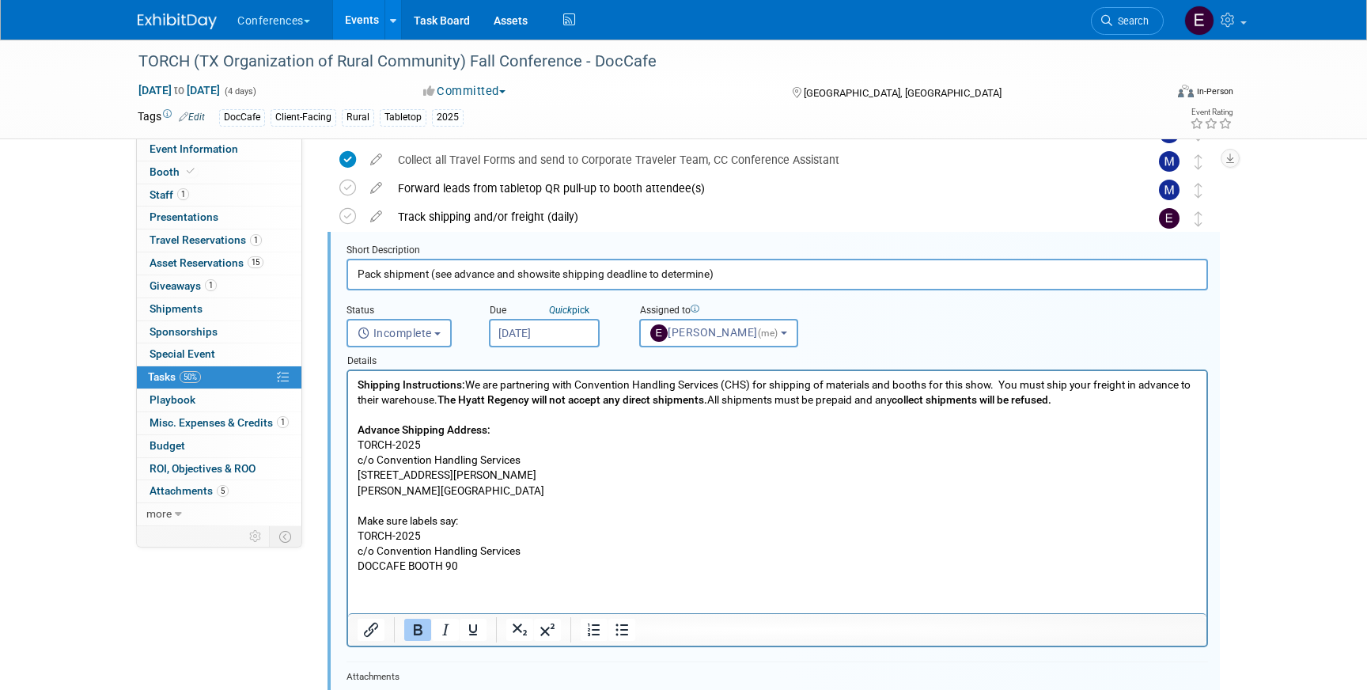
click at [540, 331] on input "[DATE]" at bounding box center [544, 333] width 111 height 28
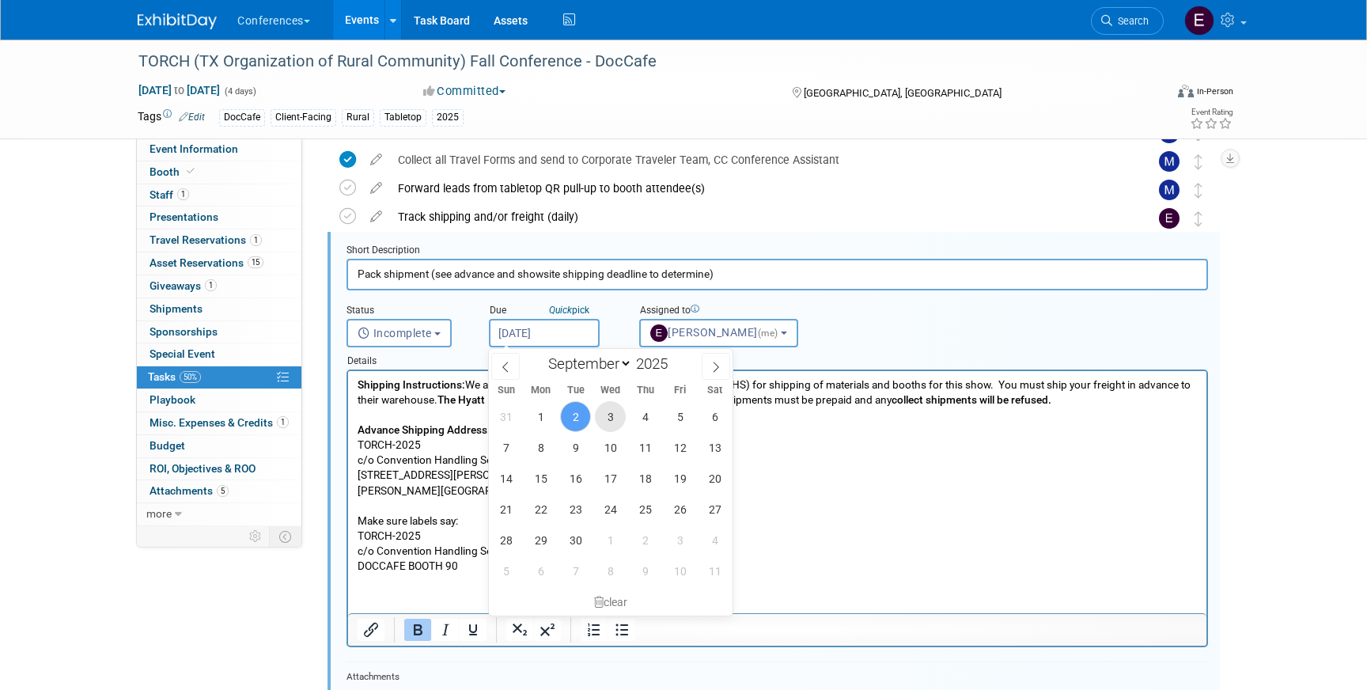
click at [619, 415] on span "3" at bounding box center [610, 416] width 31 height 31
type input "[DATE]"
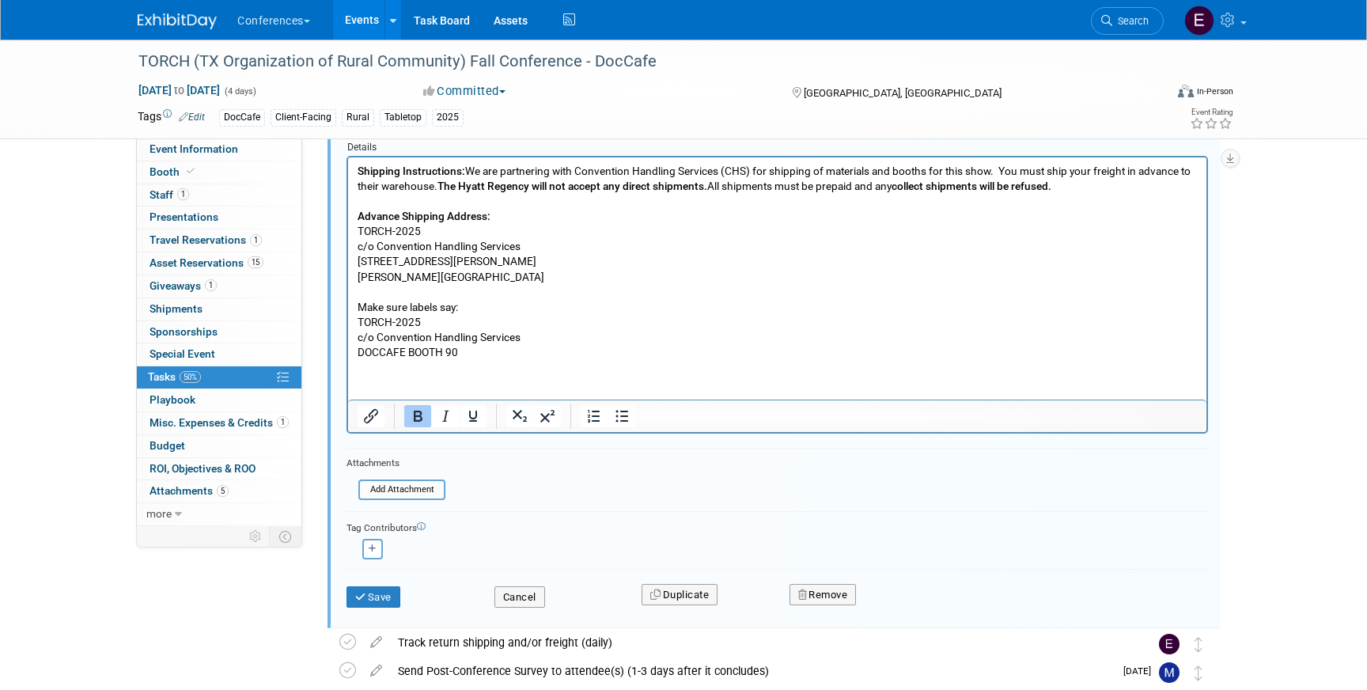
scroll to position [896, 0]
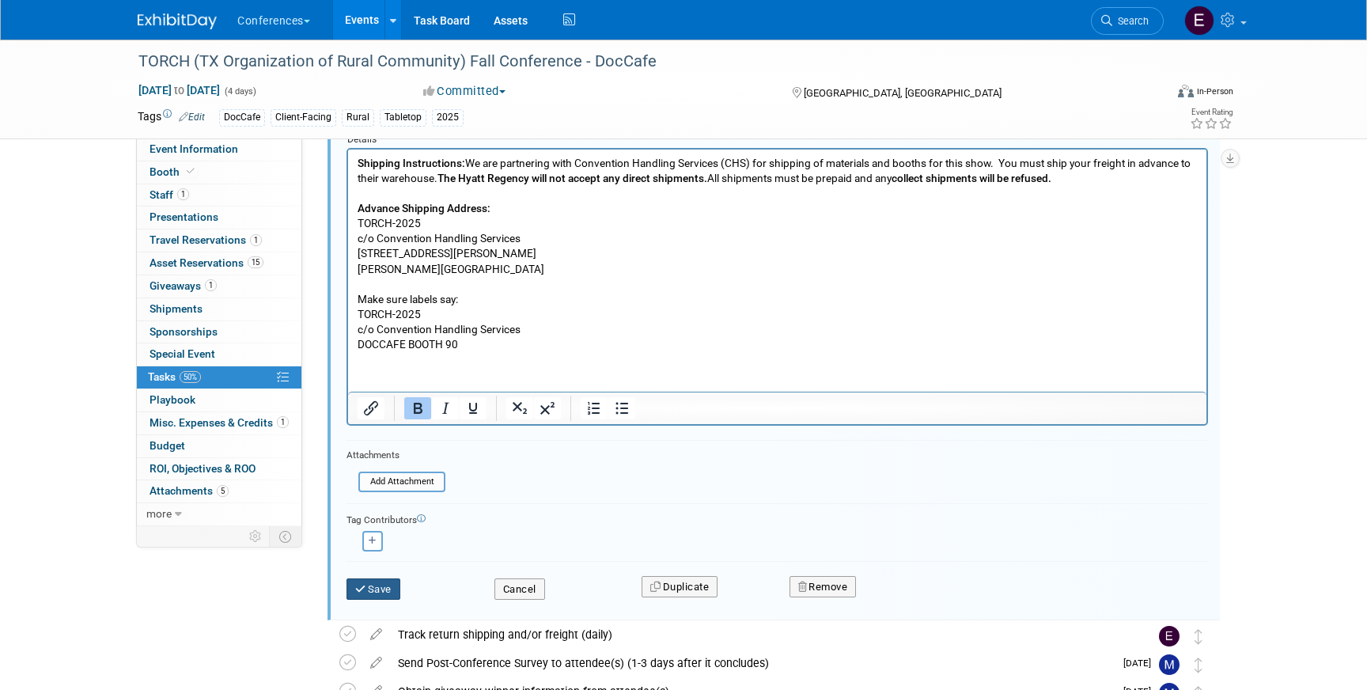
click at [373, 585] on button "Save" at bounding box center [374, 589] width 54 height 22
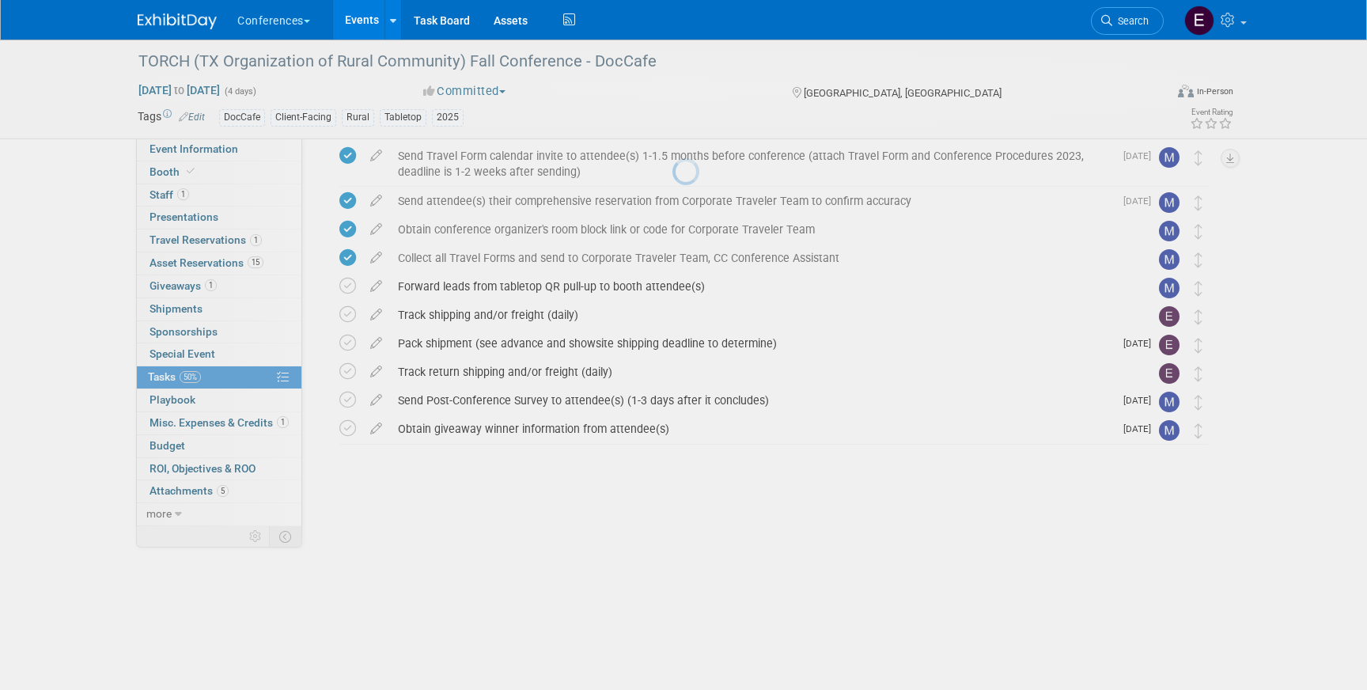
scroll to position [426, 0]
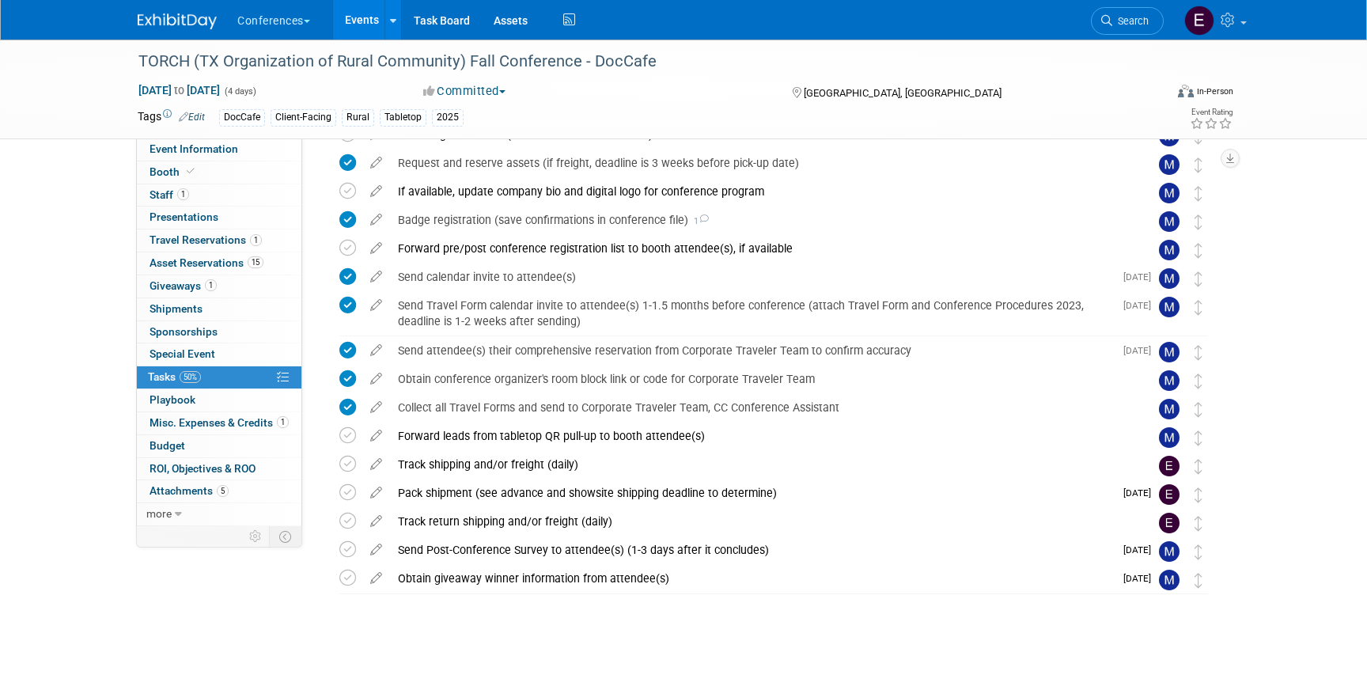
click at [187, 24] on img at bounding box center [177, 21] width 79 height 16
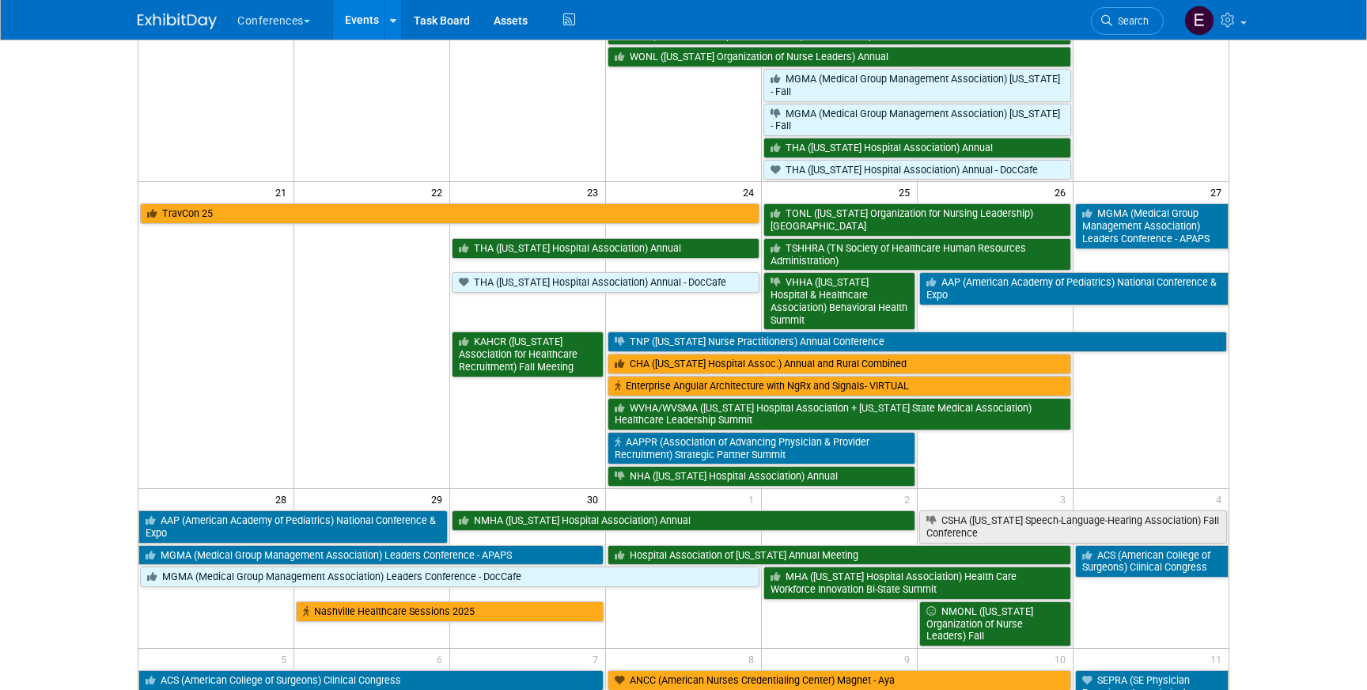
scroll to position [691, 0]
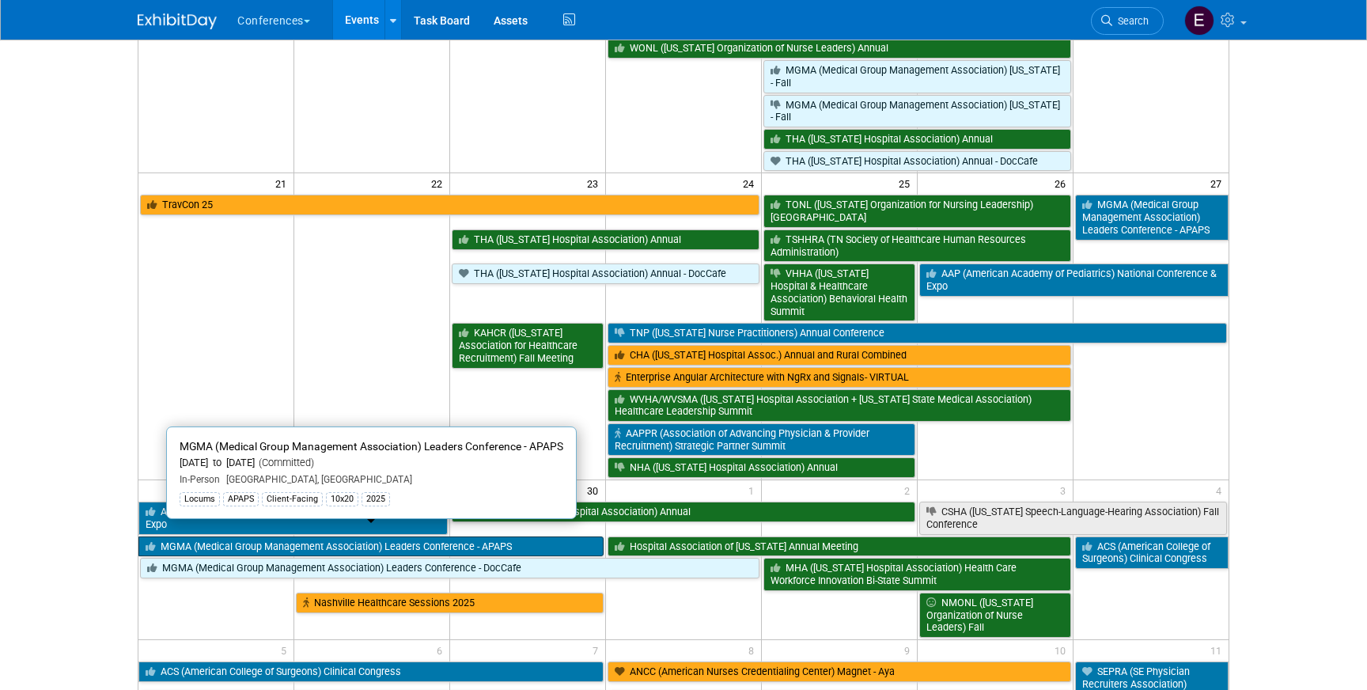
click at [324, 539] on link "MGMA (Medical Group Management Association) Leaders Conference - APAPS" at bounding box center [370, 546] width 465 height 21
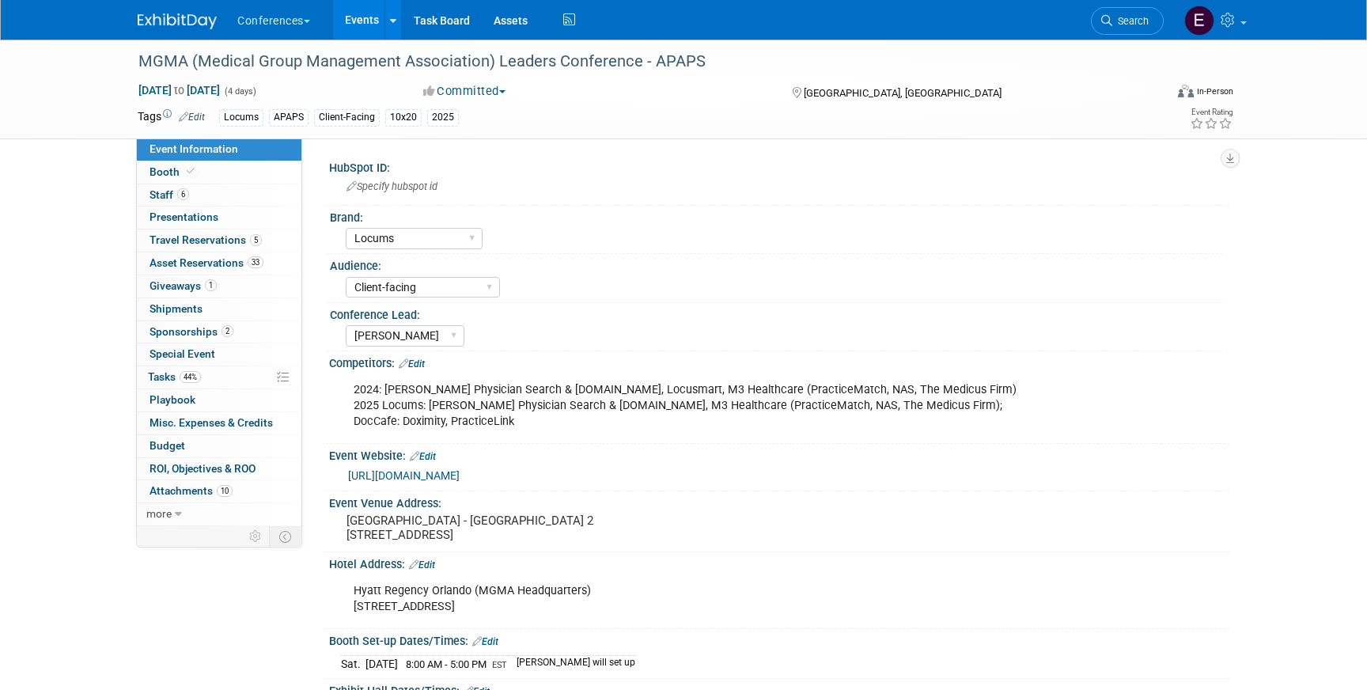
select select "Locums"
select select "Client-facing"
select select "[PERSON_NAME]"
click at [234, 373] on link "44% Tasks 44%" at bounding box center [219, 377] width 165 height 22
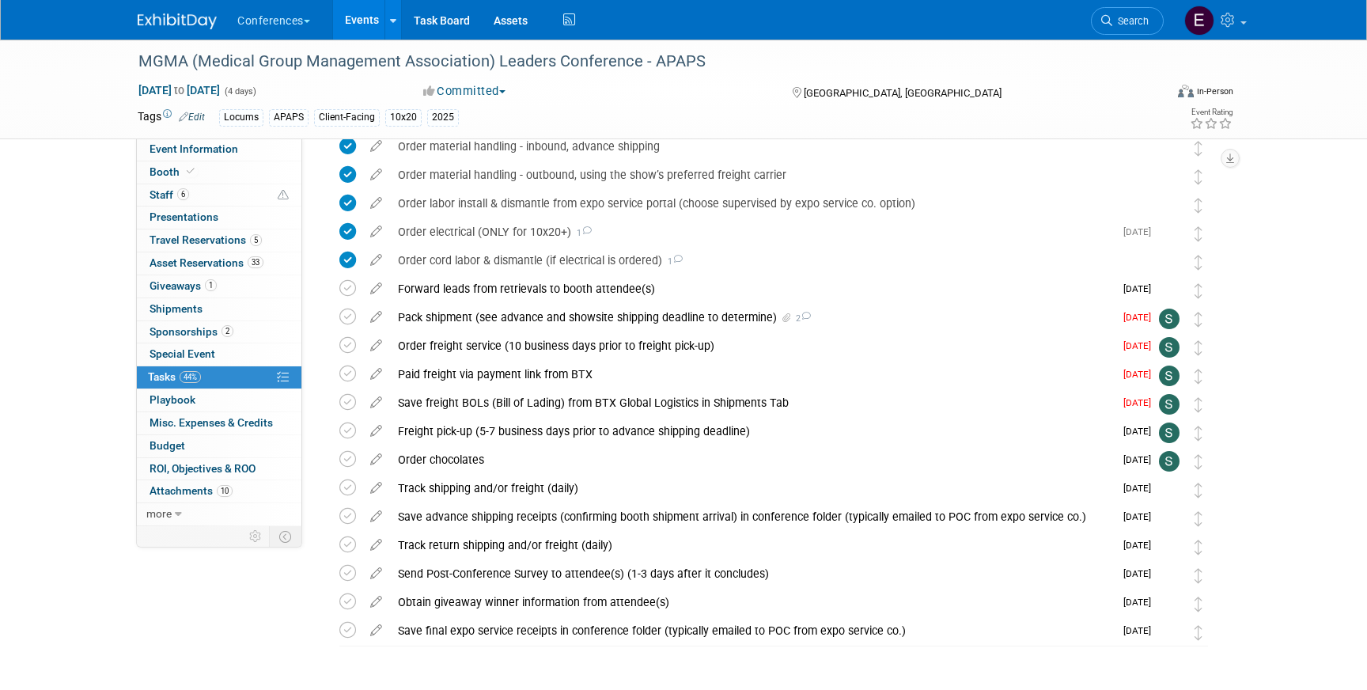
scroll to position [1269, 0]
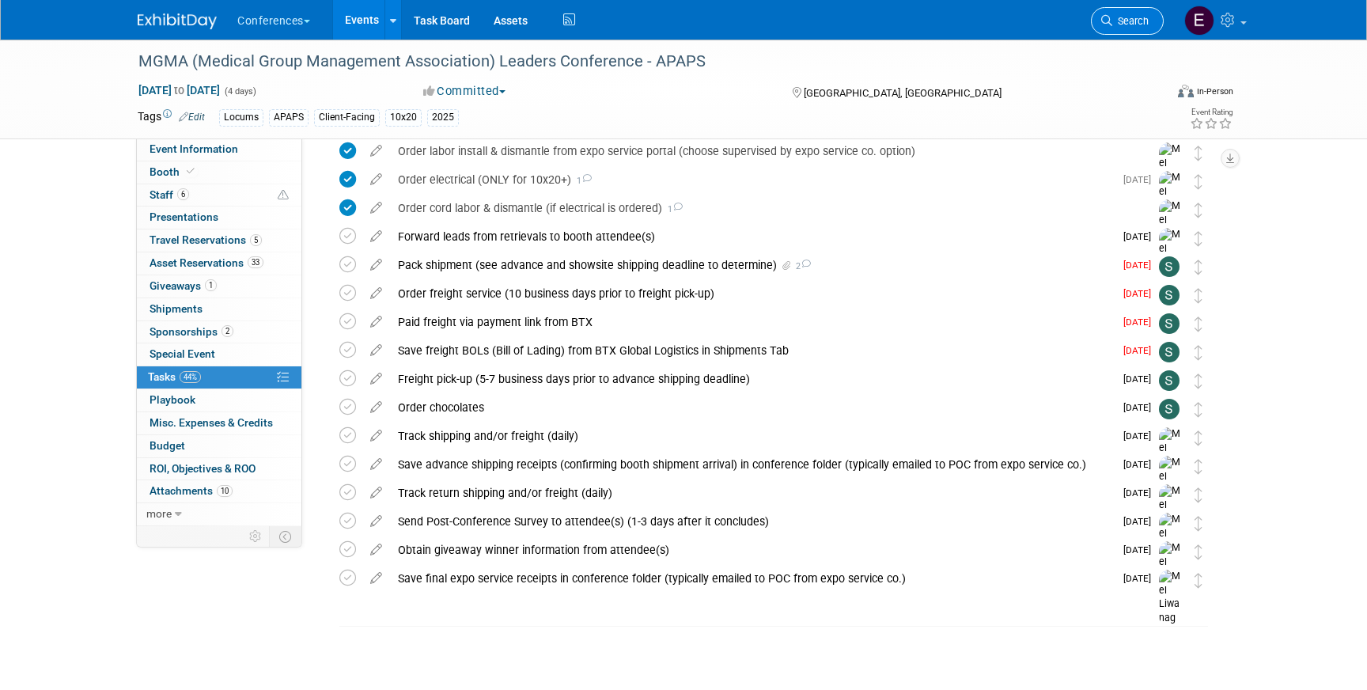
click at [1128, 15] on span "Search" at bounding box center [1130, 21] width 36 height 12
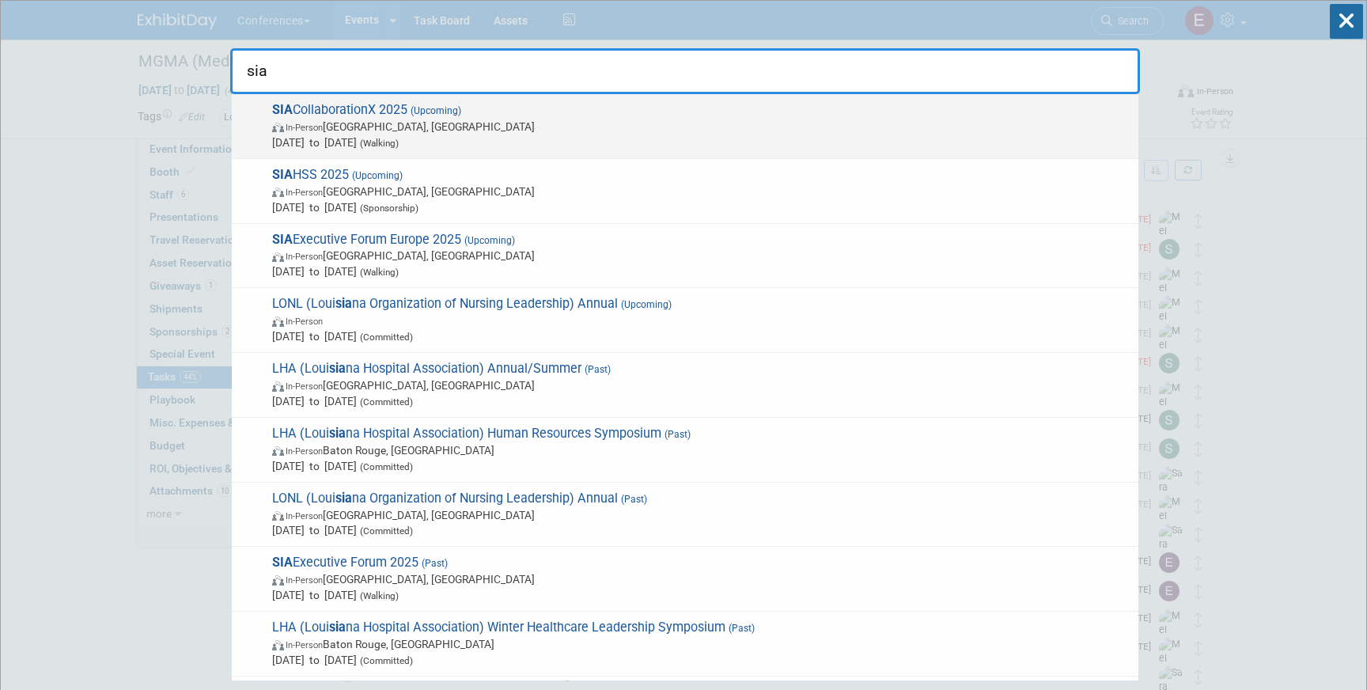
type input "sia"
click at [408, 108] on span "SIA CollaborationX 2025 (Upcoming) In-Person Dallas, TX Sep 9, 2025 to Sep 11, …" at bounding box center [698, 126] width 863 height 48
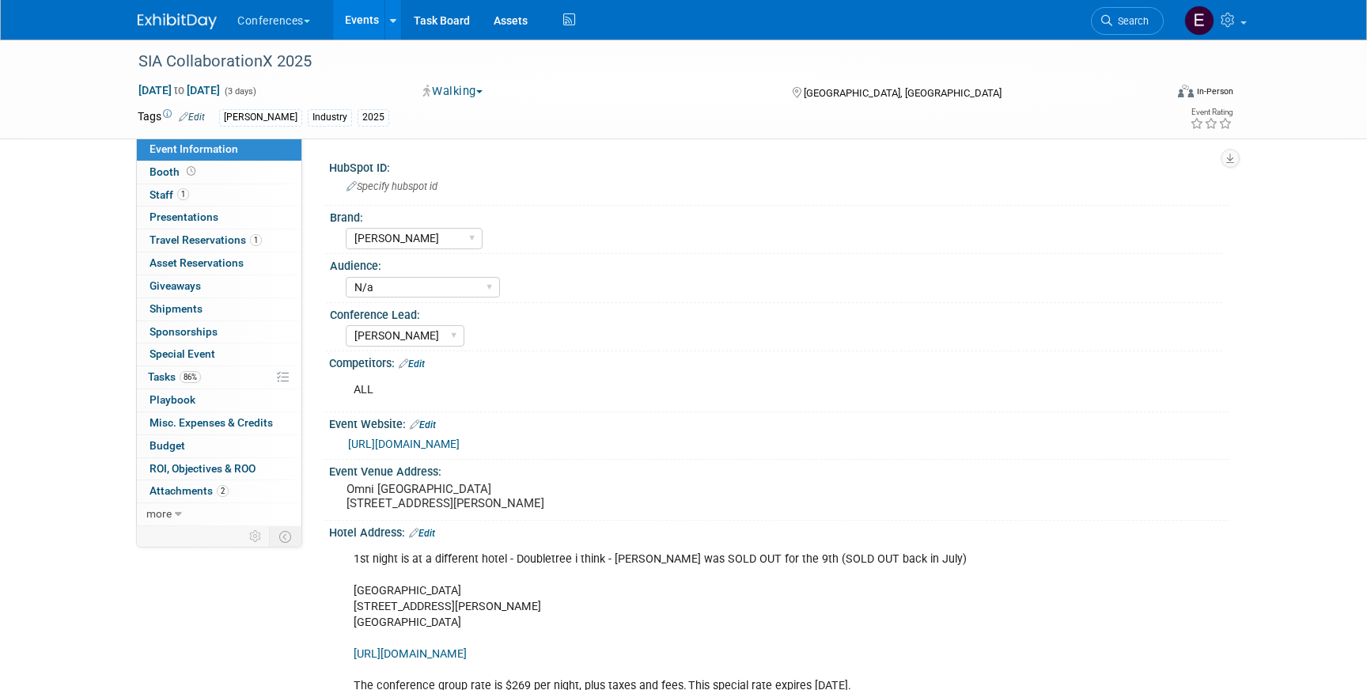
select select "[PERSON_NAME]"
select select "N/a"
select select "[PERSON_NAME]"
click at [226, 244] on span "Travel Reservations 1" at bounding box center [206, 239] width 112 height 13
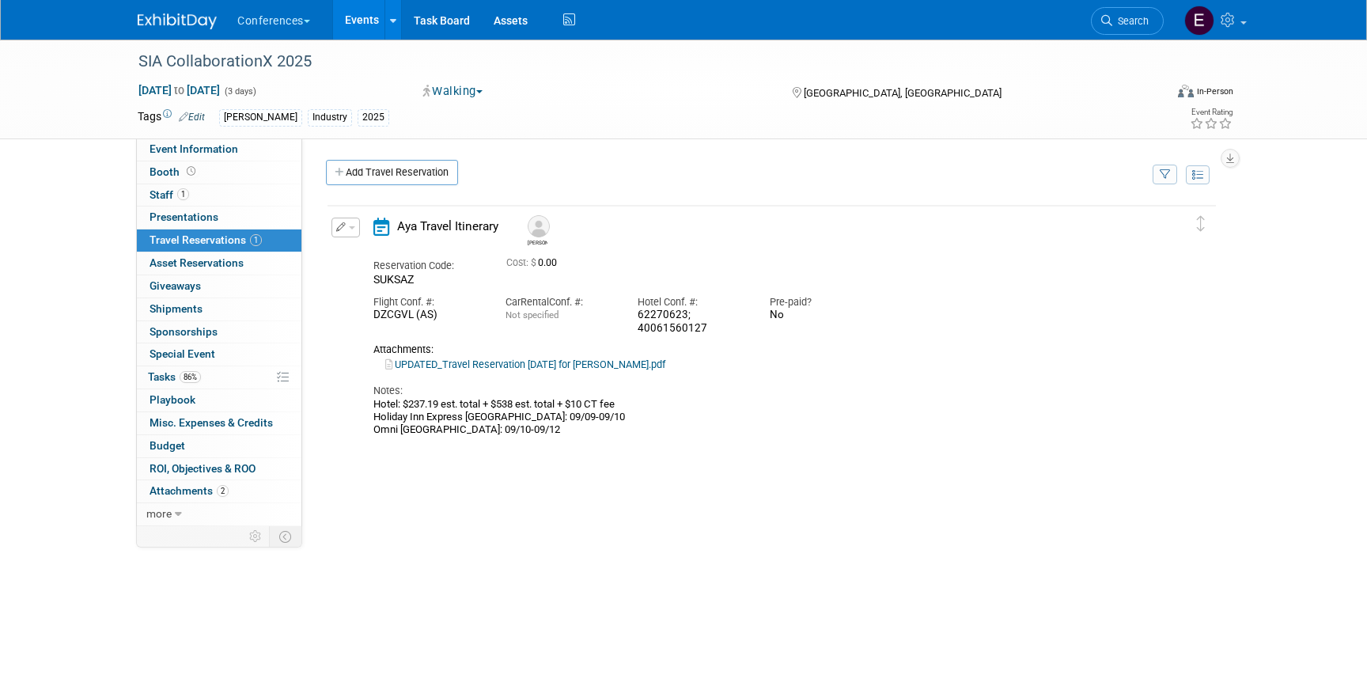
click at [498, 366] on link "UPDATED_Travel Reservation [DATE] for [PERSON_NAME].pdf" at bounding box center [525, 364] width 280 height 12
